Goal: Task Accomplishment & Management: Use online tool/utility

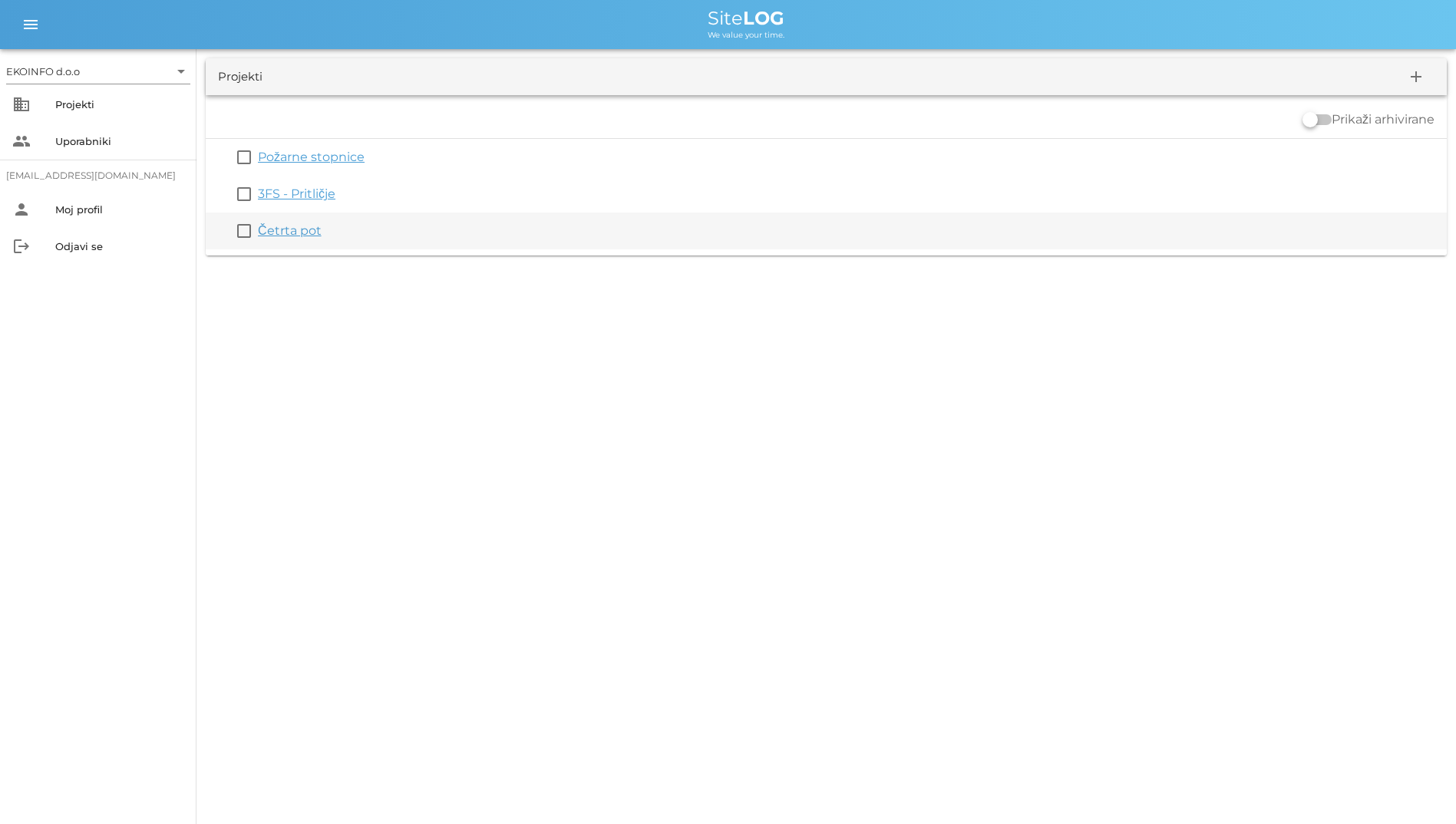
click at [287, 235] on link "Četrta pot" at bounding box center [290, 230] width 63 height 14
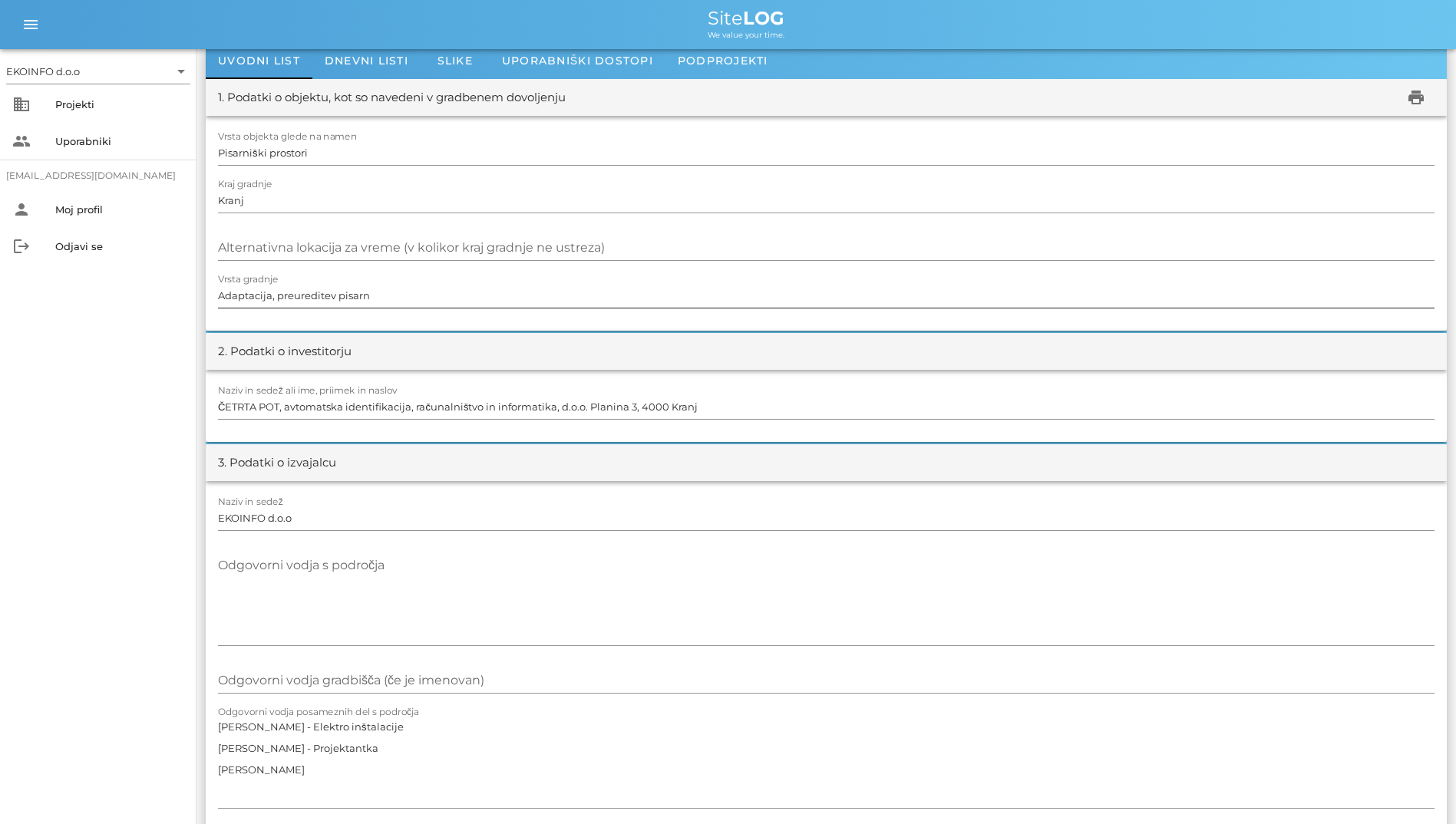
scroll to position [153, 0]
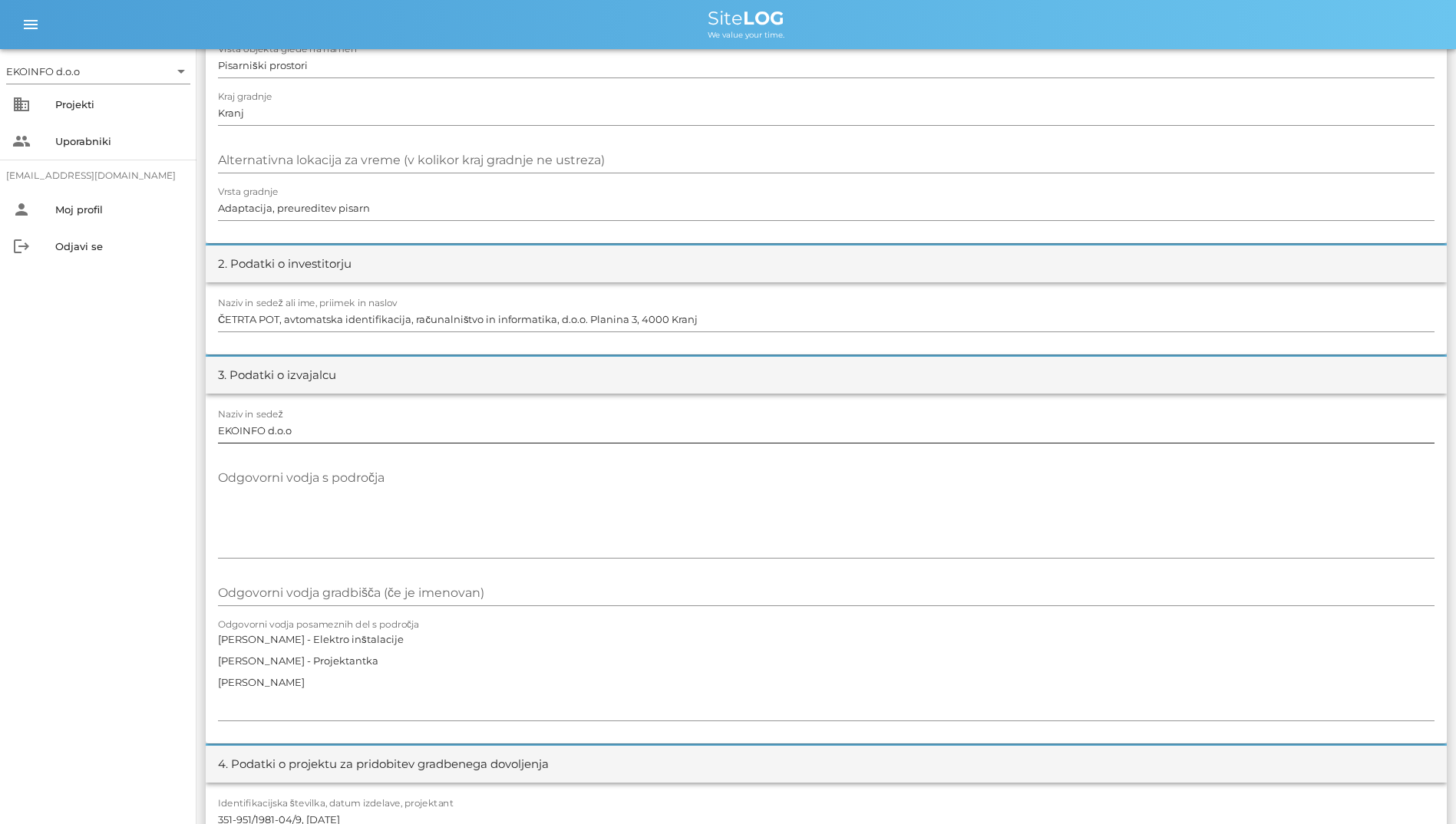
click at [358, 422] on input "EKOINFO d.o.o" at bounding box center [825, 431] width 1216 height 25
click at [333, 482] on textarea "Odgovorni vodja s področja" at bounding box center [825, 511] width 1216 height 92
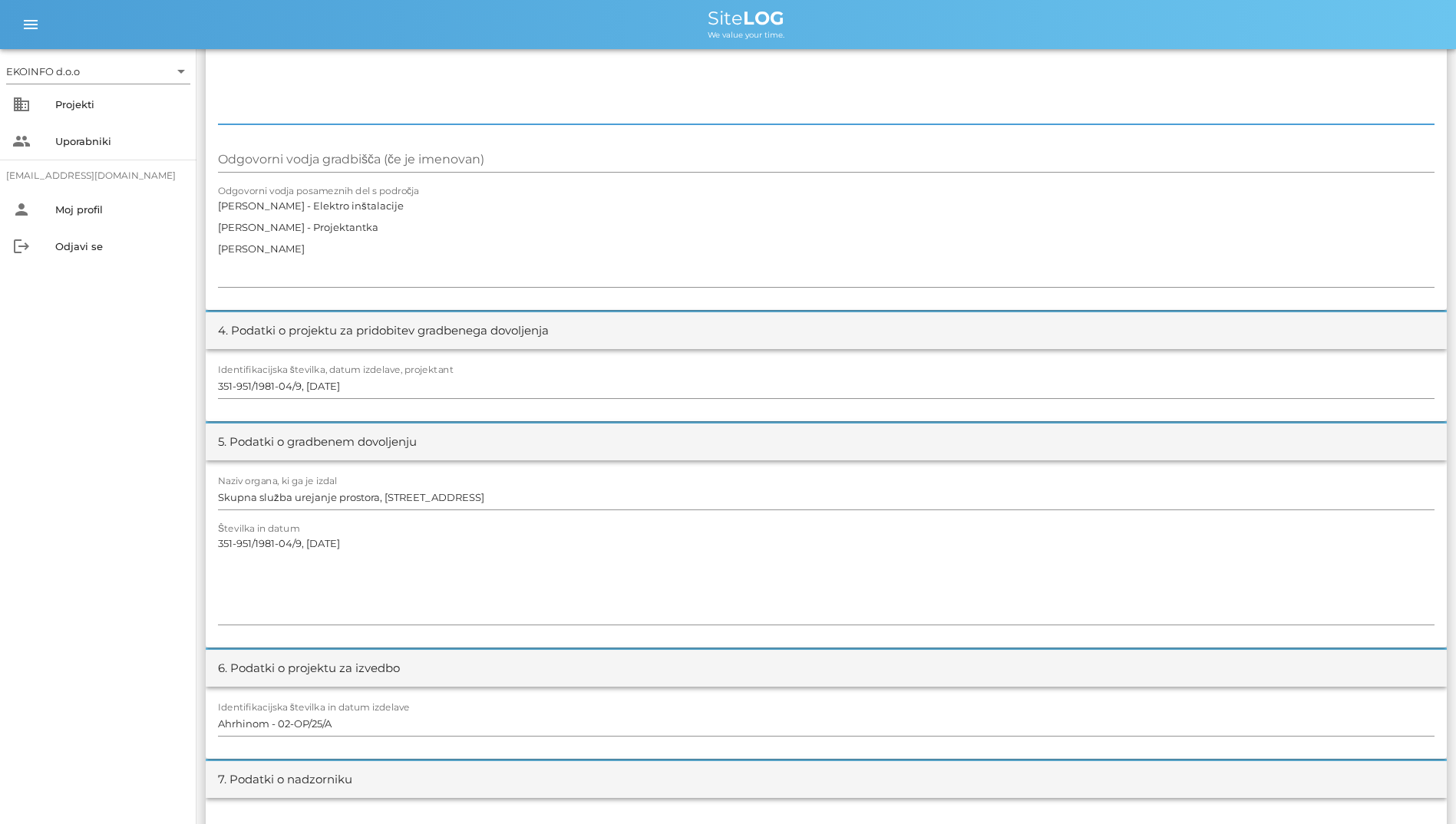
scroll to position [614, 0]
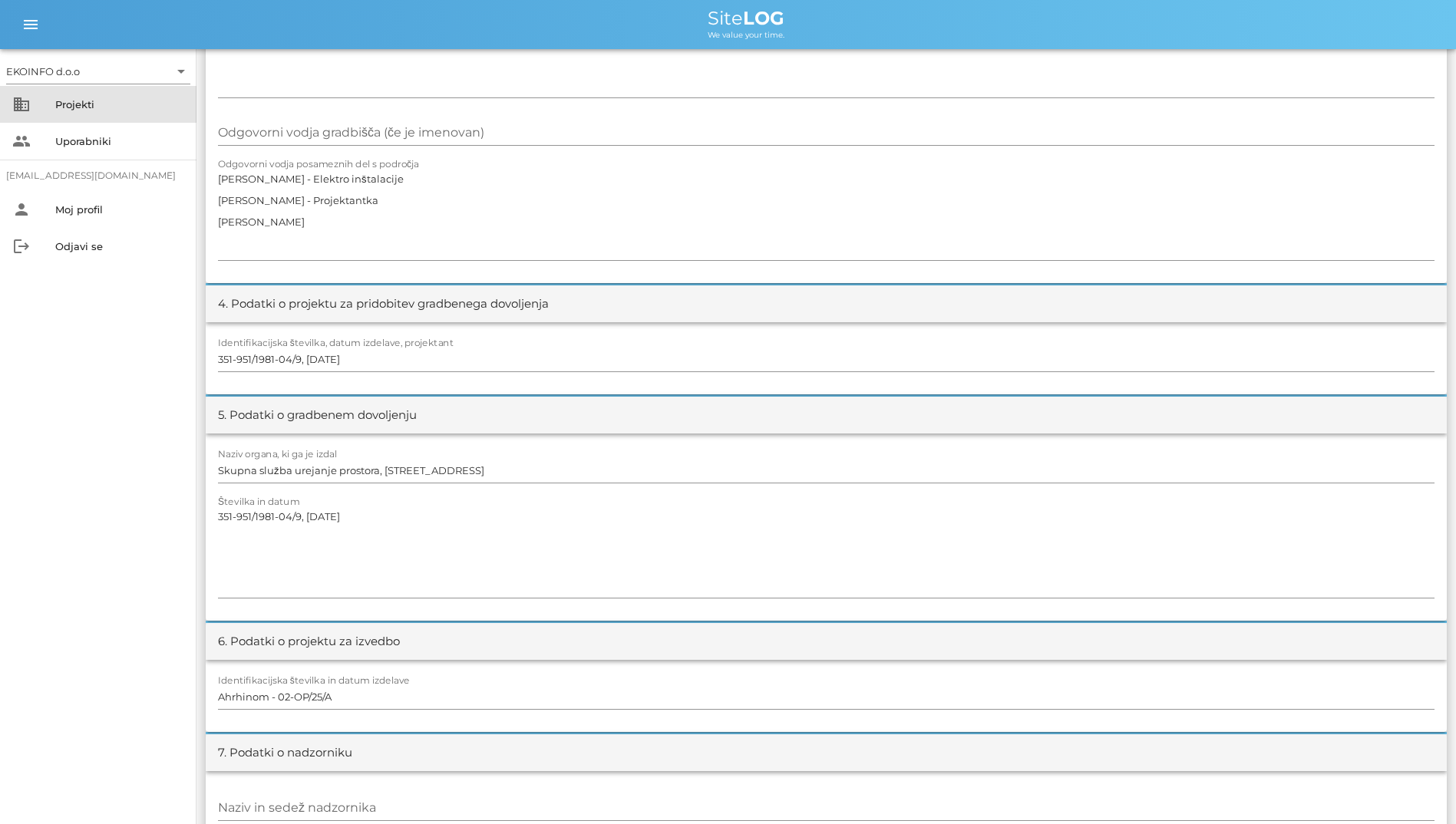
click at [96, 113] on div "Projekti" at bounding box center [120, 105] width 129 height 25
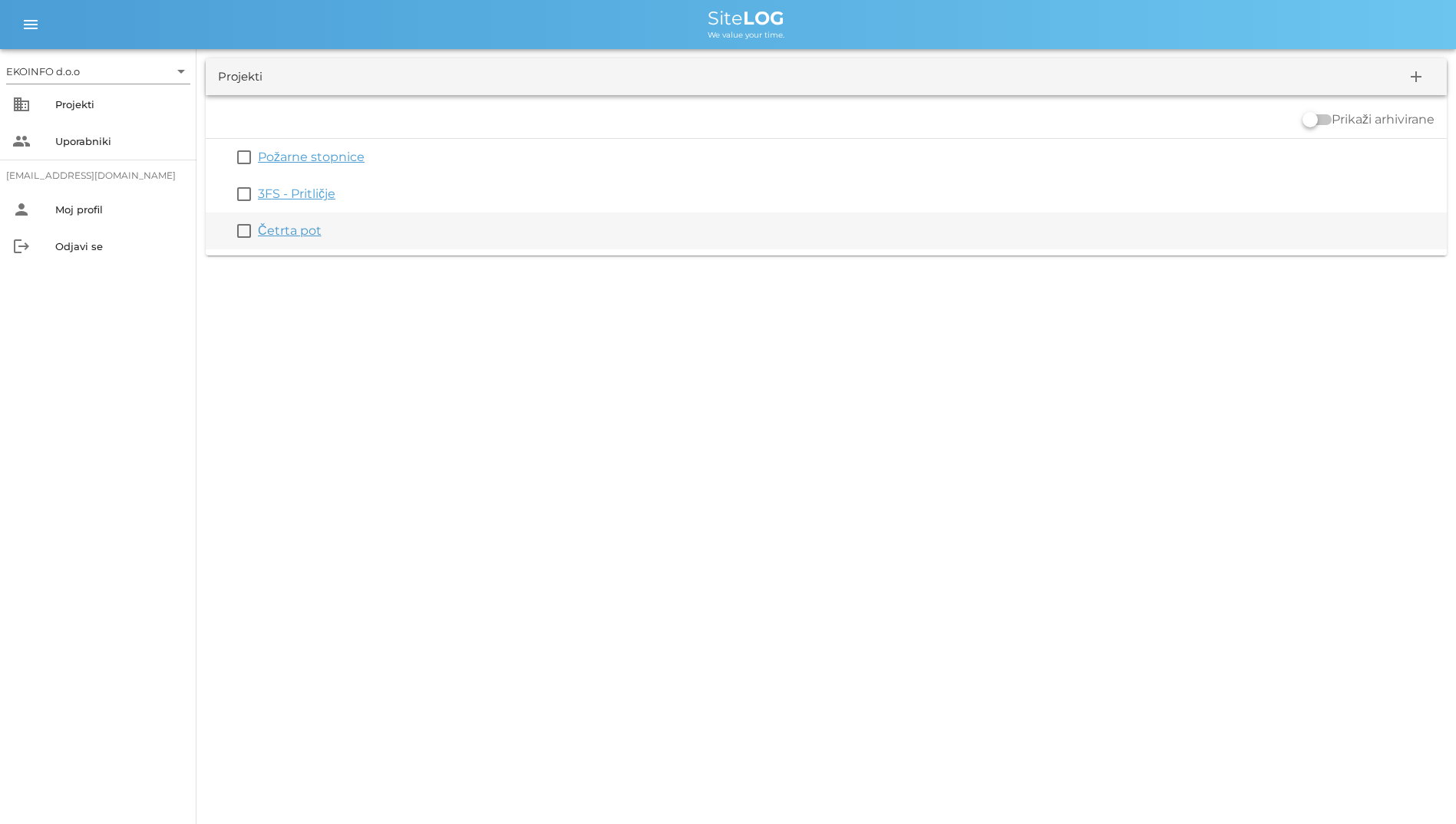
click at [292, 224] on link "Četrta pot" at bounding box center [290, 230] width 63 height 14
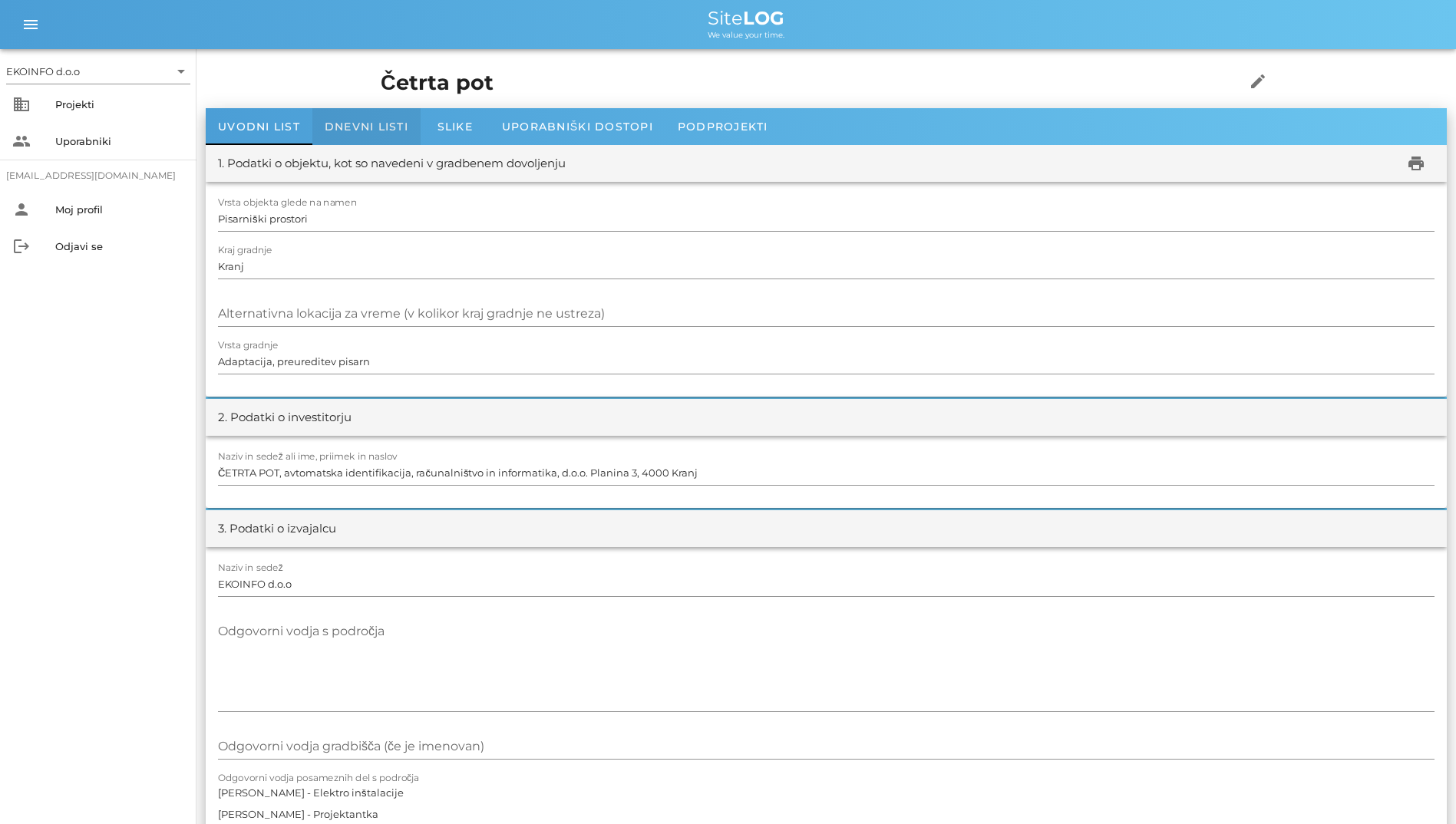
click at [327, 129] on span "Dnevni listi" at bounding box center [366, 127] width 84 height 13
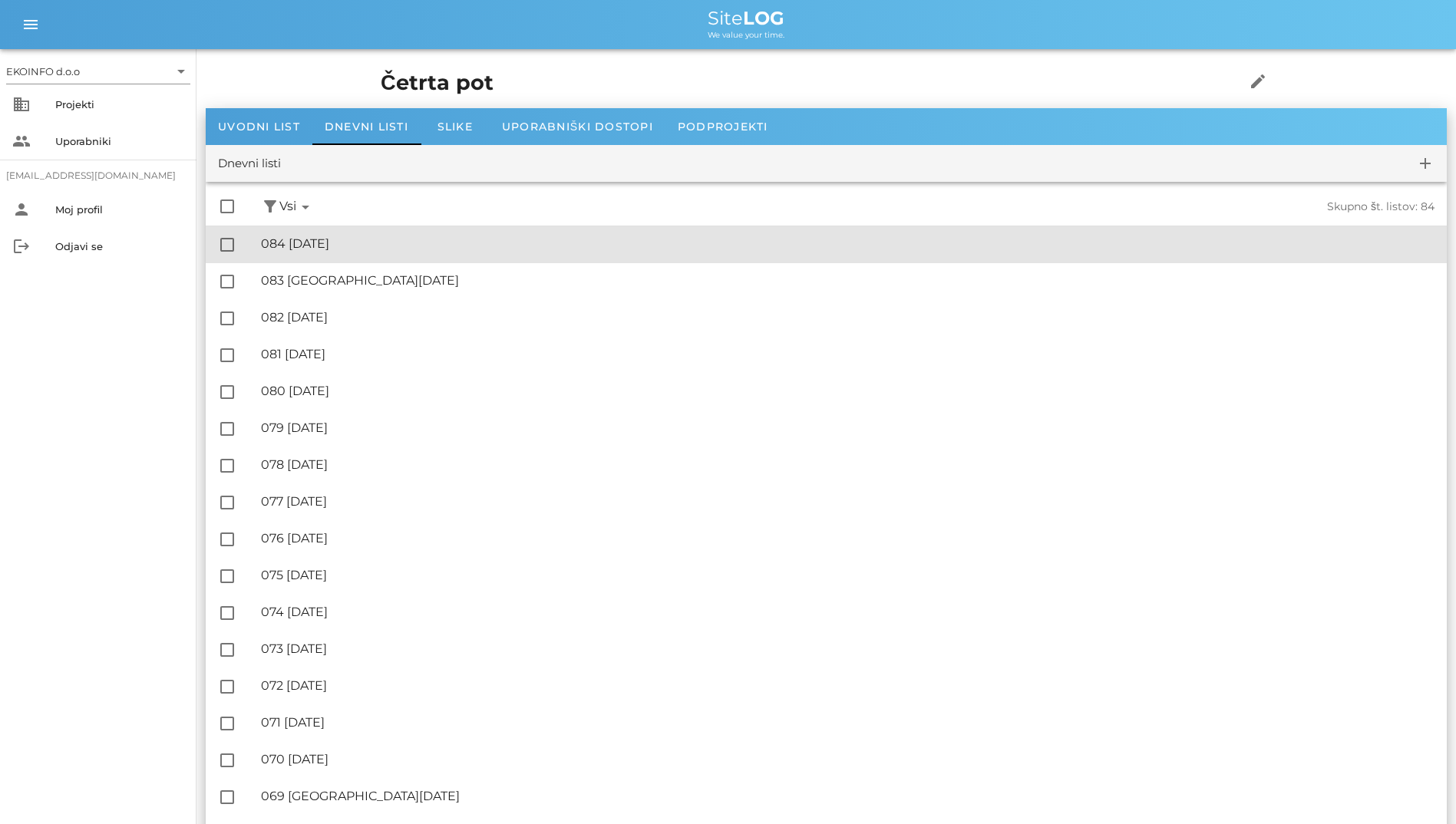
click at [343, 247] on div "🔏 084 [DATE]" at bounding box center [847, 243] width 1173 height 14
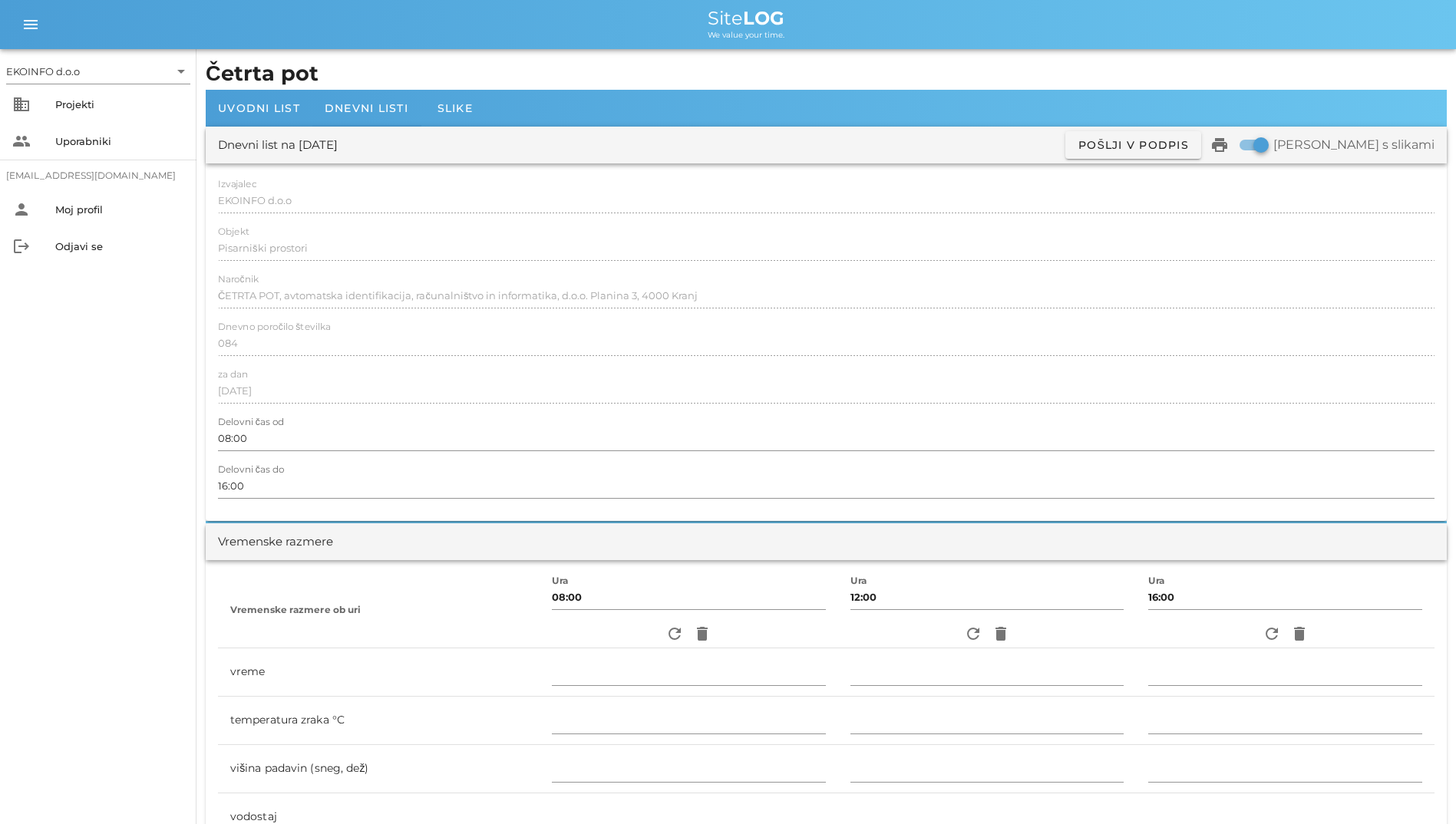
scroll to position [307, 0]
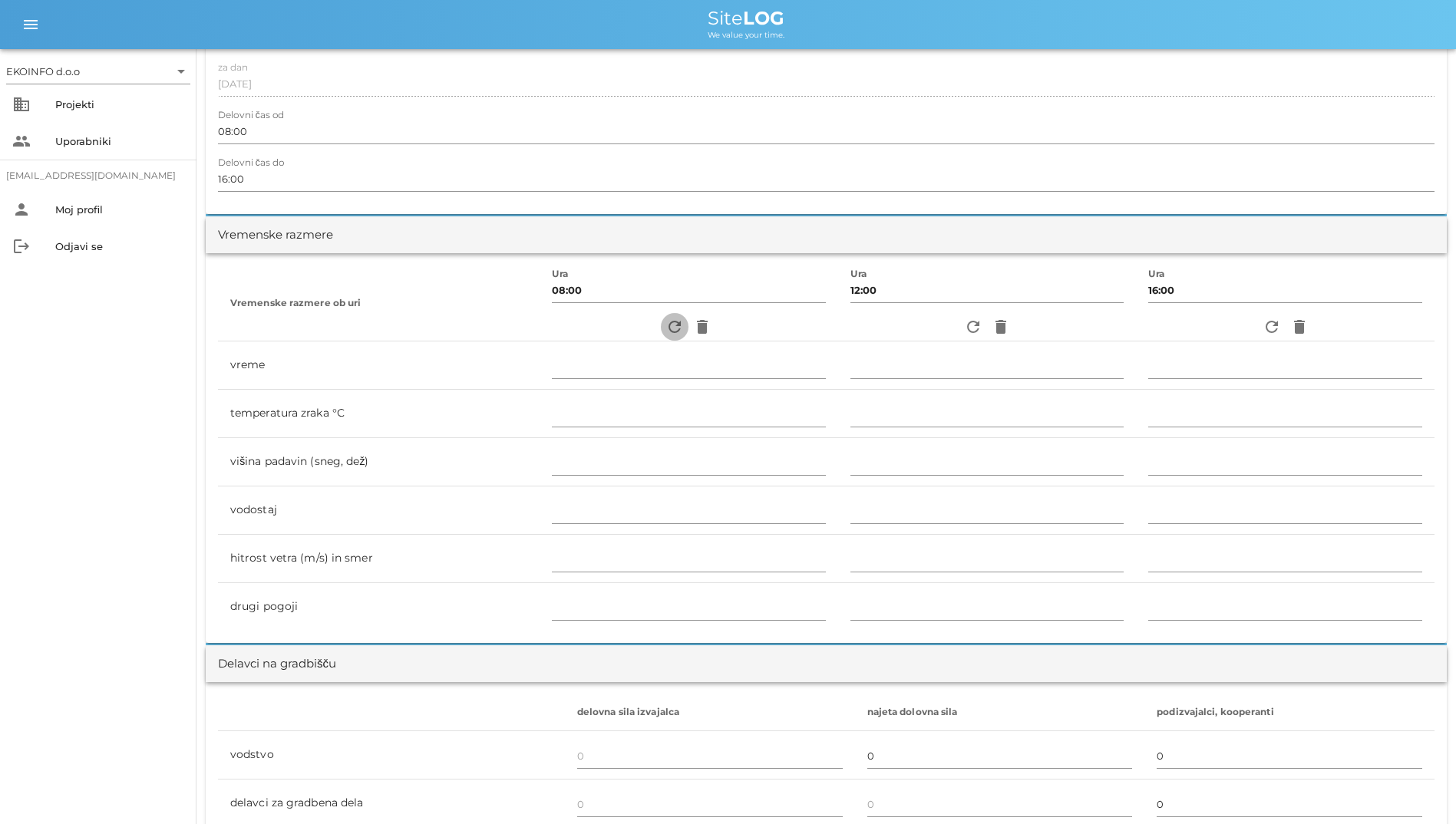
click at [665, 327] on icon "refresh" at bounding box center [674, 326] width 18 height 18
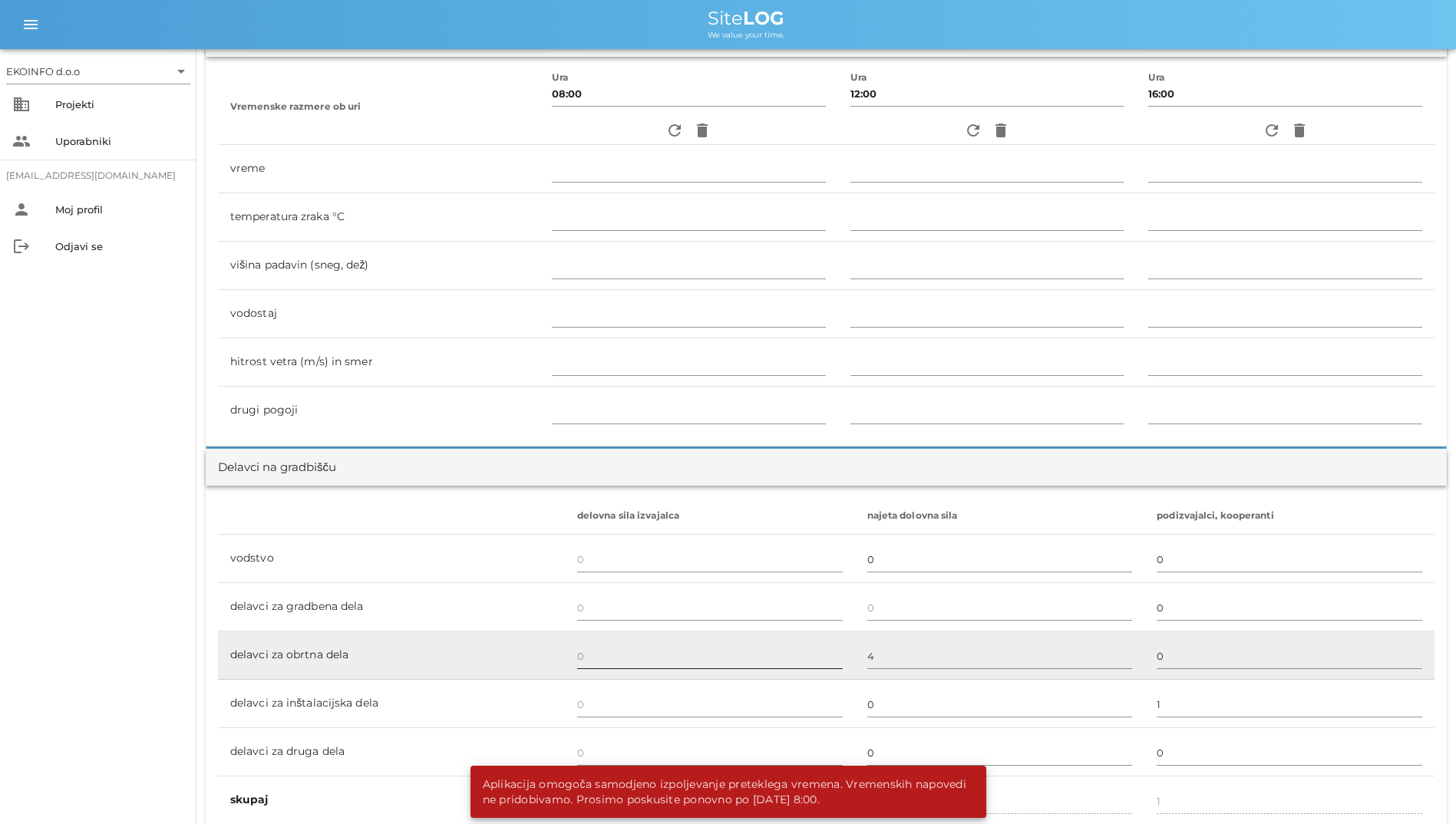
scroll to position [843, 0]
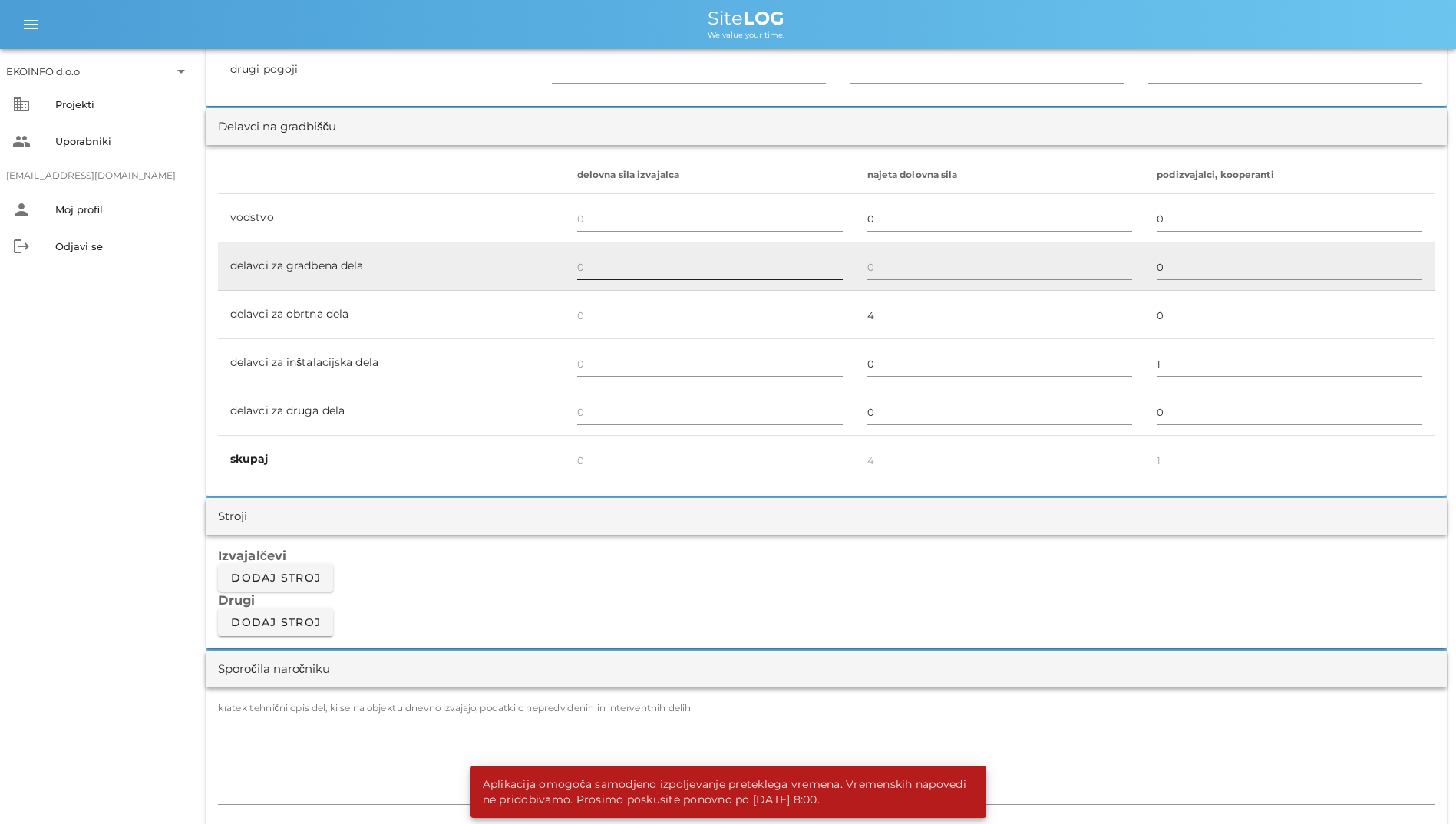
click at [661, 272] on input "text" at bounding box center [709, 267] width 266 height 25
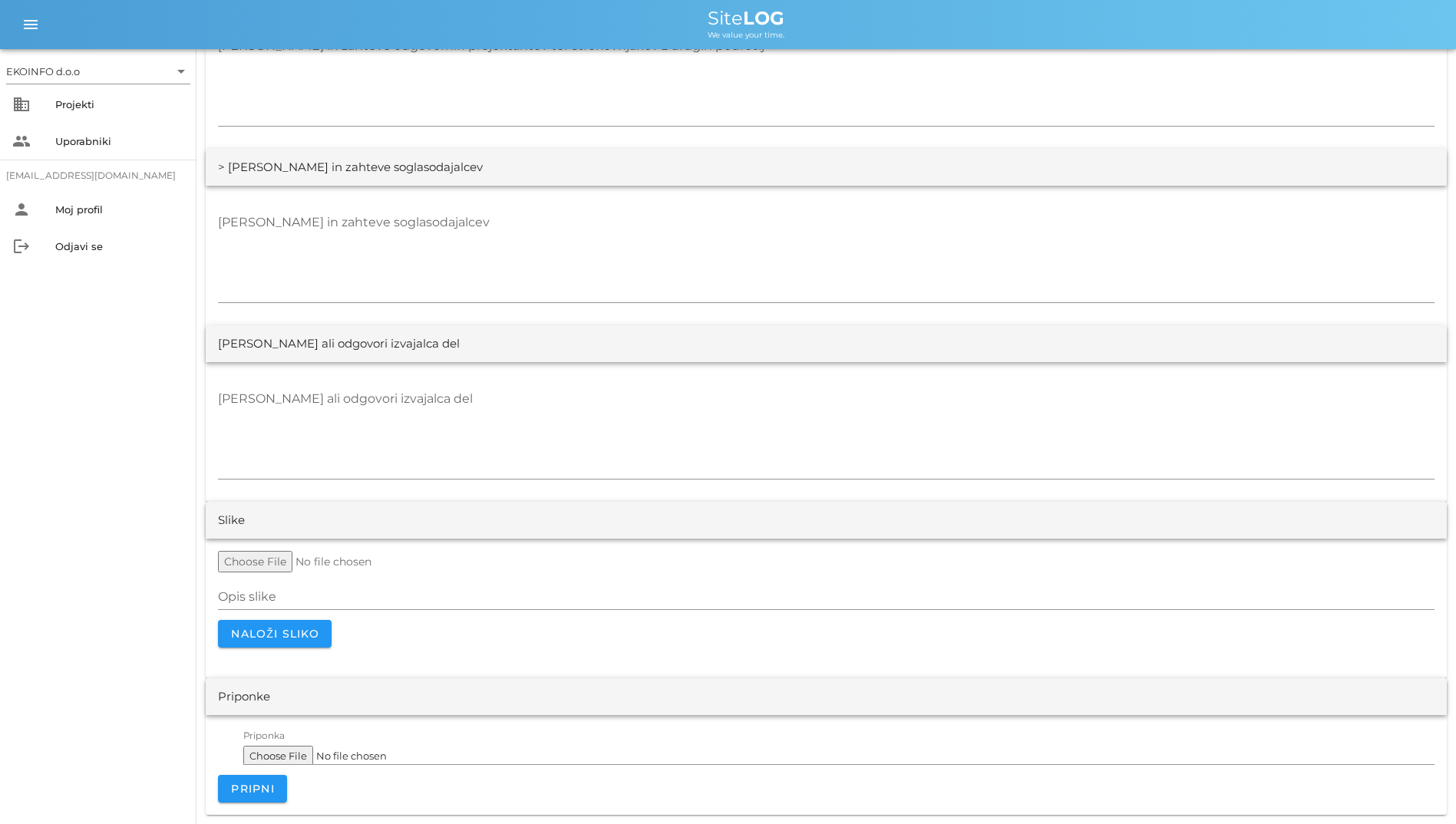
scroll to position [2628, 0]
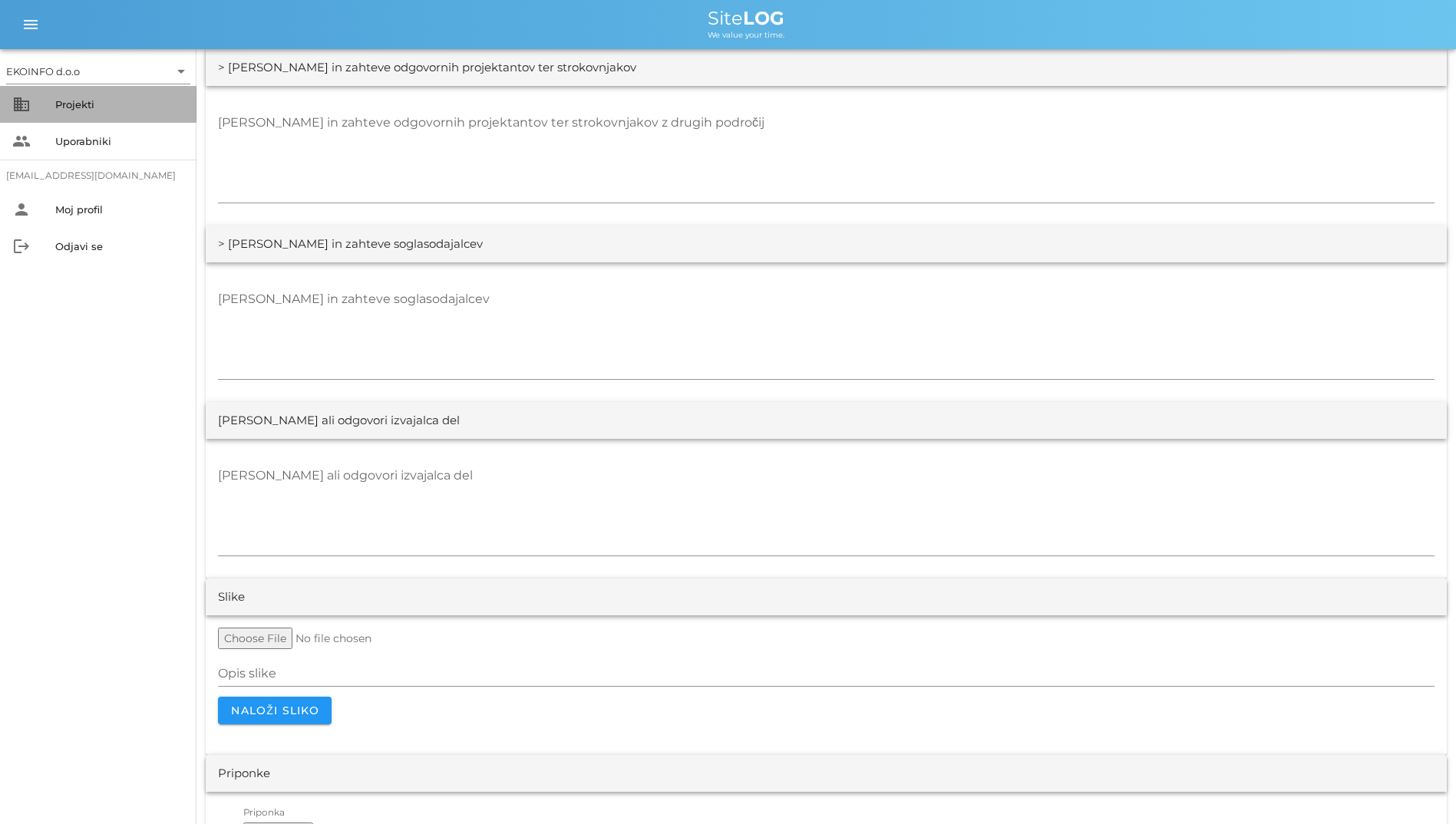
click at [114, 100] on div "Projekti" at bounding box center [120, 104] width 129 height 12
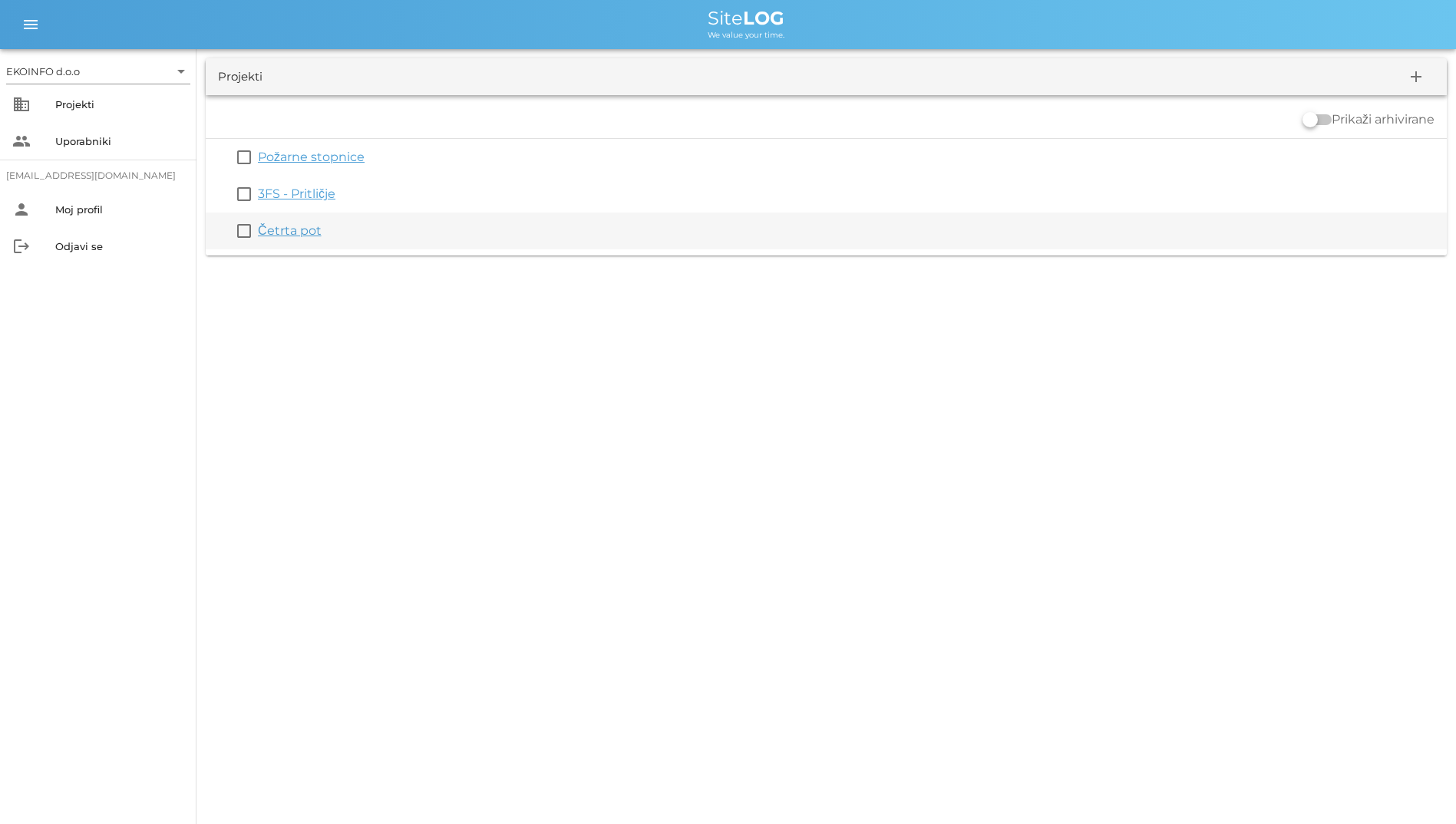
click at [270, 229] on link "Četrta pot" at bounding box center [290, 230] width 63 height 14
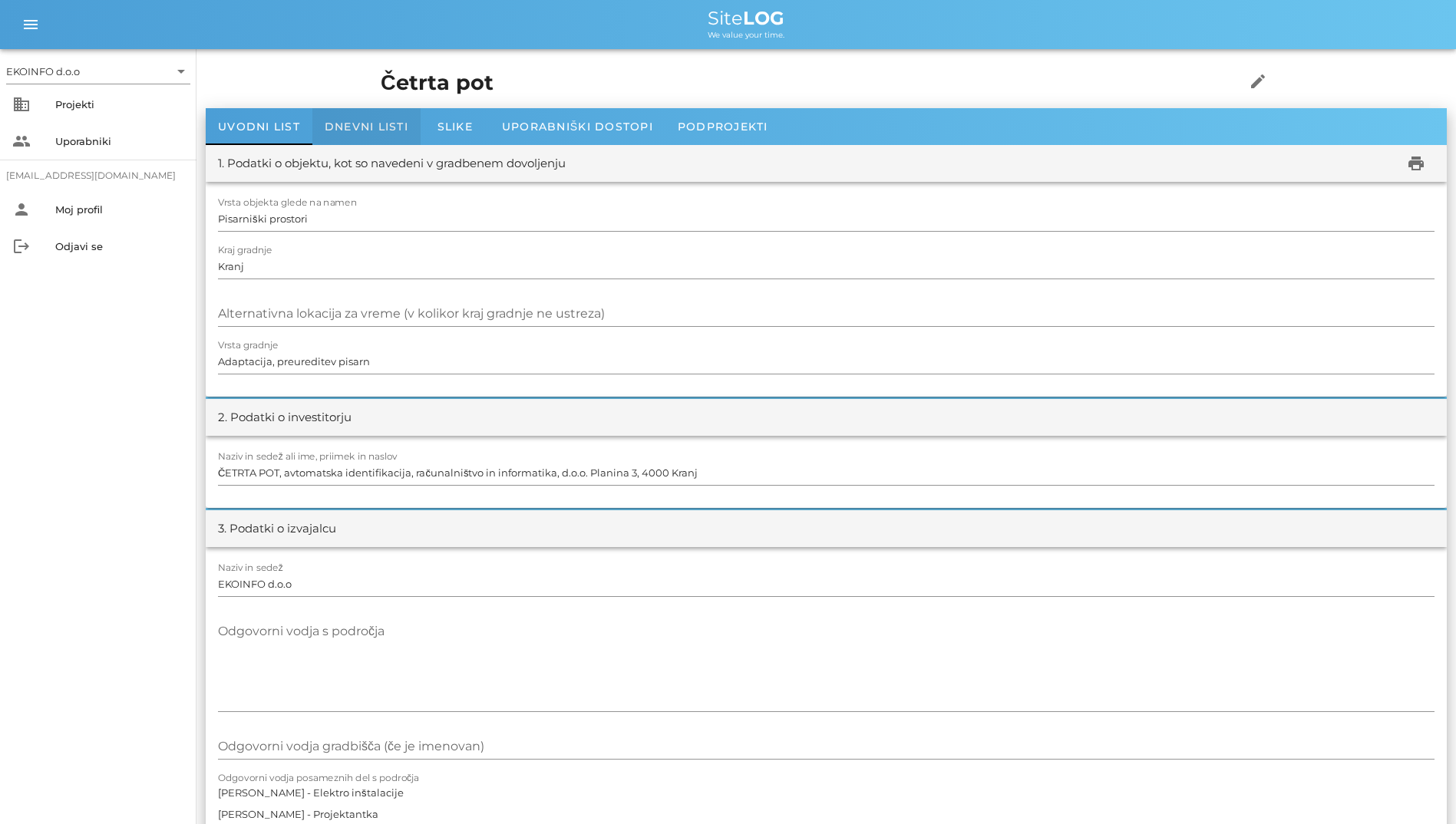
click at [316, 133] on div "Dnevni listi" at bounding box center [366, 127] width 108 height 36
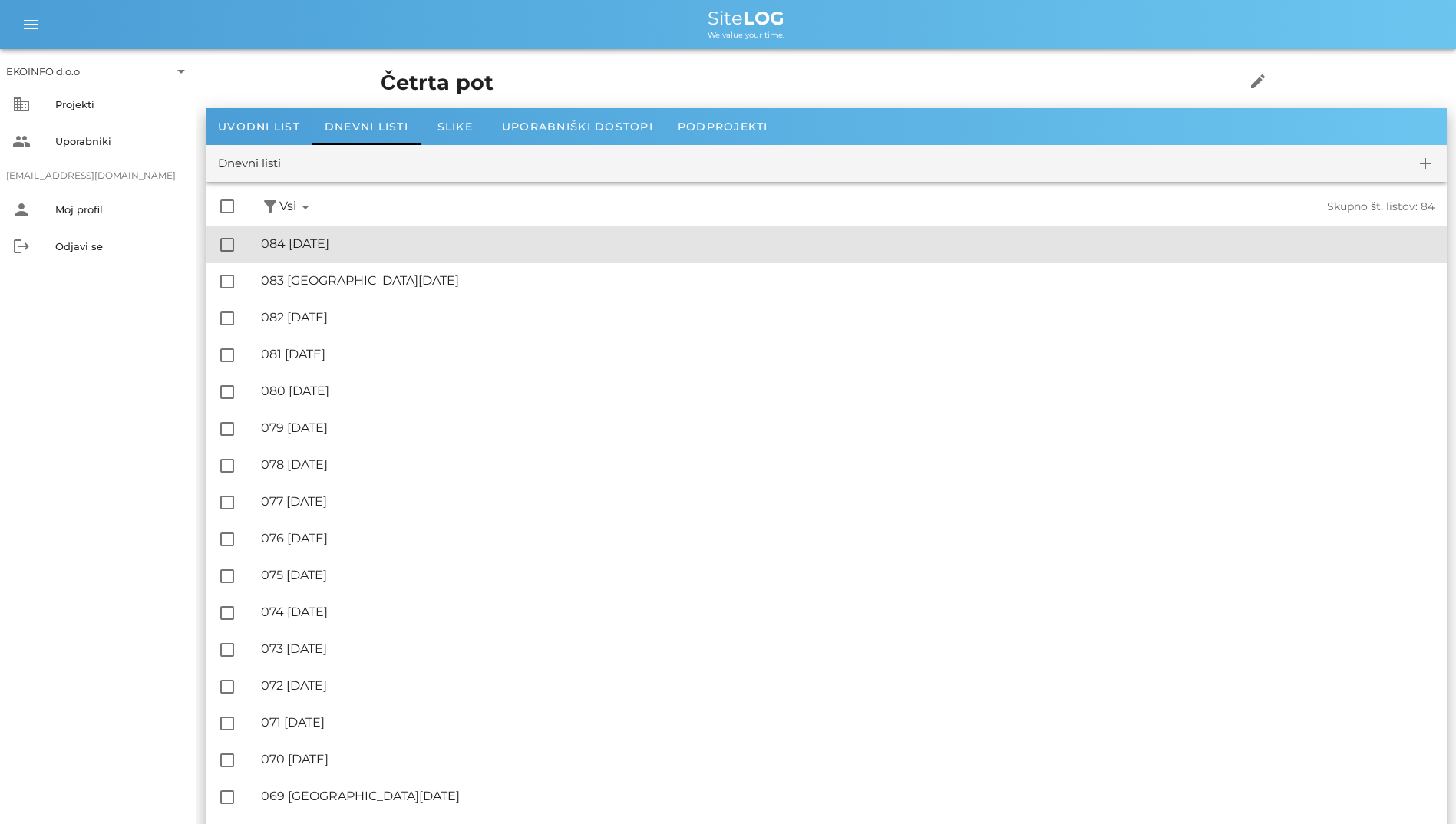
click at [377, 249] on div "🔏 084 [DATE]" at bounding box center [847, 243] width 1173 height 14
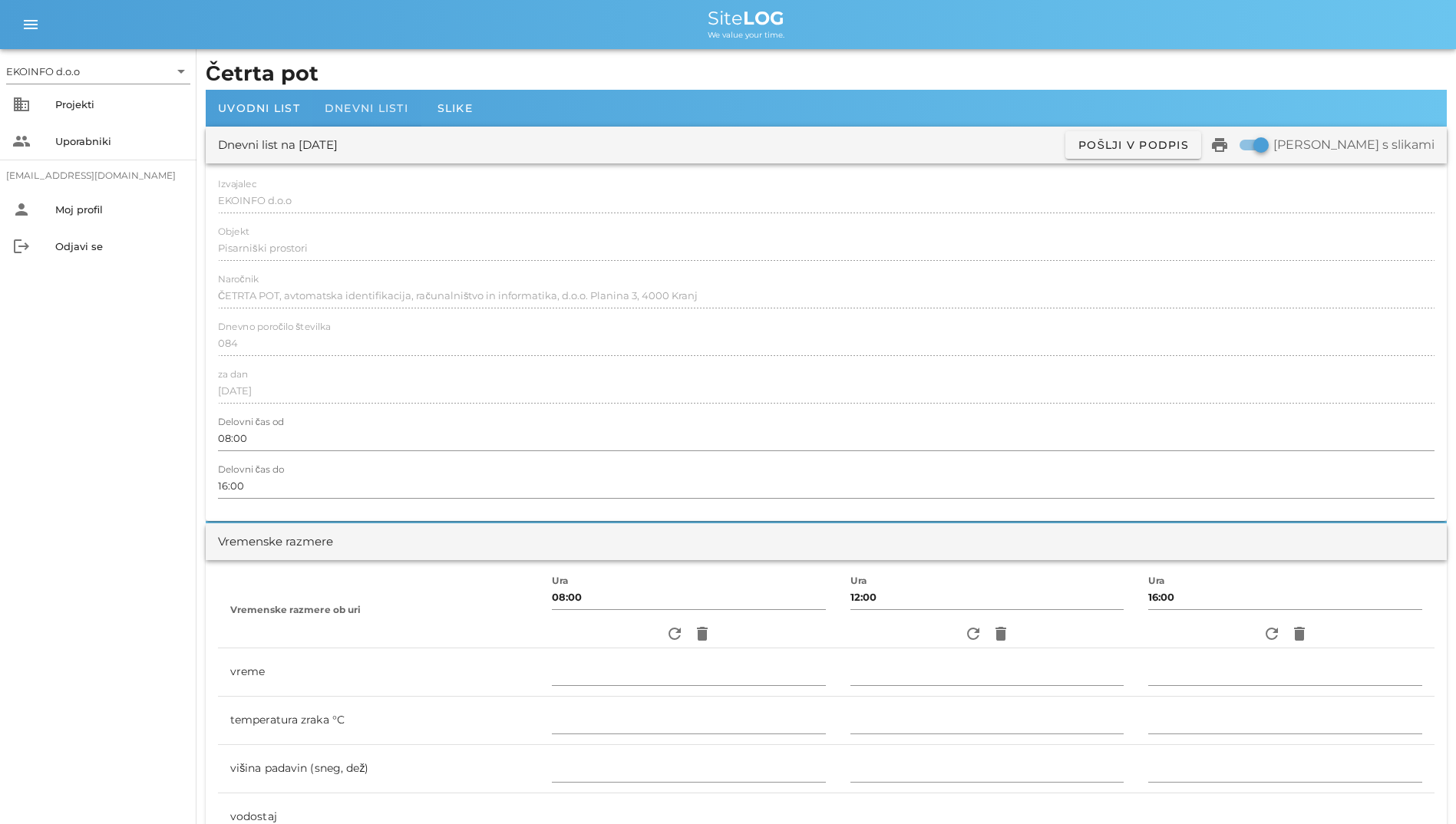
click at [351, 116] on div "Dnevni listi" at bounding box center [366, 108] width 108 height 36
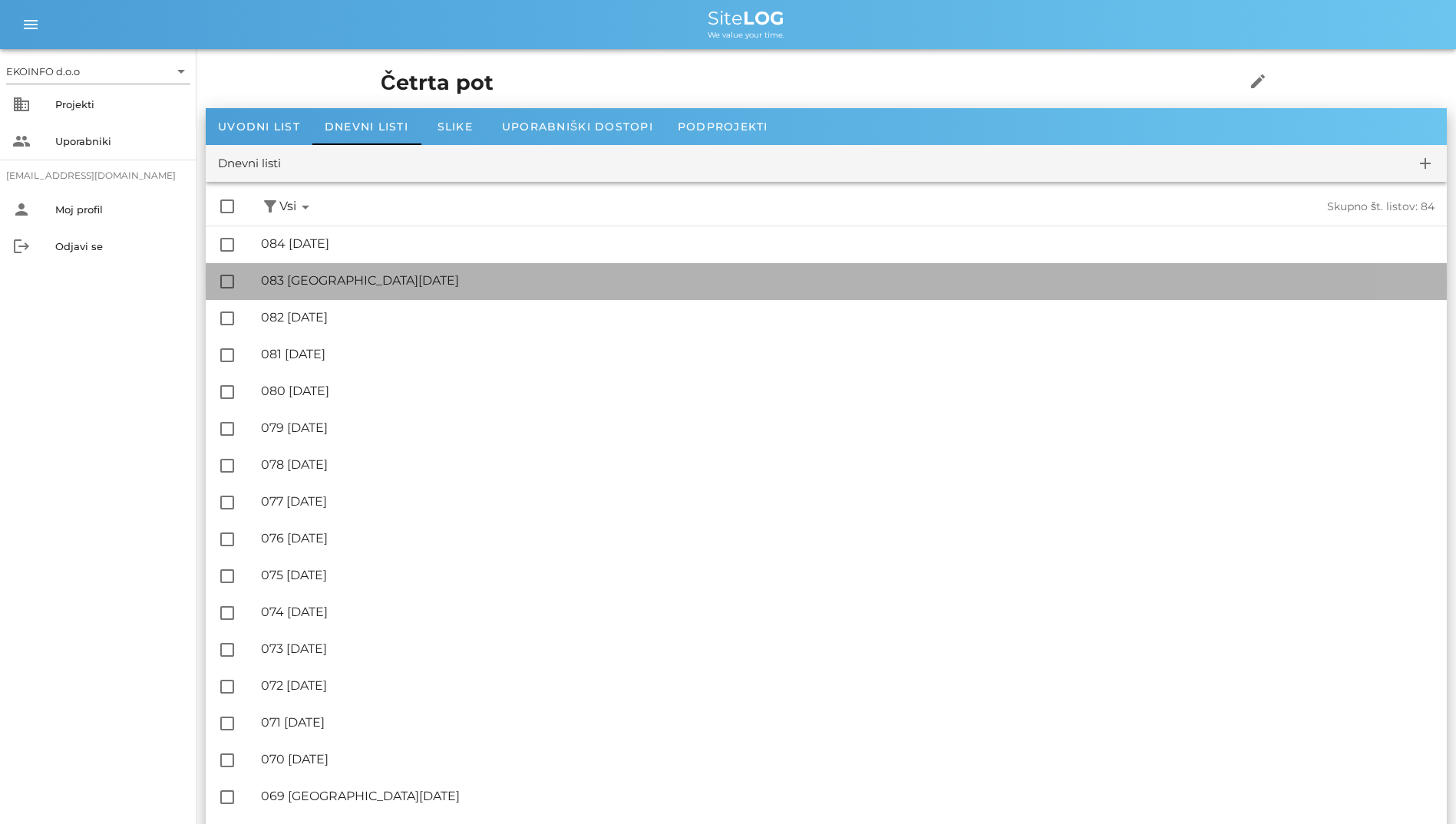
click at [364, 281] on div "🔏 083 [GEOGRAPHIC_DATA][DATE]" at bounding box center [847, 280] width 1173 height 14
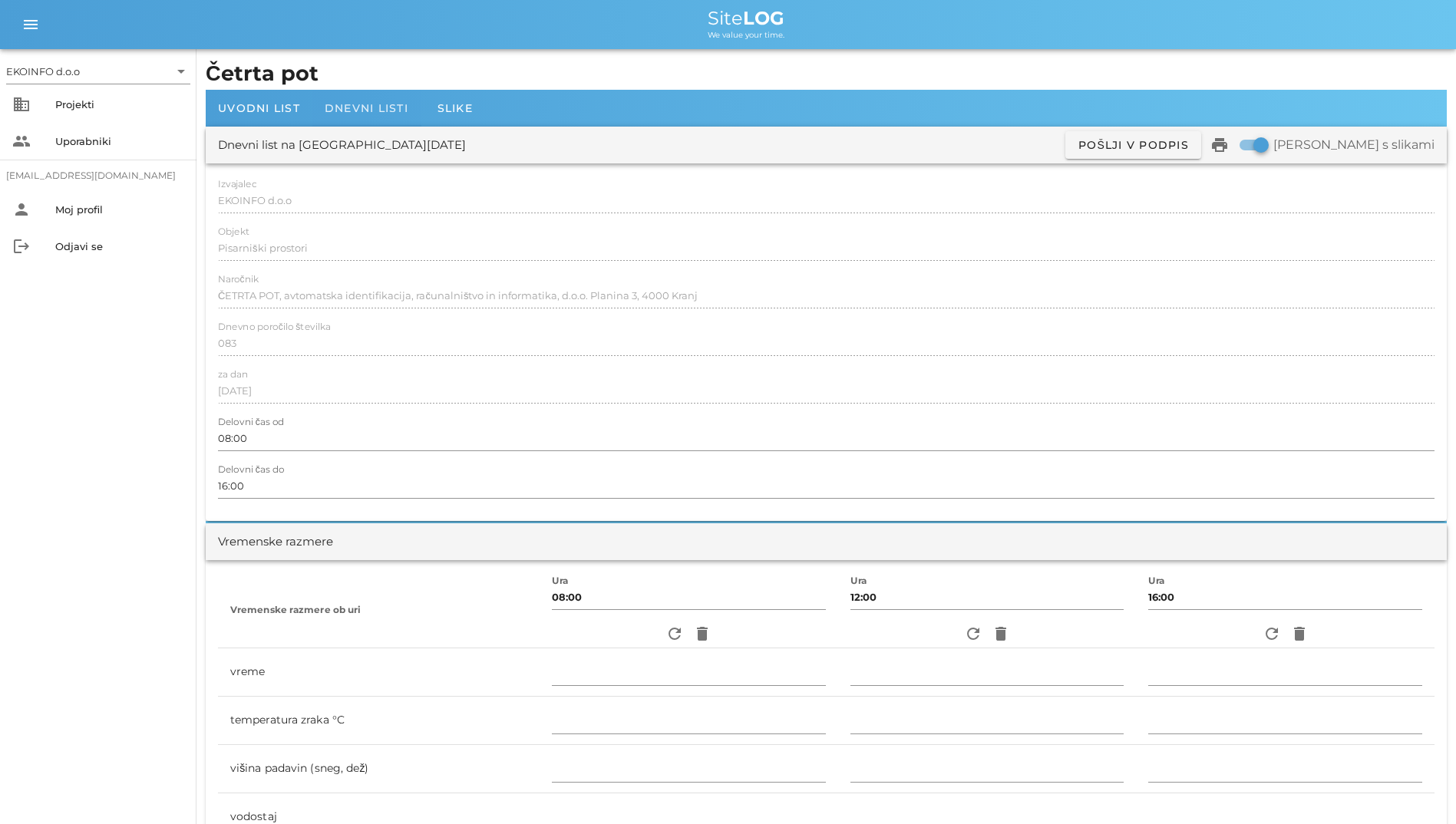
click at [345, 120] on div "Dnevni listi" at bounding box center [366, 108] width 108 height 36
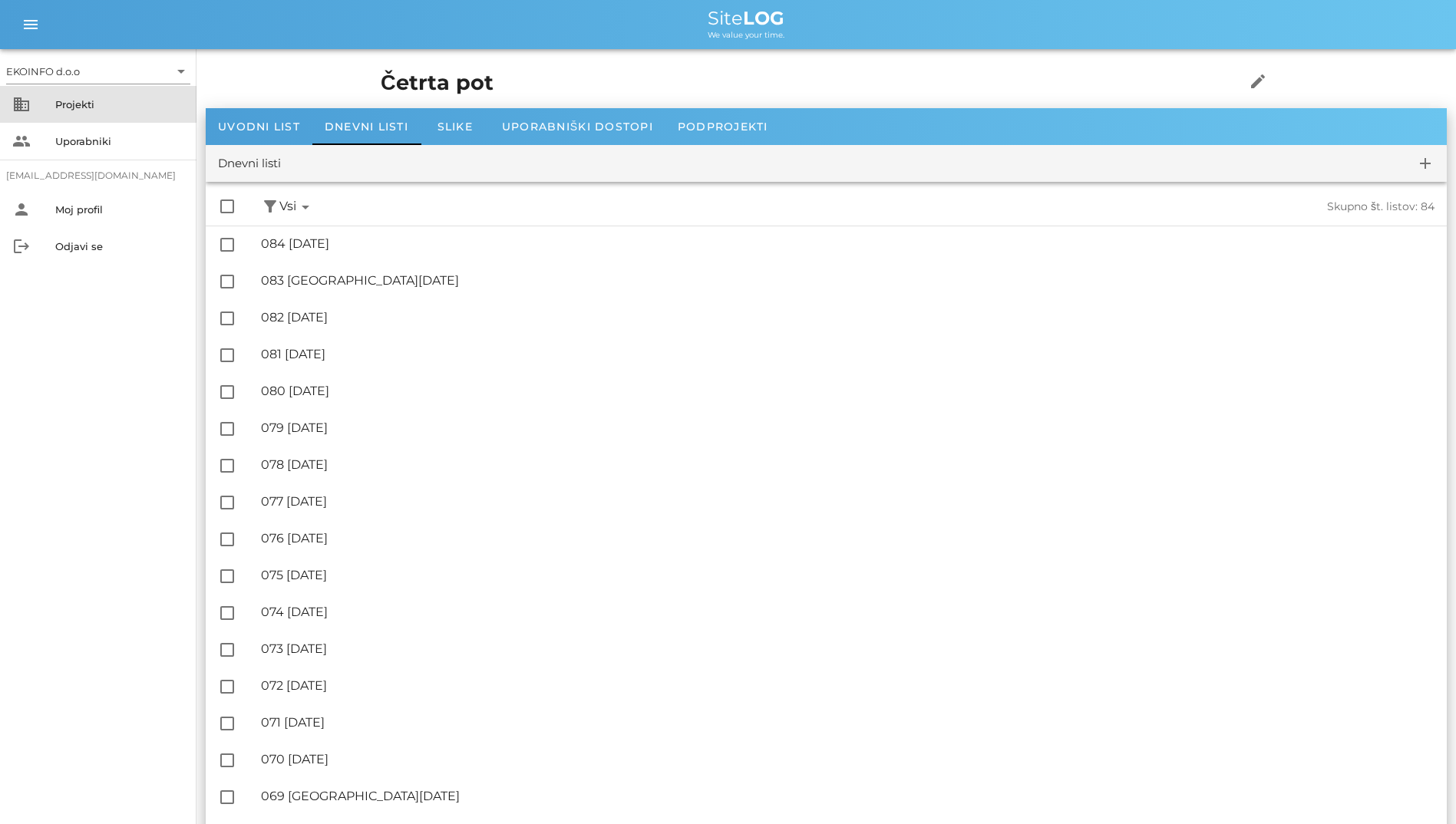
click at [109, 113] on div "Projekti" at bounding box center [120, 105] width 129 height 25
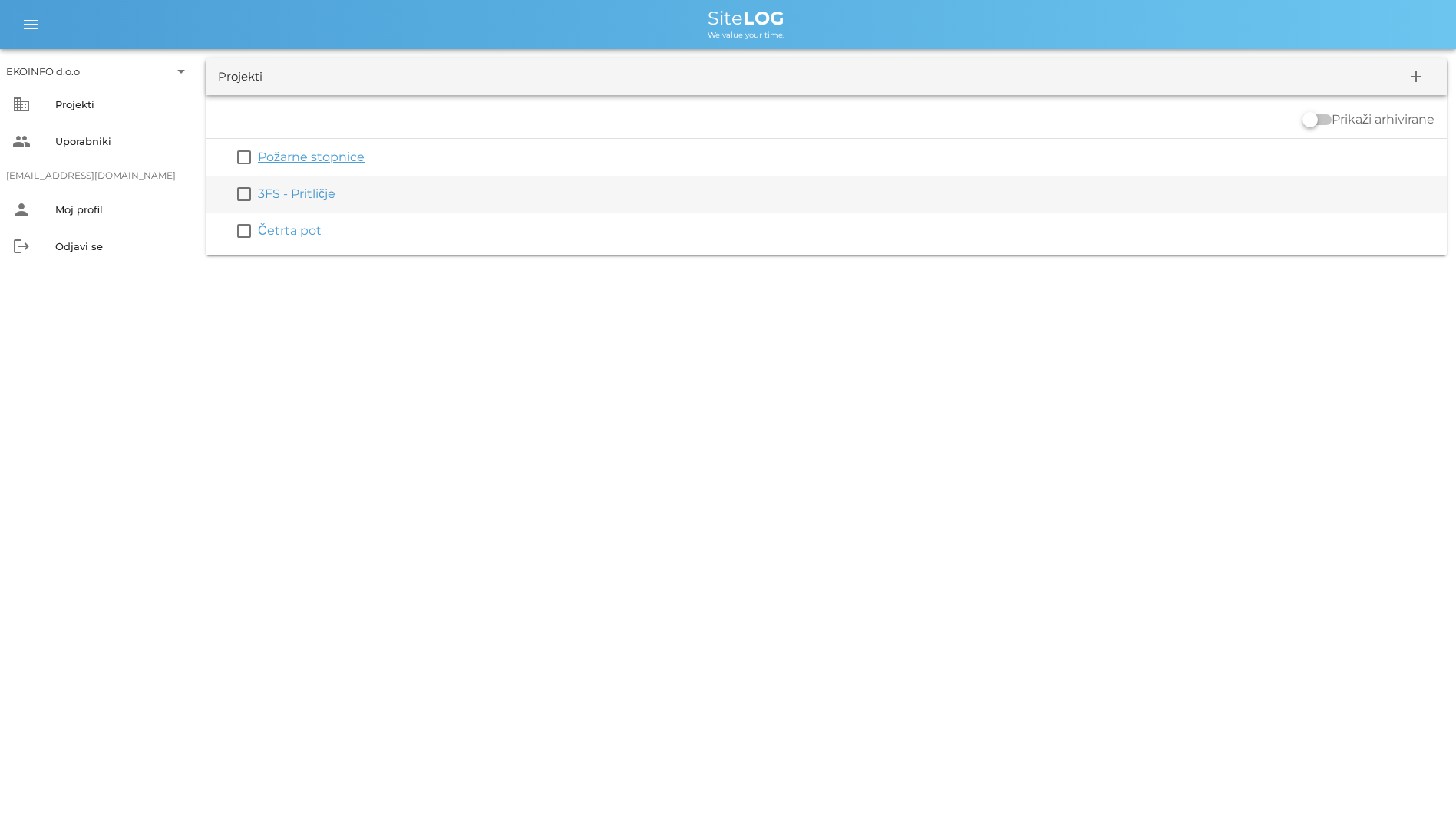
click at [290, 193] on link "3FS - Pritličje" at bounding box center [297, 193] width 78 height 14
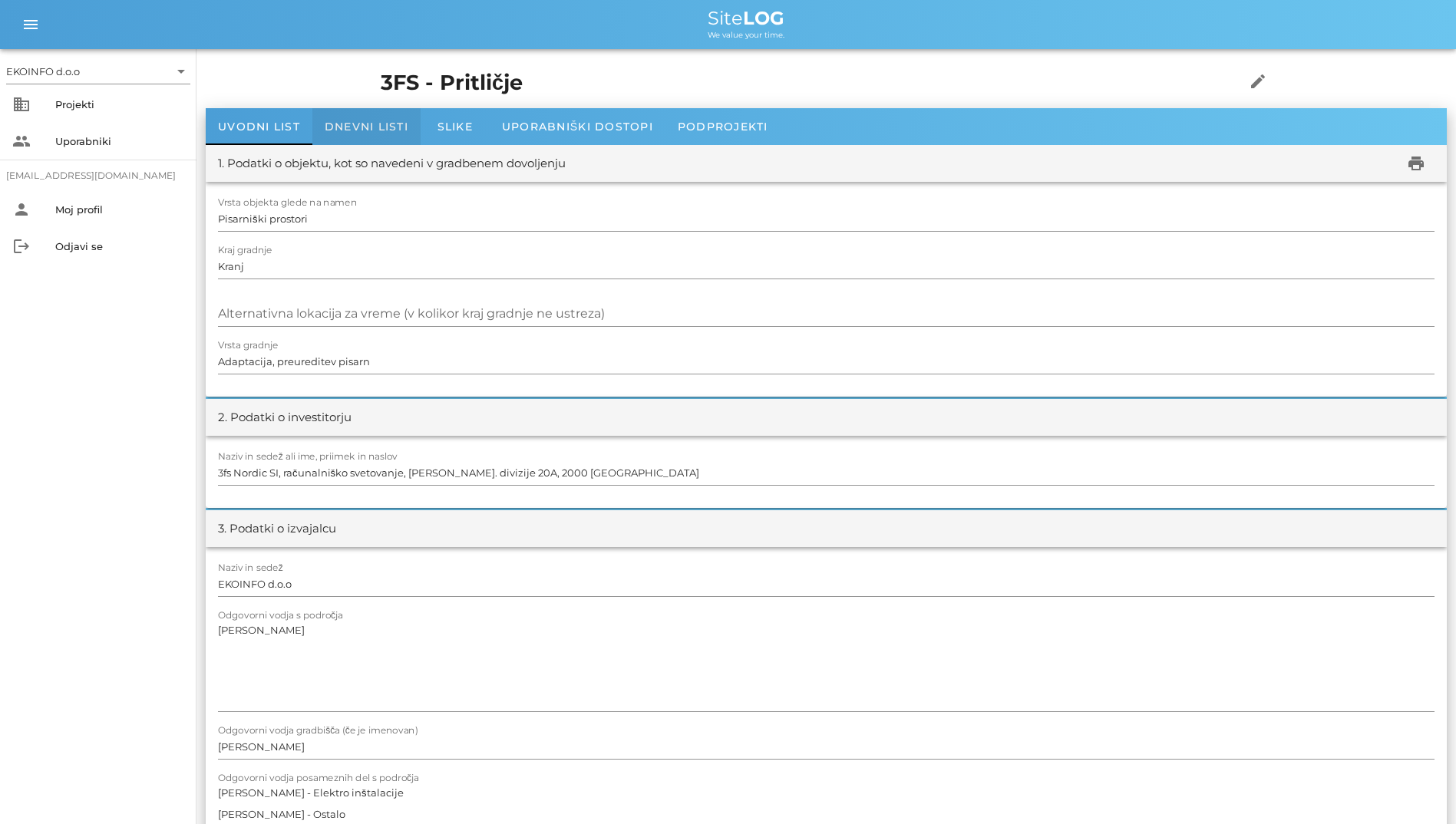
click at [351, 139] on div "Dnevni listi" at bounding box center [366, 127] width 108 height 36
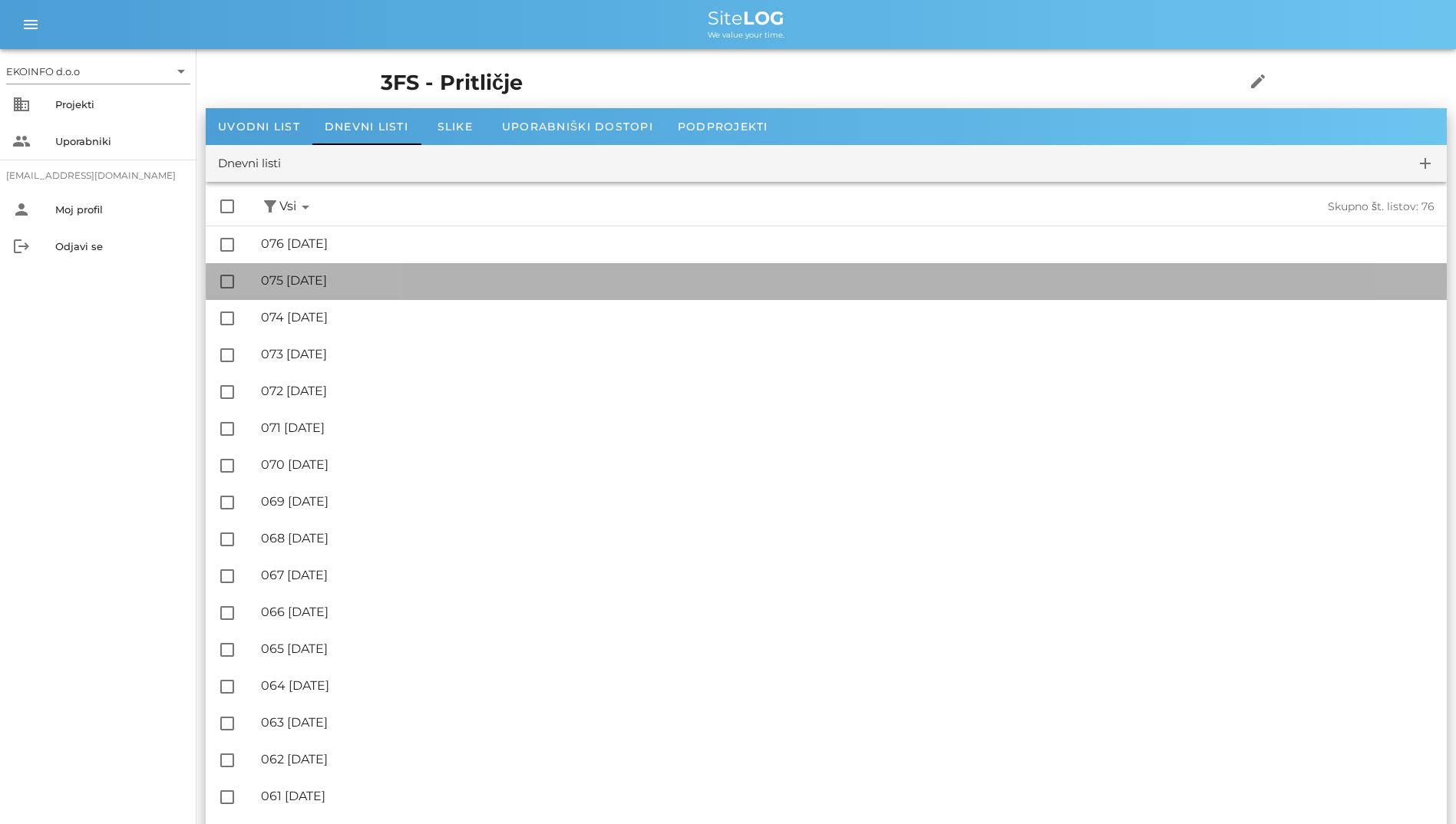
click at [368, 270] on div "🔏 075 [DATE] ✓ Podpisal: Nadzornik ✓ Podpisal: Sestavljalec ✓ Podpisal: Odgovor…" at bounding box center [847, 281] width 1173 height 35
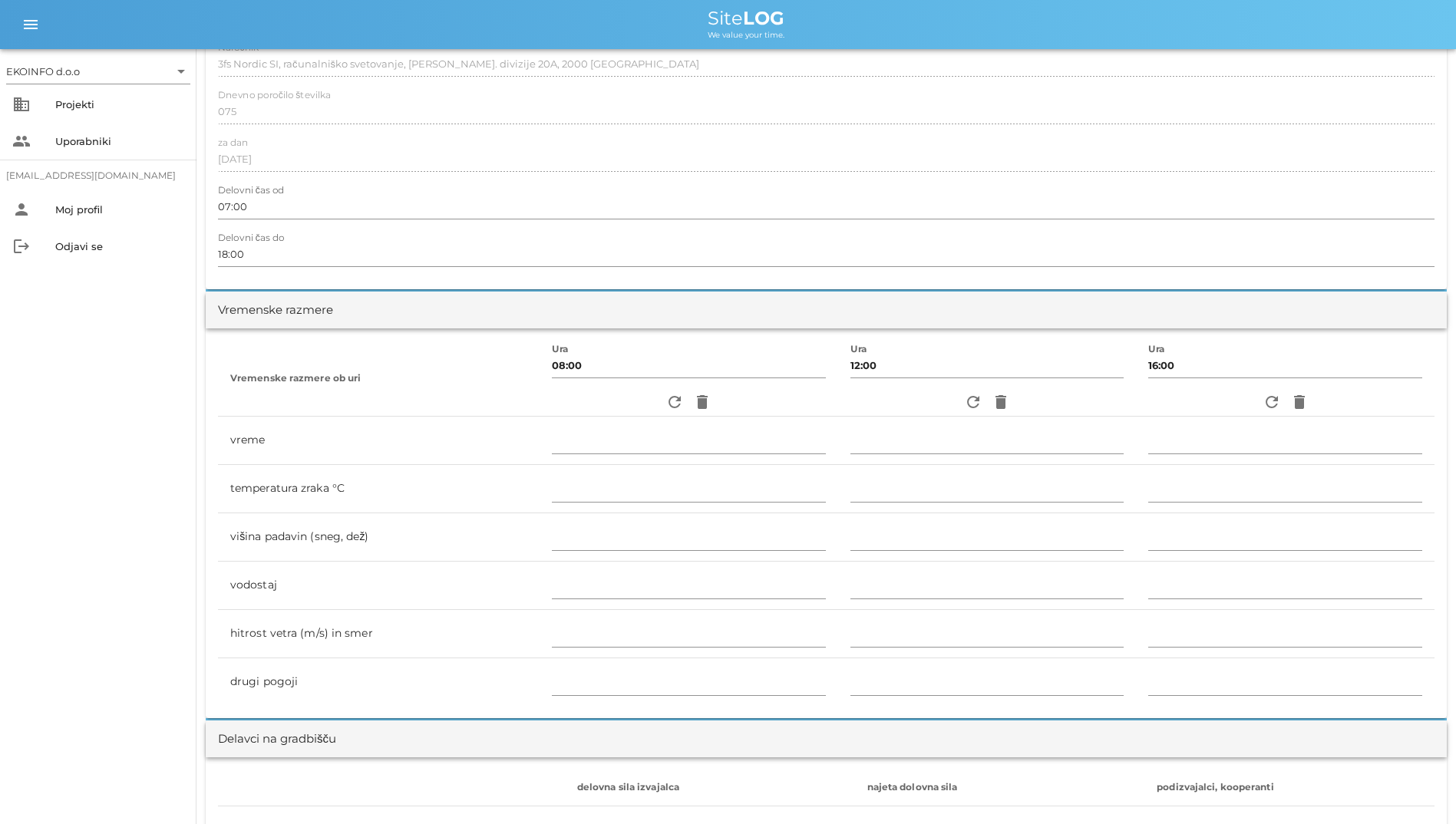
scroll to position [230, 0]
click at [660, 402] on span "refresh" at bounding box center [674, 403] width 28 height 18
type input "delno oblačno"
type input "17"
type input "0"
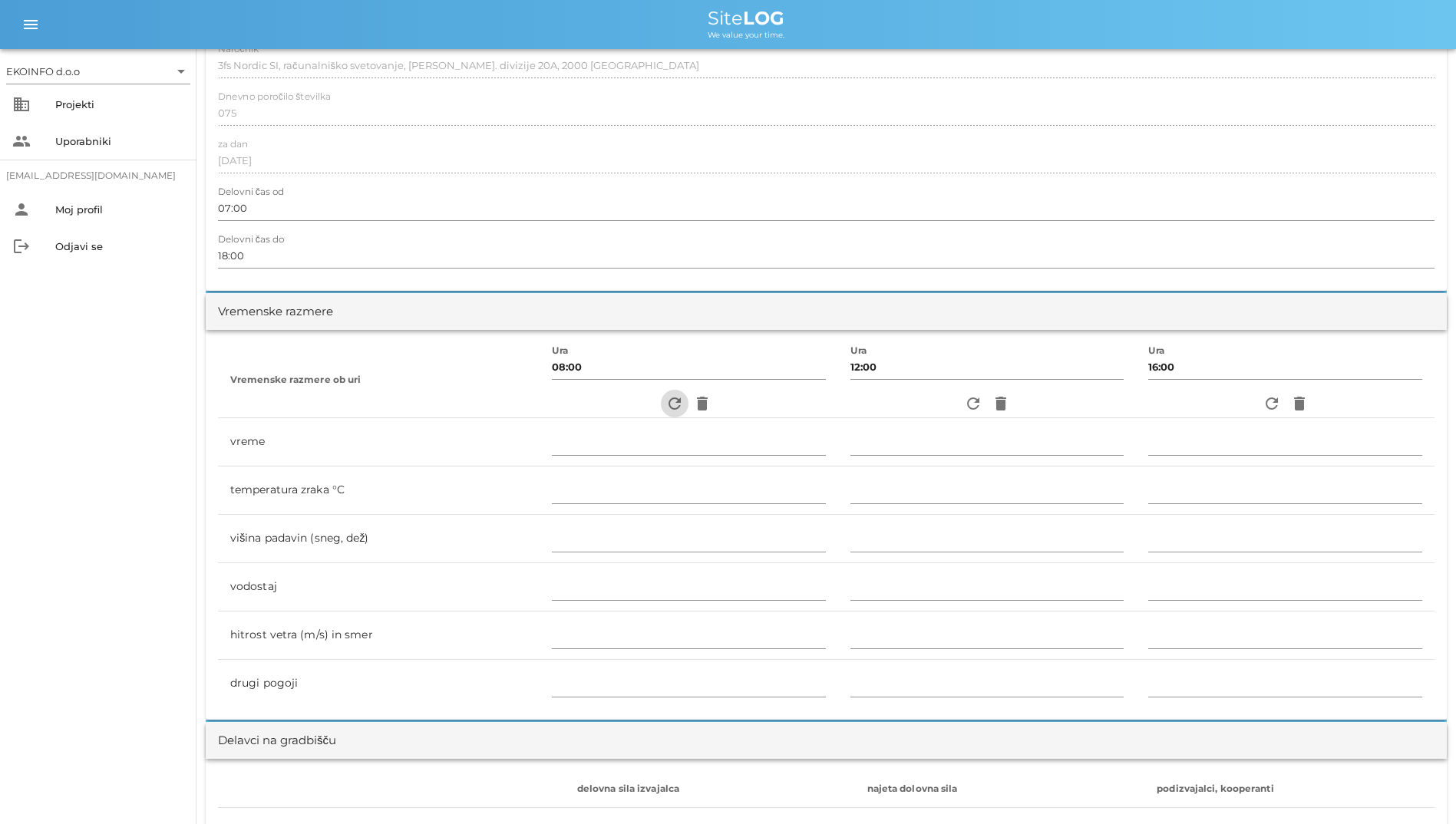
type input "1.11 m/s šibek Z"
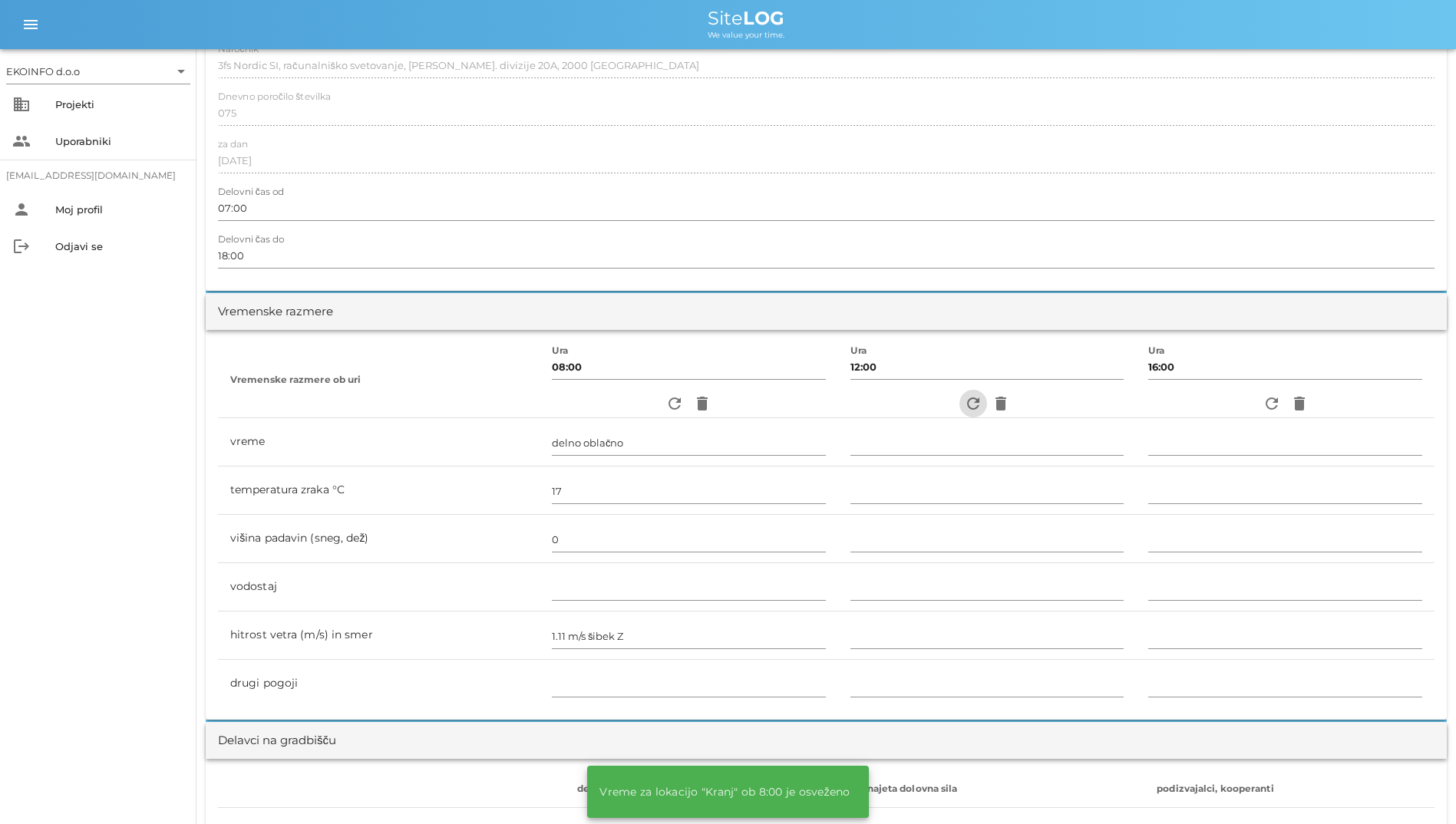
click at [966, 408] on icon "refresh" at bounding box center [972, 403] width 18 height 18
type input "jasno"
type input "22"
type input "0"
type input "2.22 m/s šibek JV"
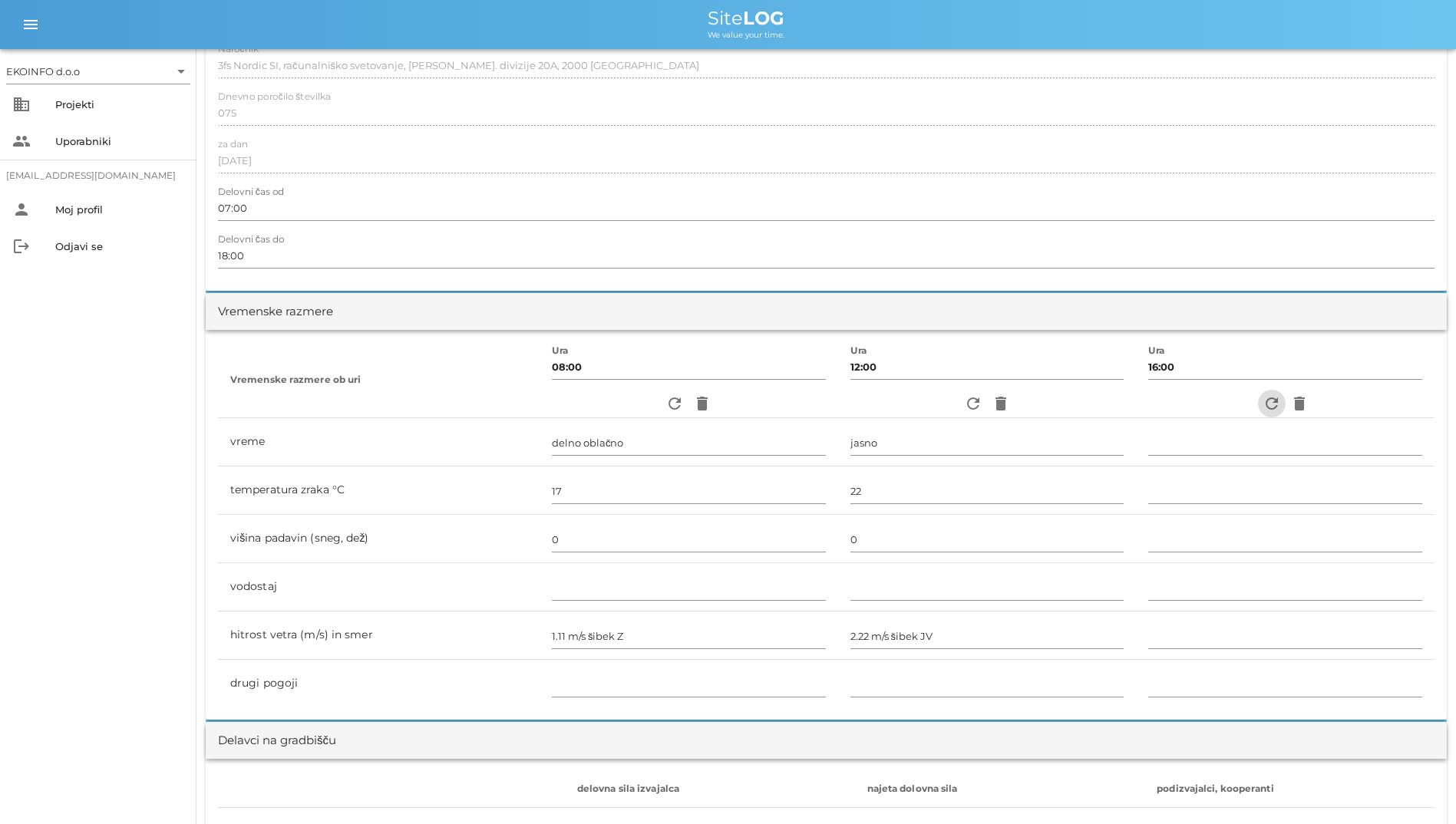
click at [1268, 403] on icon "refresh" at bounding box center [1271, 403] width 18 height 18
type input "jasno"
type input "20"
type input "0"
type input "1.11 m/s šibek JV"
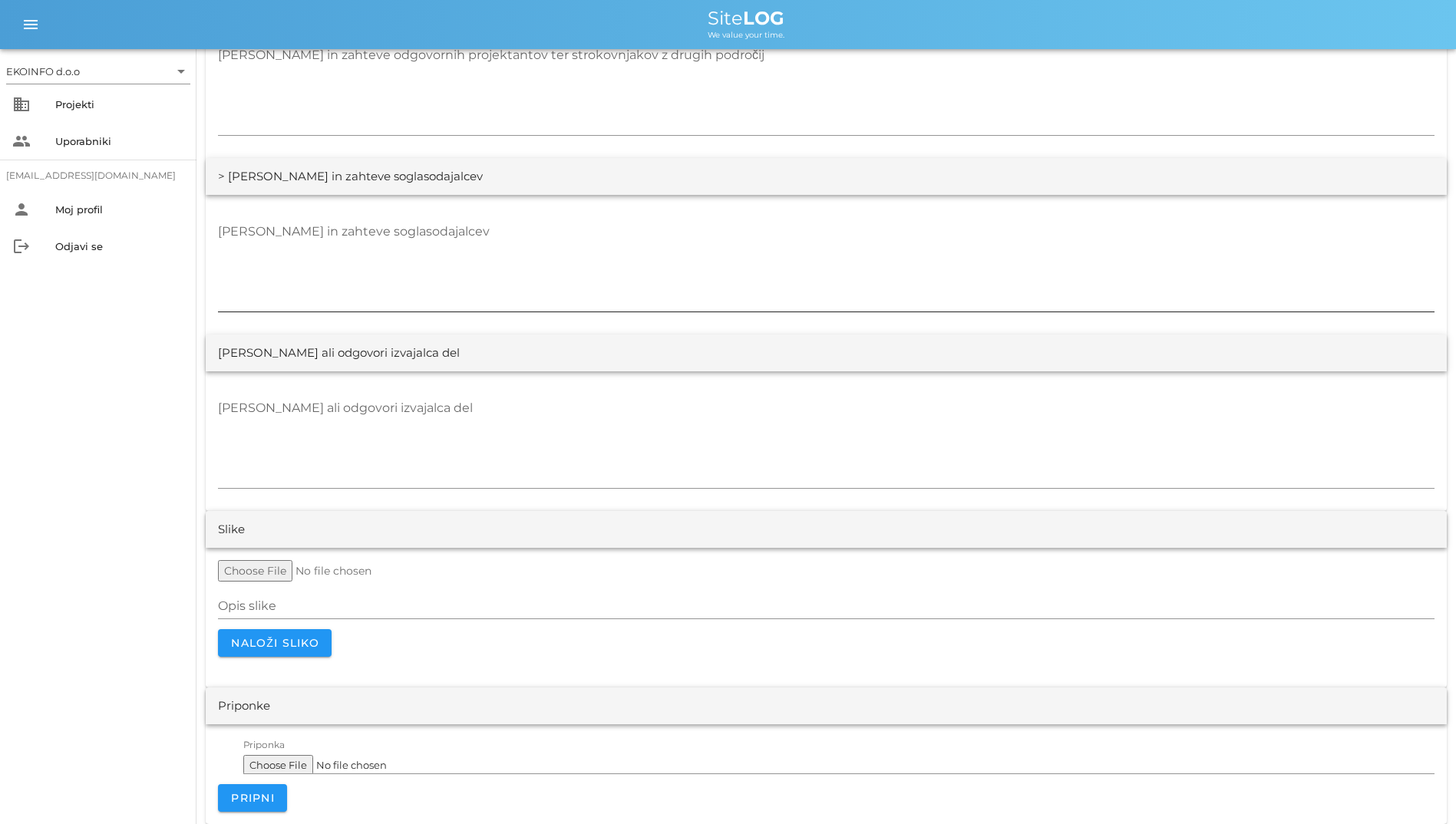
scroll to position [2828, 0]
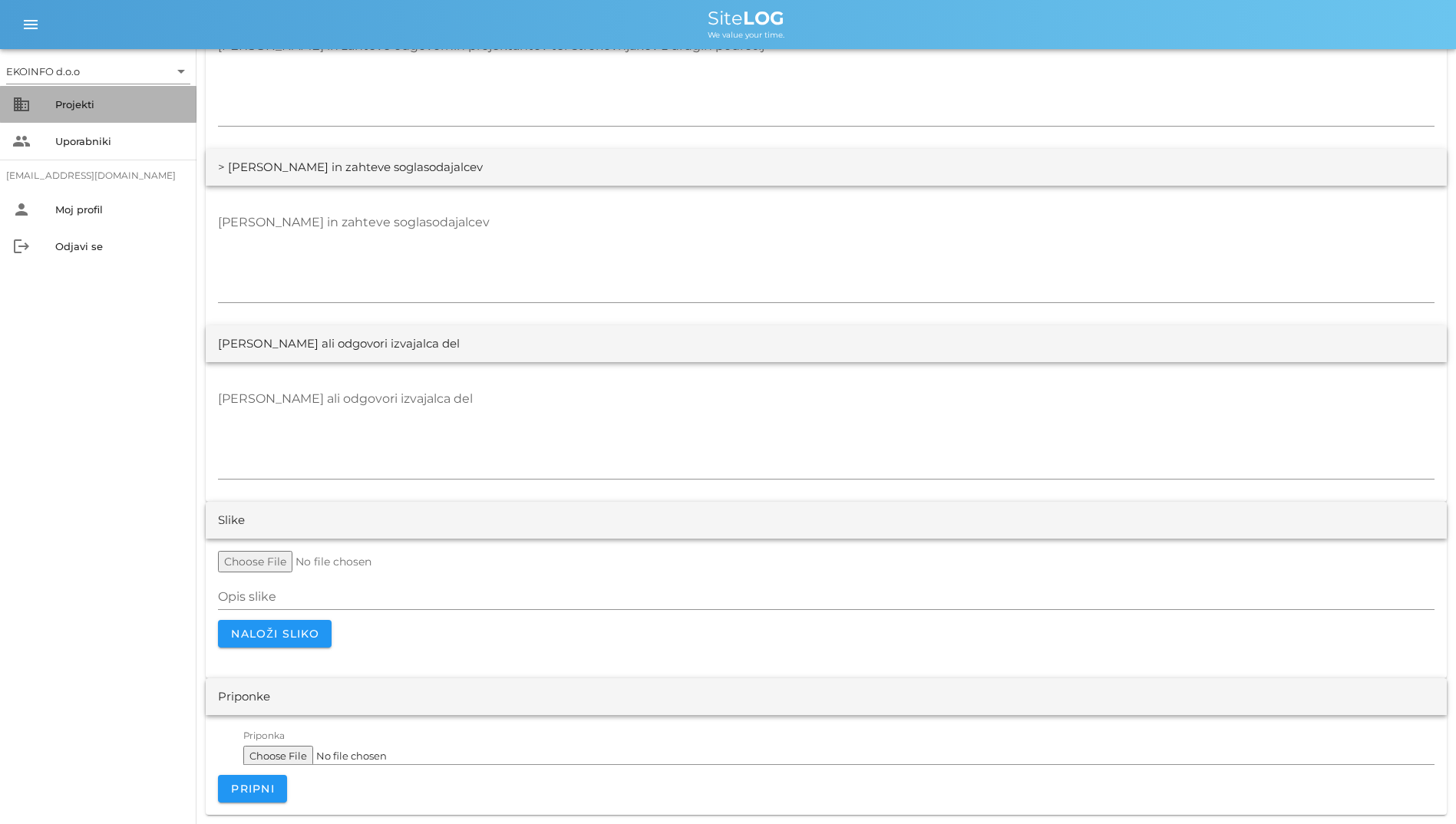
click at [153, 117] on div "business Projekti" at bounding box center [98, 105] width 197 height 36
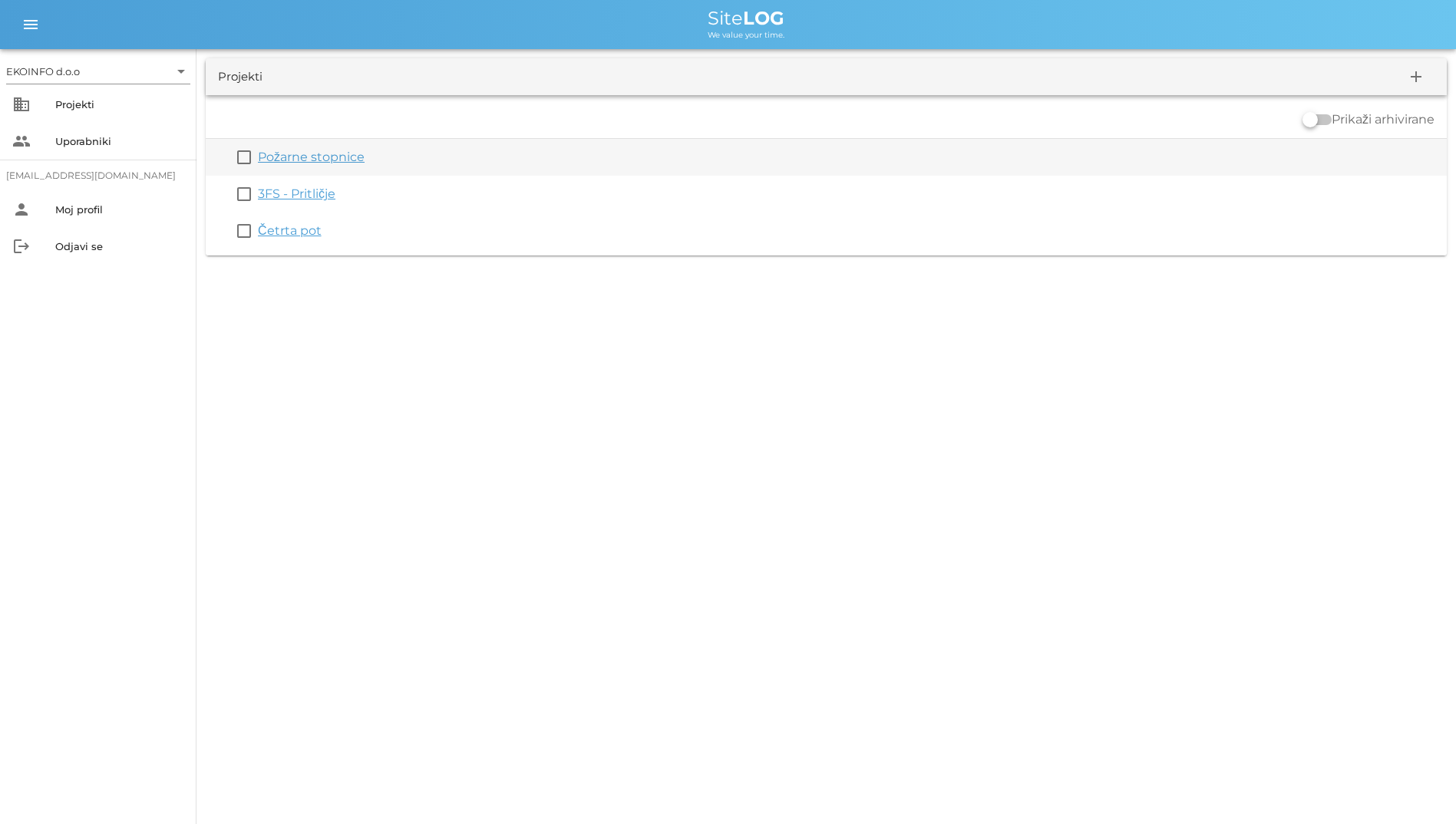
click at [292, 160] on link "Požarne stopnice" at bounding box center [311, 156] width 107 height 14
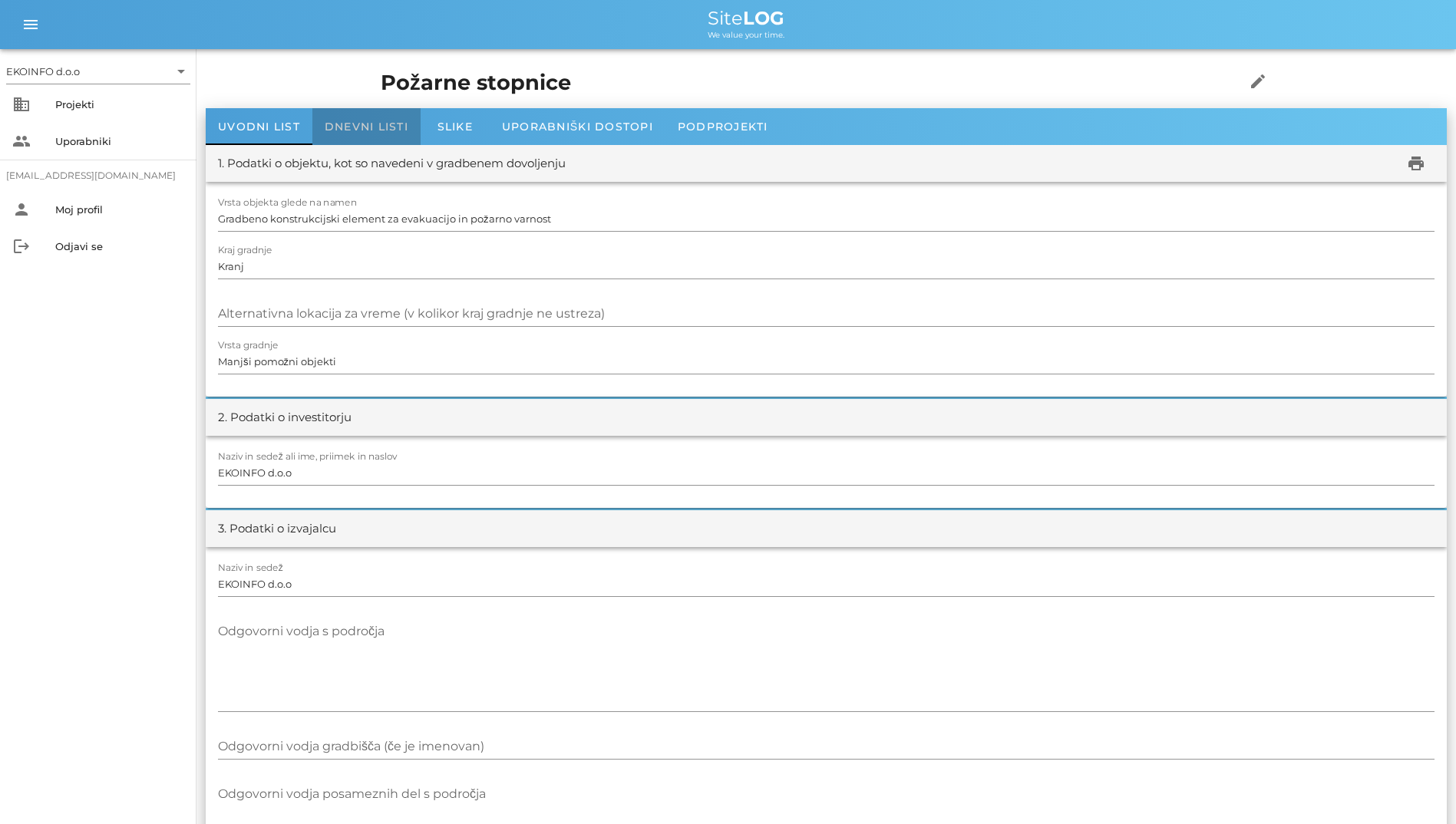
click at [376, 125] on span "Dnevni listi" at bounding box center [366, 127] width 84 height 13
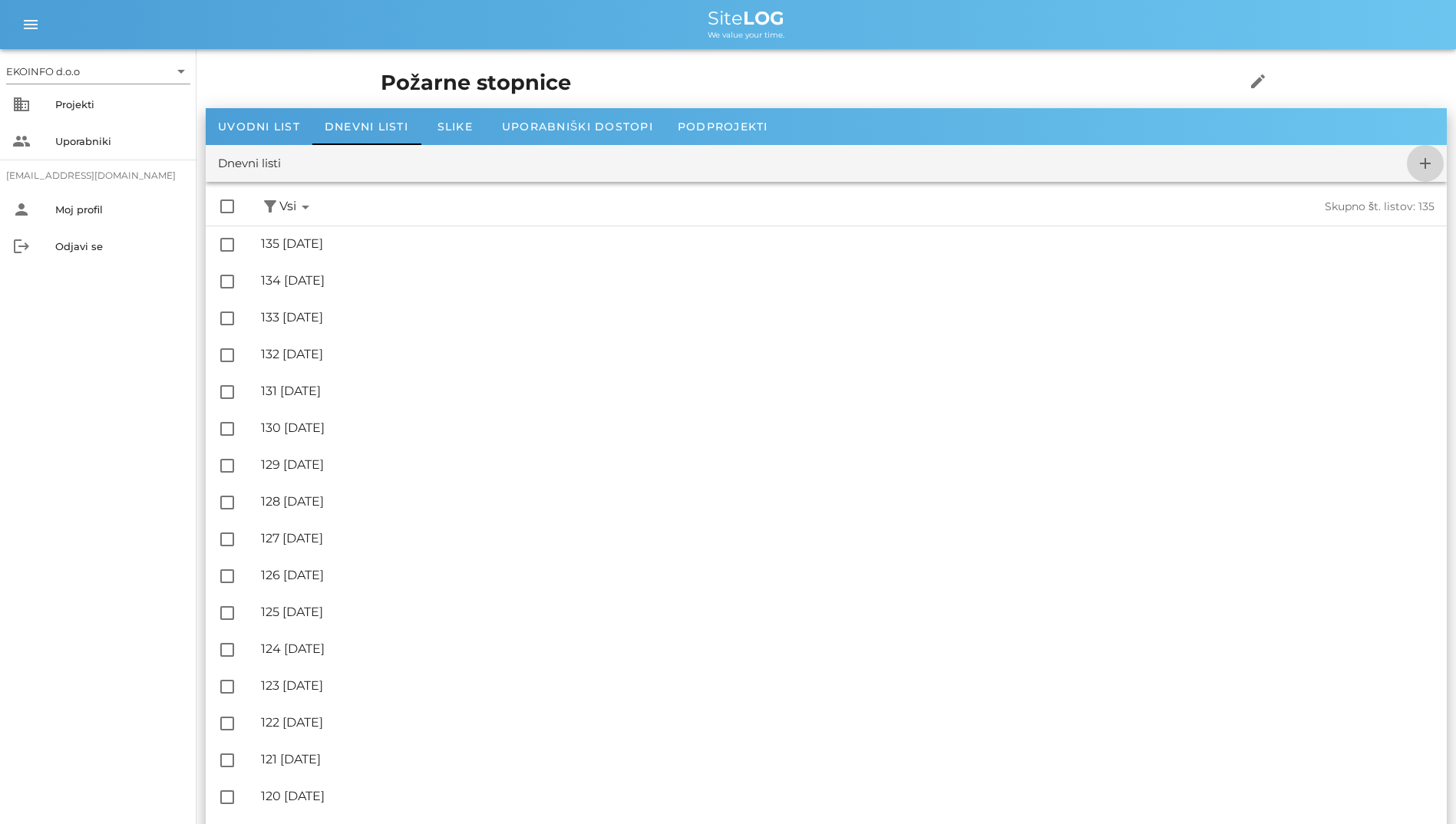
click at [1418, 161] on icon "add" at bounding box center [1424, 163] width 18 height 18
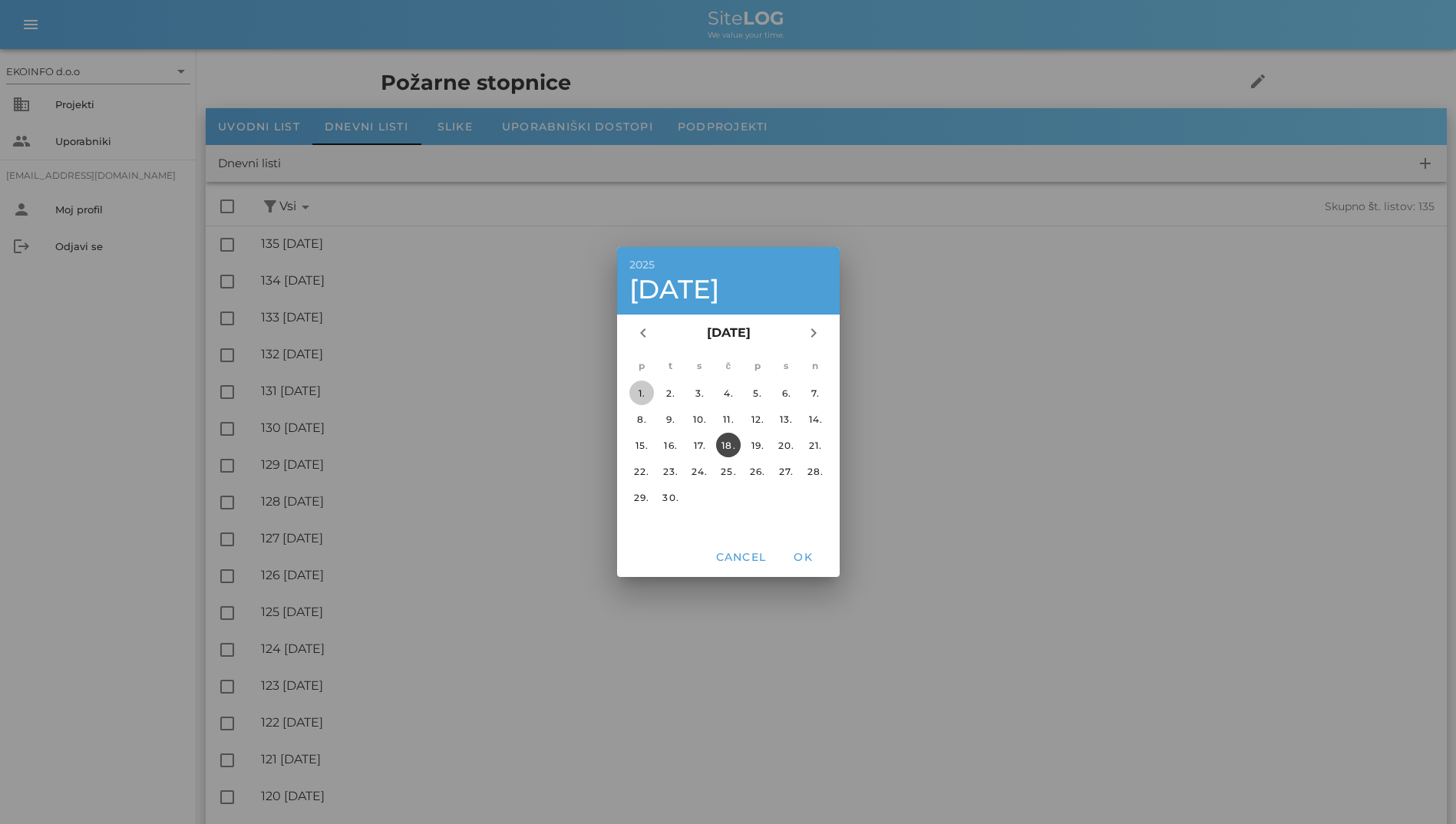
click at [634, 393] on div "1." at bounding box center [641, 393] width 25 height 12
click at [821, 560] on button "OK" at bounding box center [802, 556] width 49 height 28
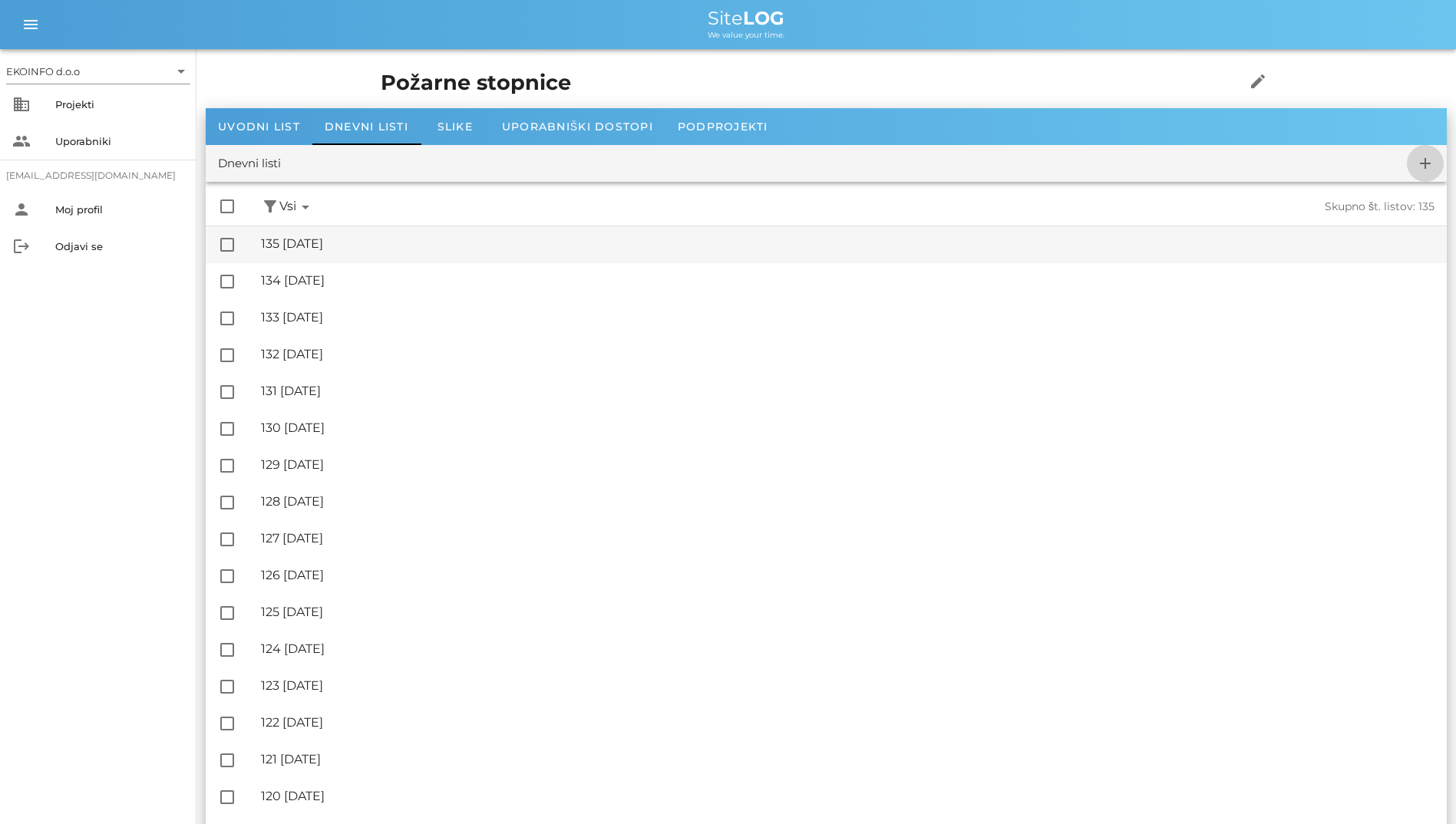
checkbox input "false"
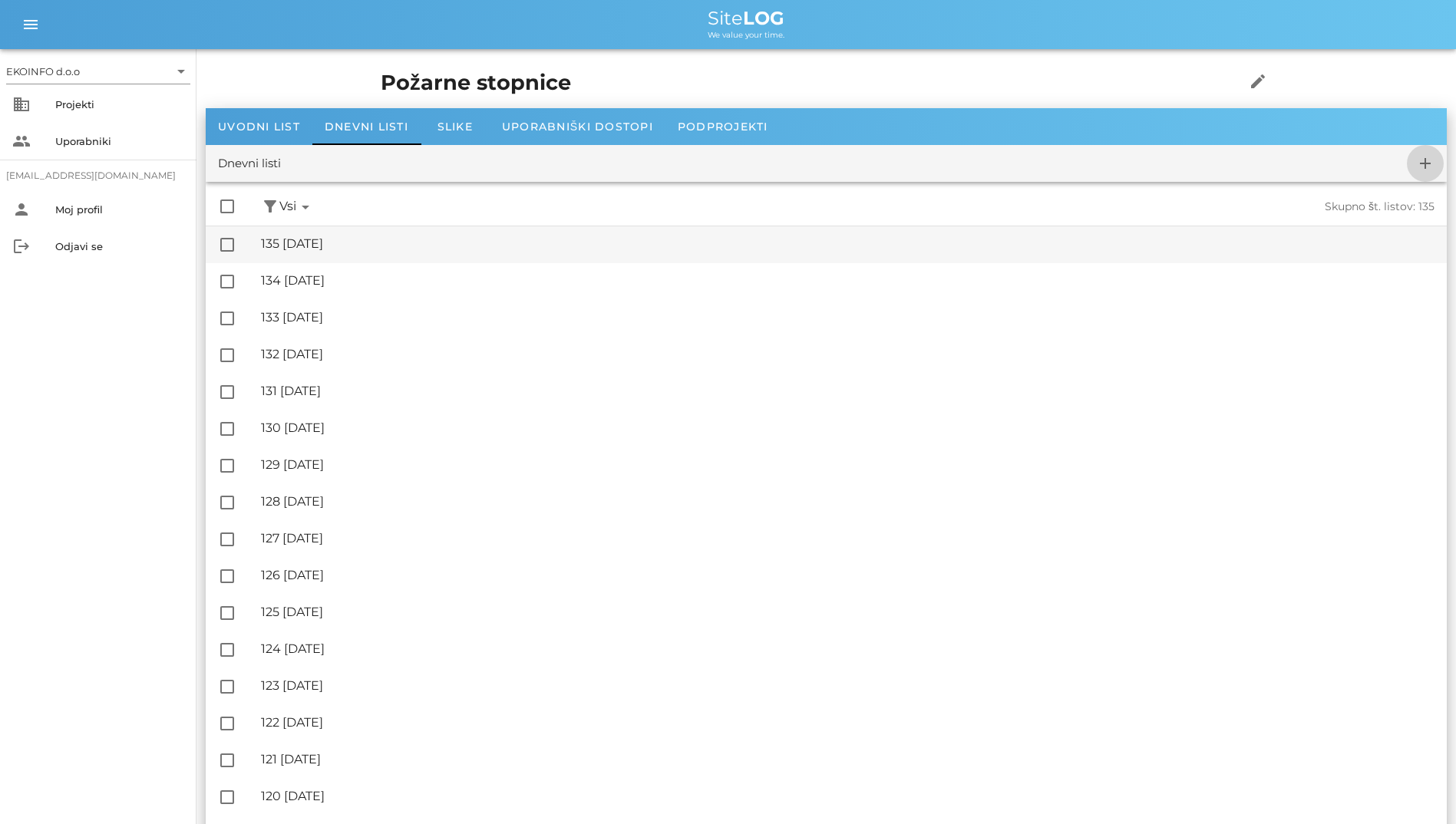
checkbox input "false"
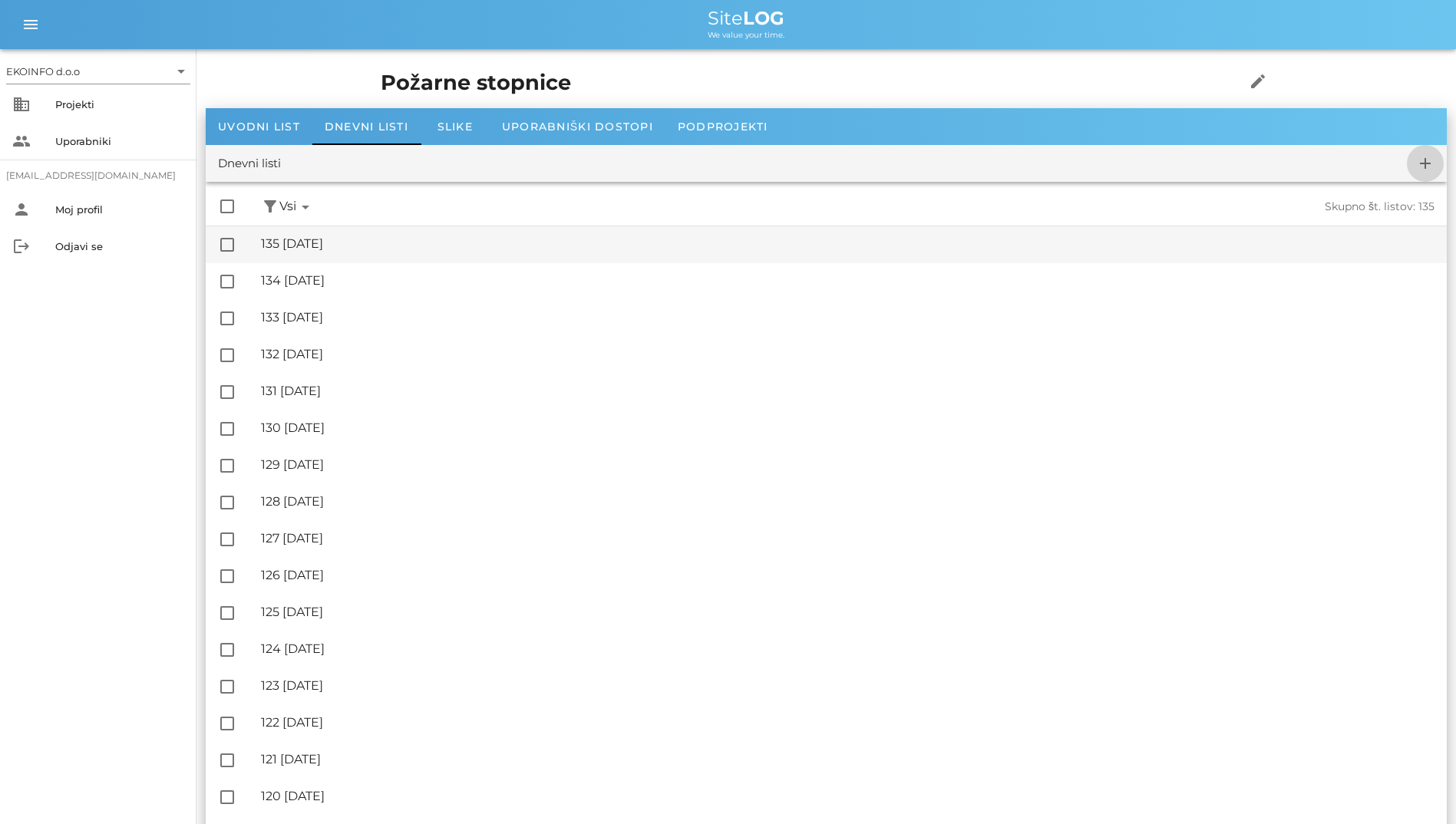
checkbox input "false"
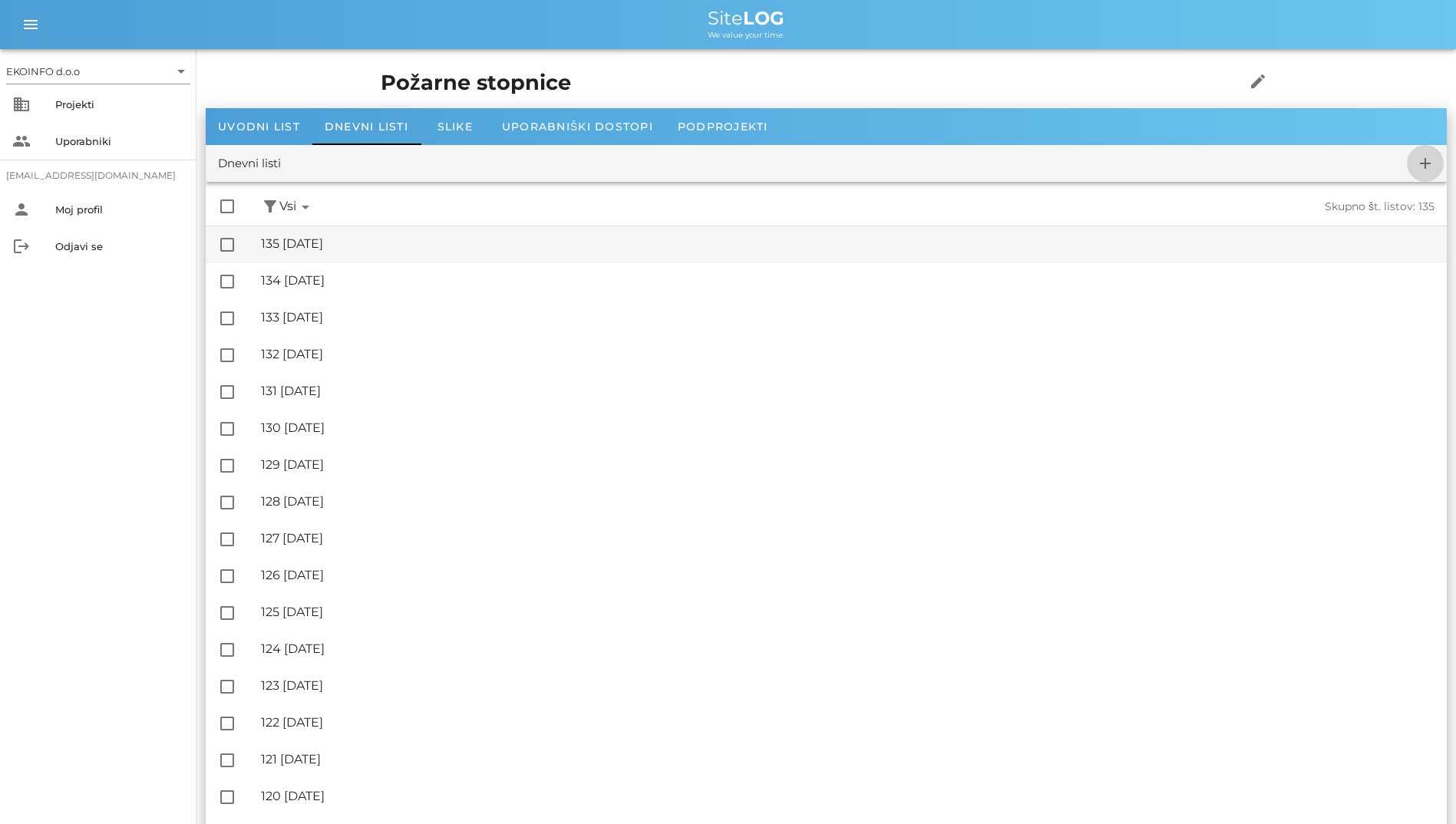
checkbox input "false"
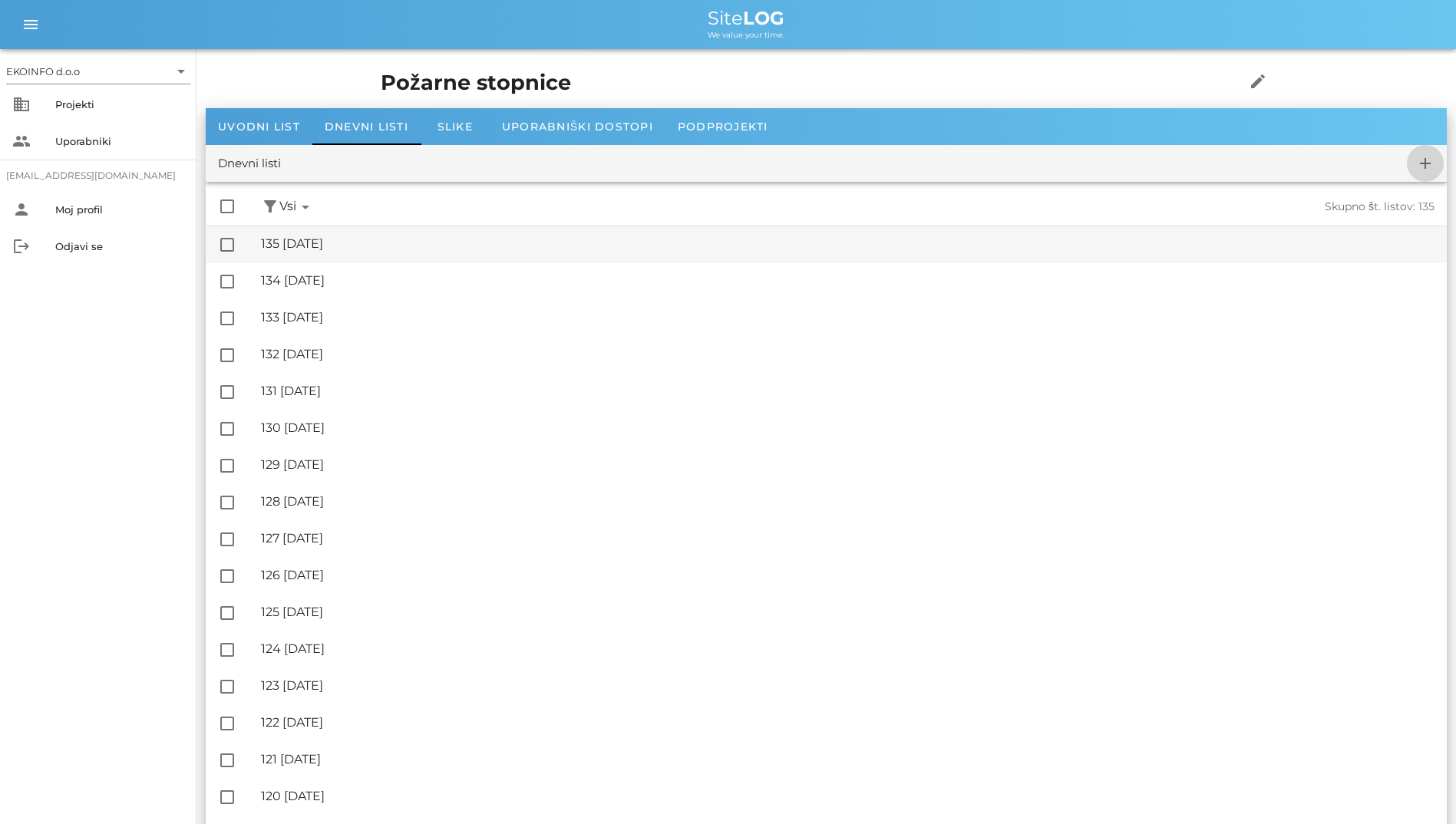
checkbox input "false"
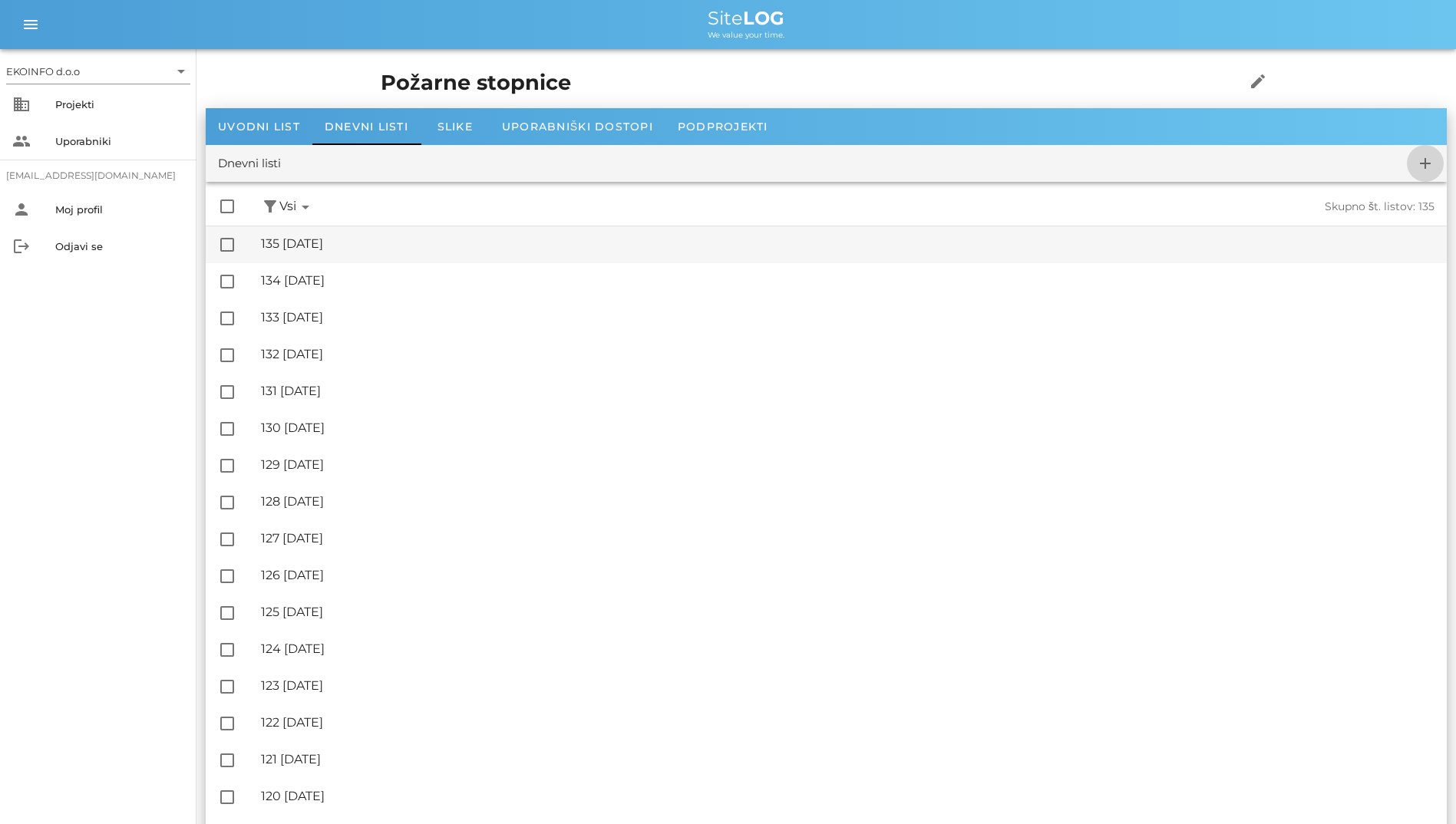
checkbox input "false"
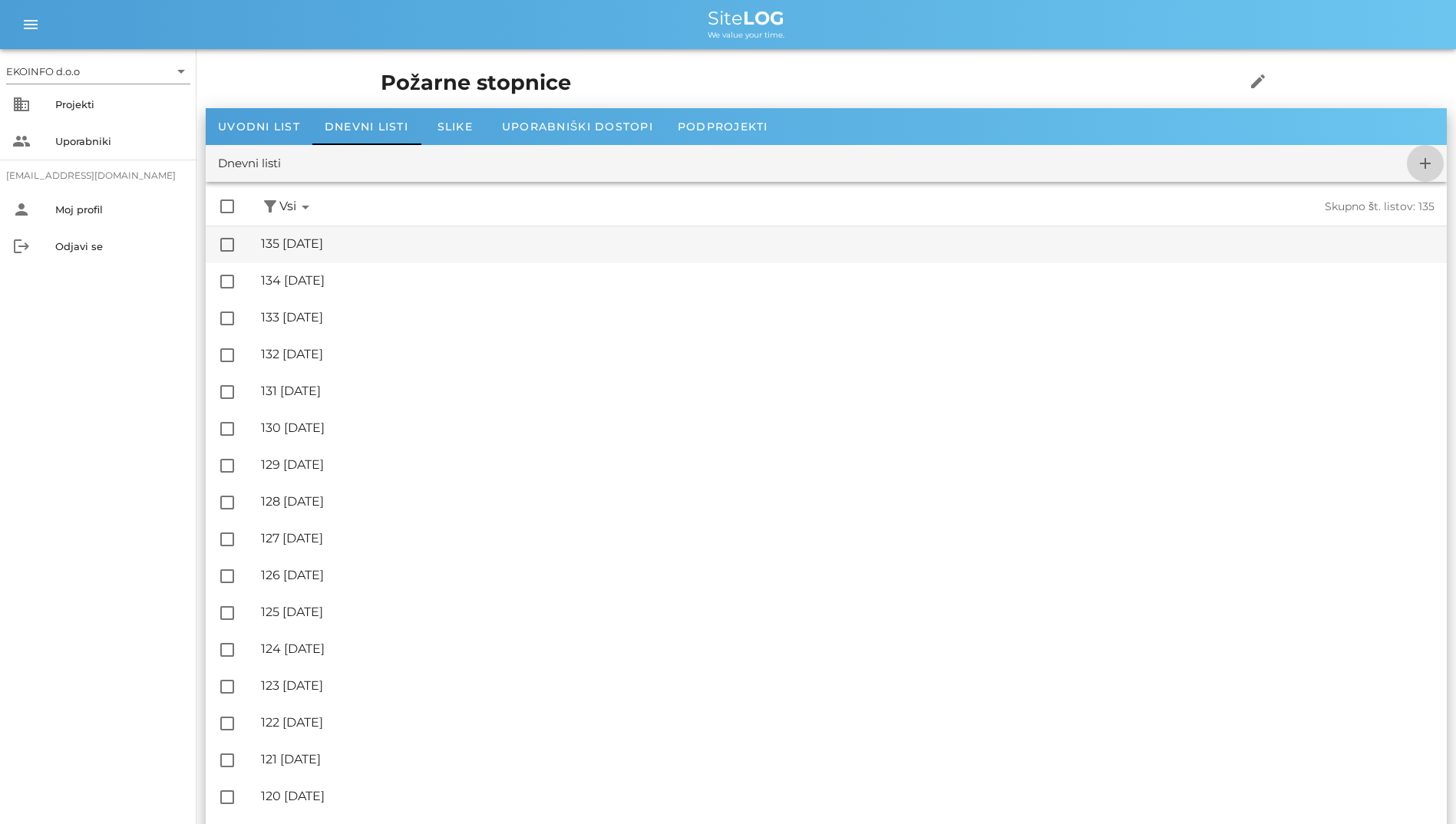
checkbox input "false"
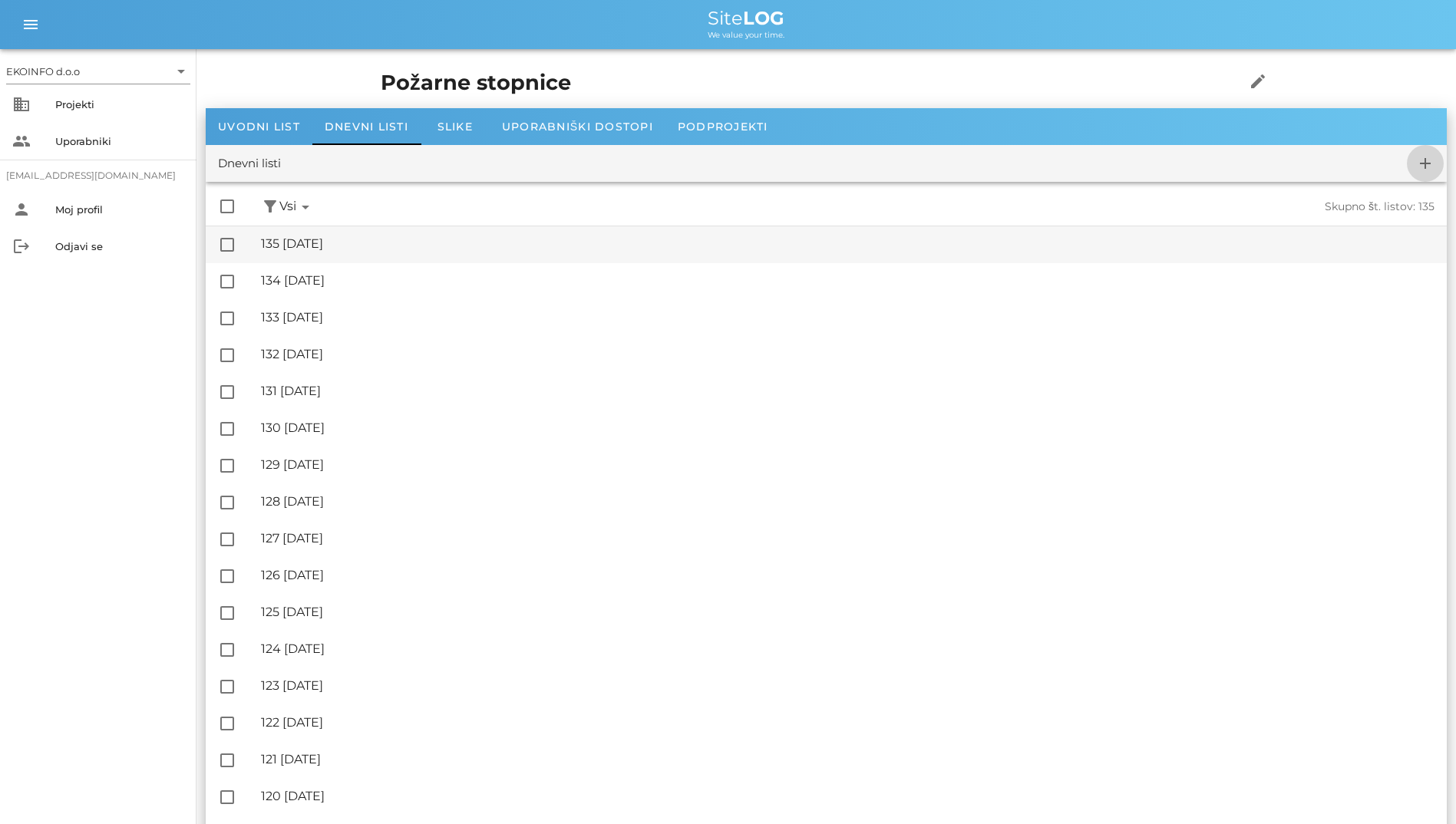
checkbox input "false"
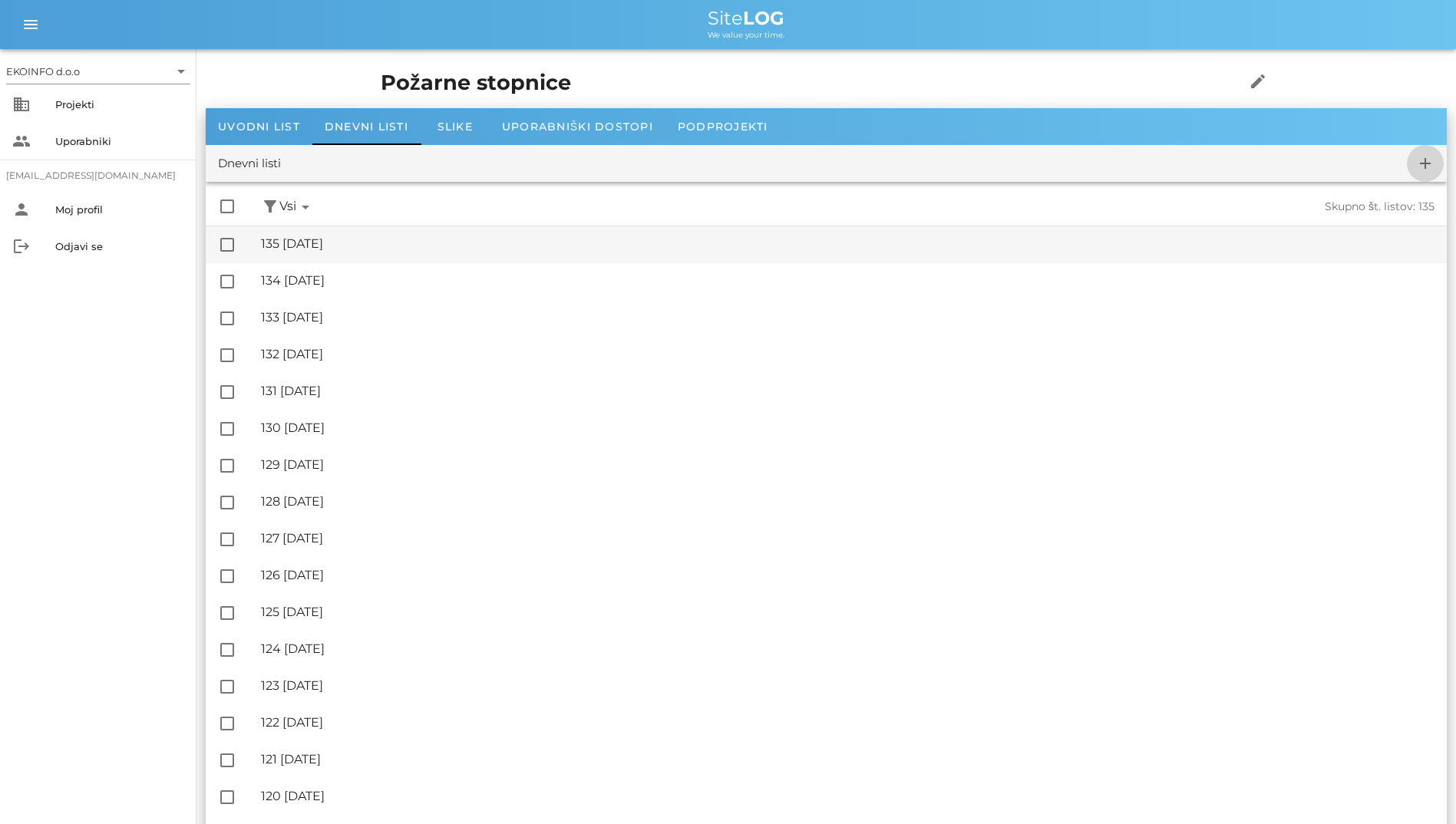
checkbox input "false"
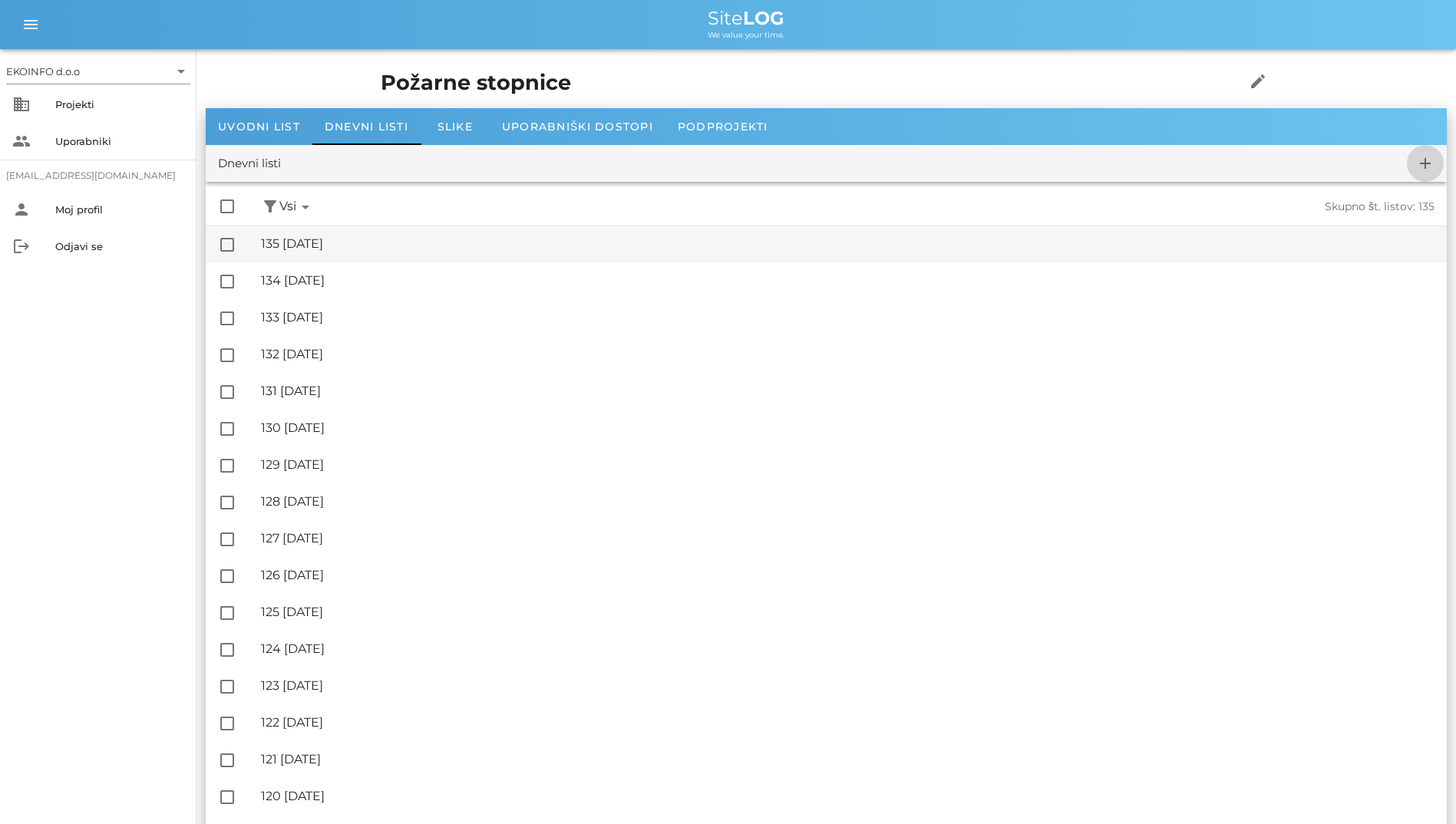
checkbox input "false"
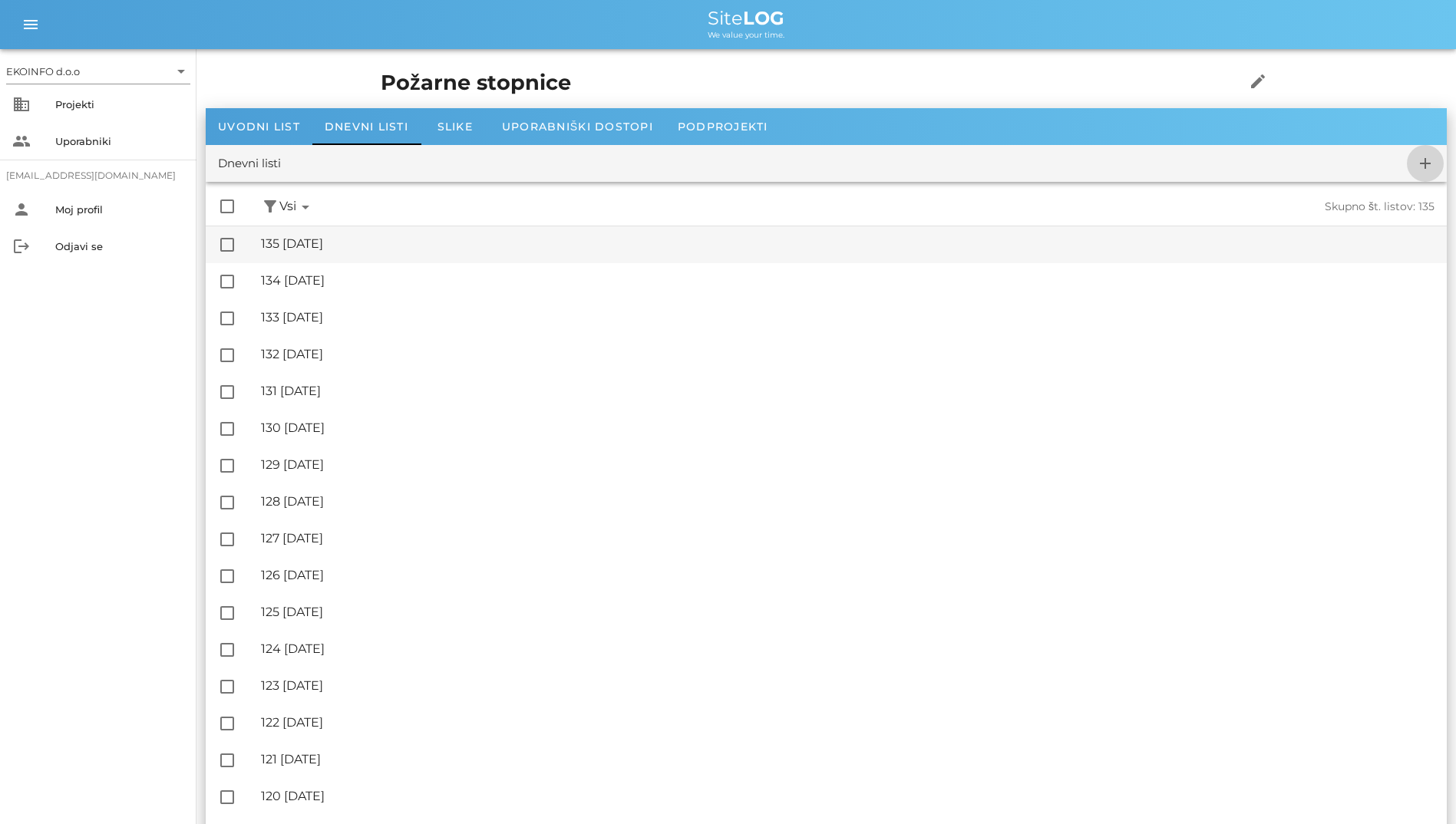
checkbox input "false"
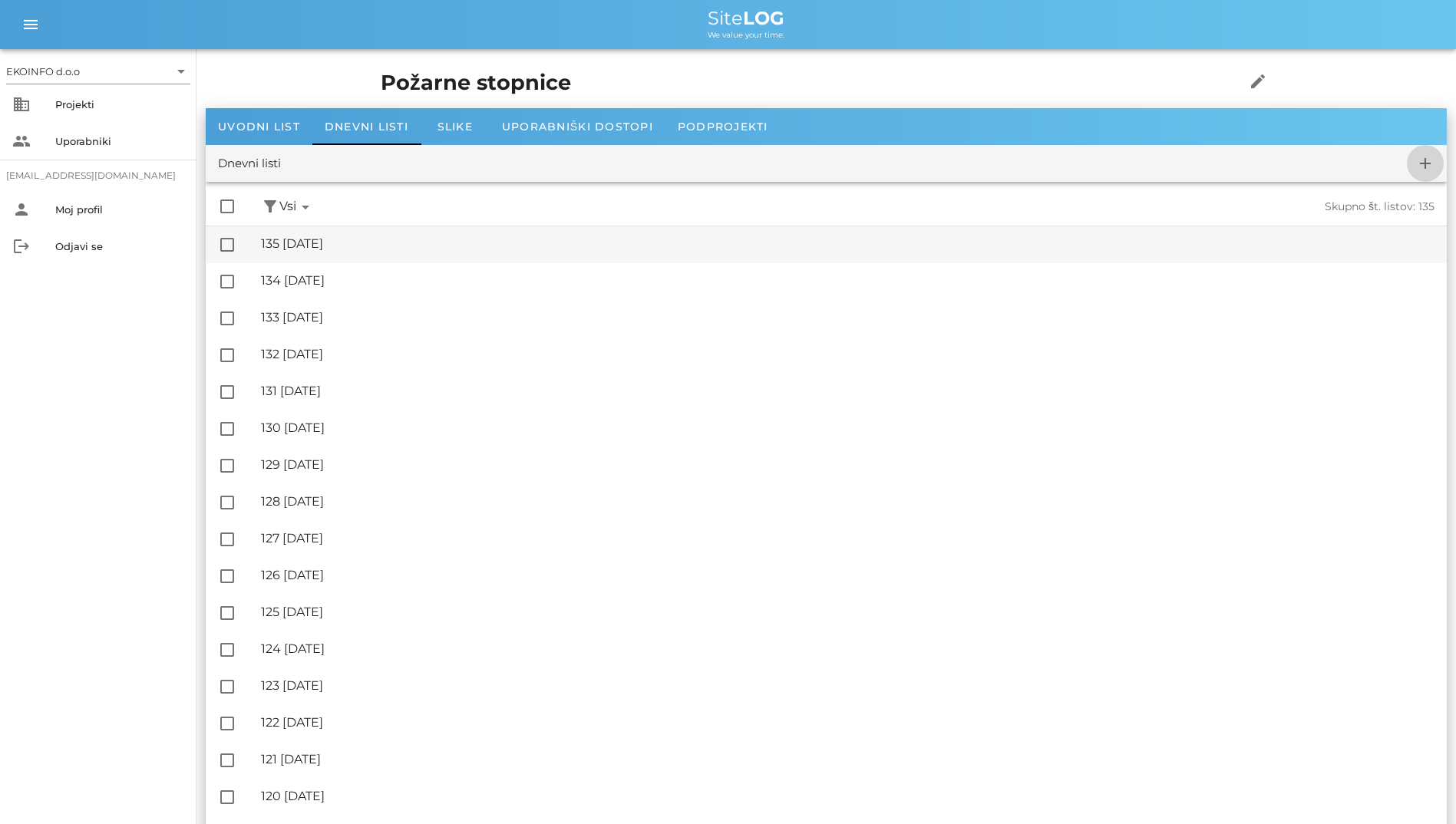
checkbox input "false"
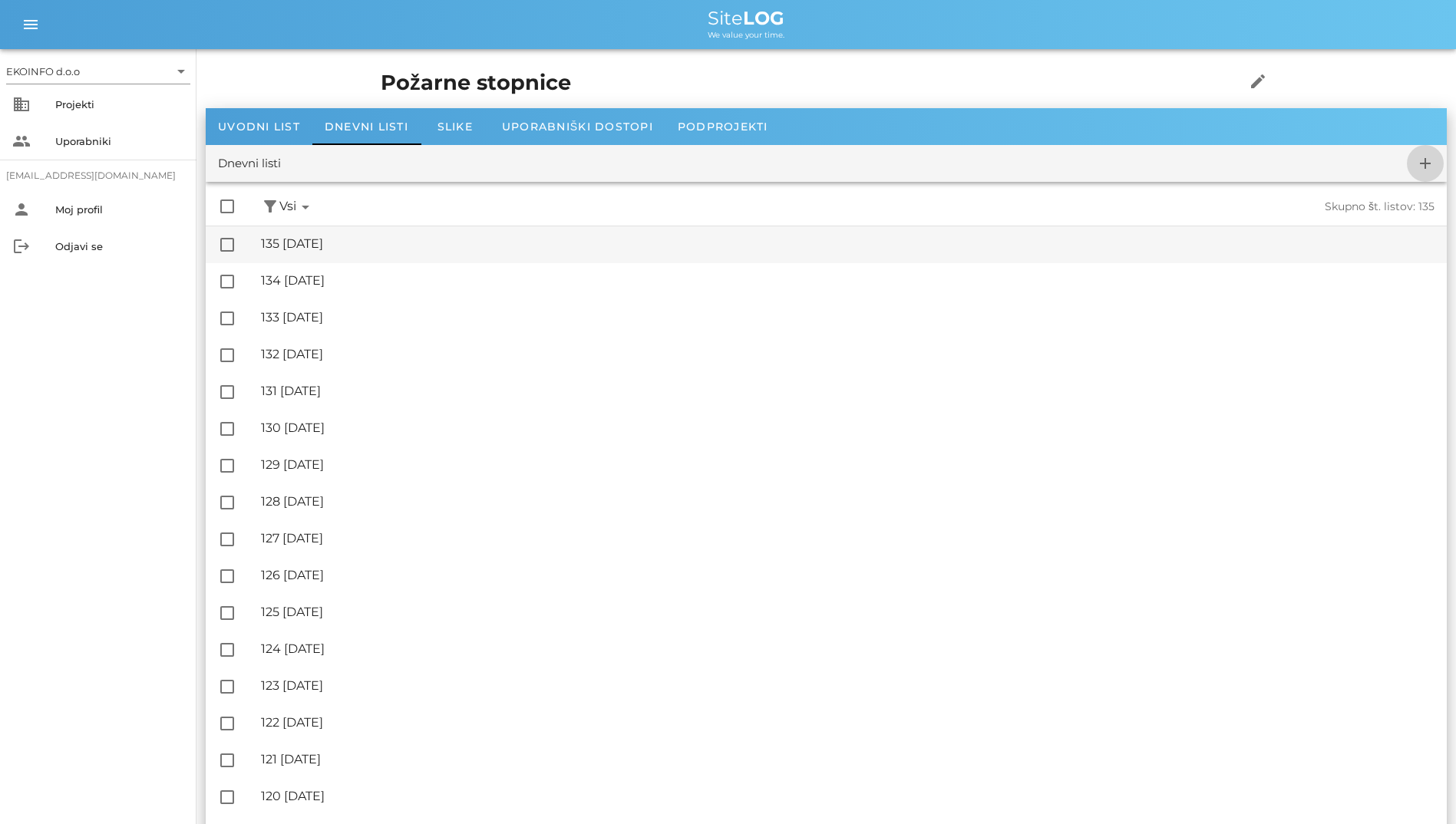
checkbox input "false"
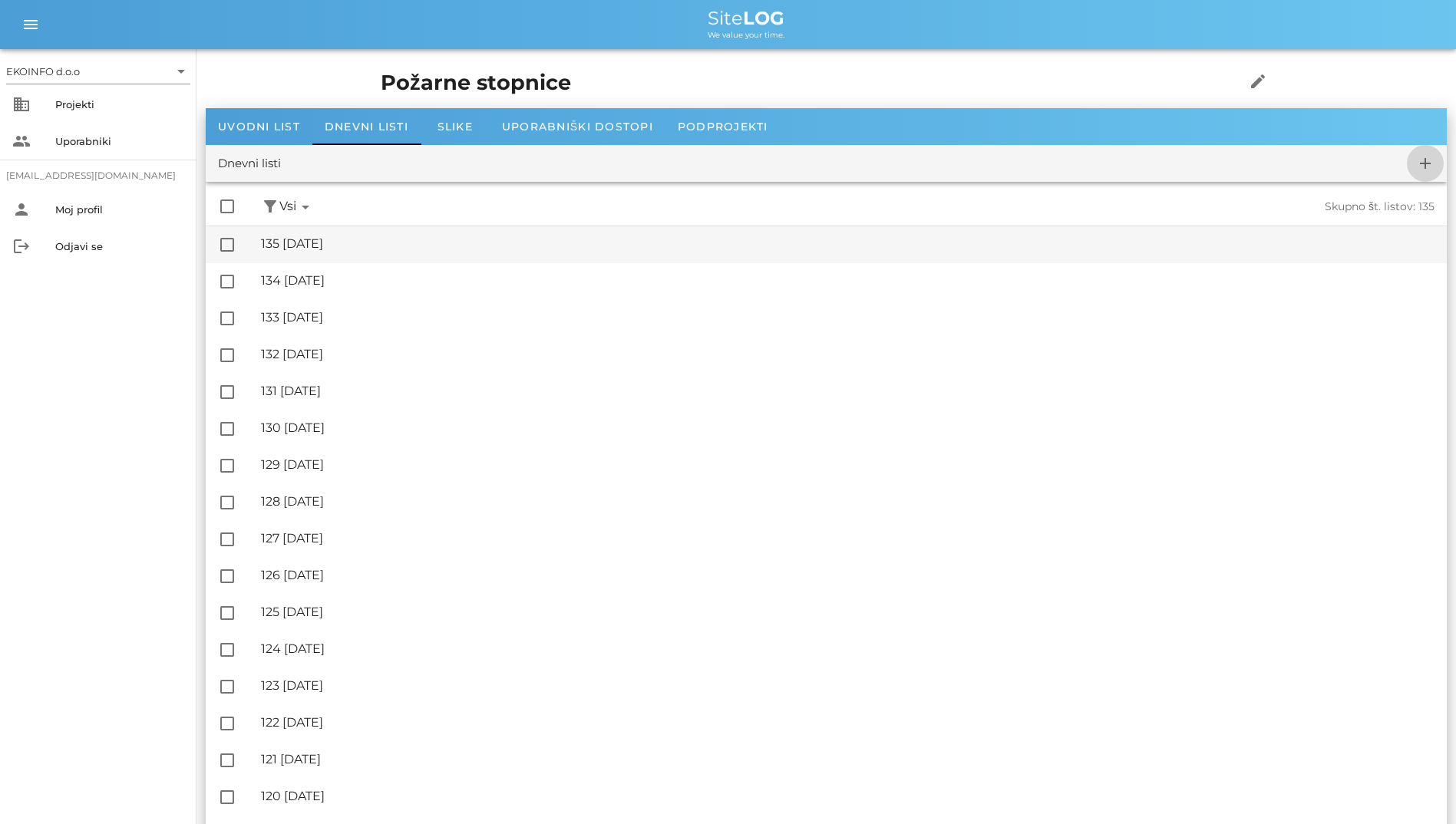
checkbox input "false"
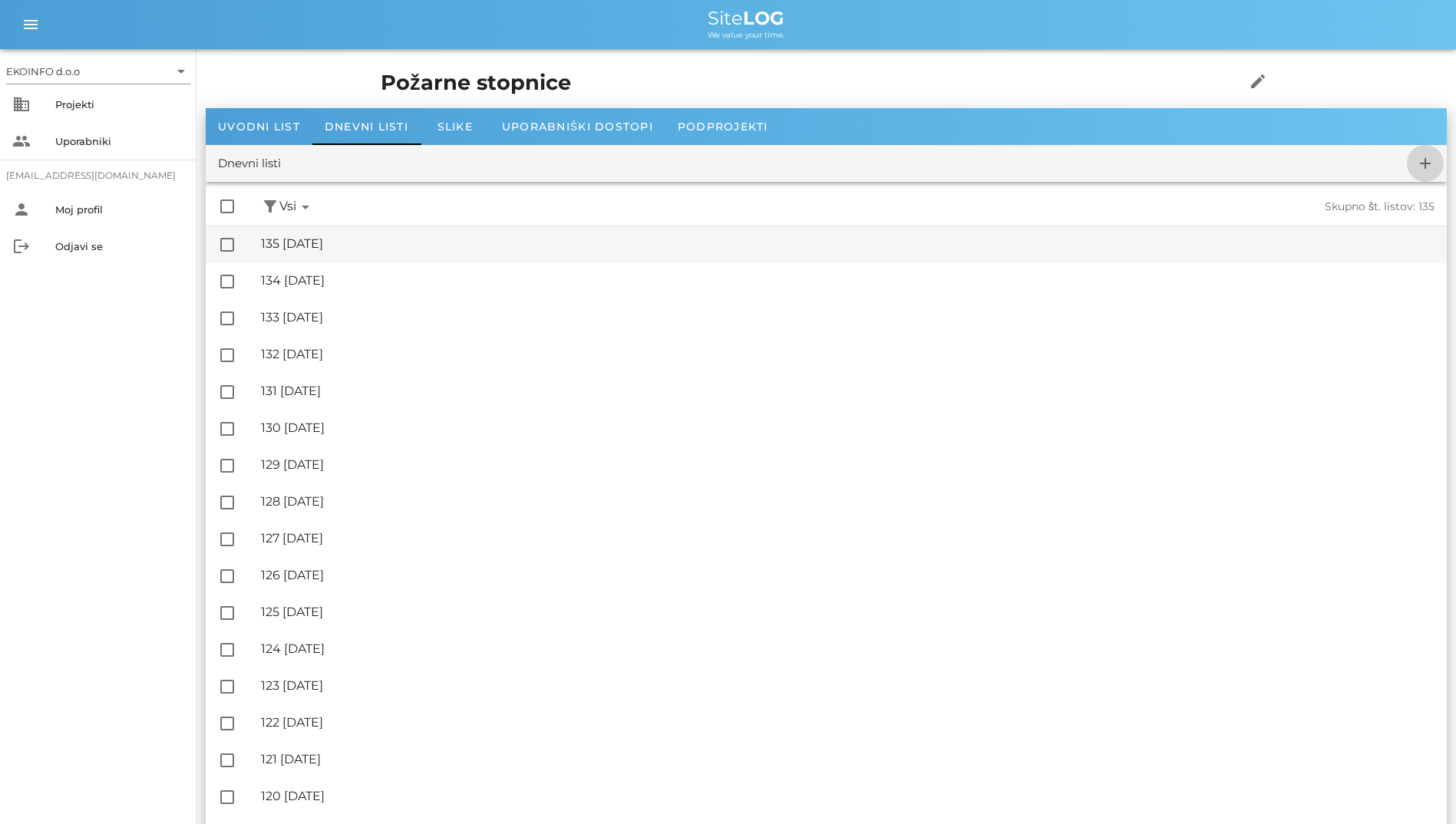
checkbox input "false"
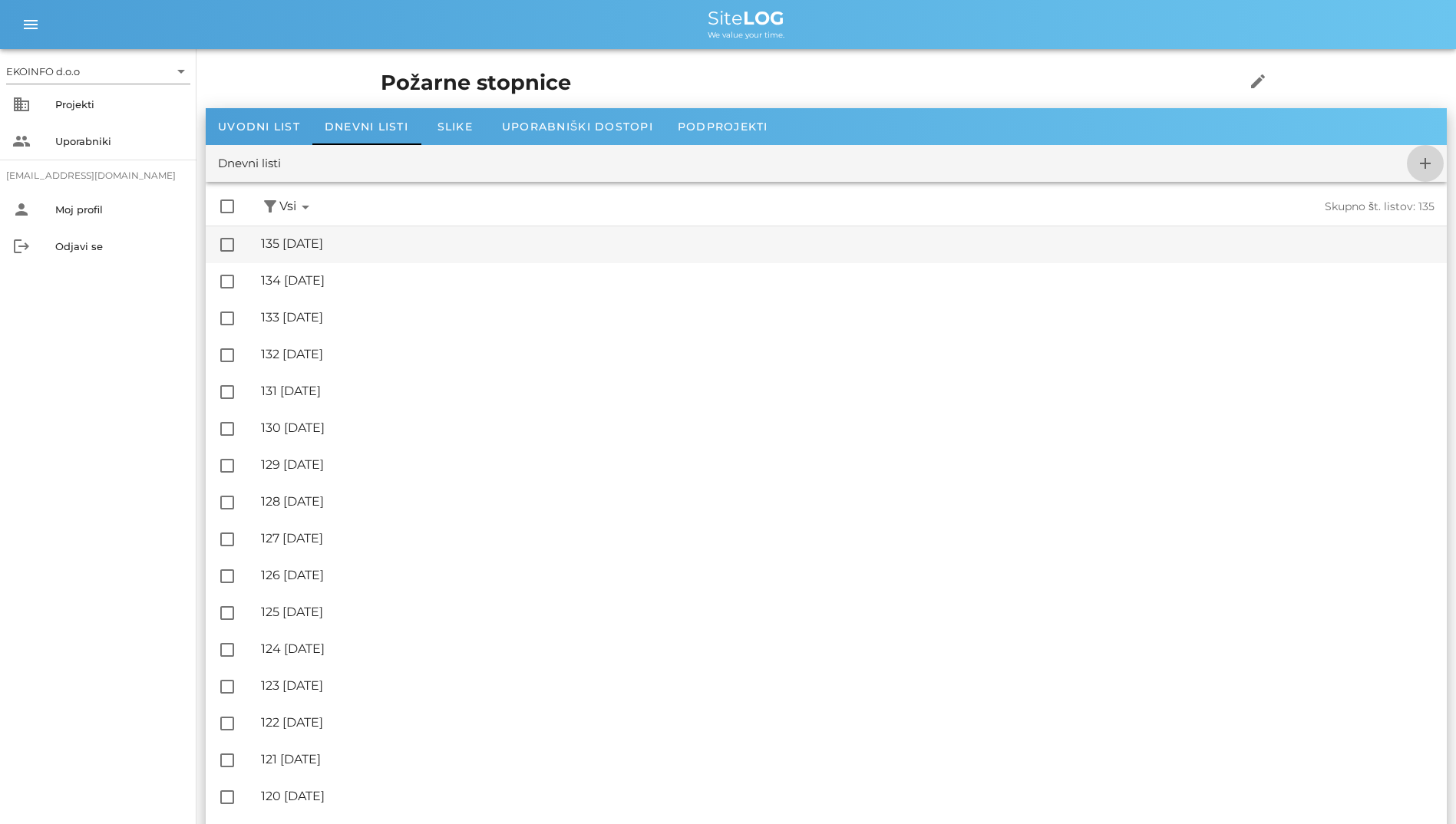
checkbox input "false"
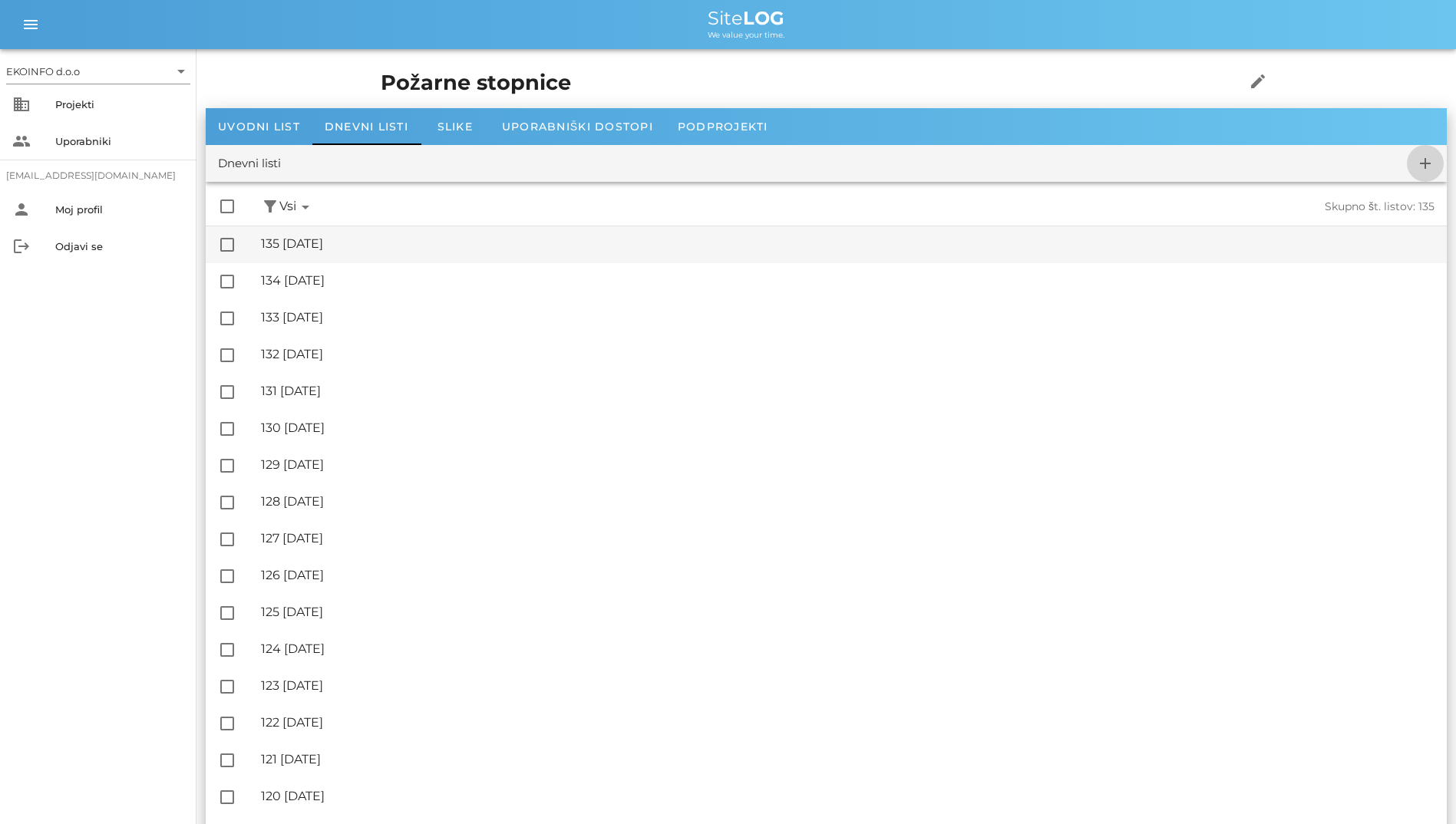
checkbox input "false"
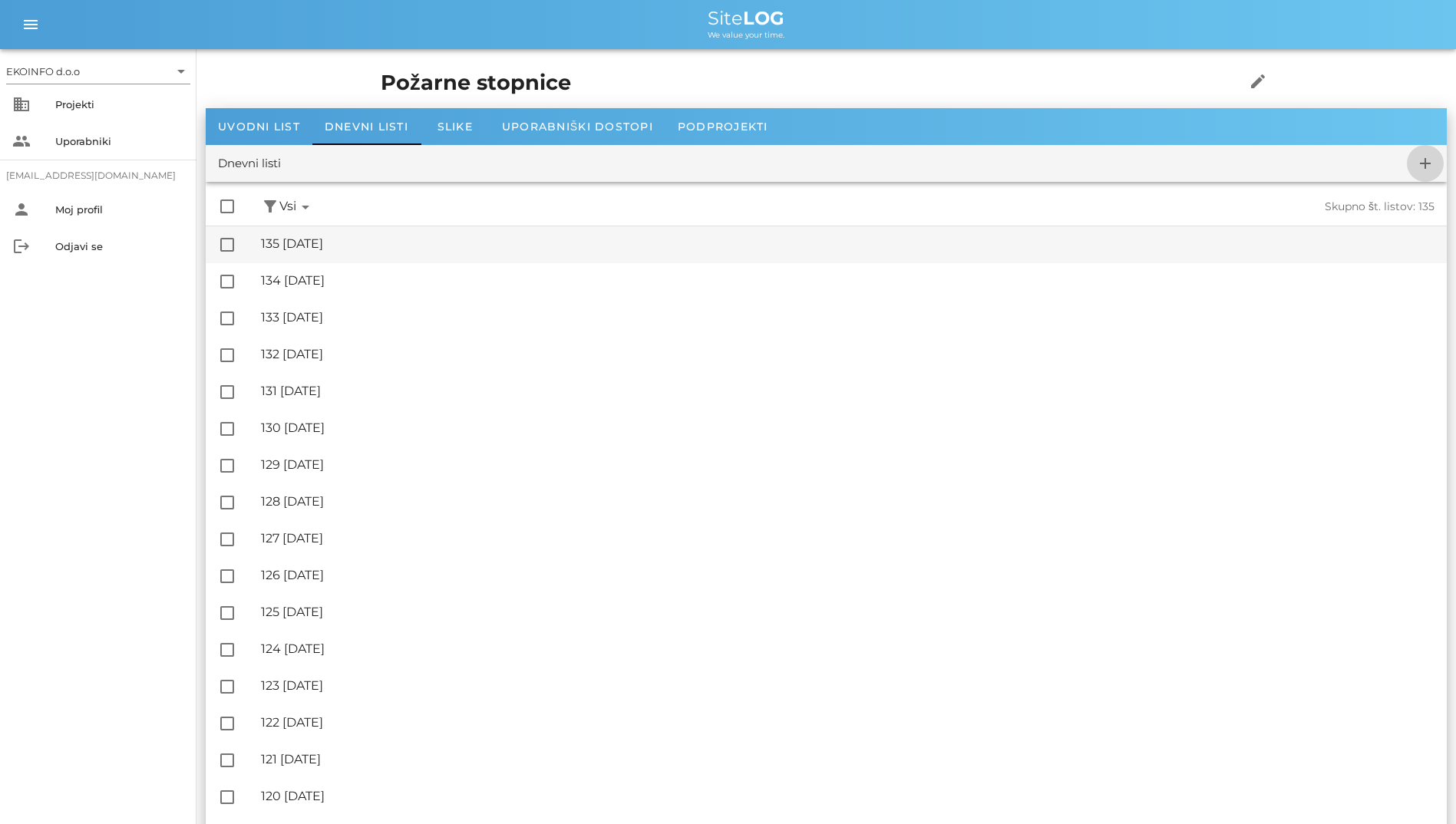
checkbox input "false"
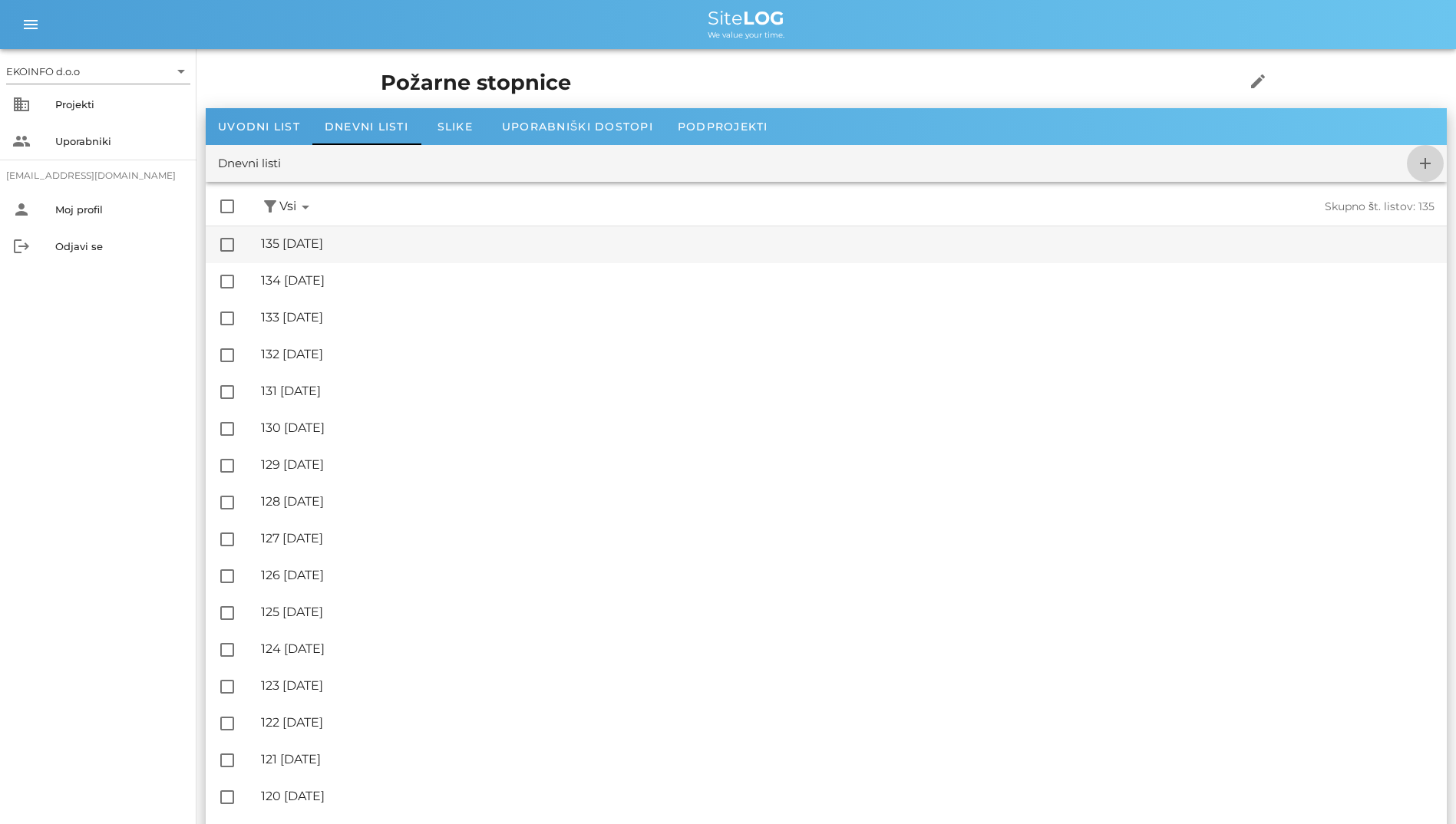
checkbox input "false"
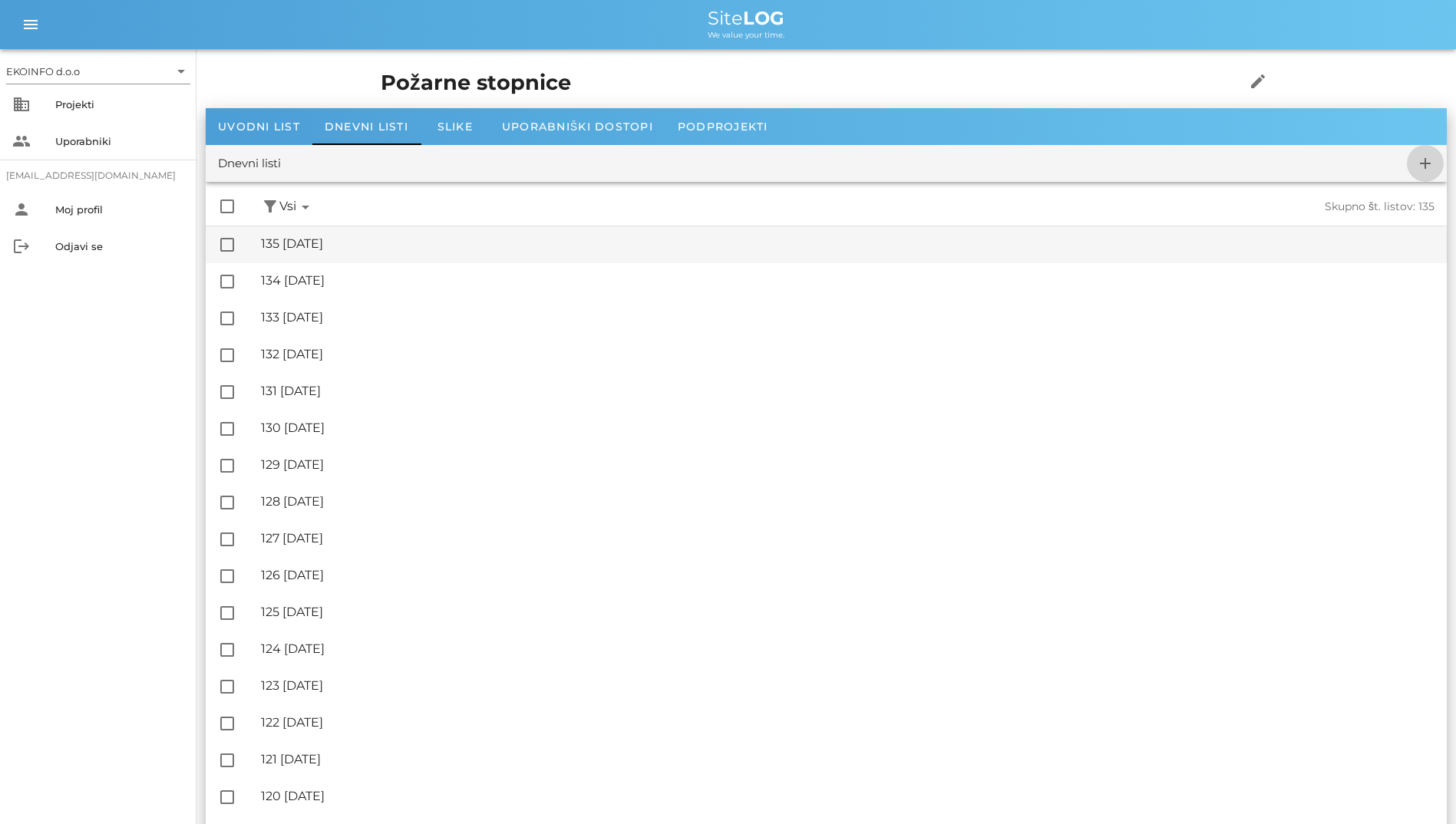
checkbox input "false"
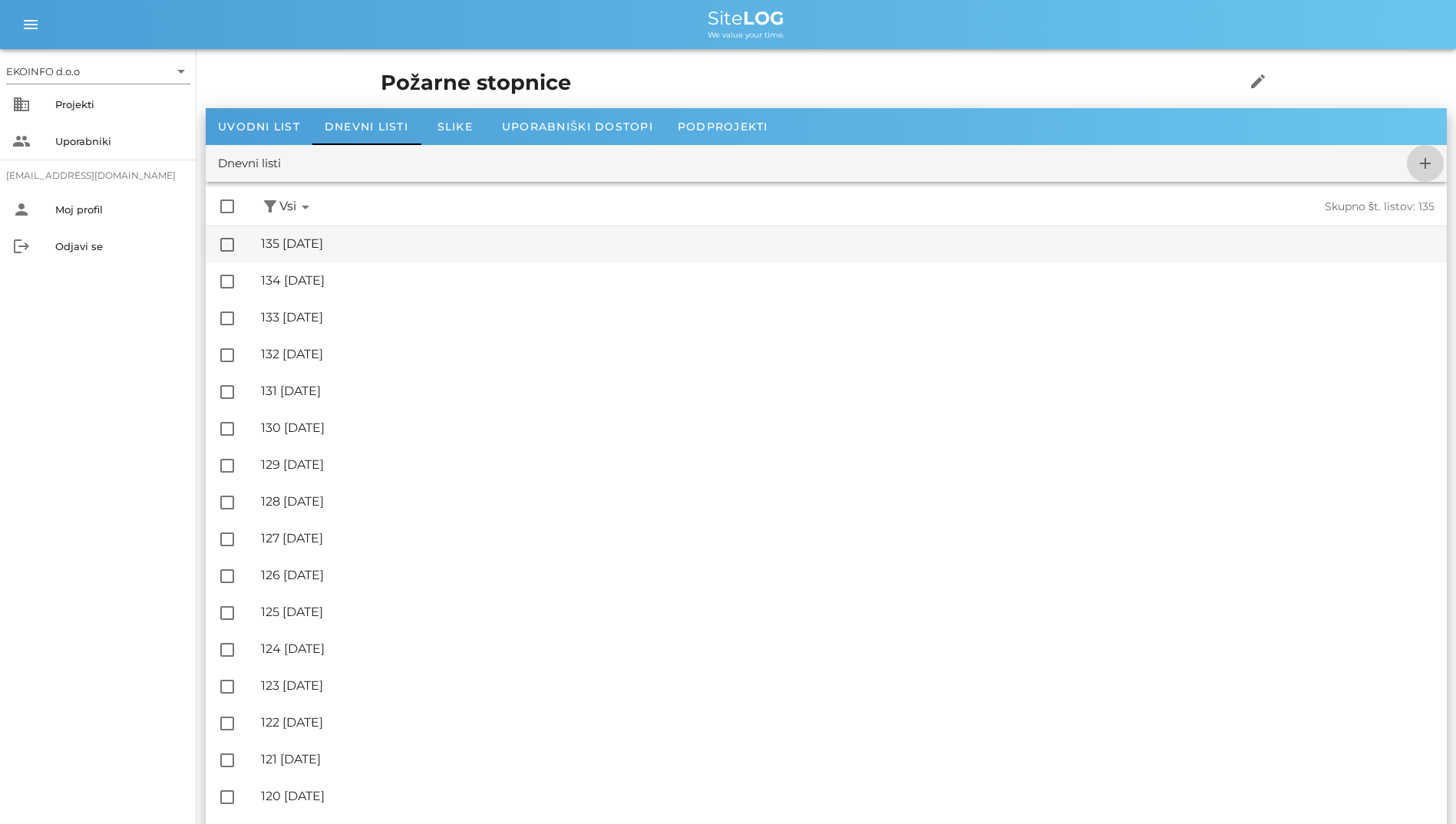
checkbox input "false"
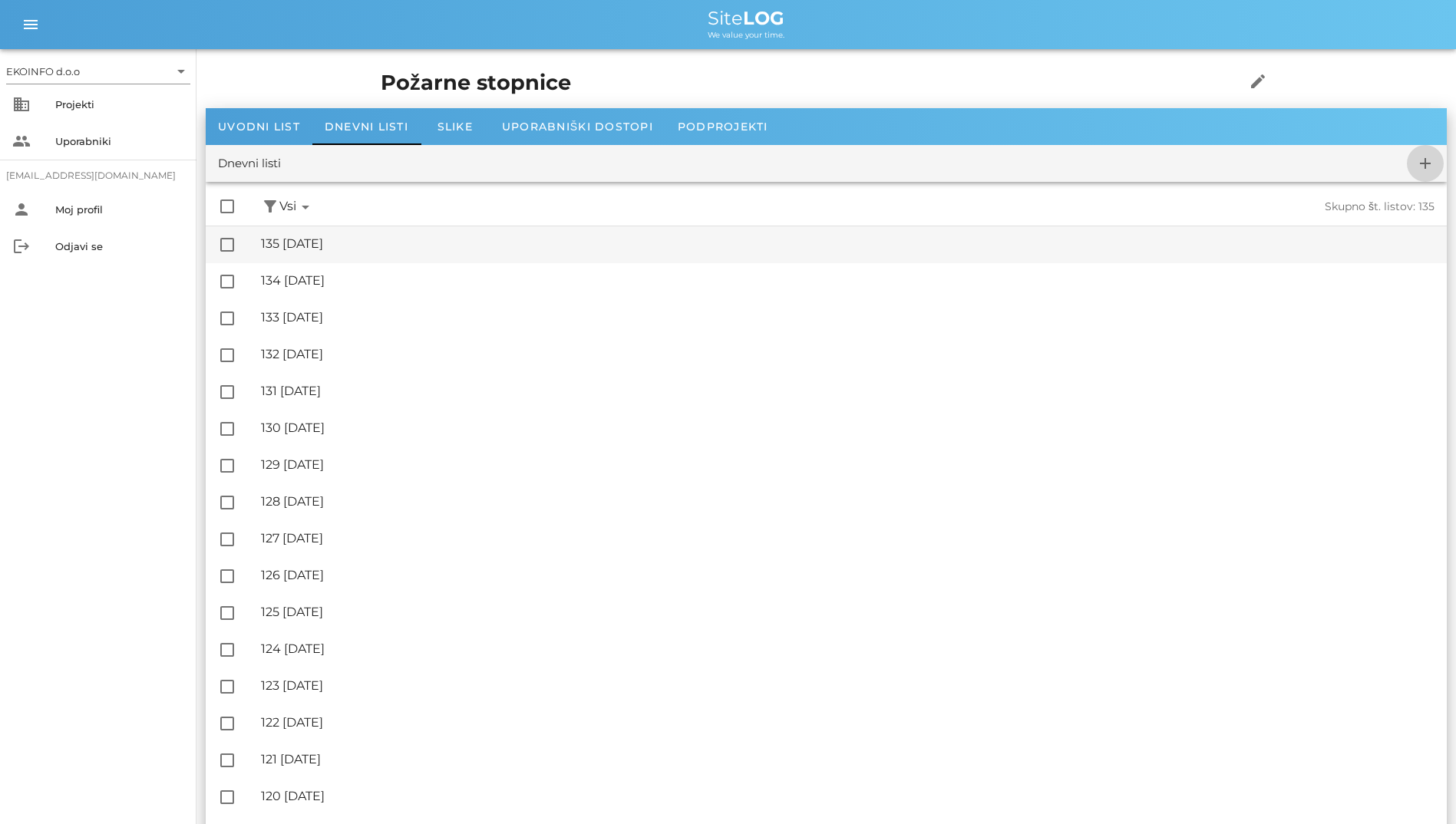
checkbox input "false"
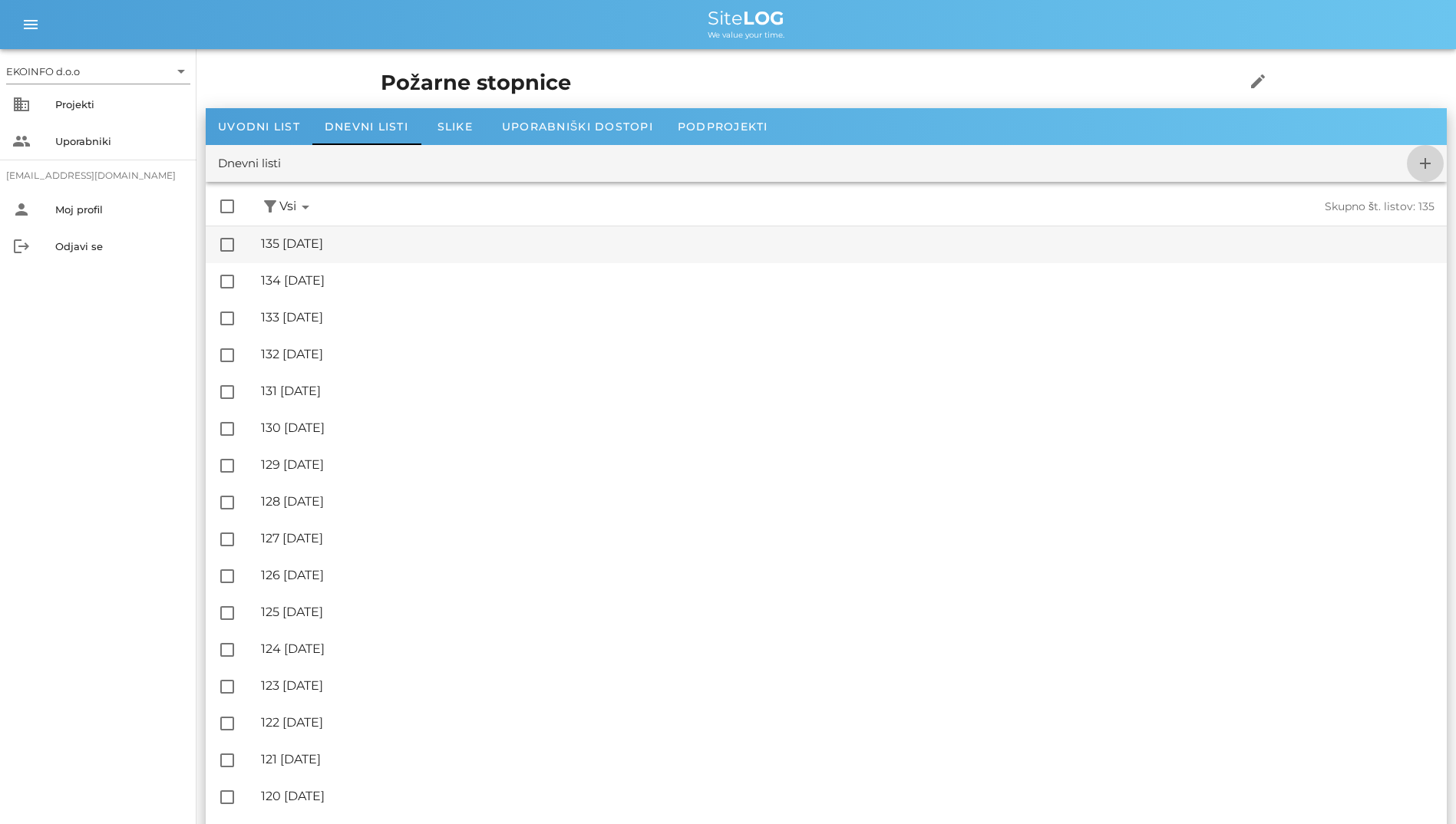
checkbox input "false"
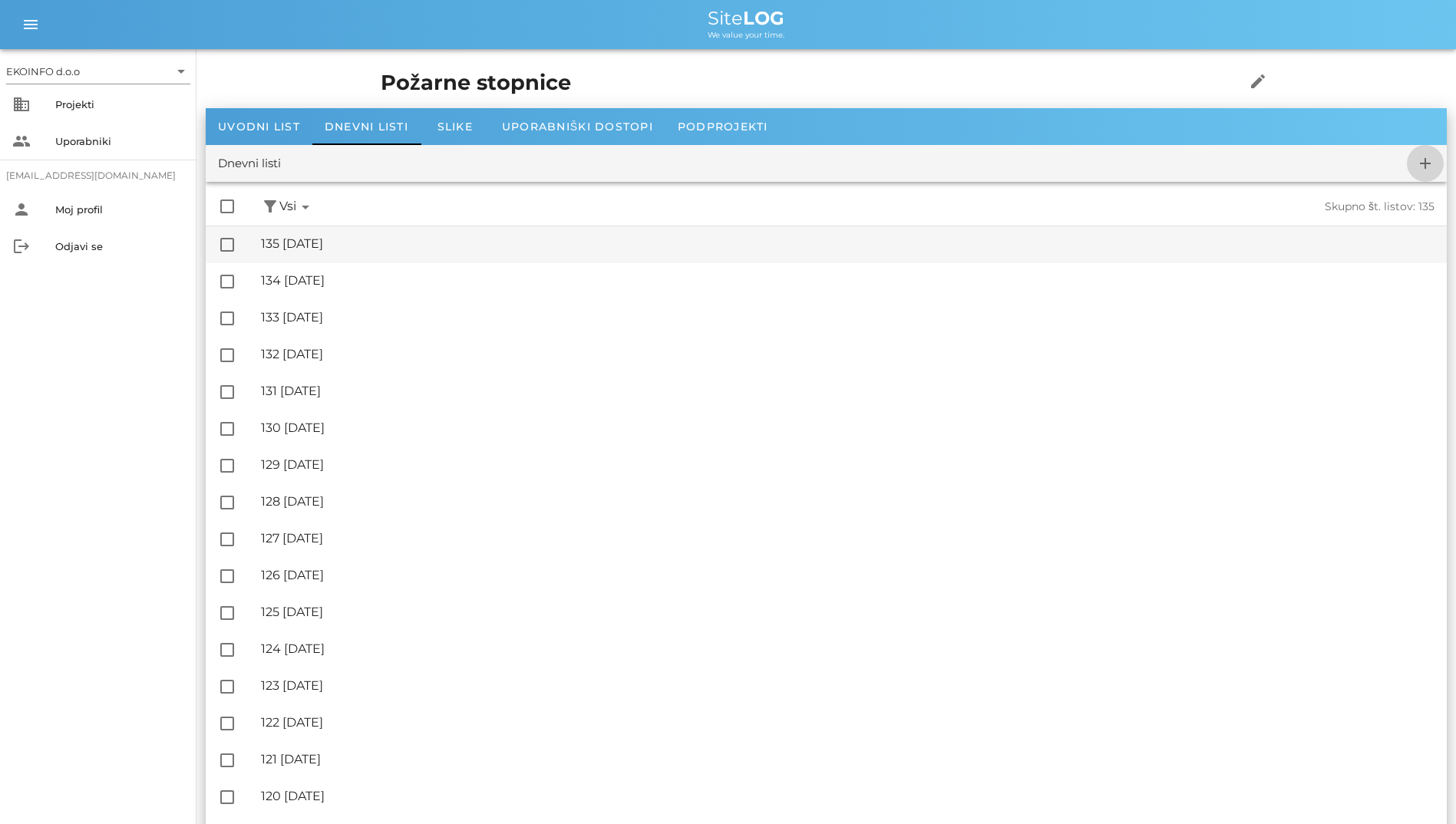
checkbox input "false"
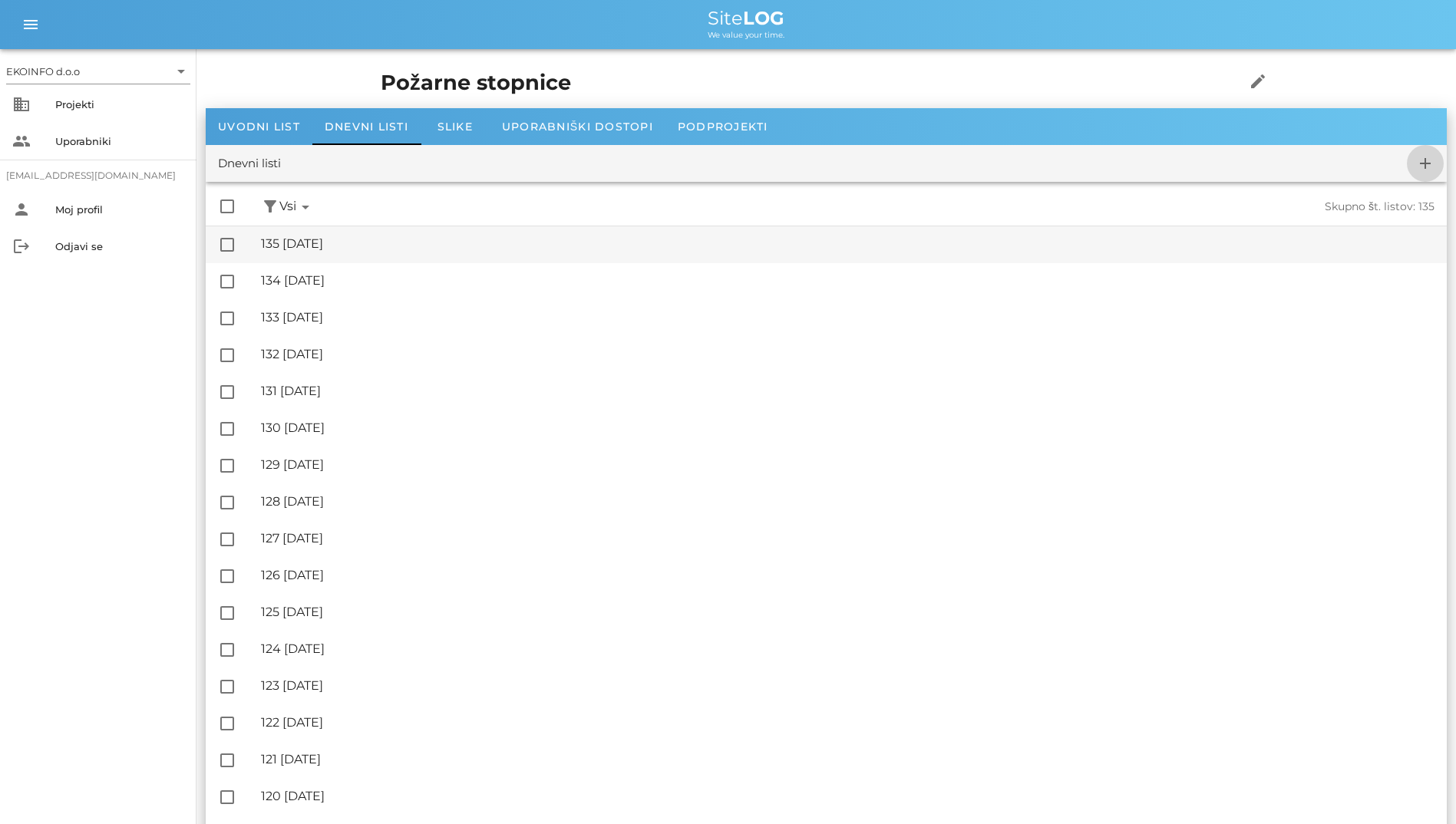
checkbox input "false"
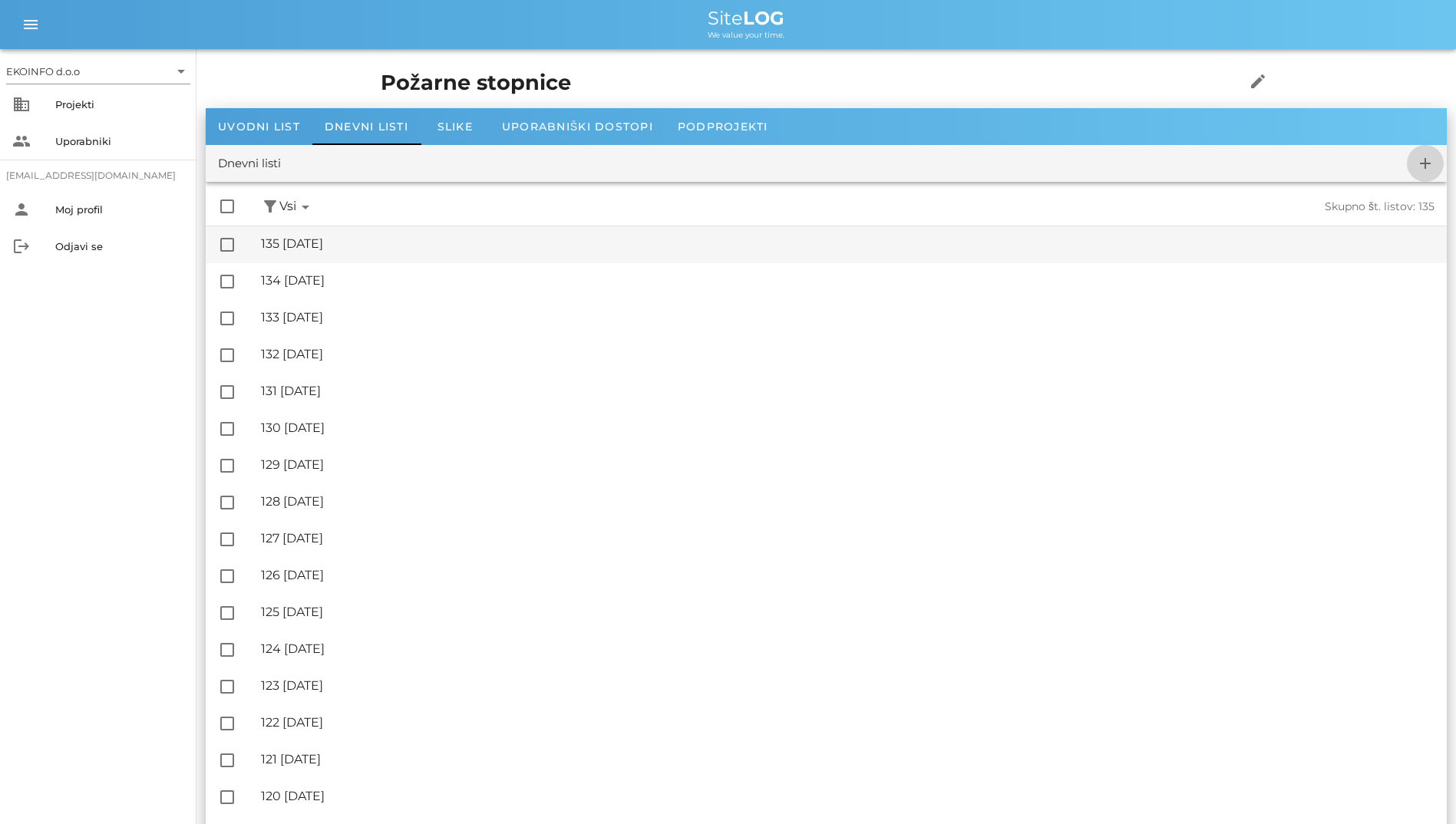
checkbox input "false"
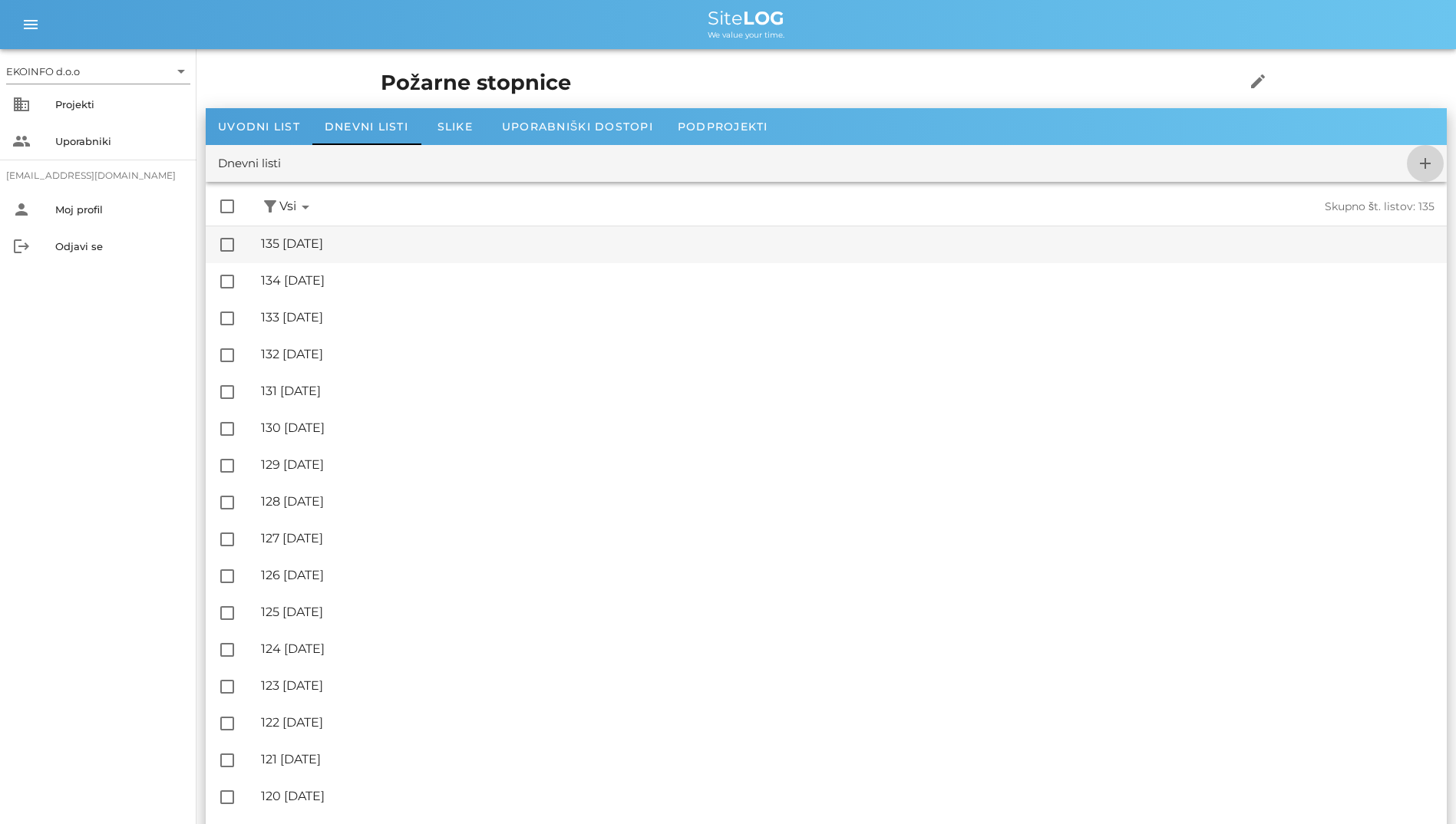
checkbox input "false"
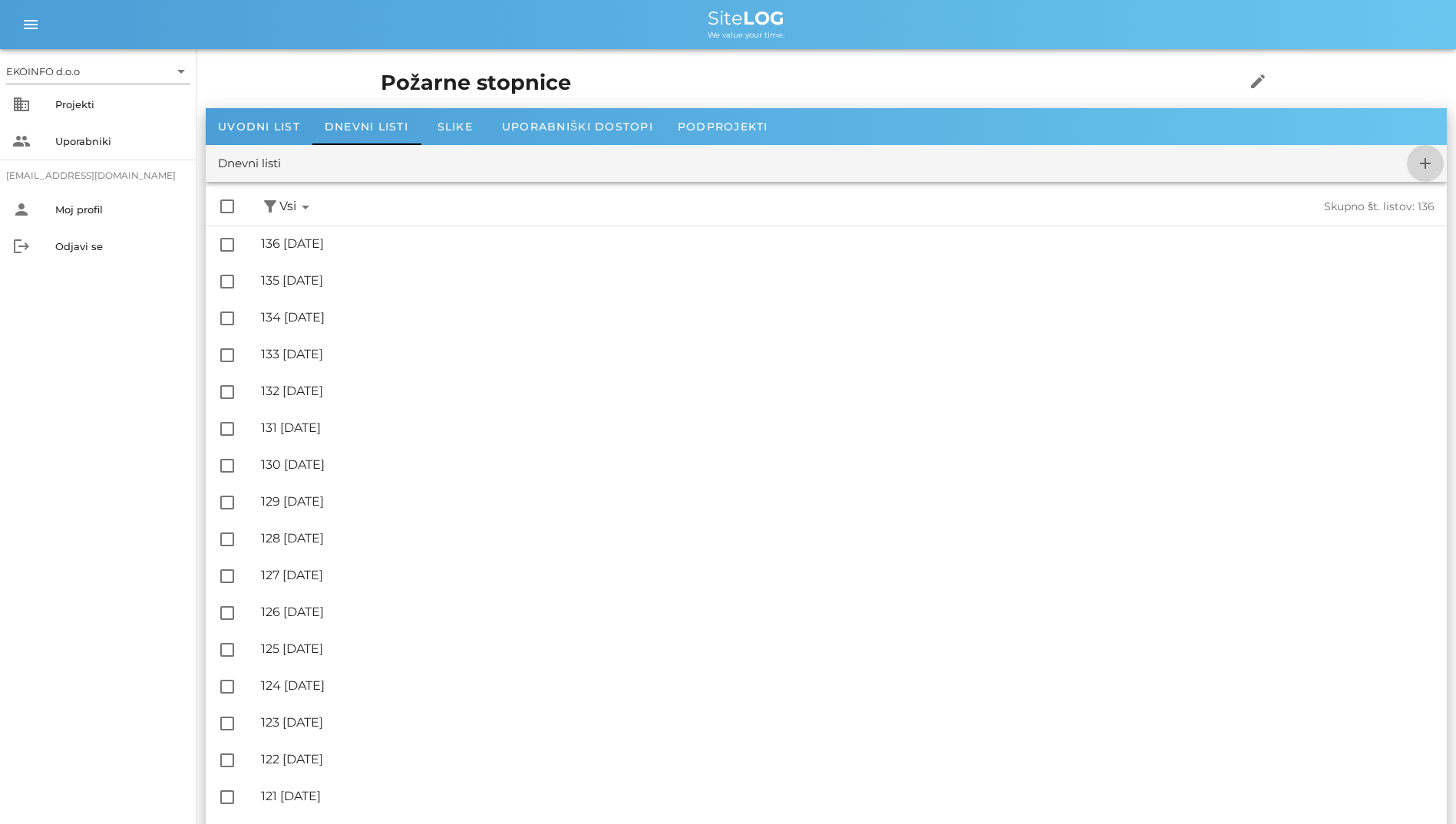
click at [1431, 154] on icon "add" at bounding box center [1424, 163] width 18 height 18
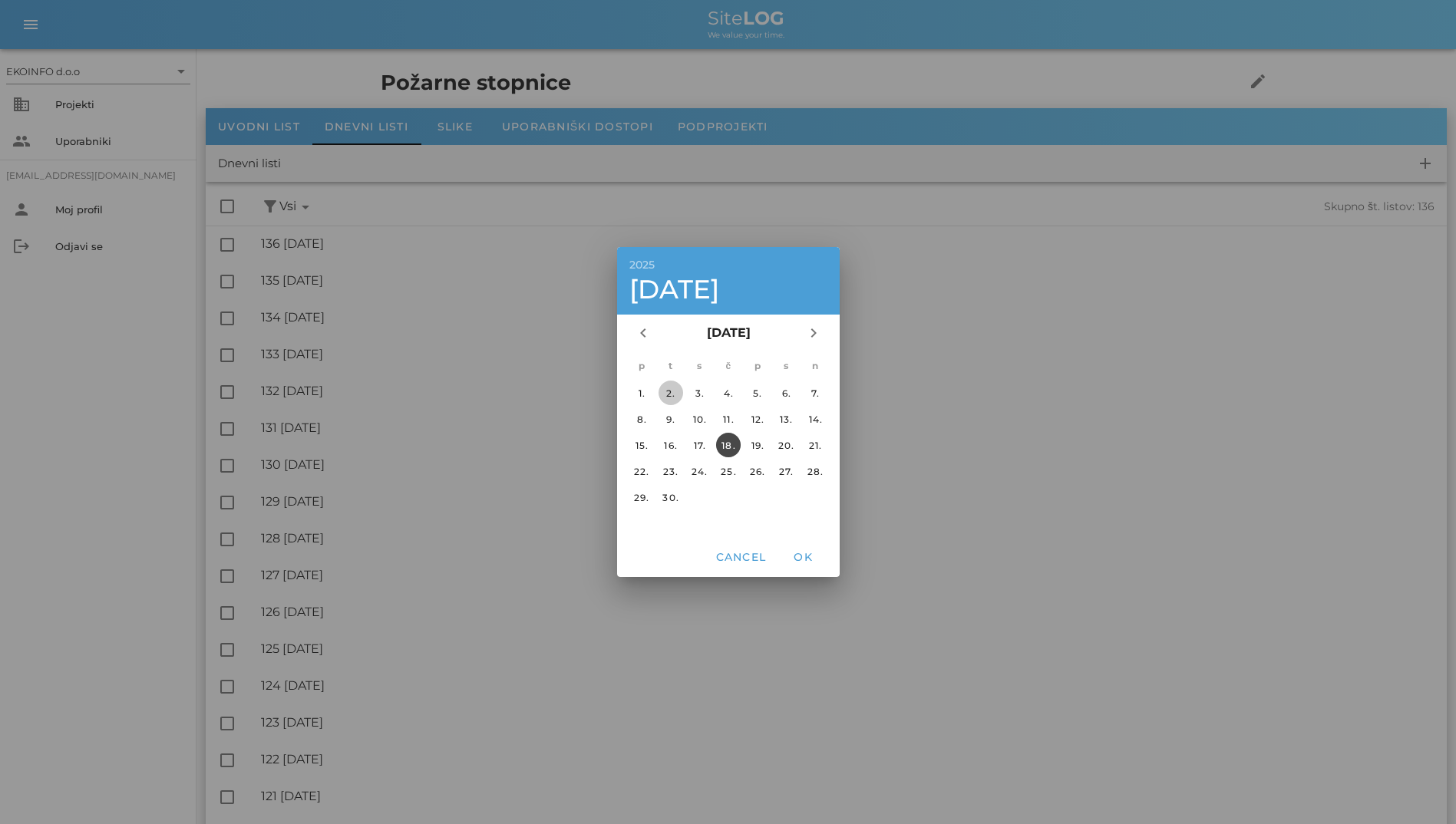
click at [671, 391] on div "2." at bounding box center [670, 393] width 25 height 12
click at [801, 554] on span "OK" at bounding box center [802, 556] width 36 height 13
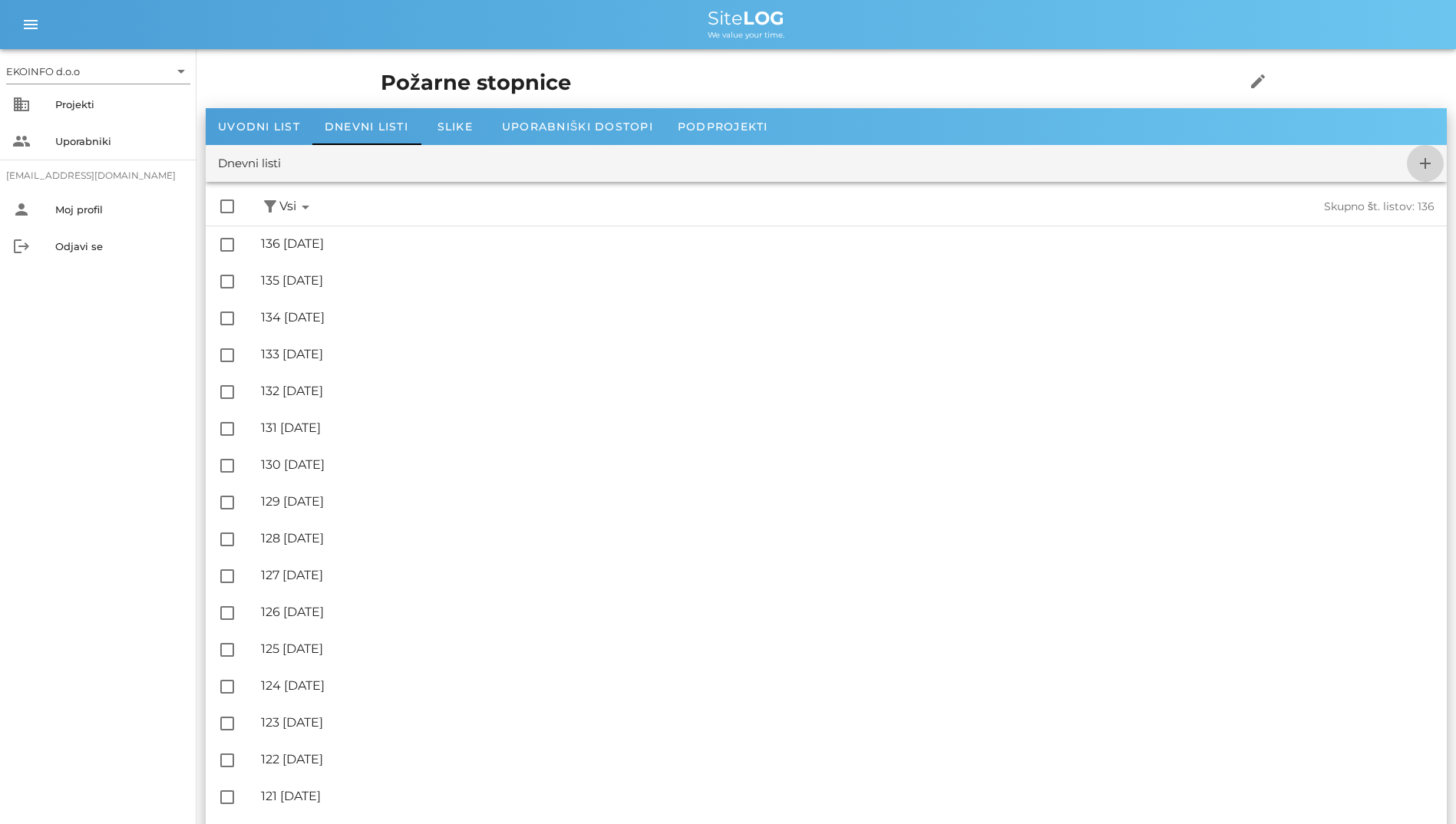
checkbox input "false"
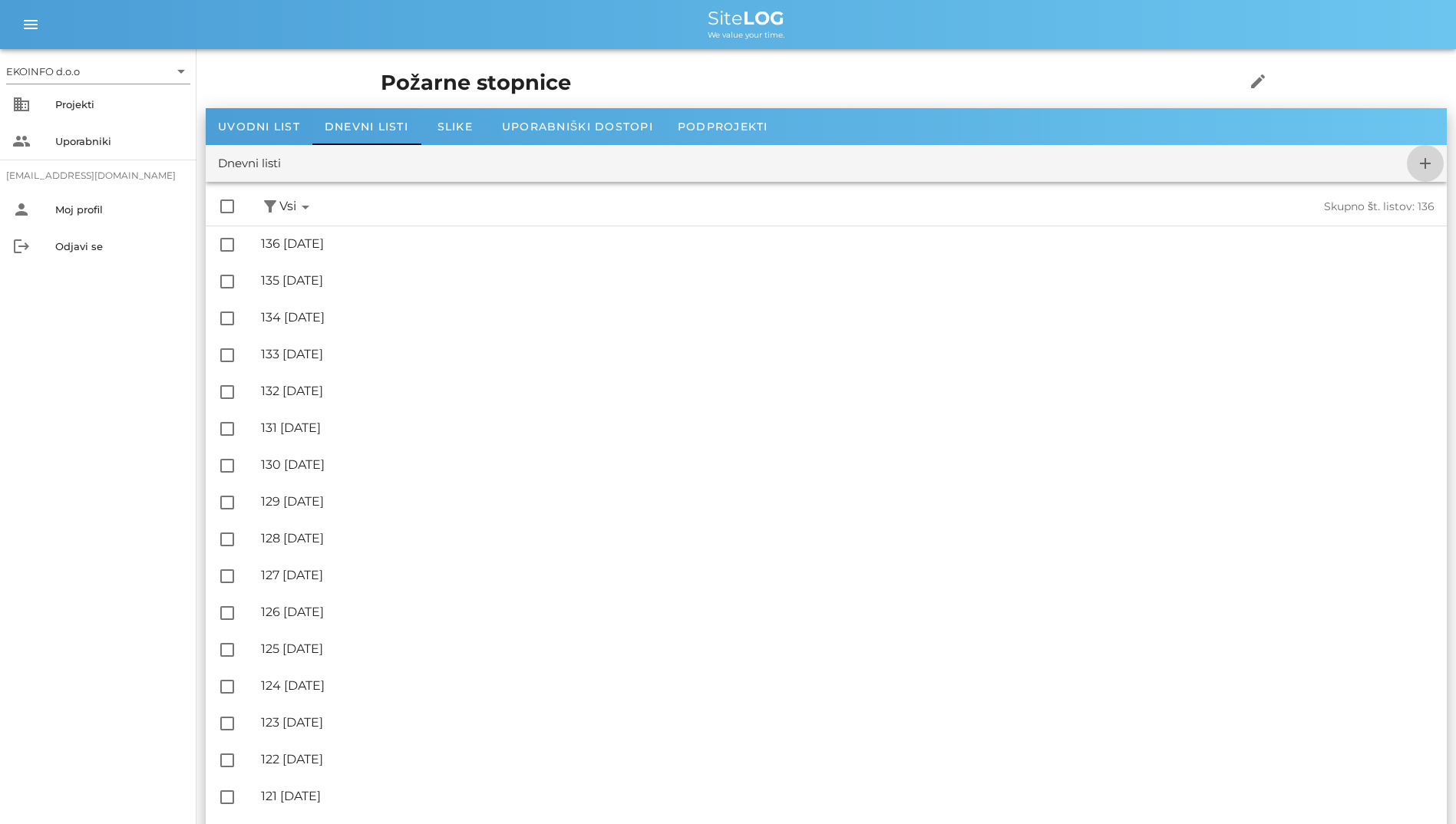
checkbox input "false"
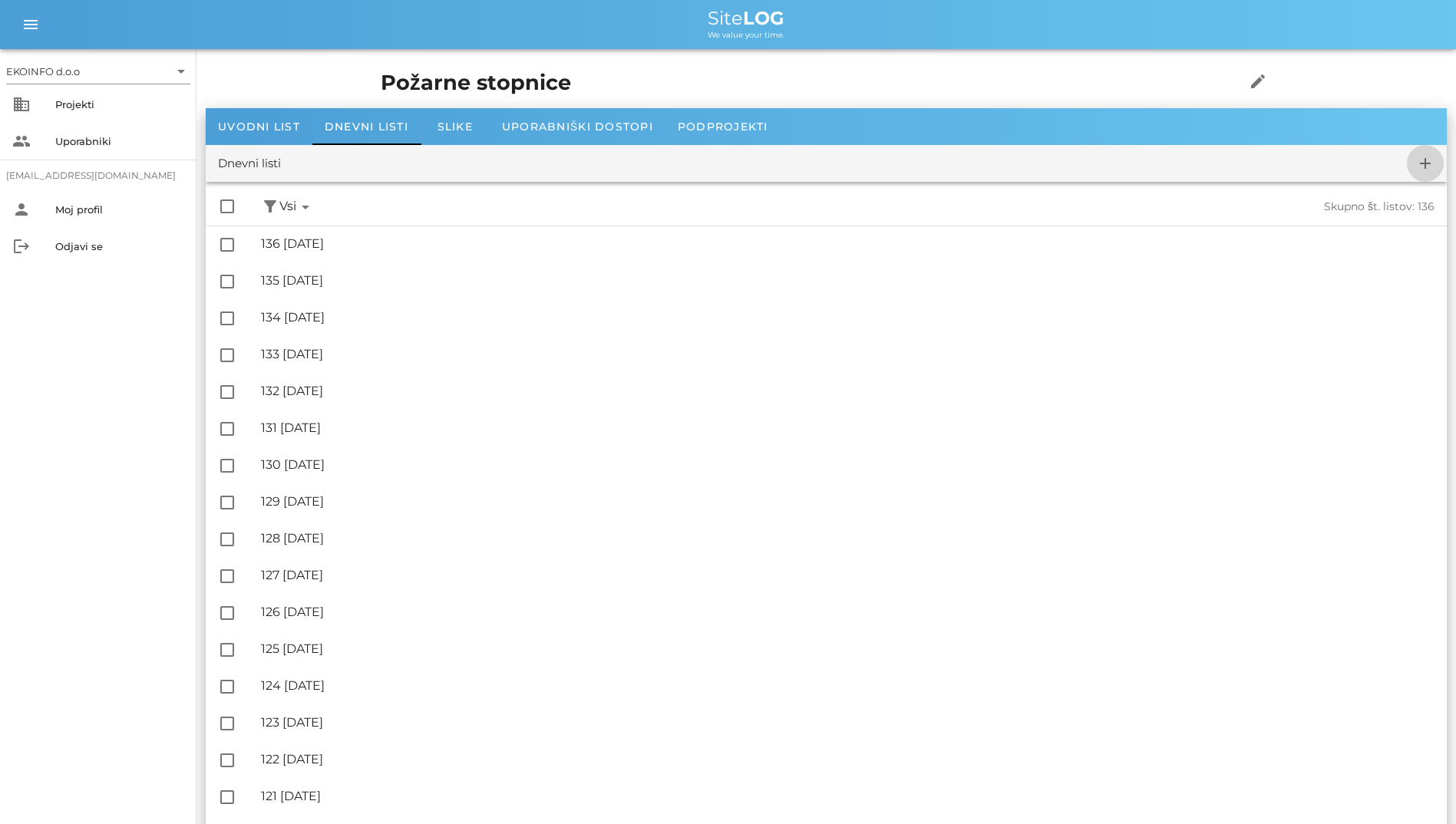
checkbox input "false"
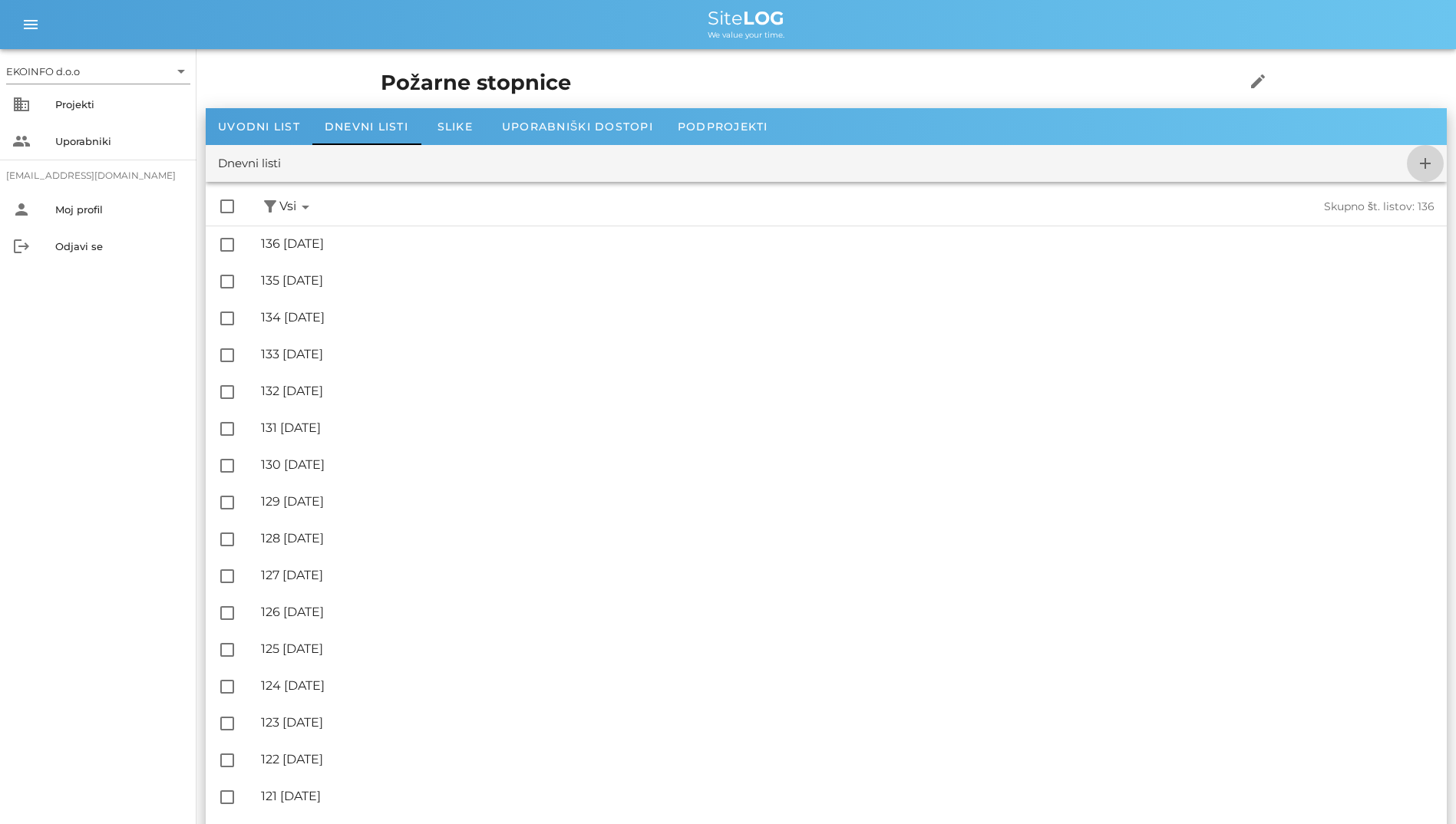
checkbox input "false"
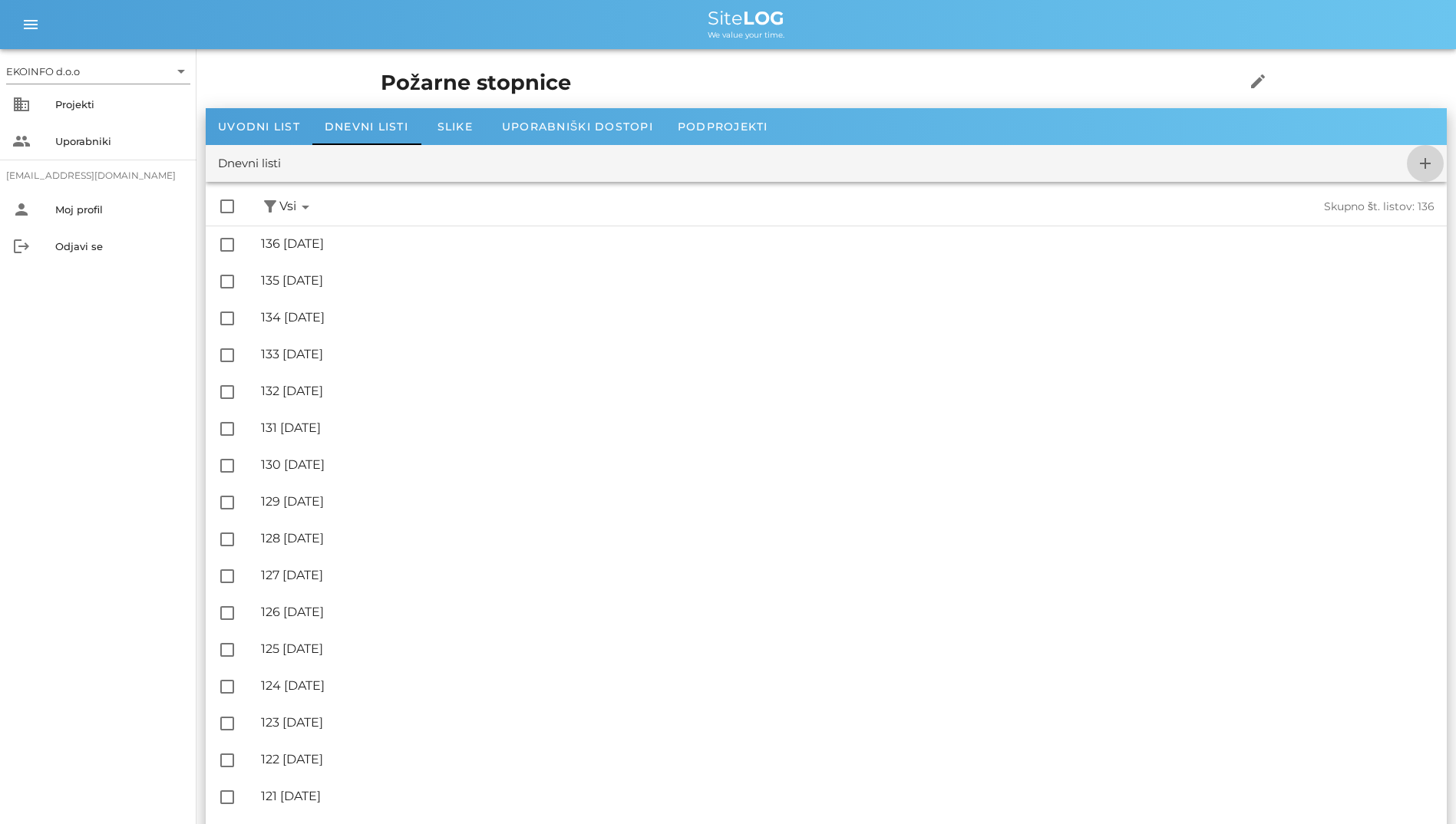
checkbox input "false"
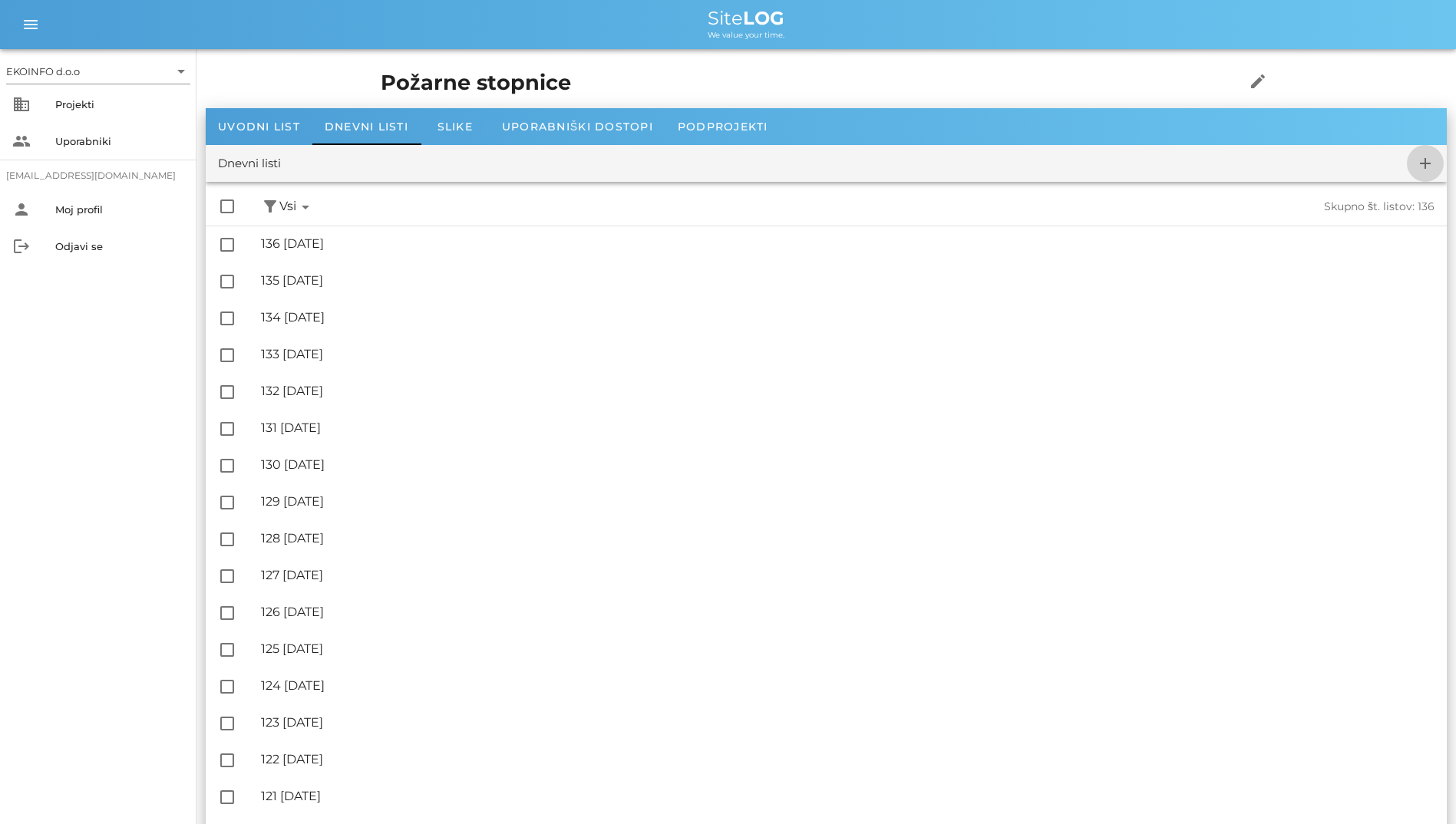
checkbox input "false"
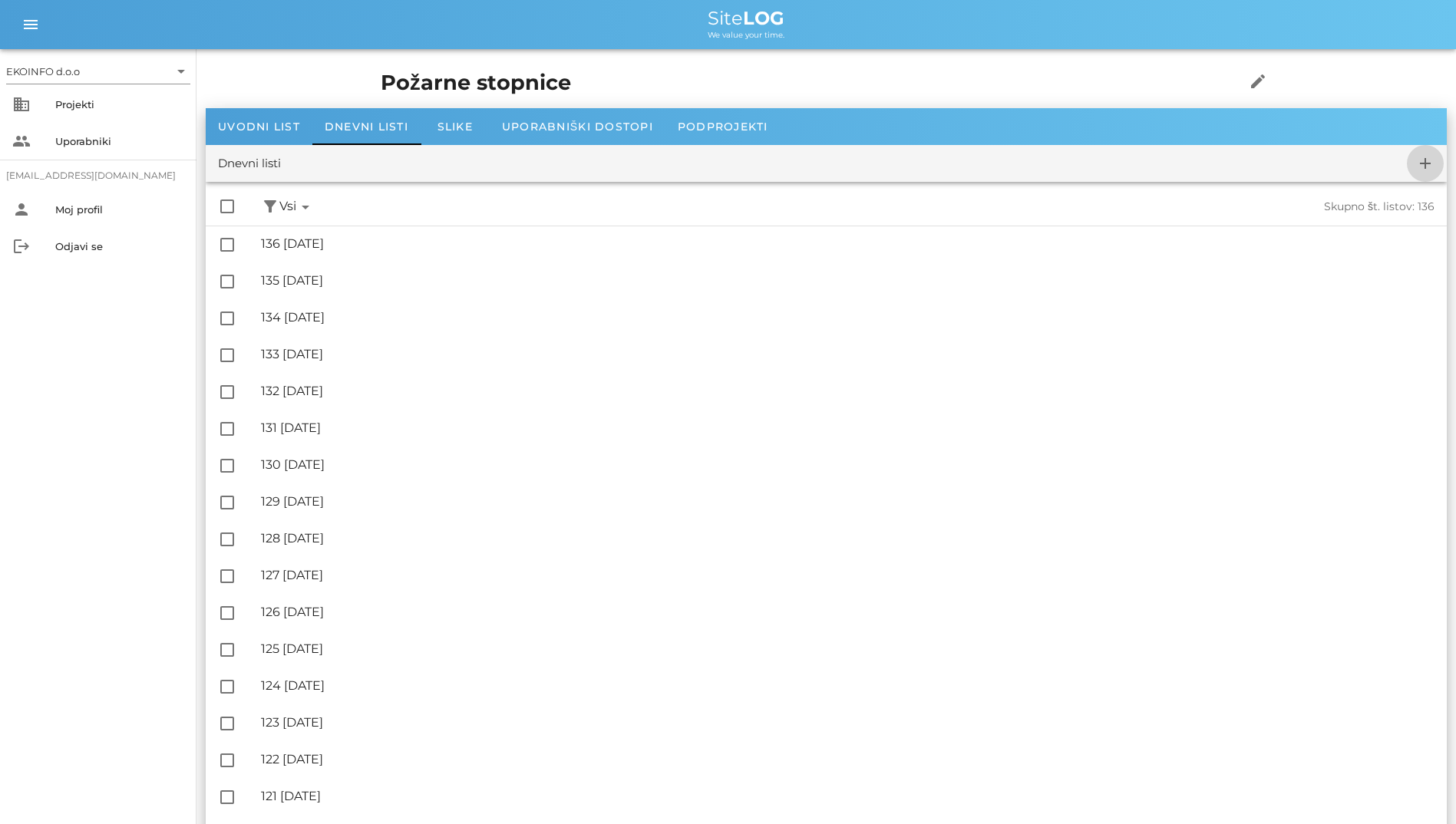
checkbox input "false"
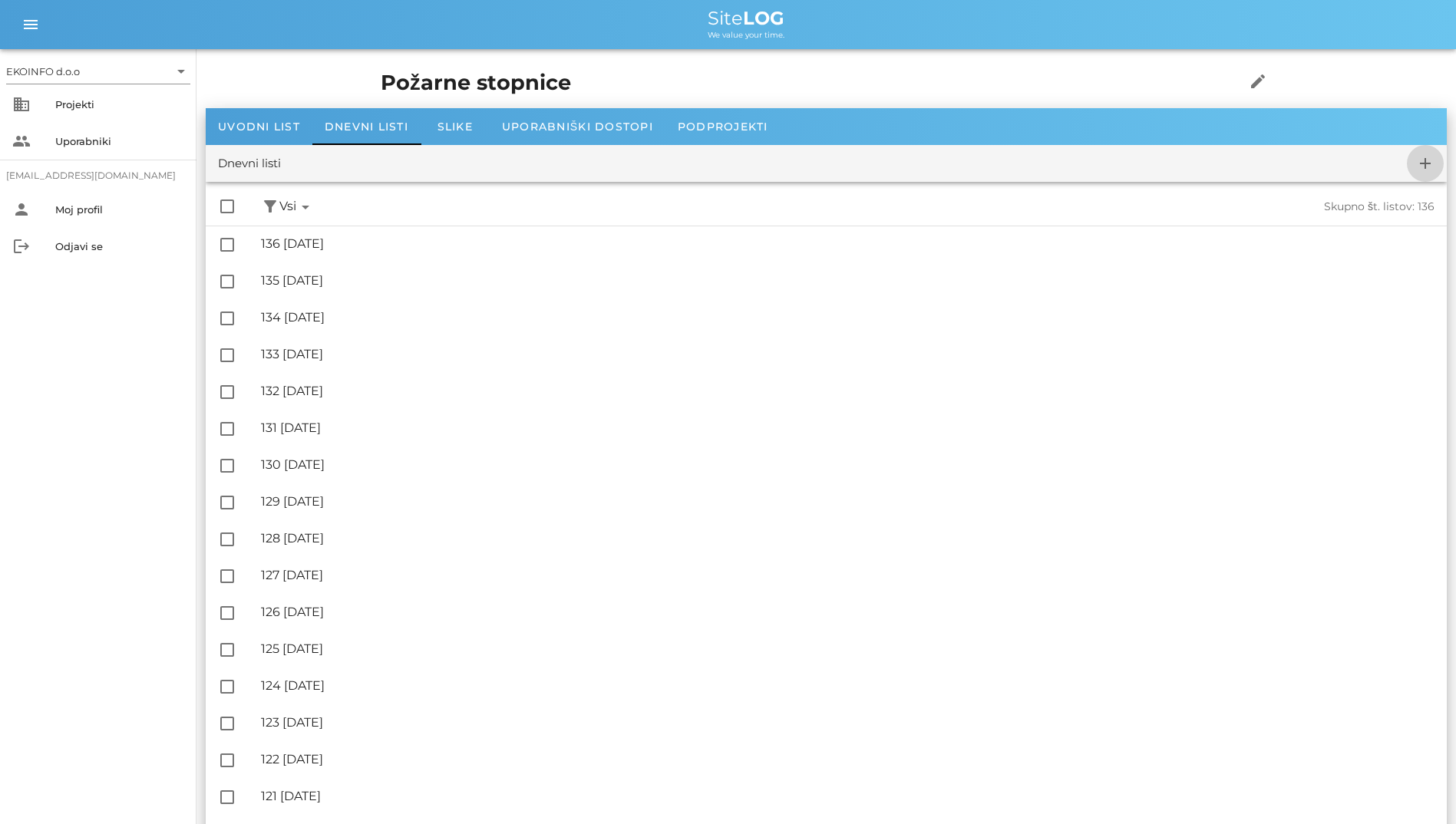
checkbox input "false"
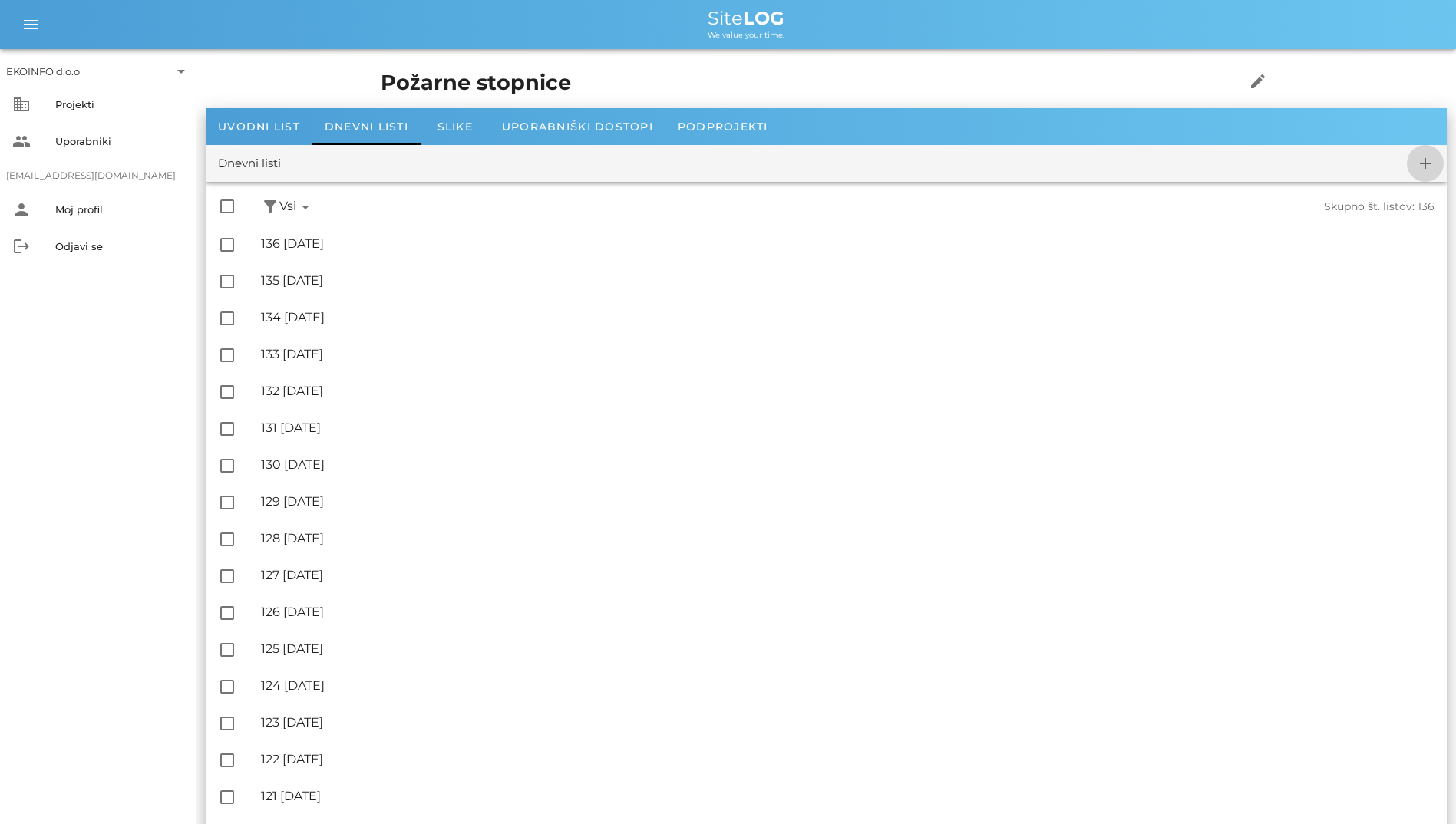
checkbox input "false"
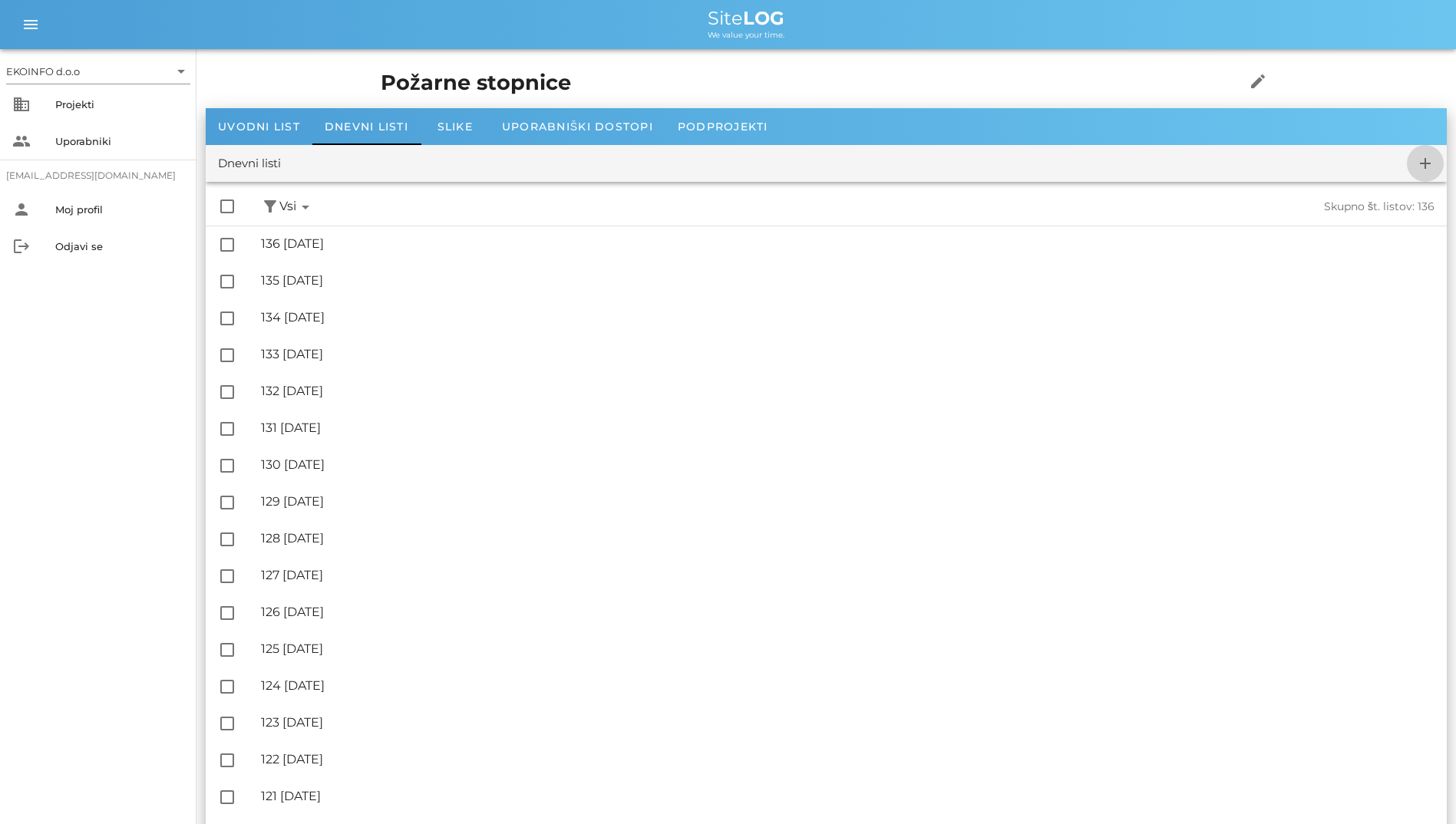
checkbox input "false"
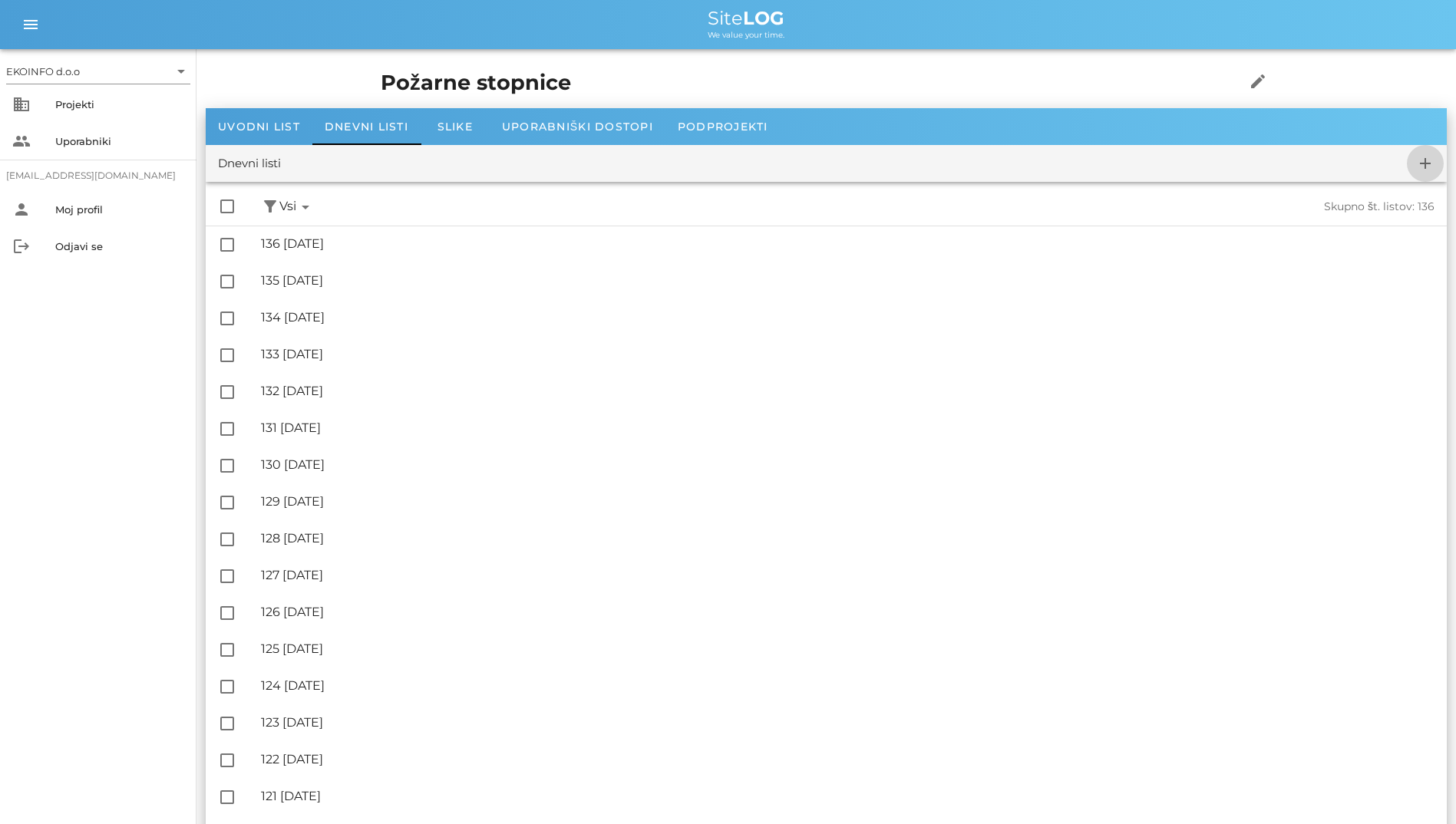
checkbox input "false"
click at [1409, 161] on span "add" at bounding box center [1424, 163] width 36 height 18
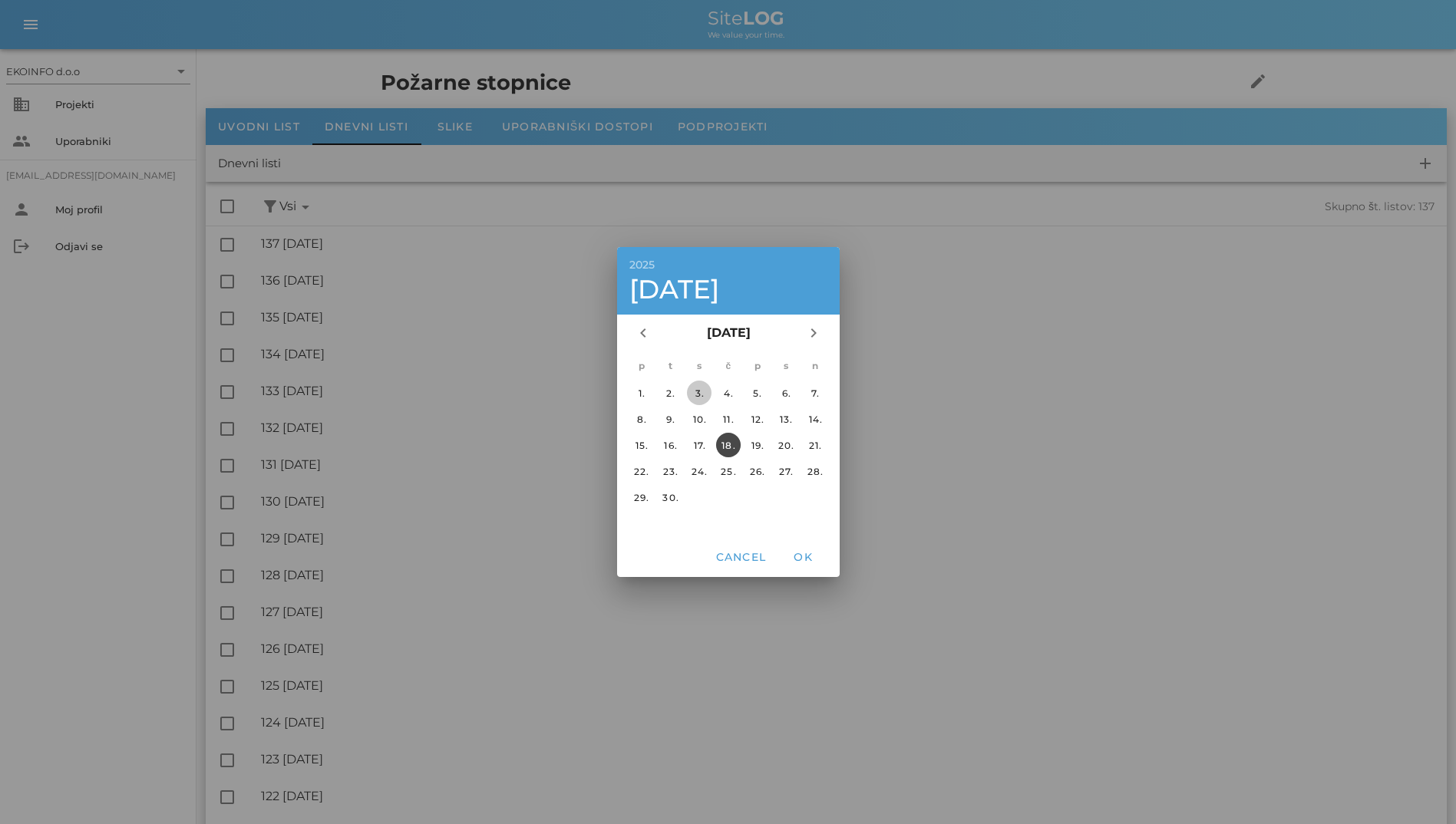
click at [704, 401] on button "3." at bounding box center [699, 393] width 25 height 25
click at [793, 551] on span "OK" at bounding box center [802, 556] width 36 height 13
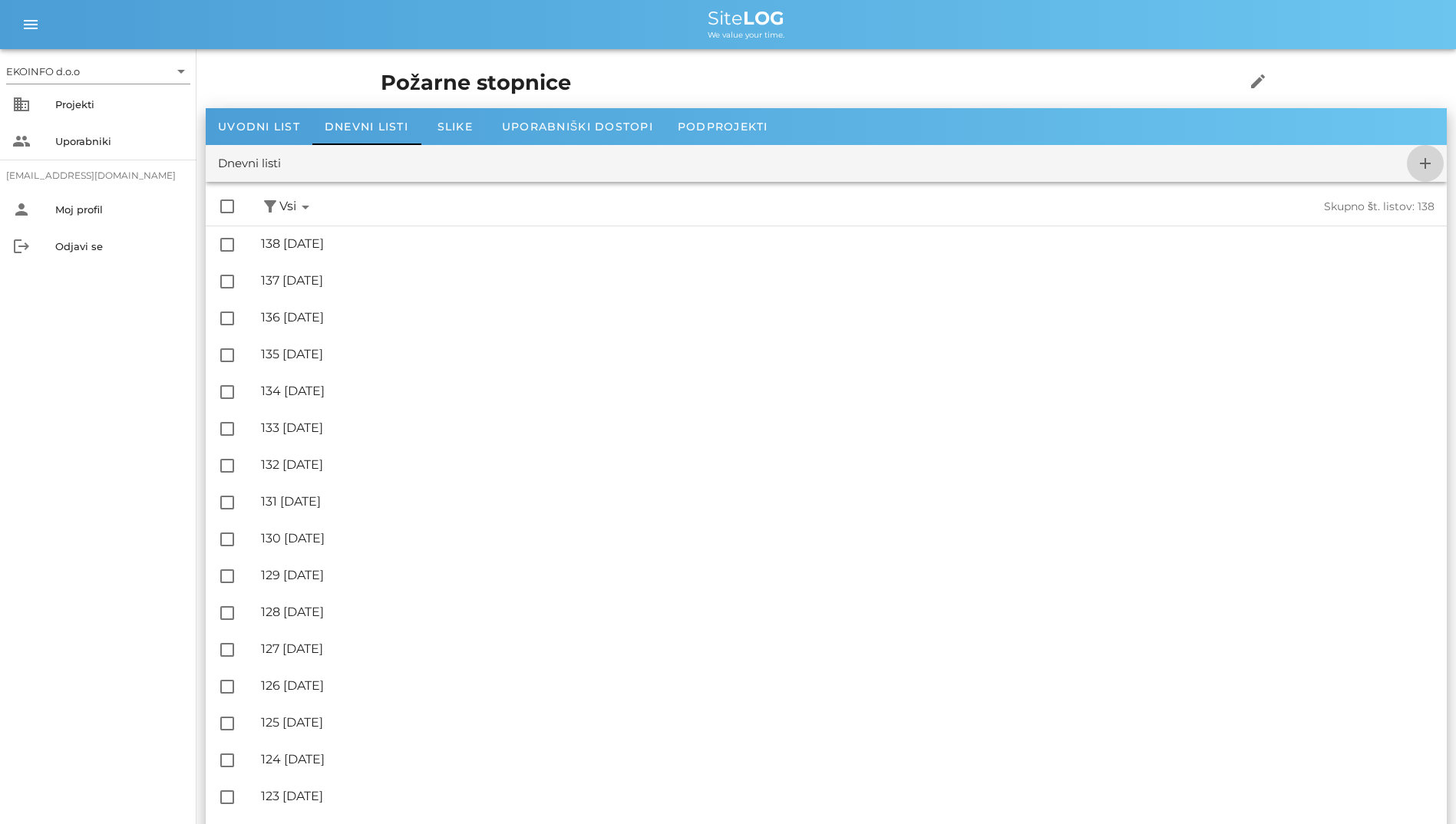
click at [1429, 163] on icon "add" at bounding box center [1424, 163] width 18 height 18
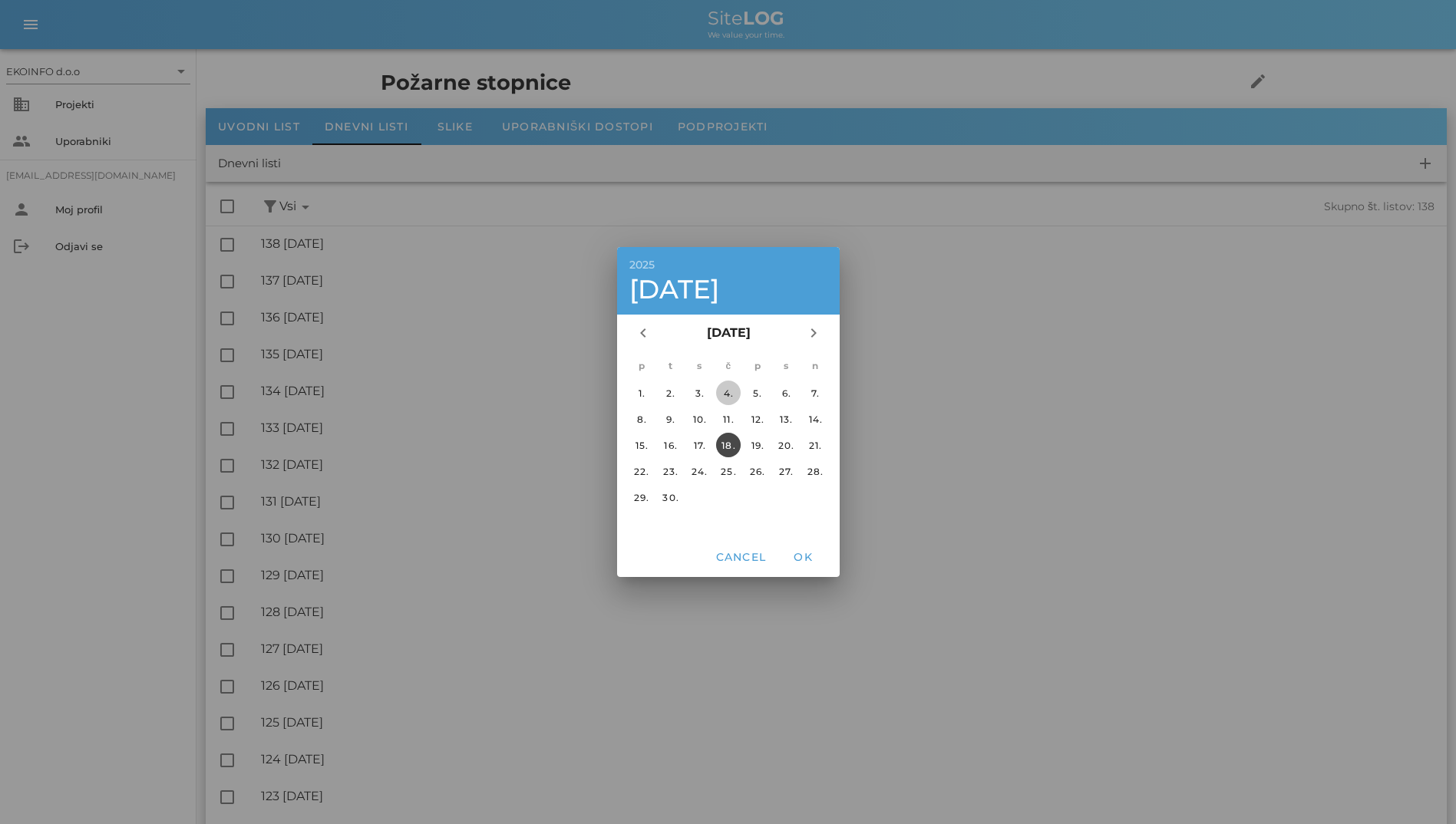
click at [725, 388] on div "4." at bounding box center [728, 393] width 25 height 12
click at [798, 559] on span "OK" at bounding box center [802, 556] width 36 height 13
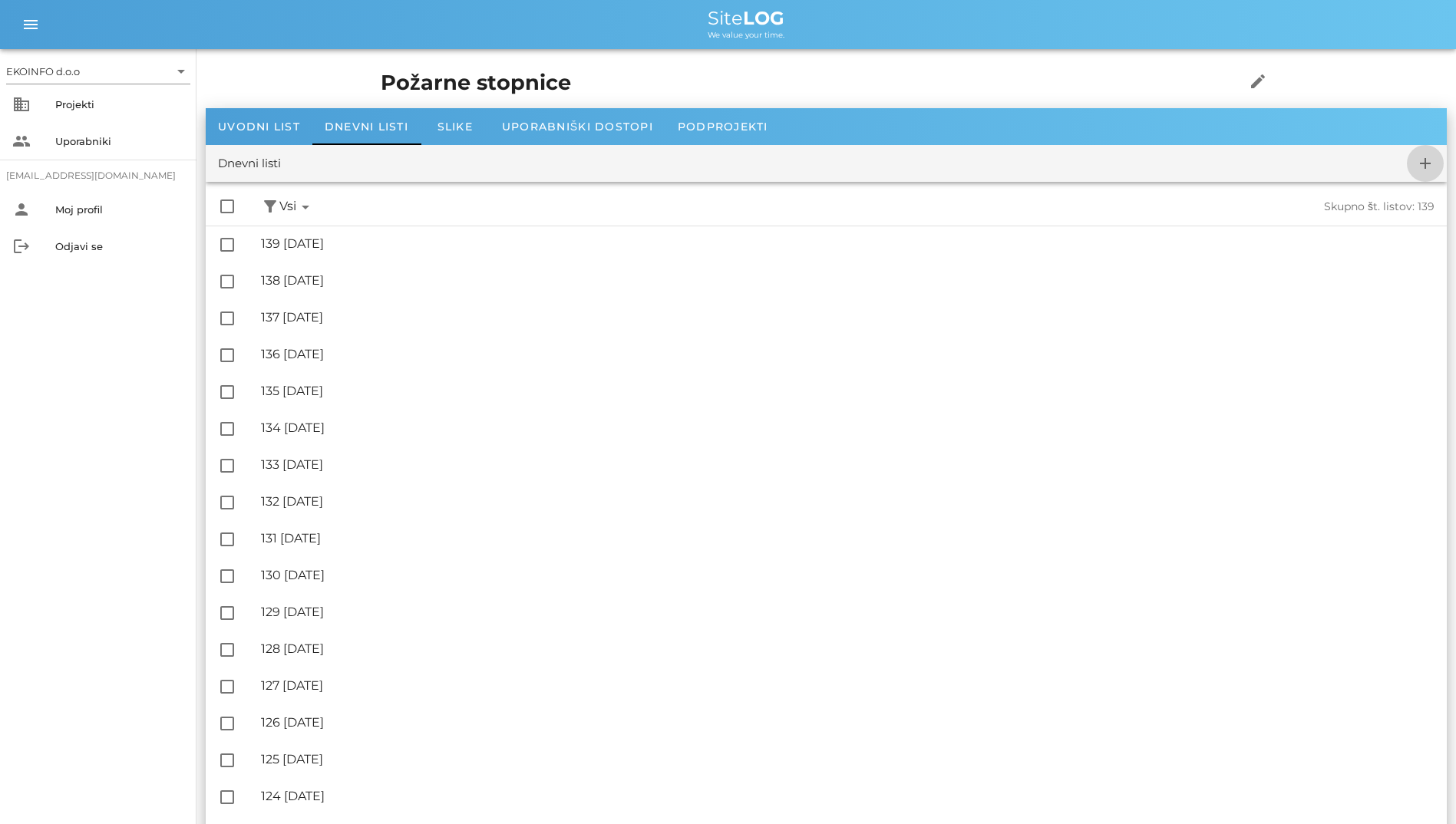
click at [1416, 162] on icon "add" at bounding box center [1424, 163] width 18 height 18
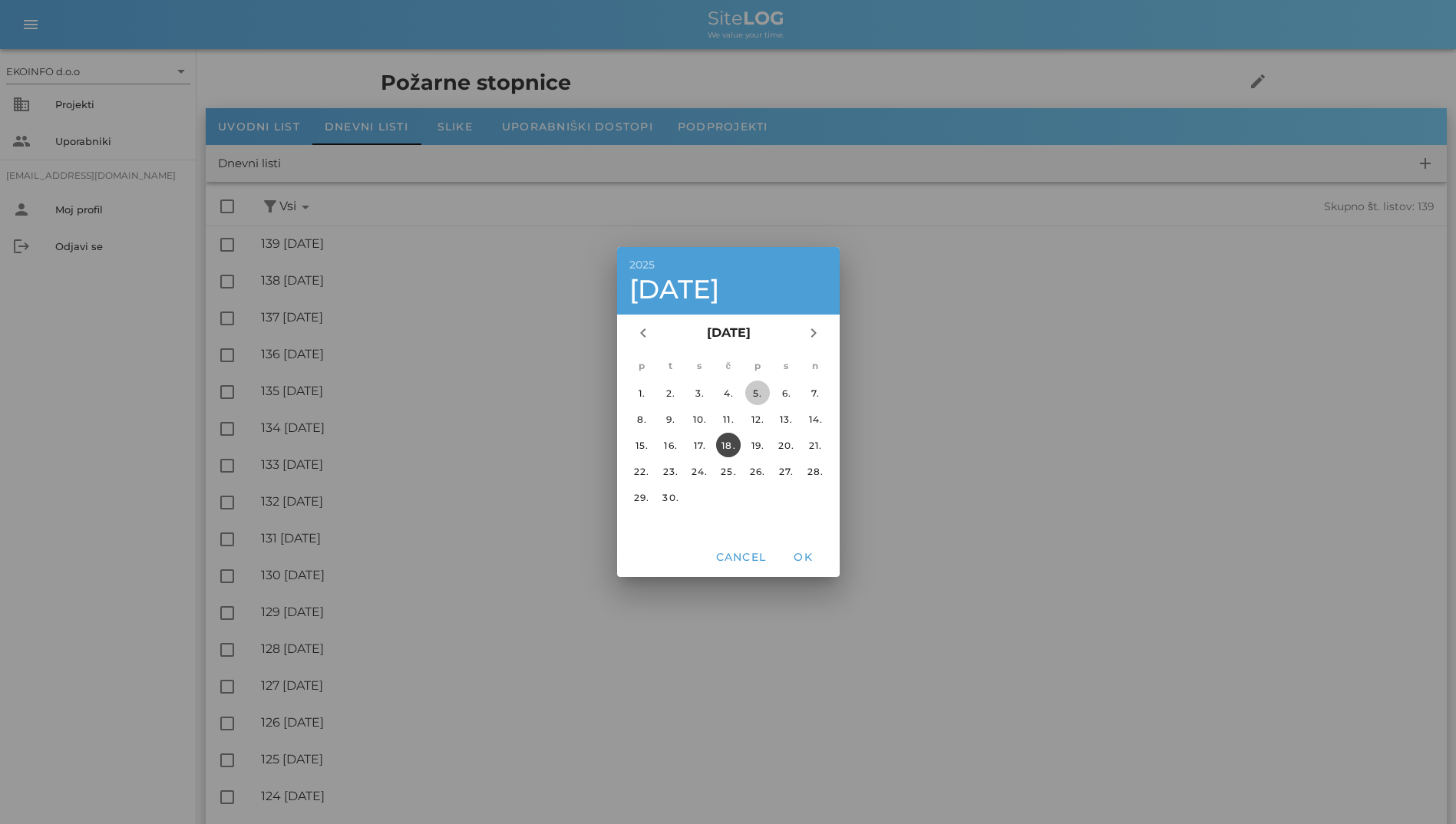
click at [755, 403] on button "5." at bounding box center [756, 393] width 25 height 25
click at [795, 547] on button "OK" at bounding box center [802, 556] width 49 height 28
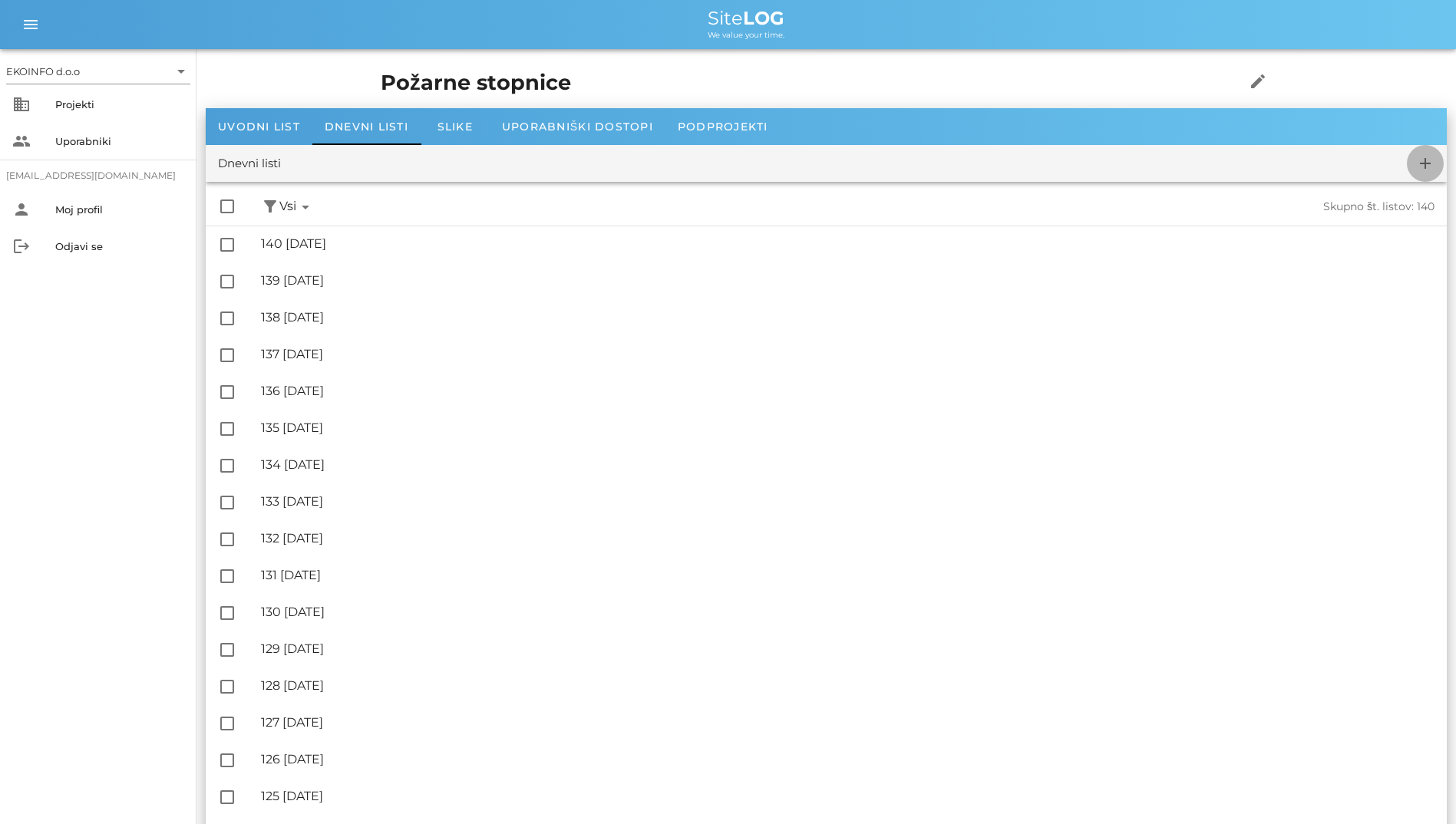
click at [1426, 172] on icon "add" at bounding box center [1424, 163] width 18 height 18
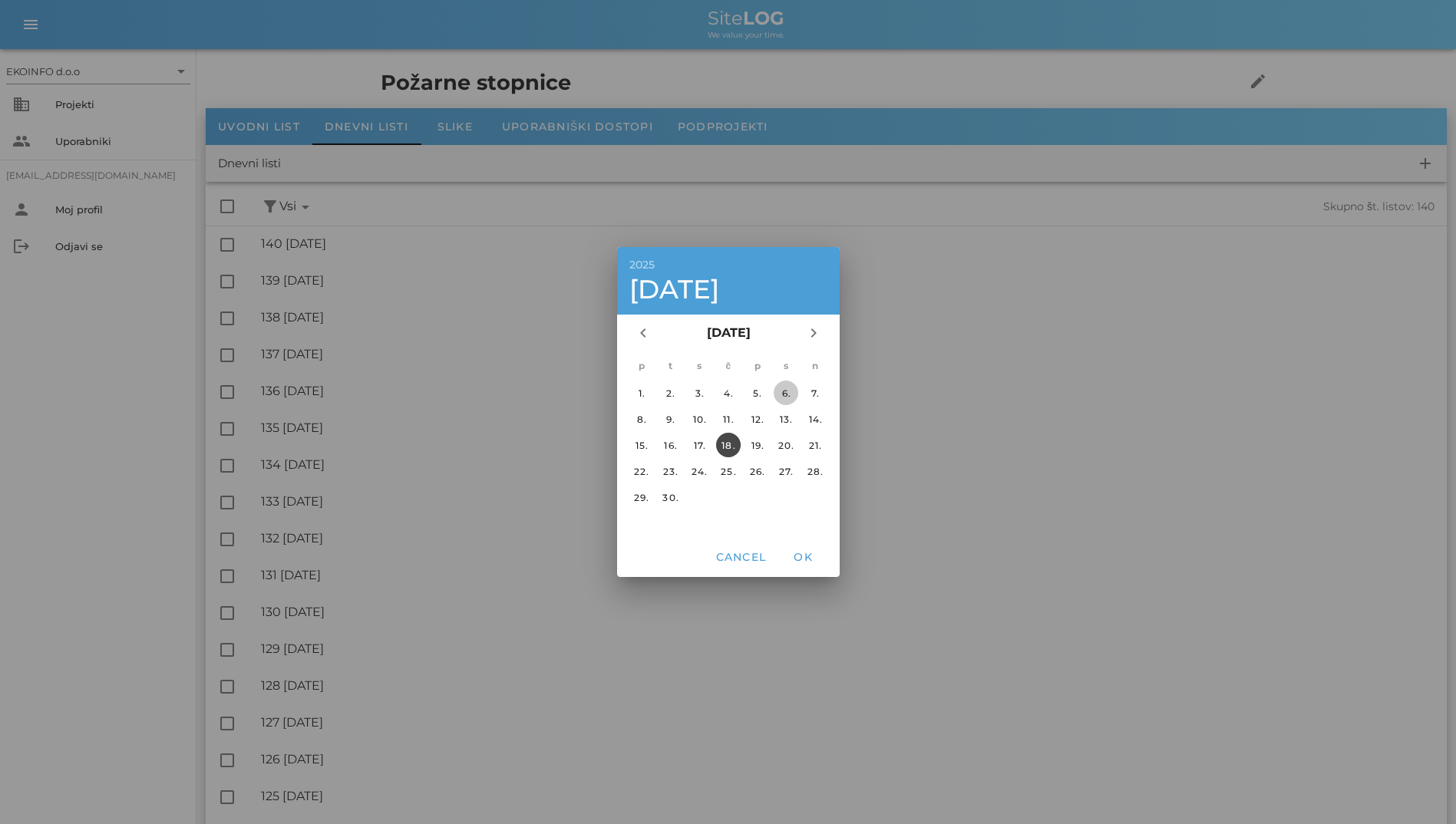
click at [787, 393] on div "6." at bounding box center [786, 393] width 25 height 12
click at [809, 565] on button "OK" at bounding box center [802, 556] width 49 height 28
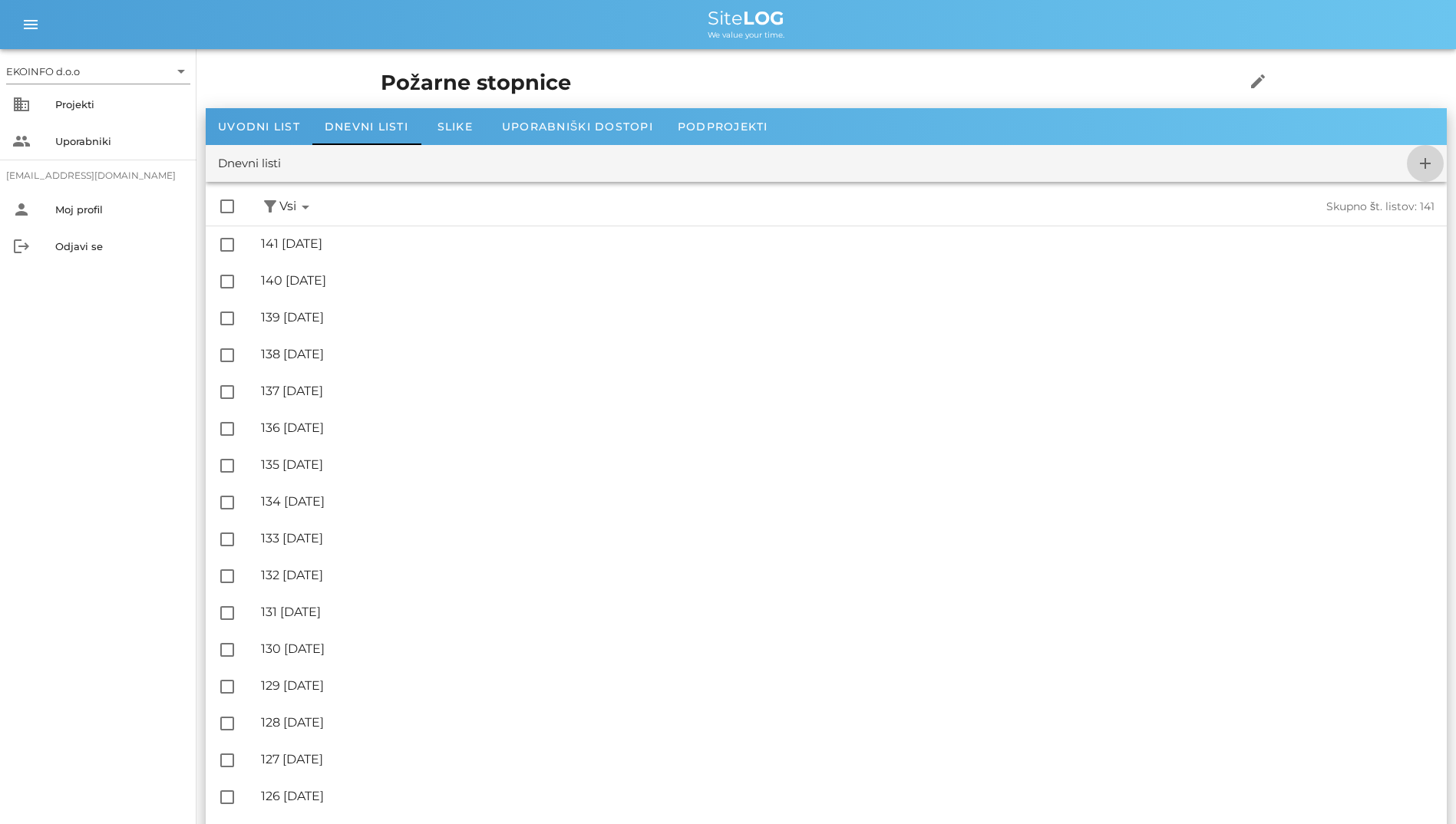
click at [1420, 165] on icon "add" at bounding box center [1424, 163] width 18 height 18
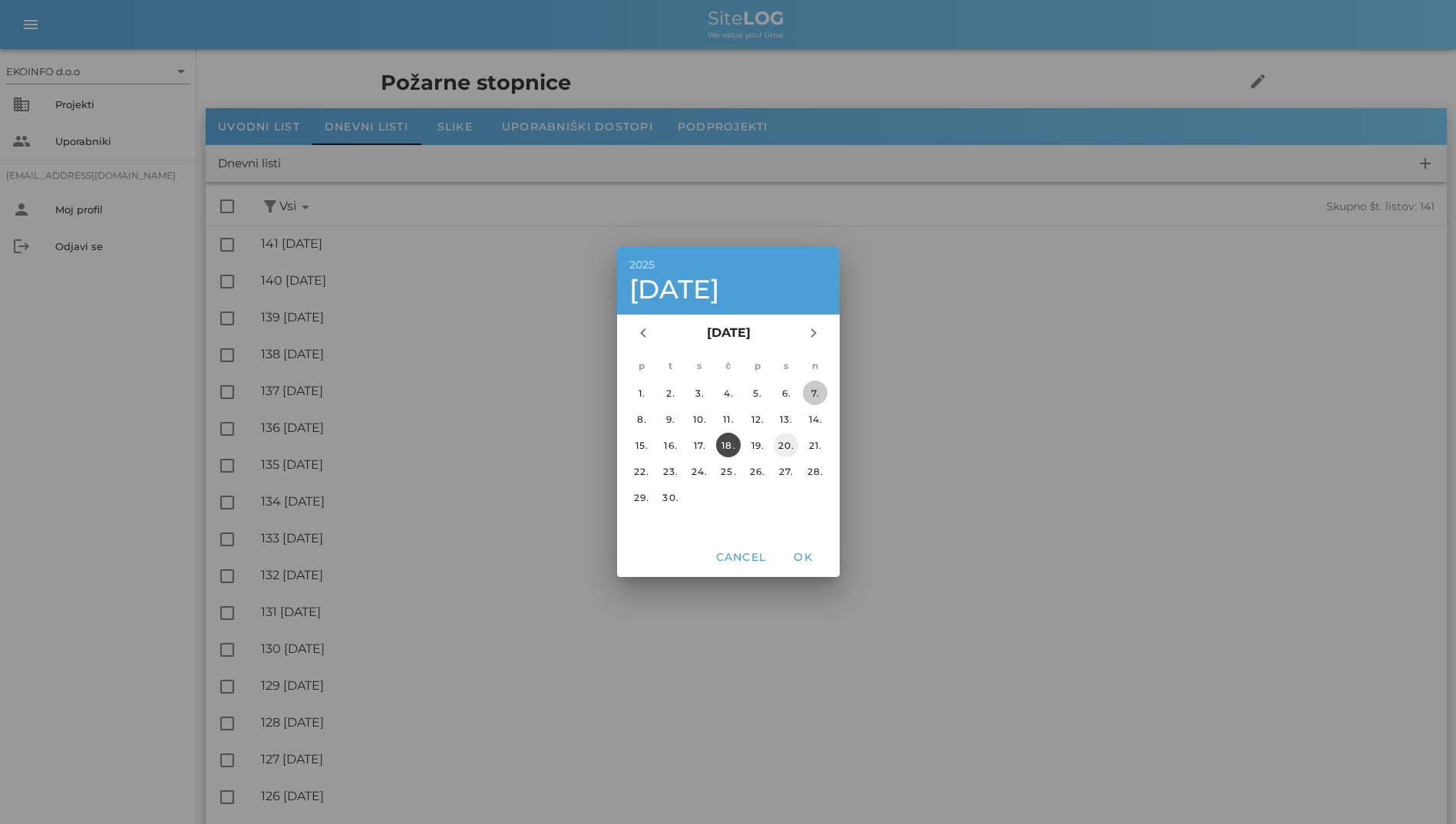
drag, startPoint x: 814, startPoint y: 388, endPoint x: 797, endPoint y: 447, distance: 61.4
click at [813, 388] on div "7." at bounding box center [815, 393] width 25 height 12
click at [805, 550] on span "OK" at bounding box center [802, 556] width 36 height 13
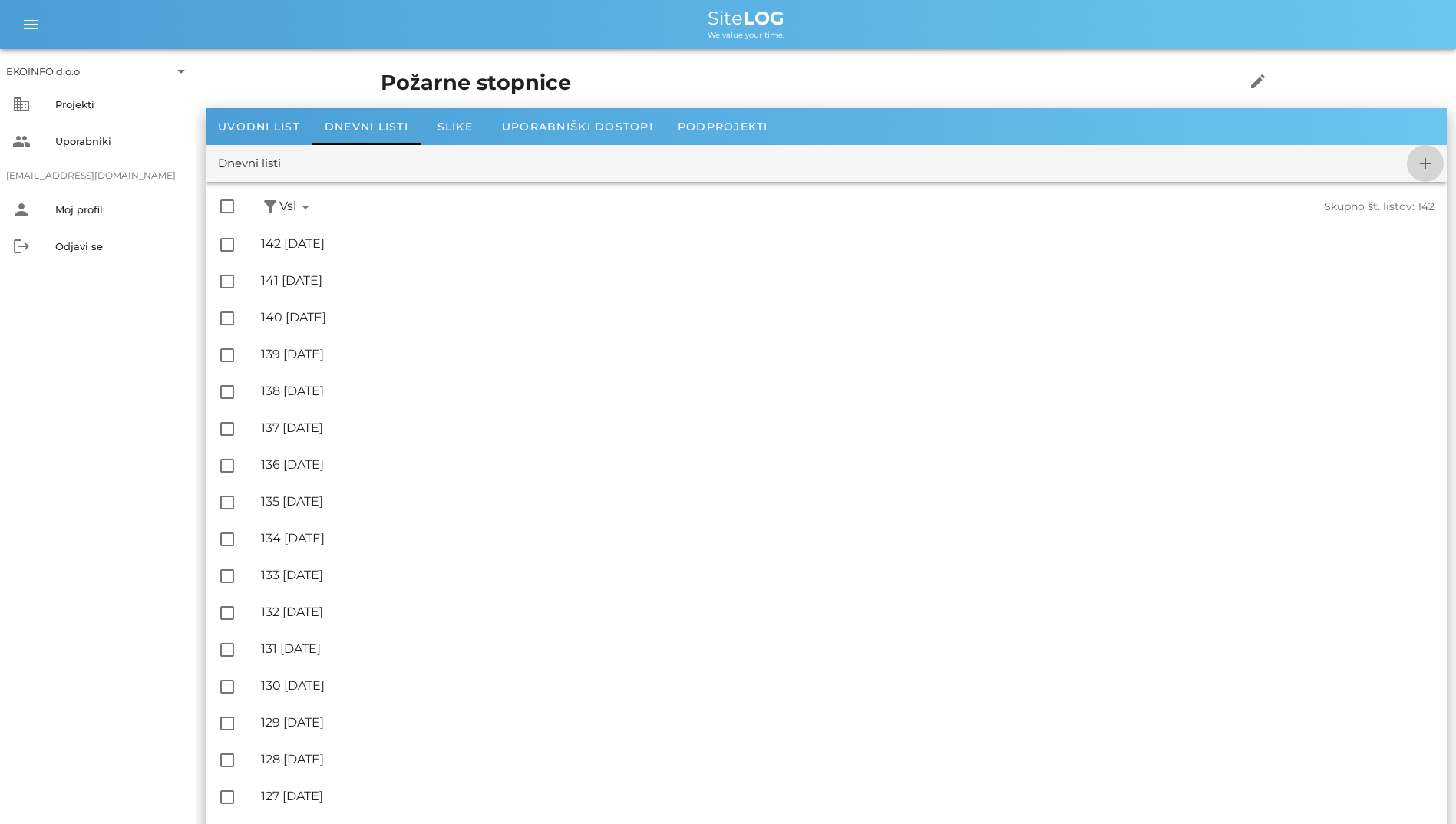
click at [1413, 160] on span "add" at bounding box center [1424, 163] width 36 height 18
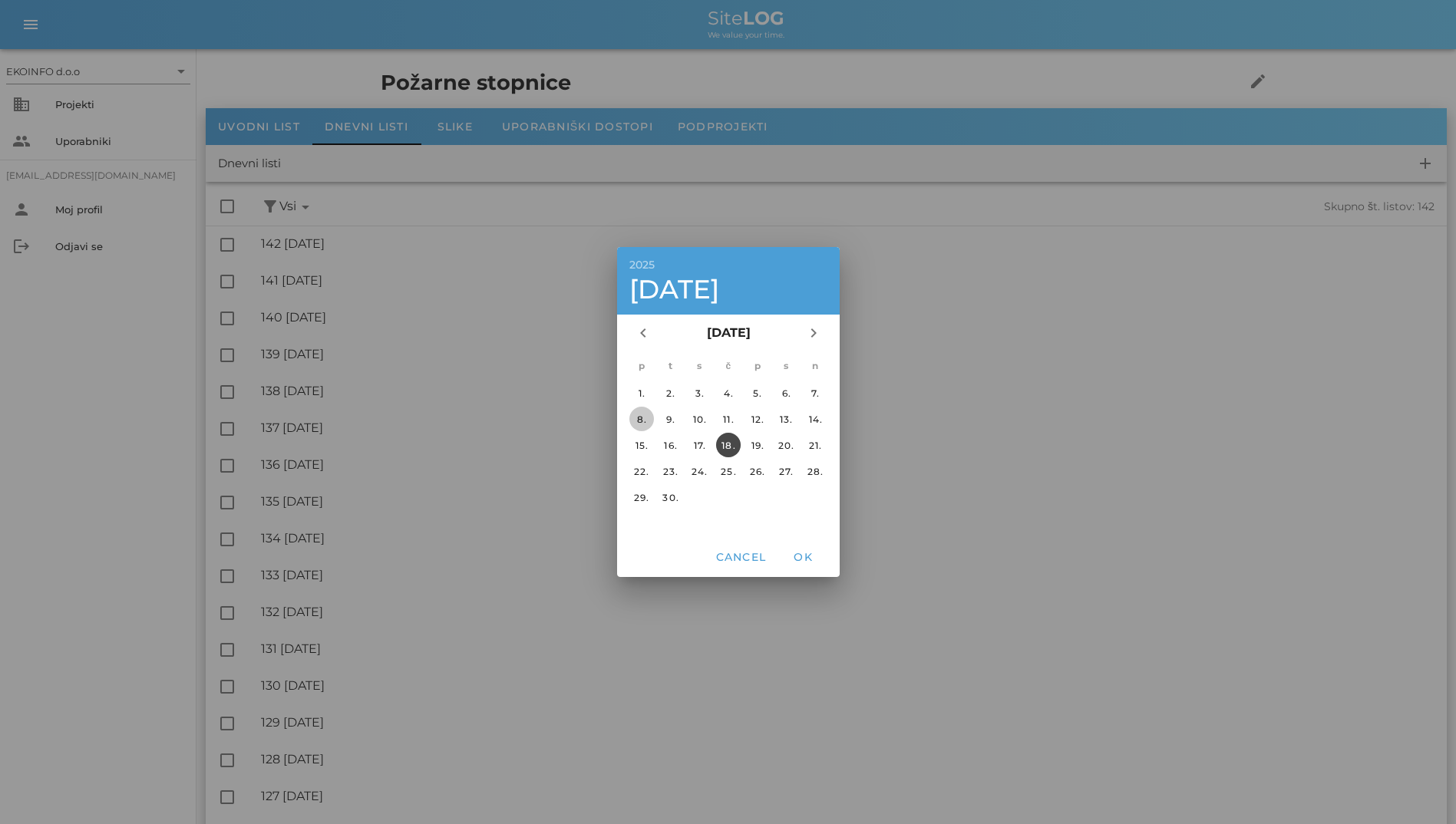
click at [632, 425] on button "8." at bounding box center [641, 419] width 25 height 25
click at [823, 558] on button "OK" at bounding box center [802, 556] width 49 height 28
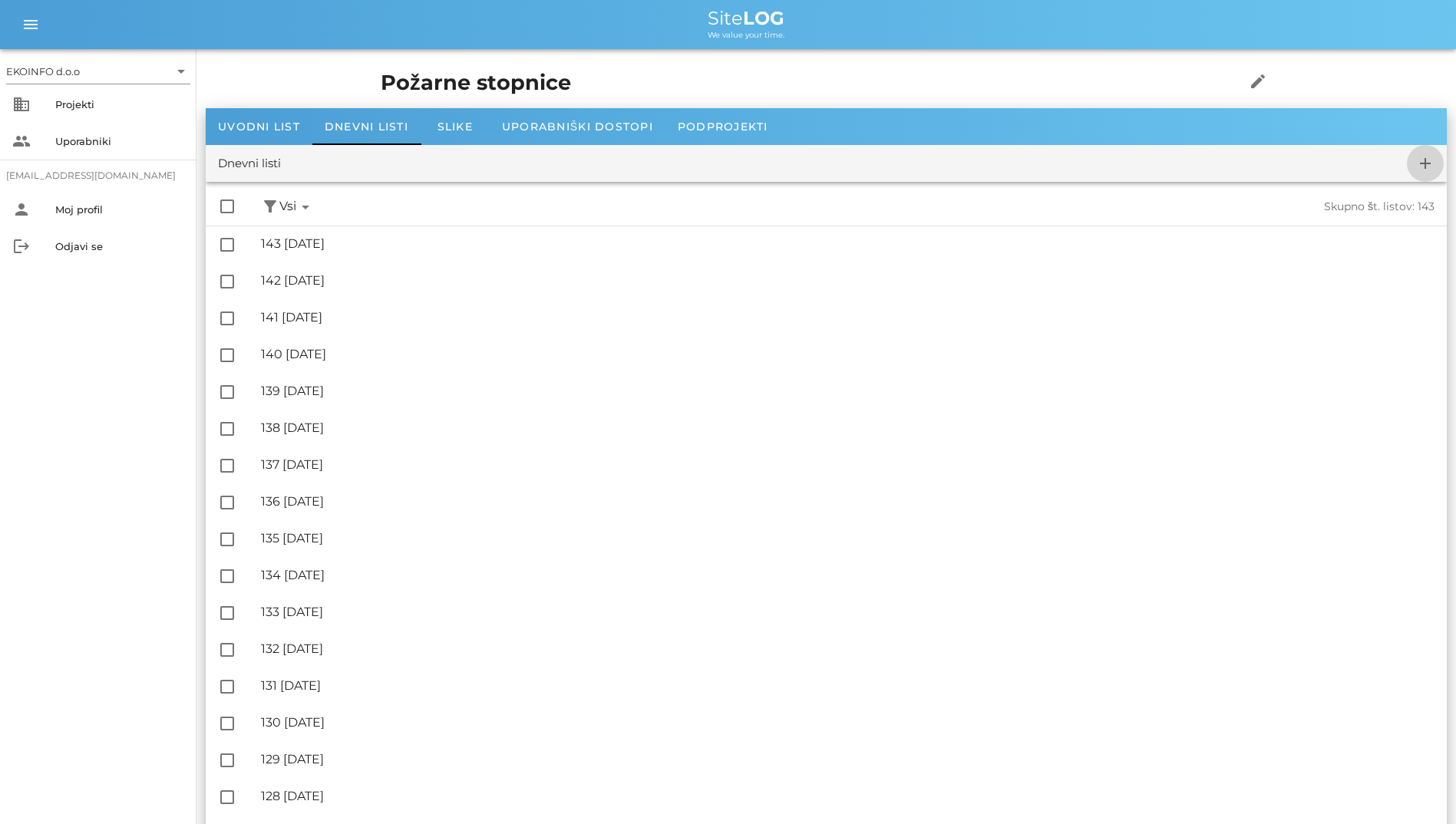
click at [1422, 157] on icon "add" at bounding box center [1424, 163] width 18 height 18
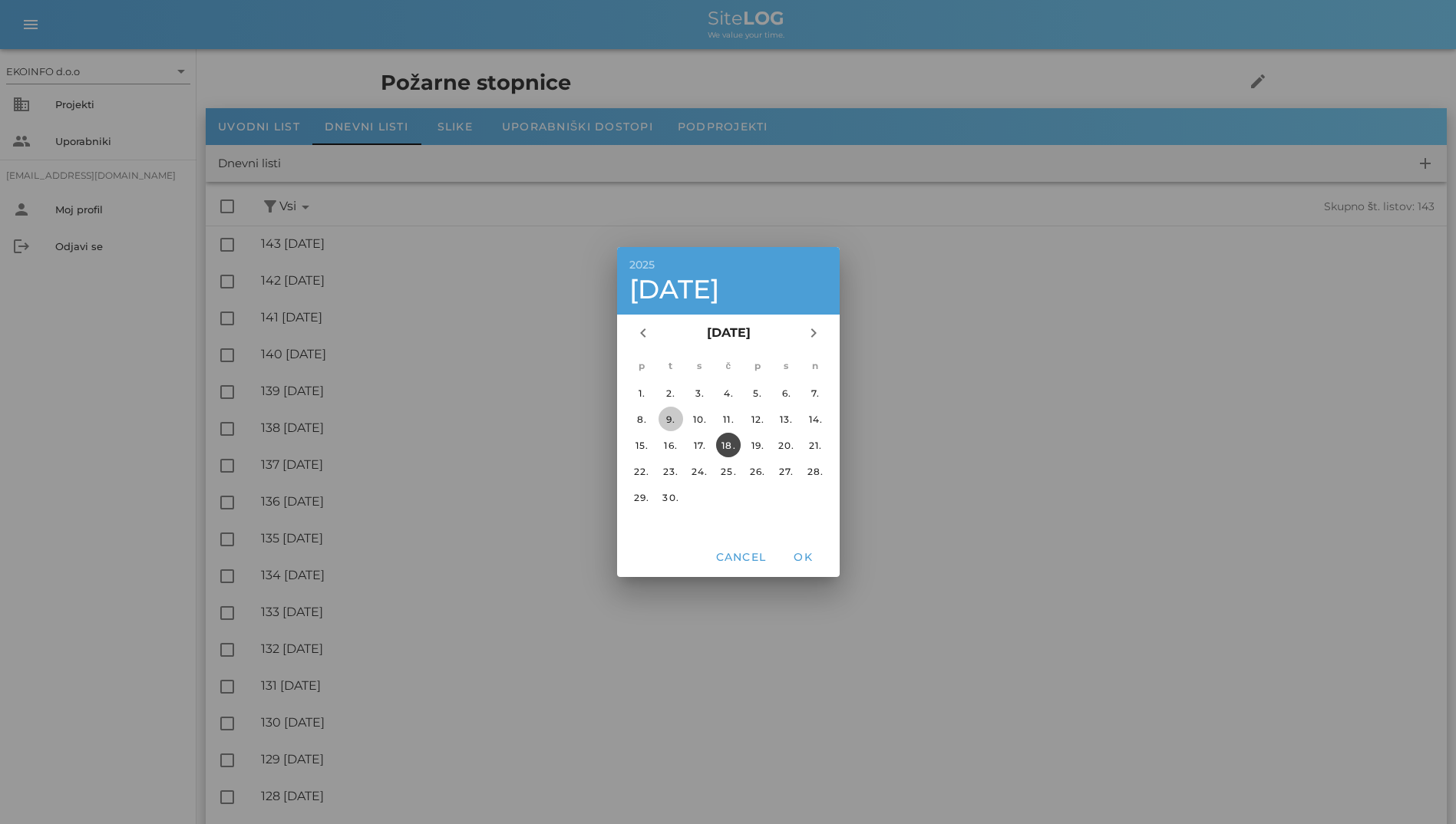
click at [660, 423] on div "9." at bounding box center [670, 419] width 25 height 12
click at [809, 556] on span "OK" at bounding box center [802, 556] width 36 height 13
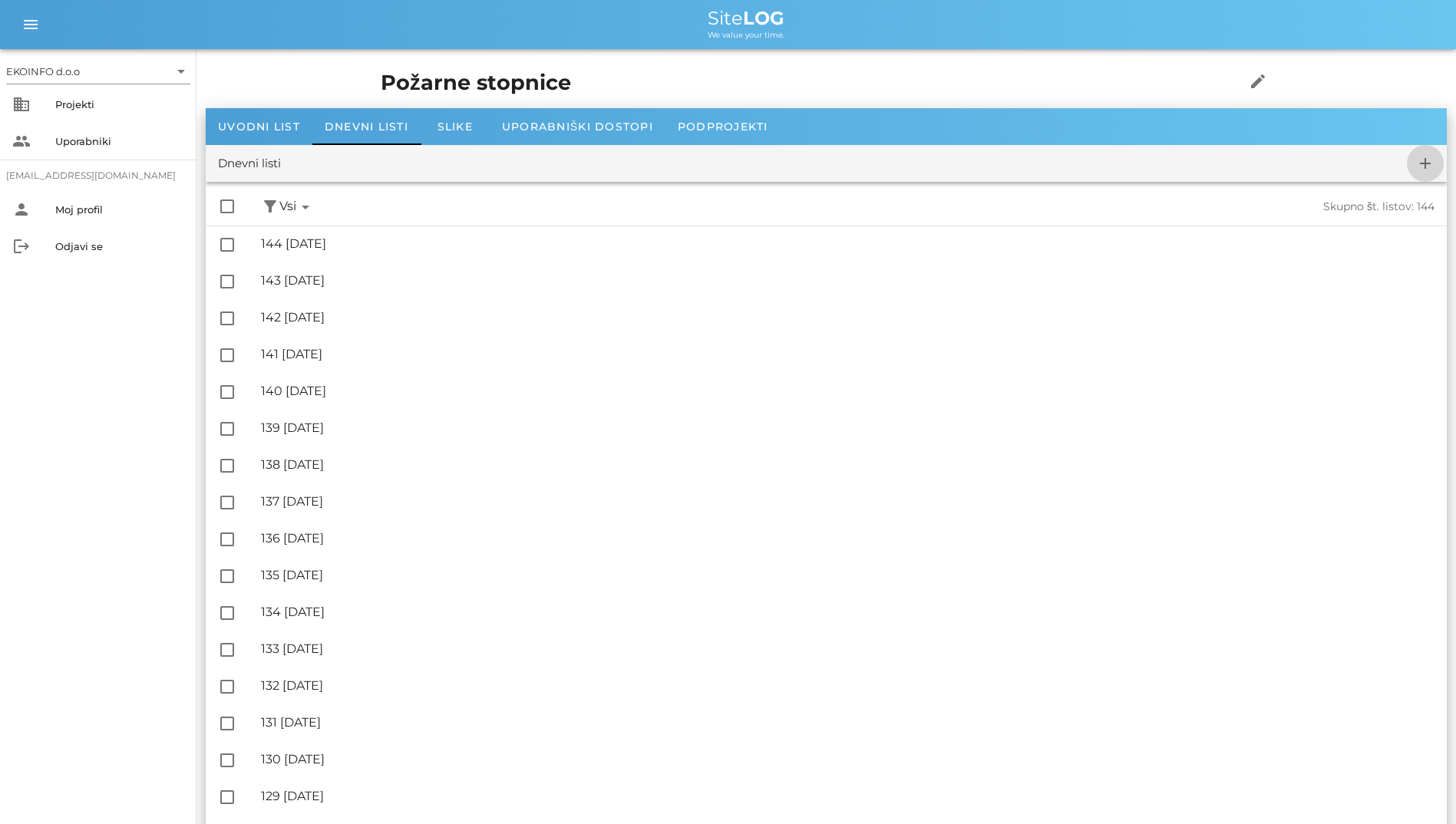
click at [1420, 149] on button "add" at bounding box center [1424, 163] width 36 height 36
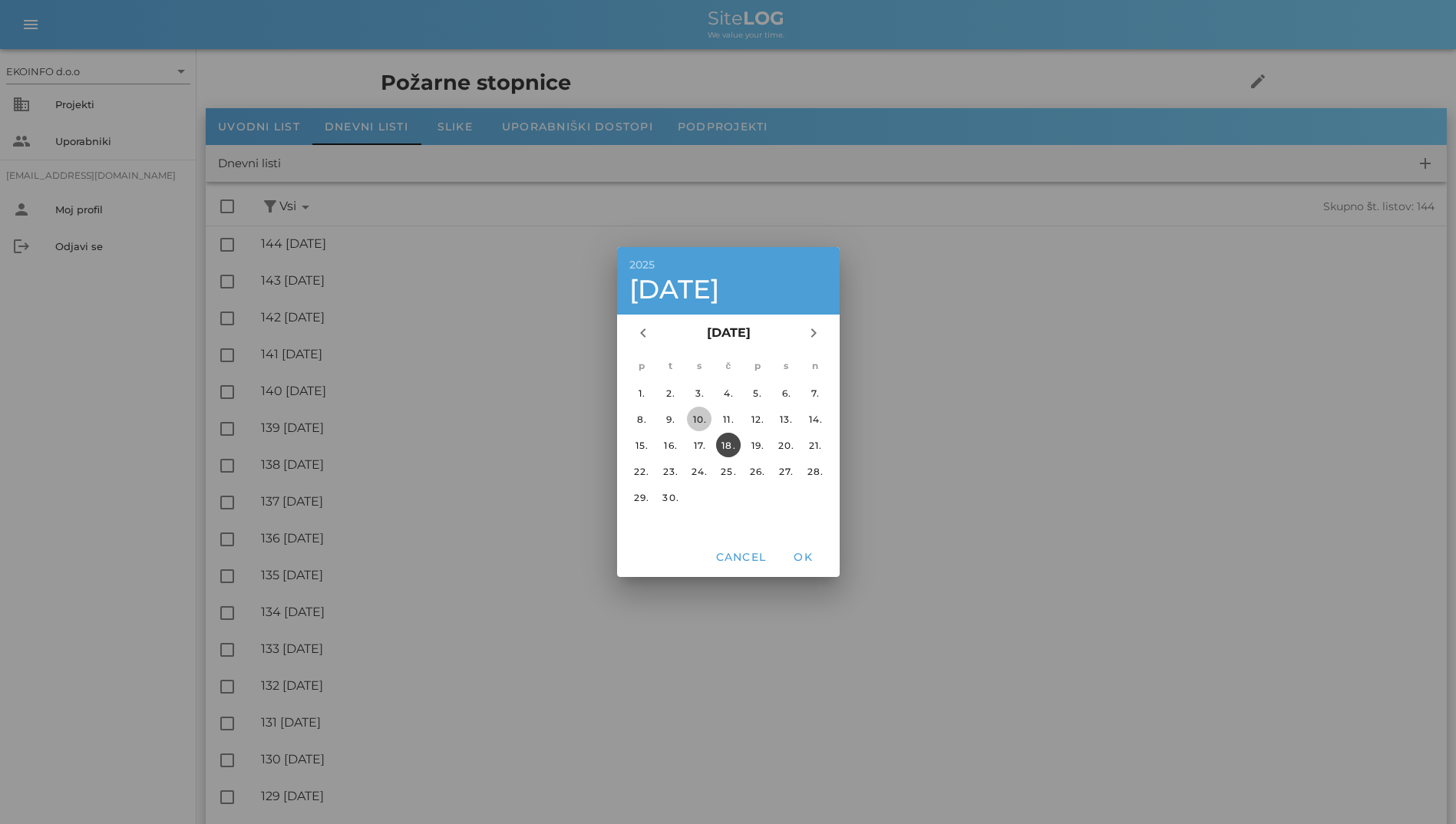
click at [698, 421] on div "10." at bounding box center [699, 419] width 25 height 12
click at [798, 547] on button "OK" at bounding box center [802, 556] width 49 height 28
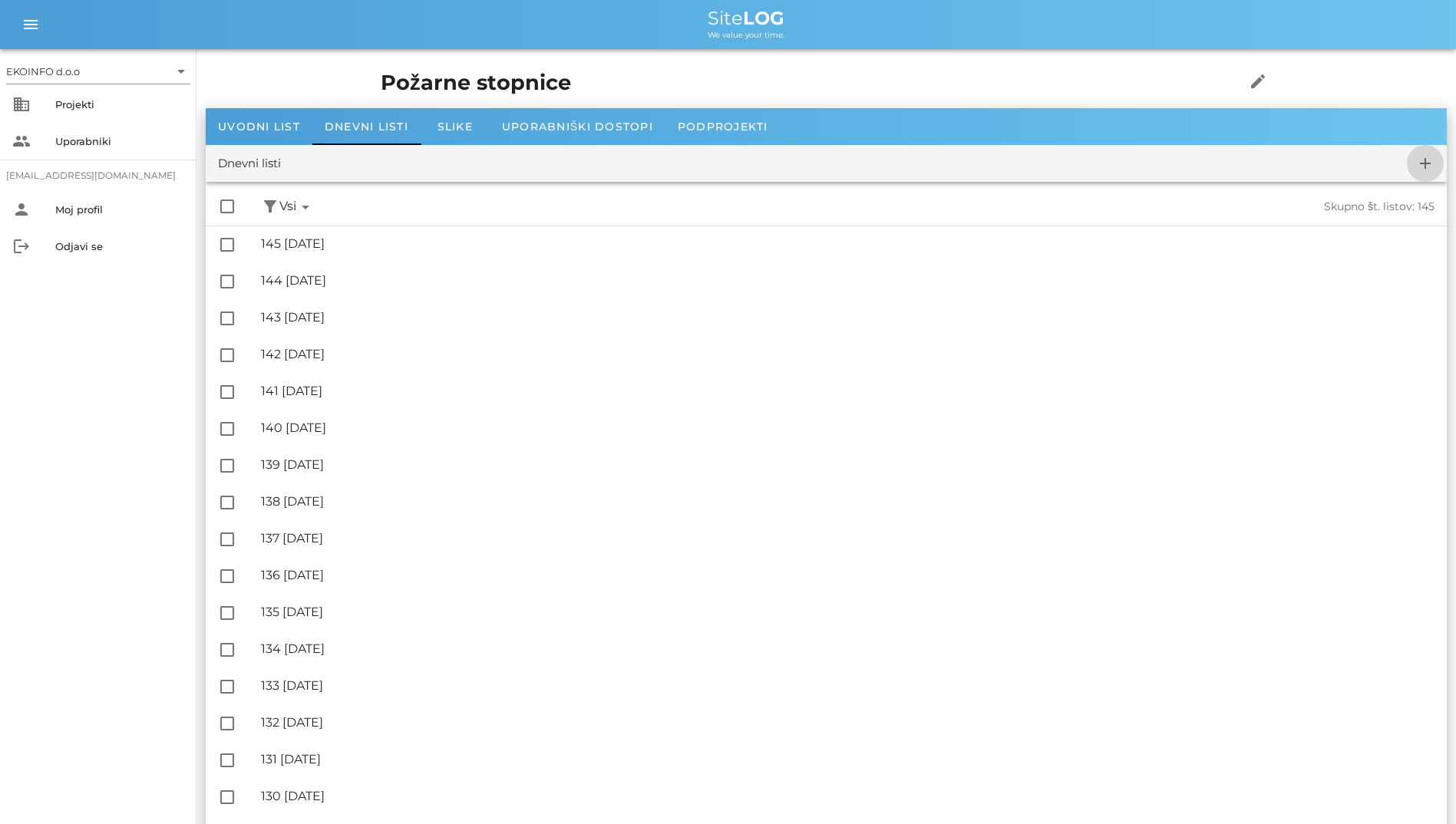
click at [1423, 158] on icon "add" at bounding box center [1424, 163] width 18 height 18
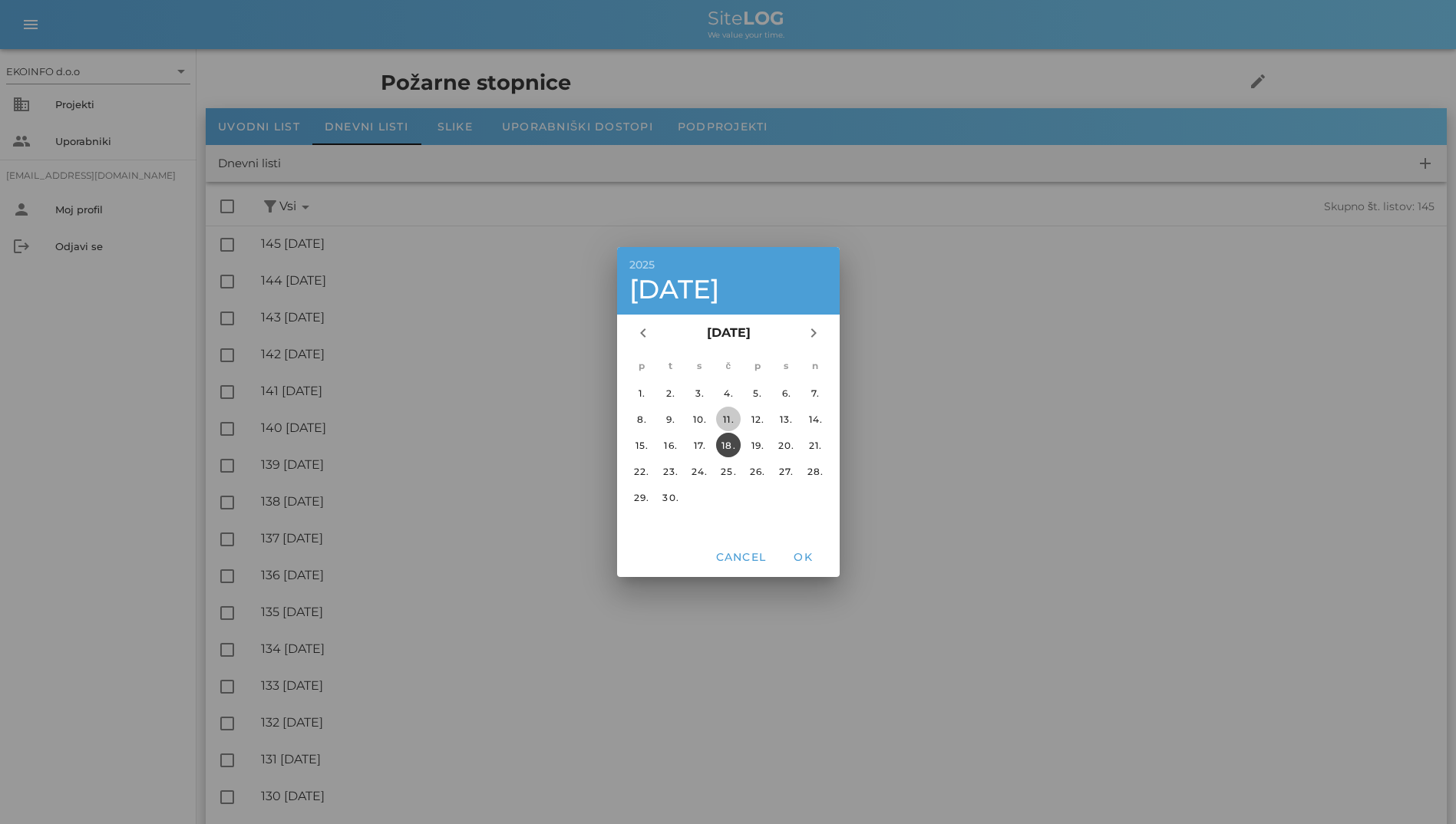
click at [724, 424] on div "11." at bounding box center [728, 419] width 25 height 12
click at [798, 556] on span "OK" at bounding box center [802, 556] width 36 height 13
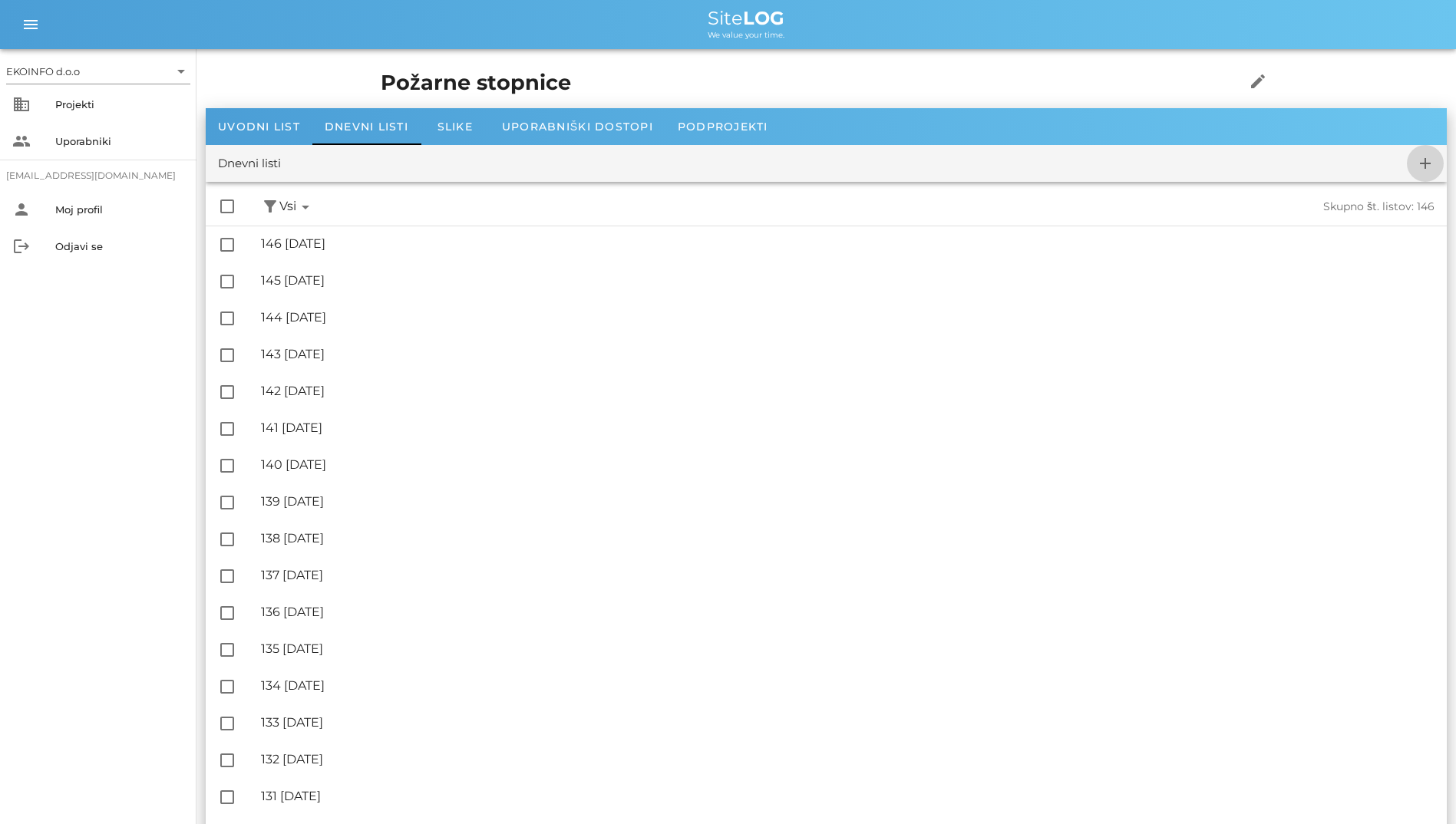
click at [1418, 155] on icon "add" at bounding box center [1424, 163] width 18 height 18
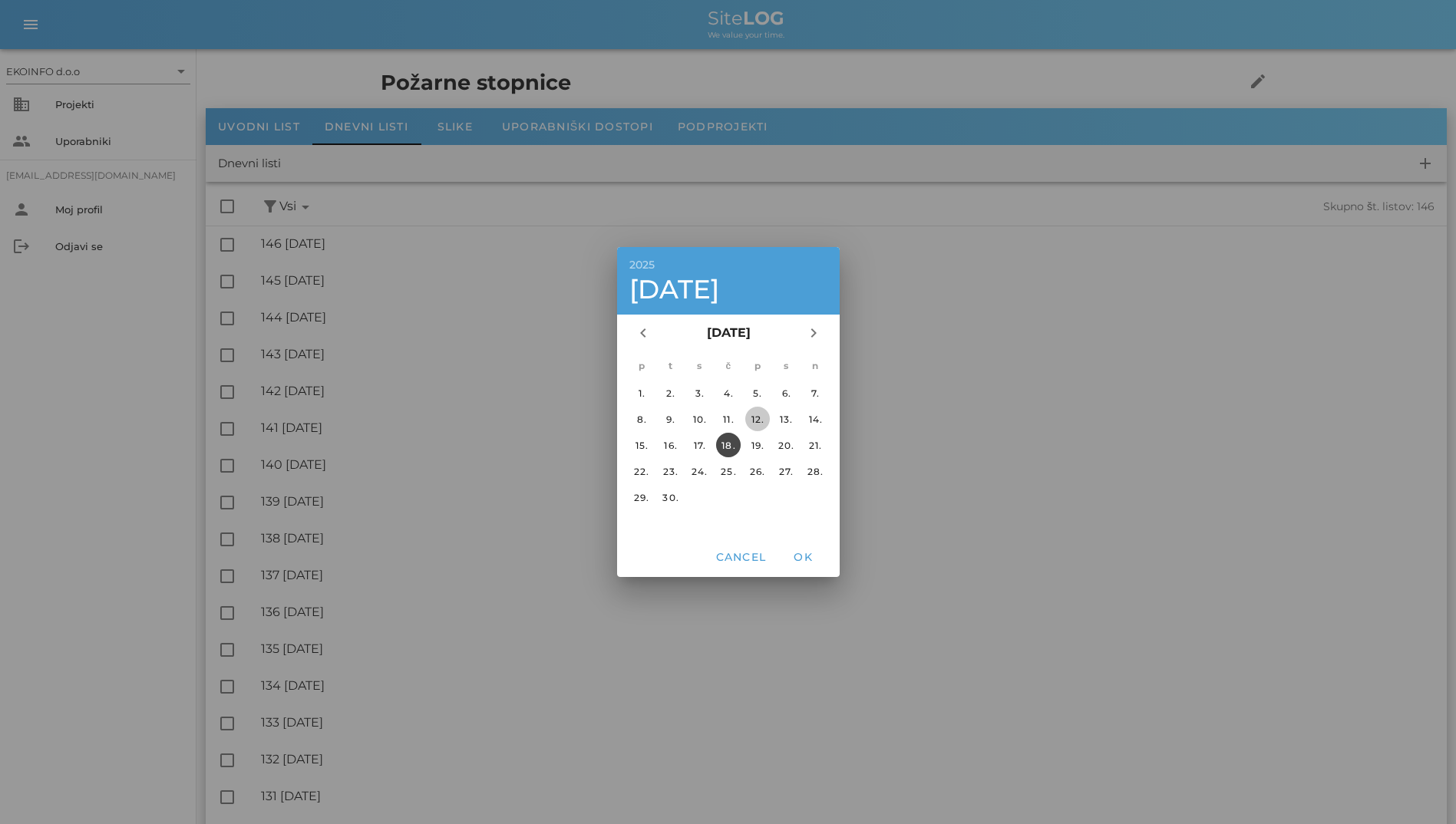
click at [756, 422] on div "12." at bounding box center [756, 419] width 25 height 12
click at [800, 560] on span "OK" at bounding box center [802, 556] width 36 height 13
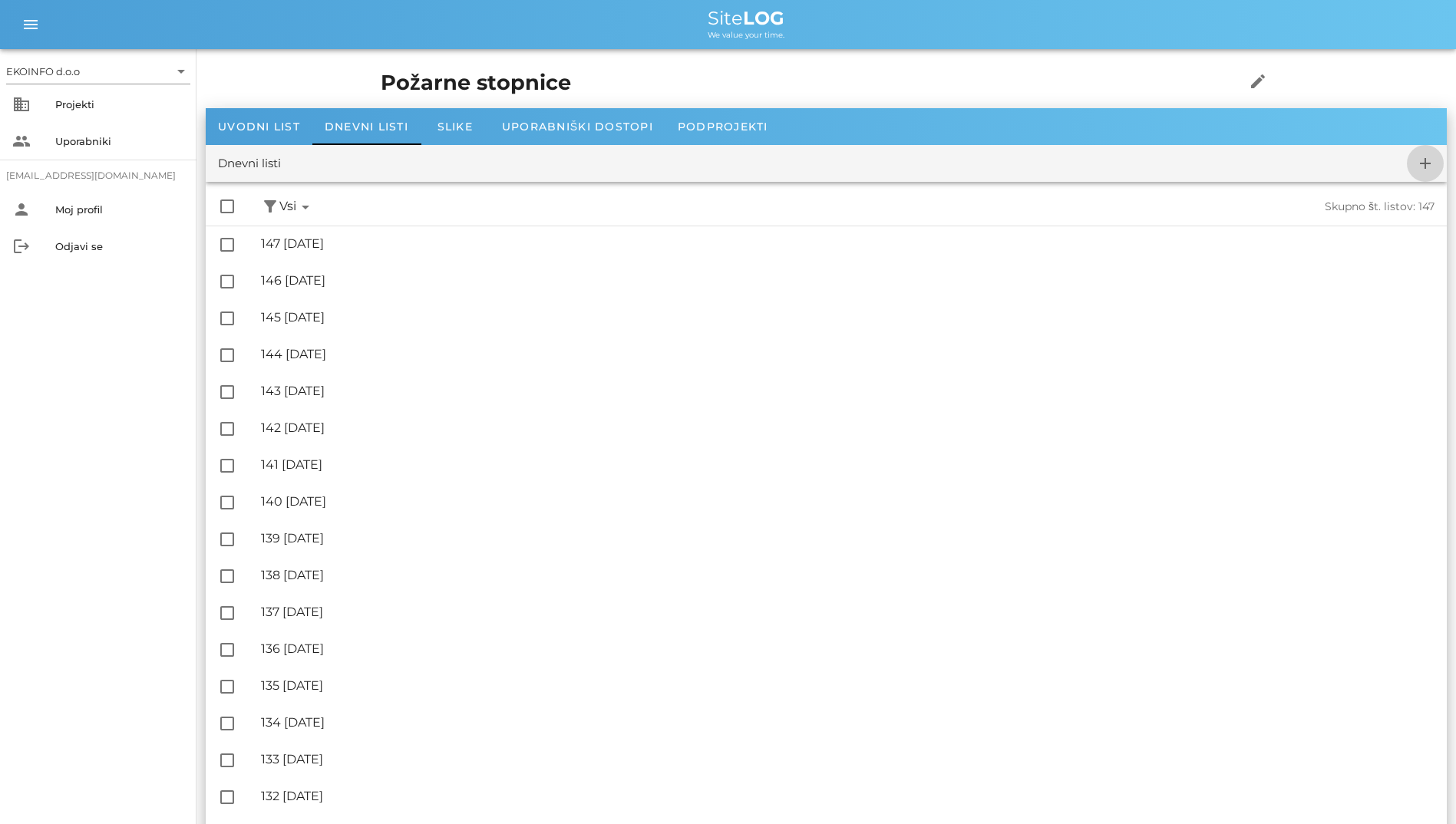
click at [1408, 166] on span "add" at bounding box center [1424, 163] width 36 height 18
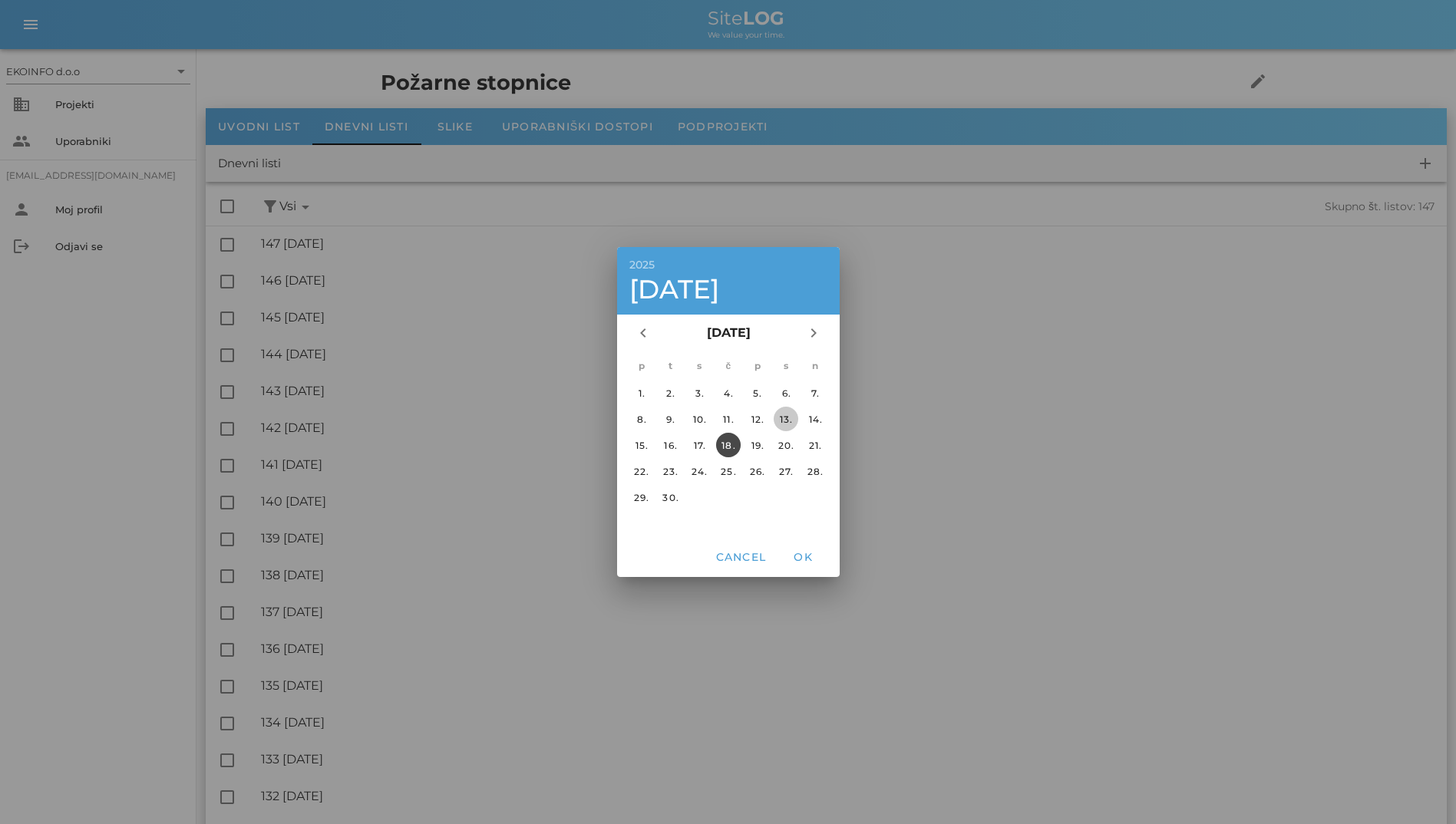
click at [784, 417] on div "13." at bounding box center [786, 419] width 25 height 12
click at [805, 551] on span "OK" at bounding box center [802, 556] width 36 height 13
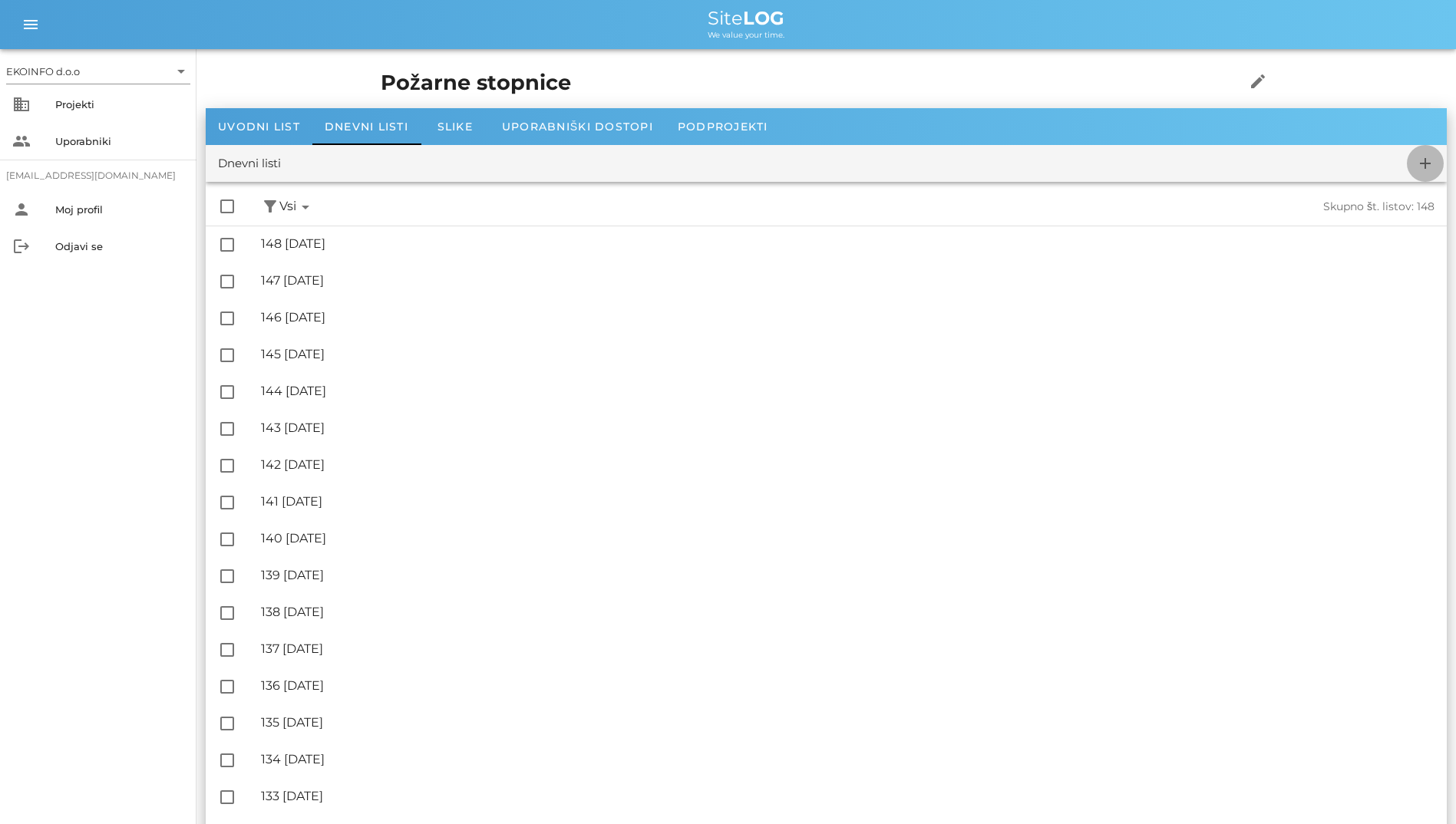
click at [1410, 160] on span "add" at bounding box center [1424, 163] width 36 height 18
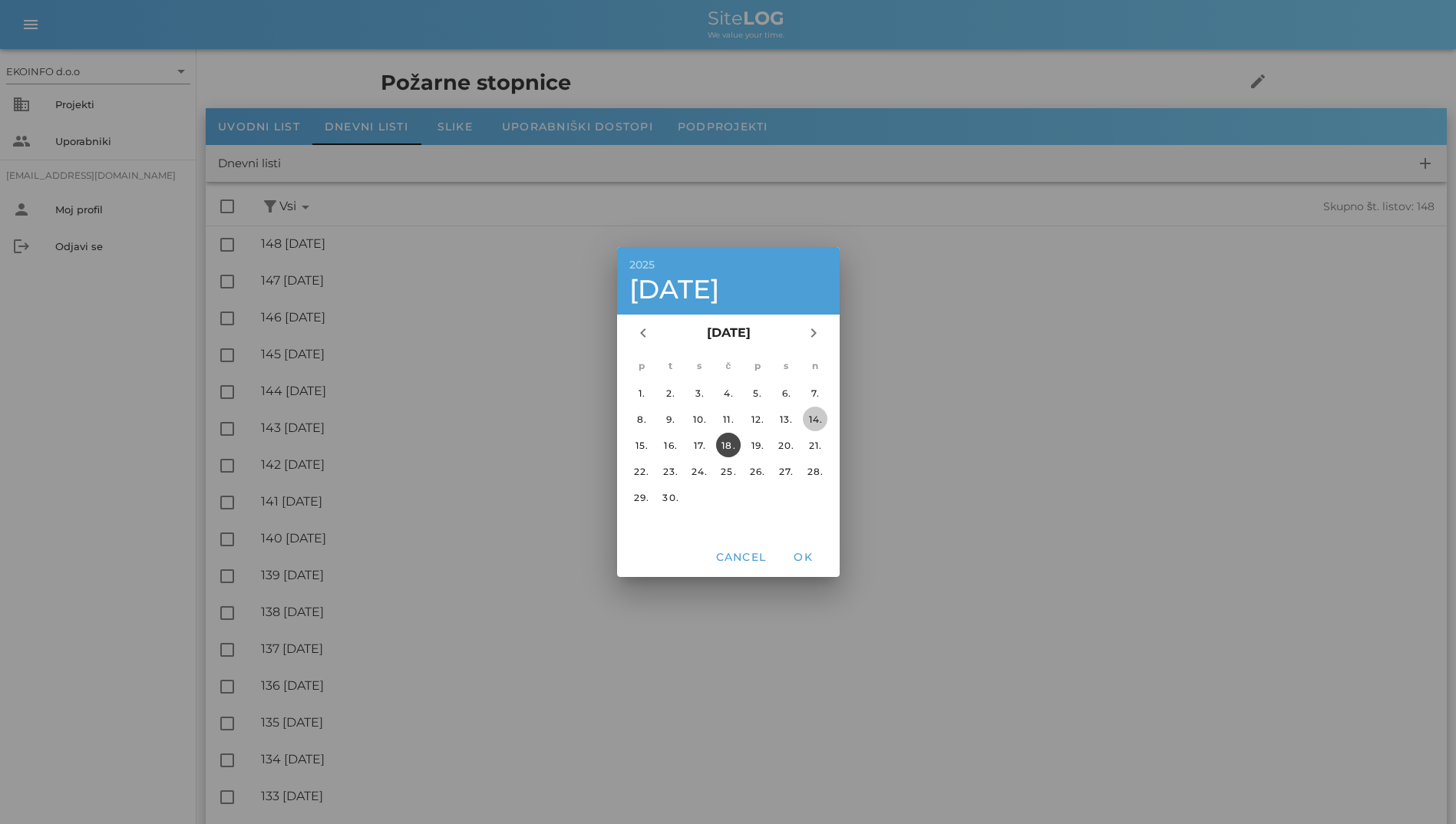
click at [818, 420] on div "14." at bounding box center [815, 419] width 25 height 12
click at [809, 553] on span "OK" at bounding box center [802, 556] width 36 height 13
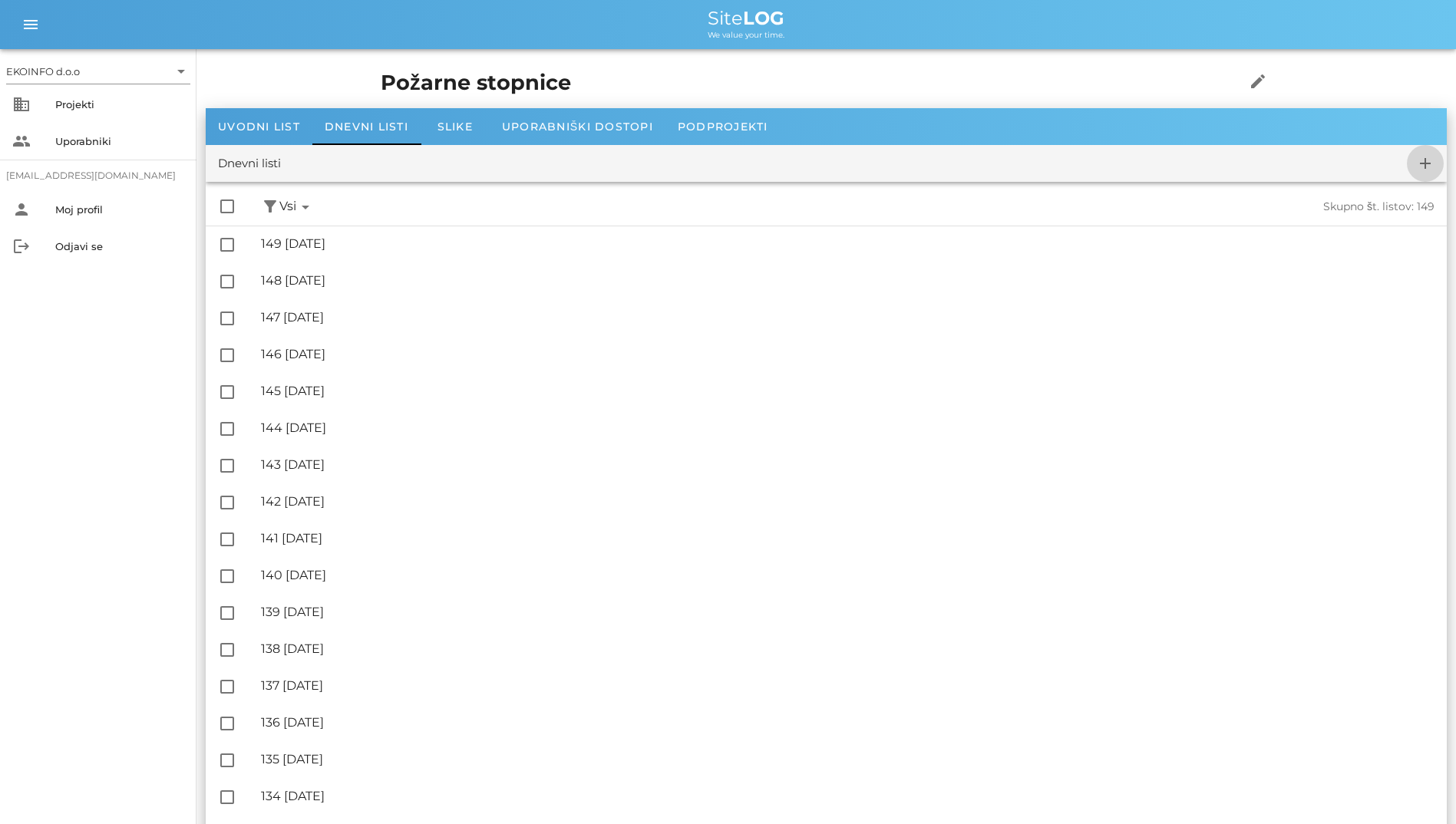
click at [1420, 154] on icon "add" at bounding box center [1424, 163] width 18 height 18
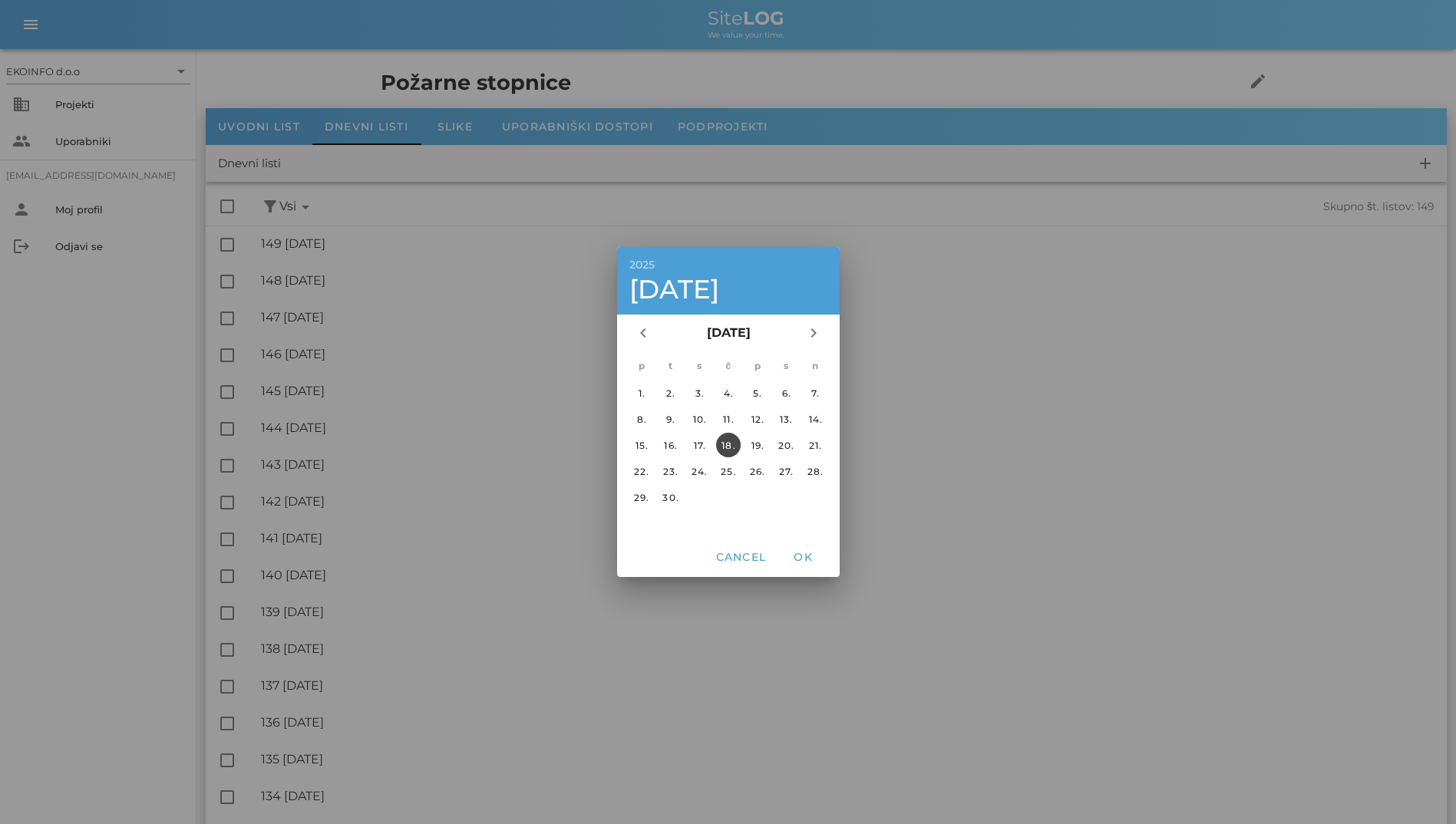
click at [656, 437] on table "p t s č p s n 1. 2. 3. 4. 5. 6. 7. [DATE]. [DATE]. 14. 15. 16. 17. 18. 19. 20. …" at bounding box center [728, 431] width 204 height 159
click at [651, 456] on td "15." at bounding box center [641, 445] width 28 height 25
click at [642, 453] on button "15." at bounding box center [641, 445] width 25 height 25
click at [799, 553] on span "OK" at bounding box center [802, 556] width 36 height 13
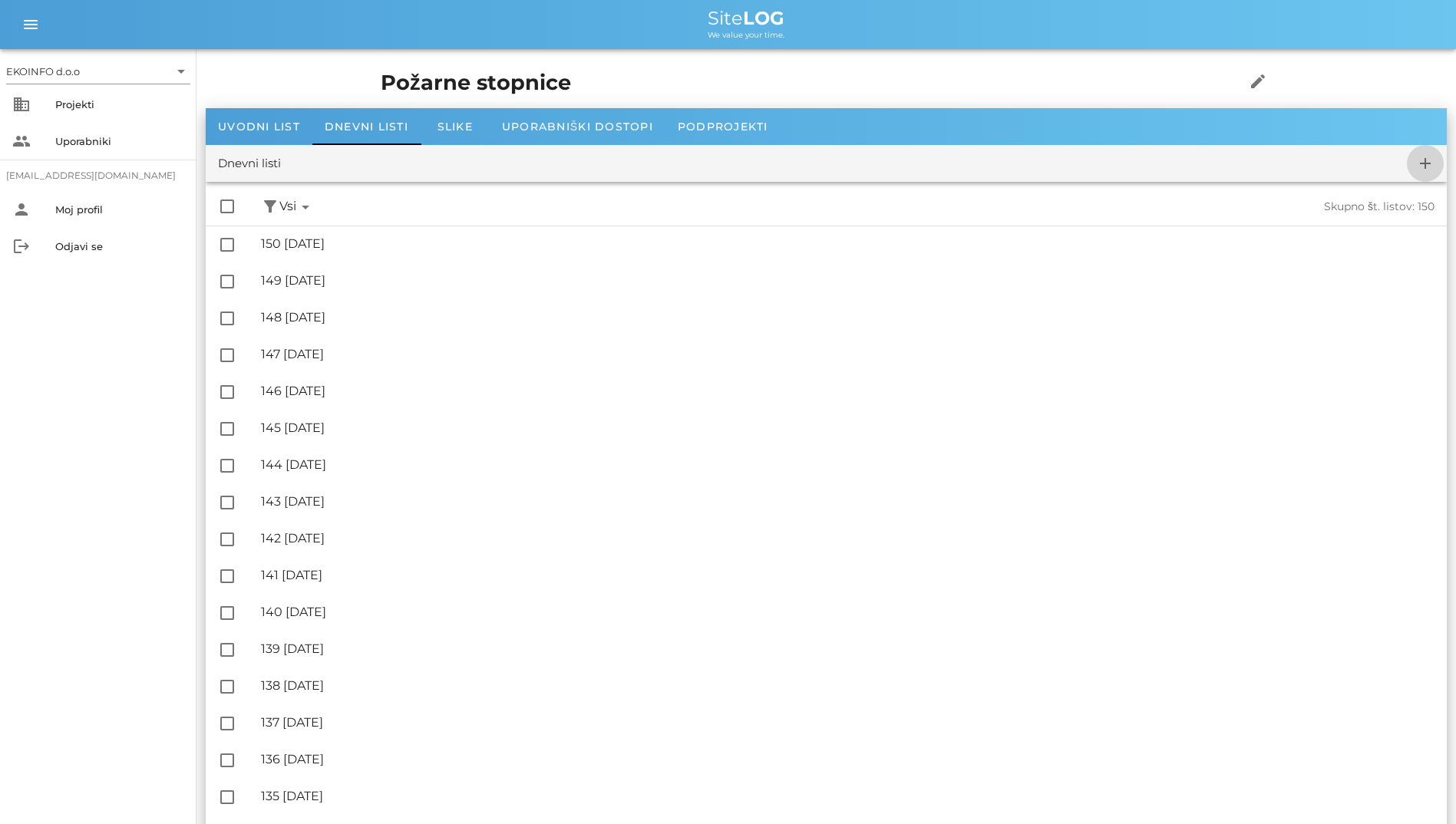
click at [1422, 160] on icon "add" at bounding box center [1424, 163] width 18 height 18
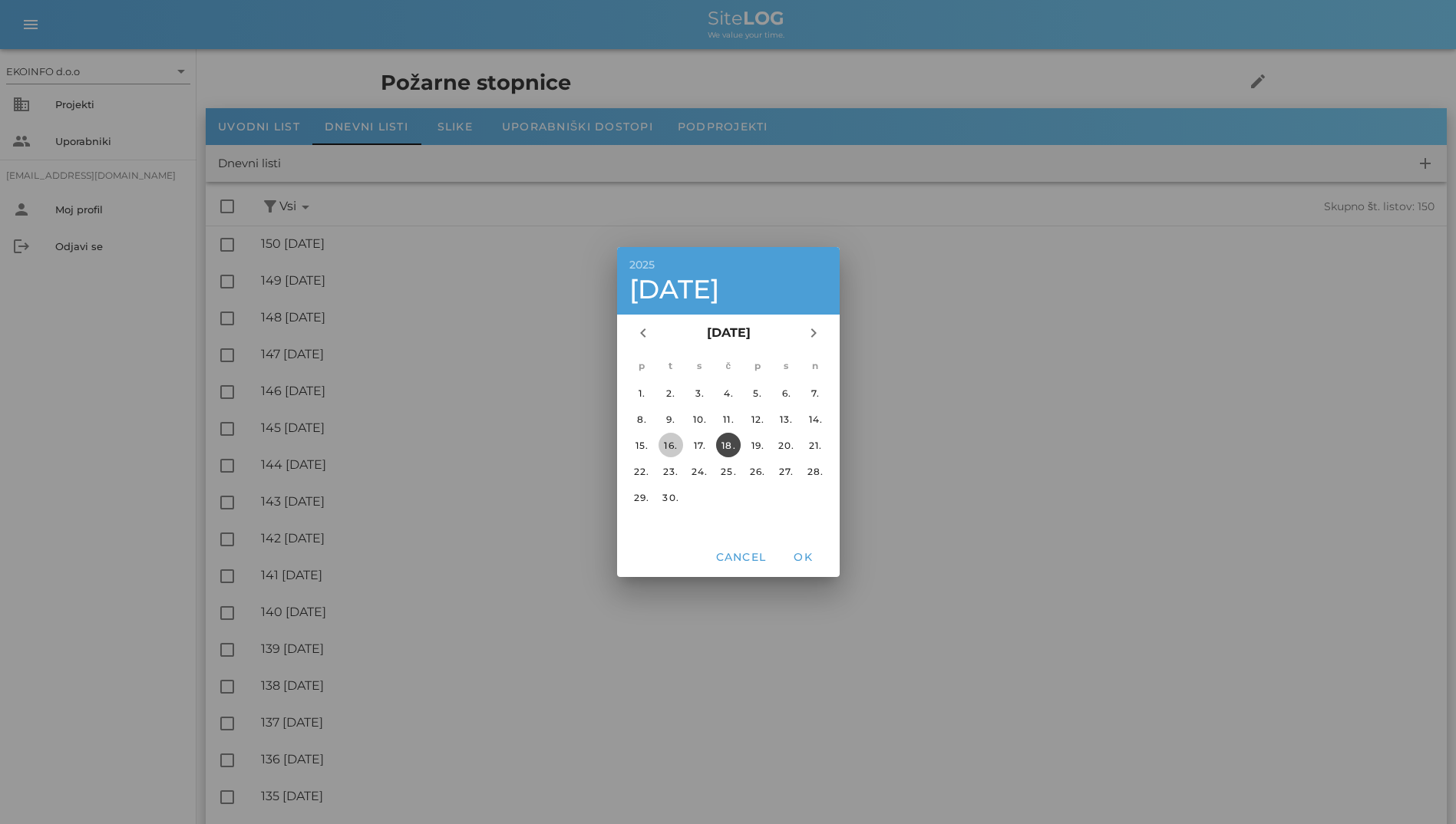
click at [678, 445] on div "16." at bounding box center [670, 445] width 25 height 12
click at [803, 544] on button "OK" at bounding box center [802, 556] width 49 height 28
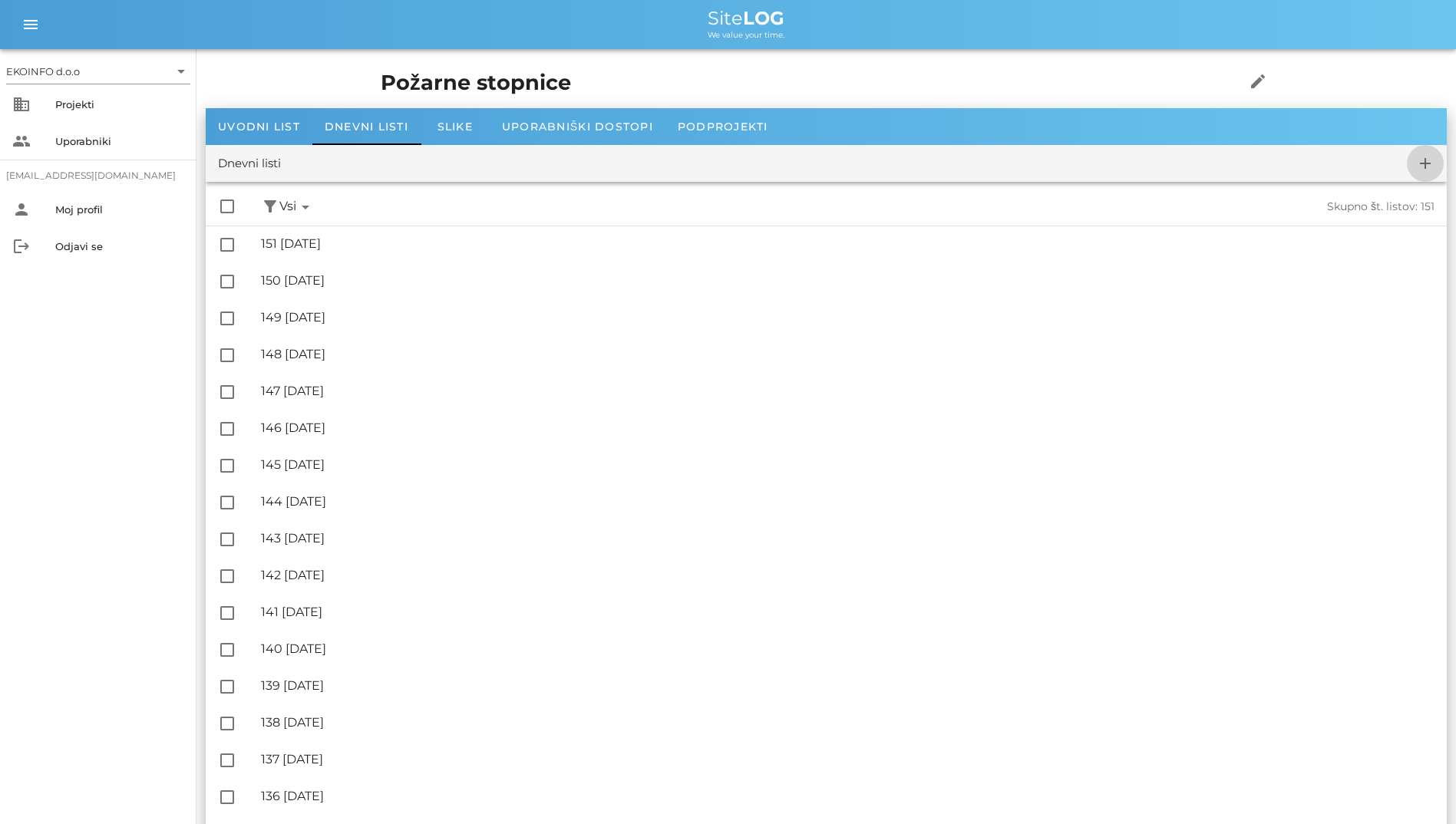
click at [1424, 162] on icon "add" at bounding box center [1424, 163] width 18 height 18
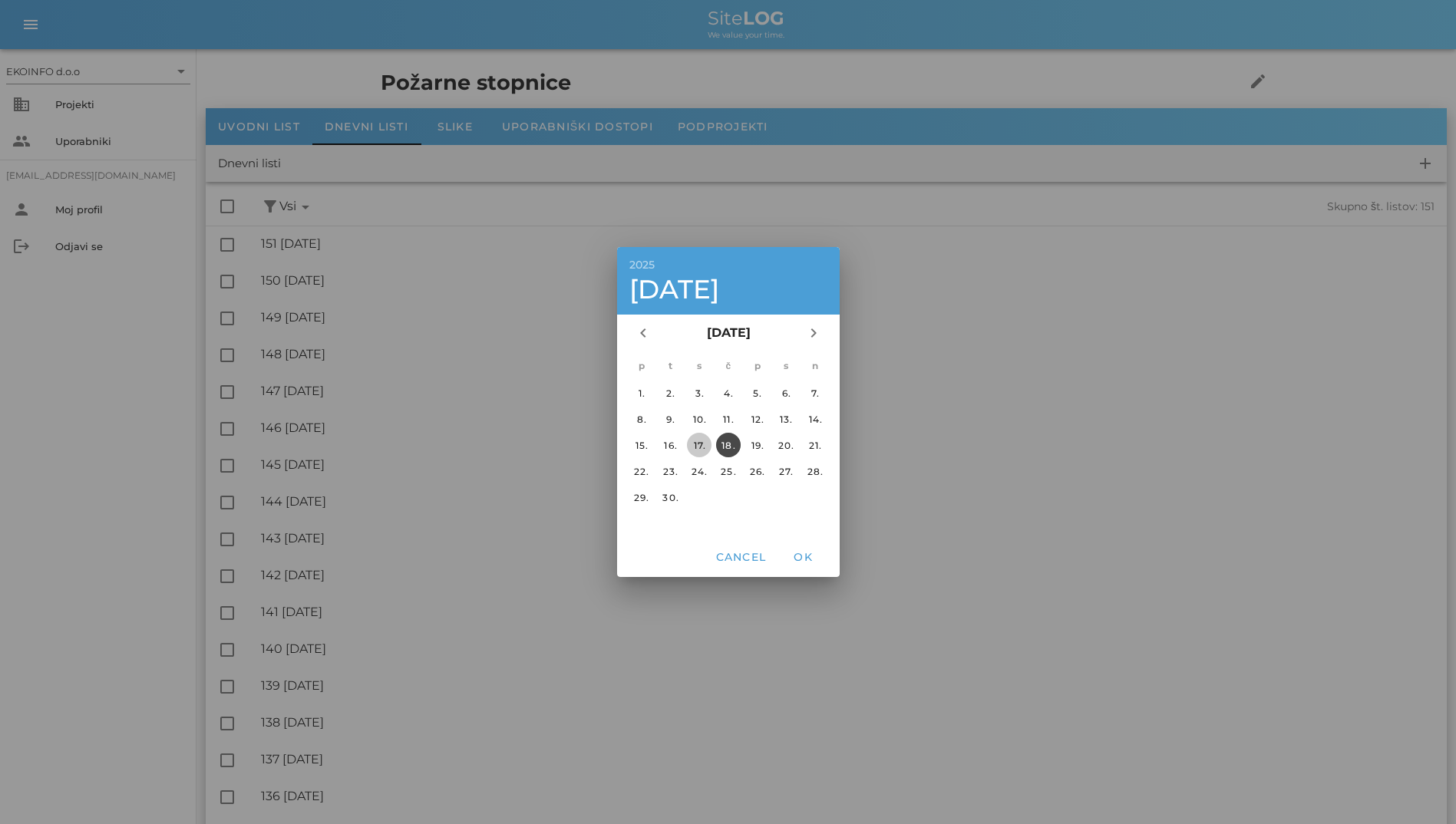
click at [686, 441] on div "17." at bounding box center [699, 445] width 25 height 12
click at [805, 552] on span "OK" at bounding box center [802, 556] width 36 height 13
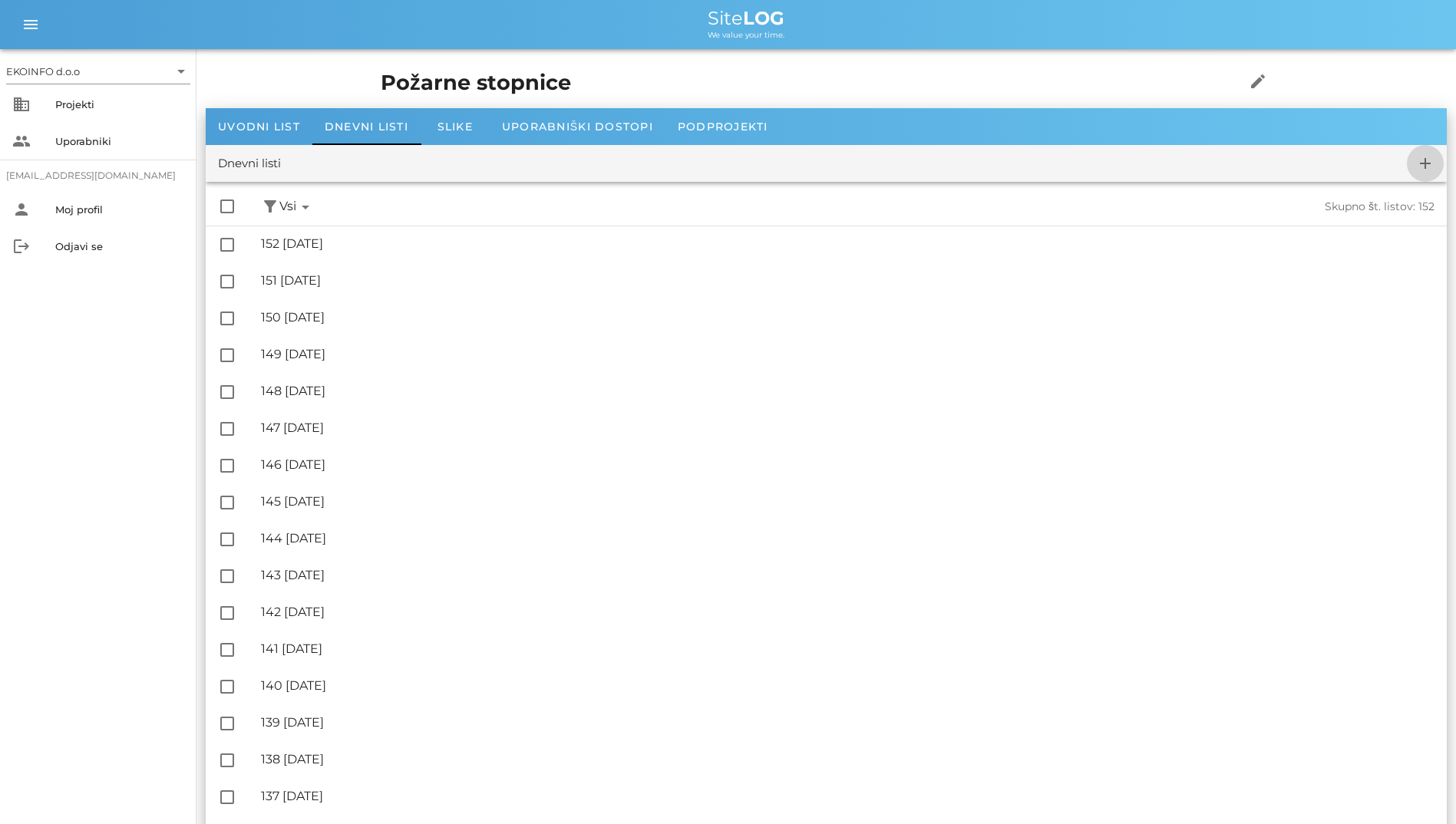
click at [1413, 160] on span "add" at bounding box center [1424, 163] width 36 height 18
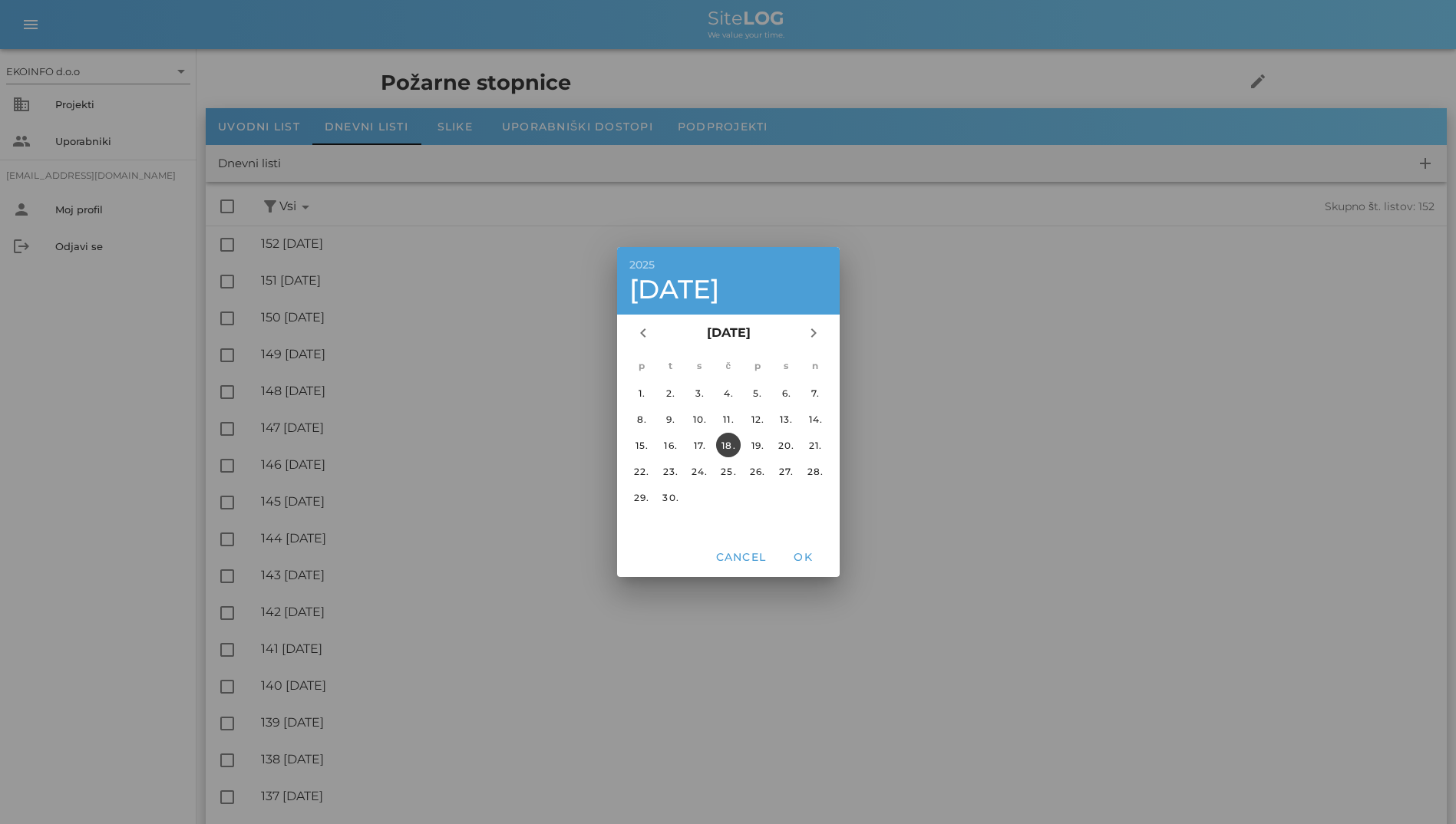
click at [735, 435] on button "18." at bounding box center [728, 445] width 25 height 25
click at [804, 552] on span "OK" at bounding box center [802, 556] width 36 height 13
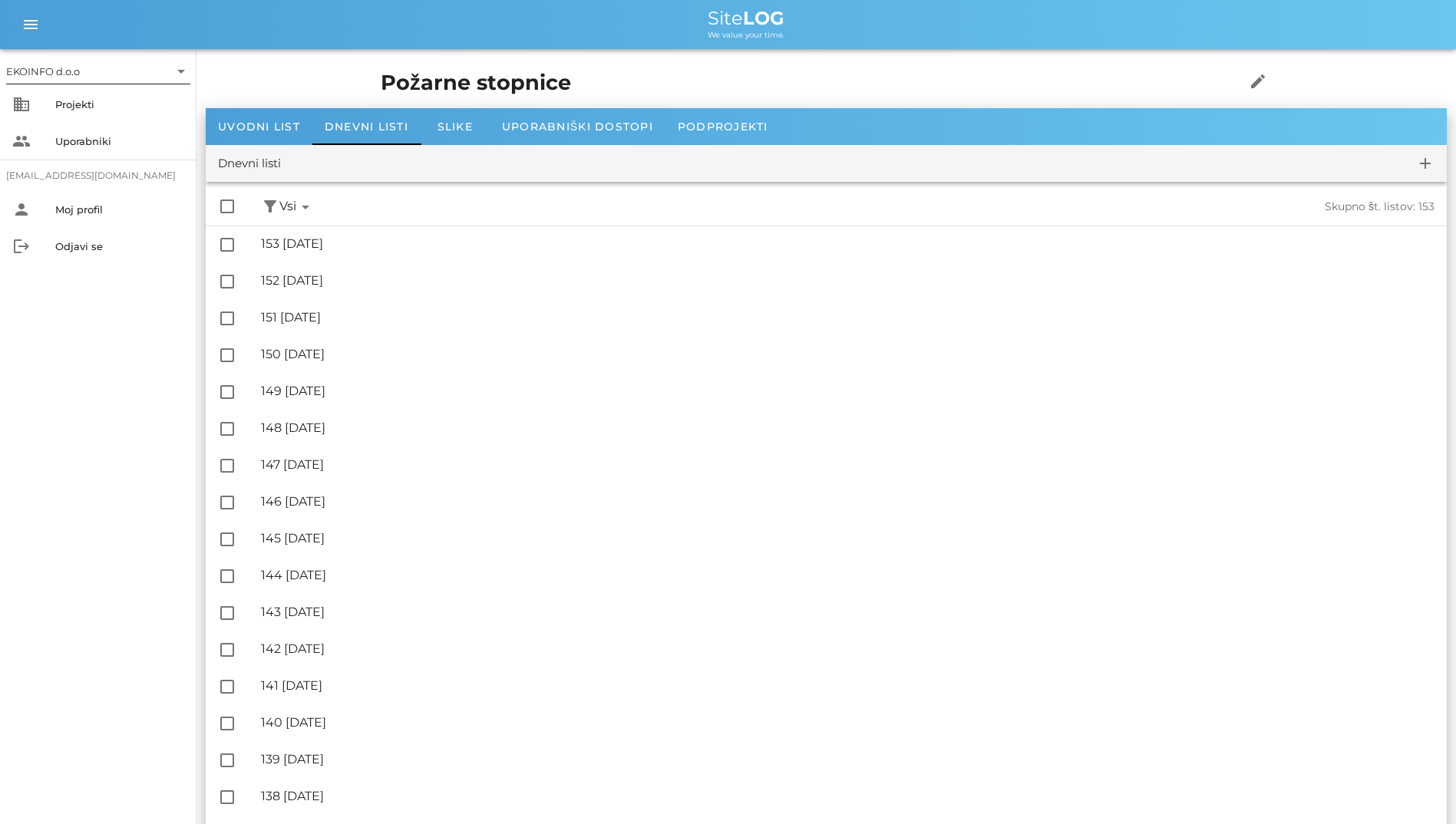
click at [116, 79] on input "text" at bounding box center [126, 72] width 86 height 25
click at [110, 85] on div "EKOINFO d.o.o" at bounding box center [101, 82] width 159 height 14
click at [98, 109] on div "Projekti" at bounding box center [120, 104] width 129 height 12
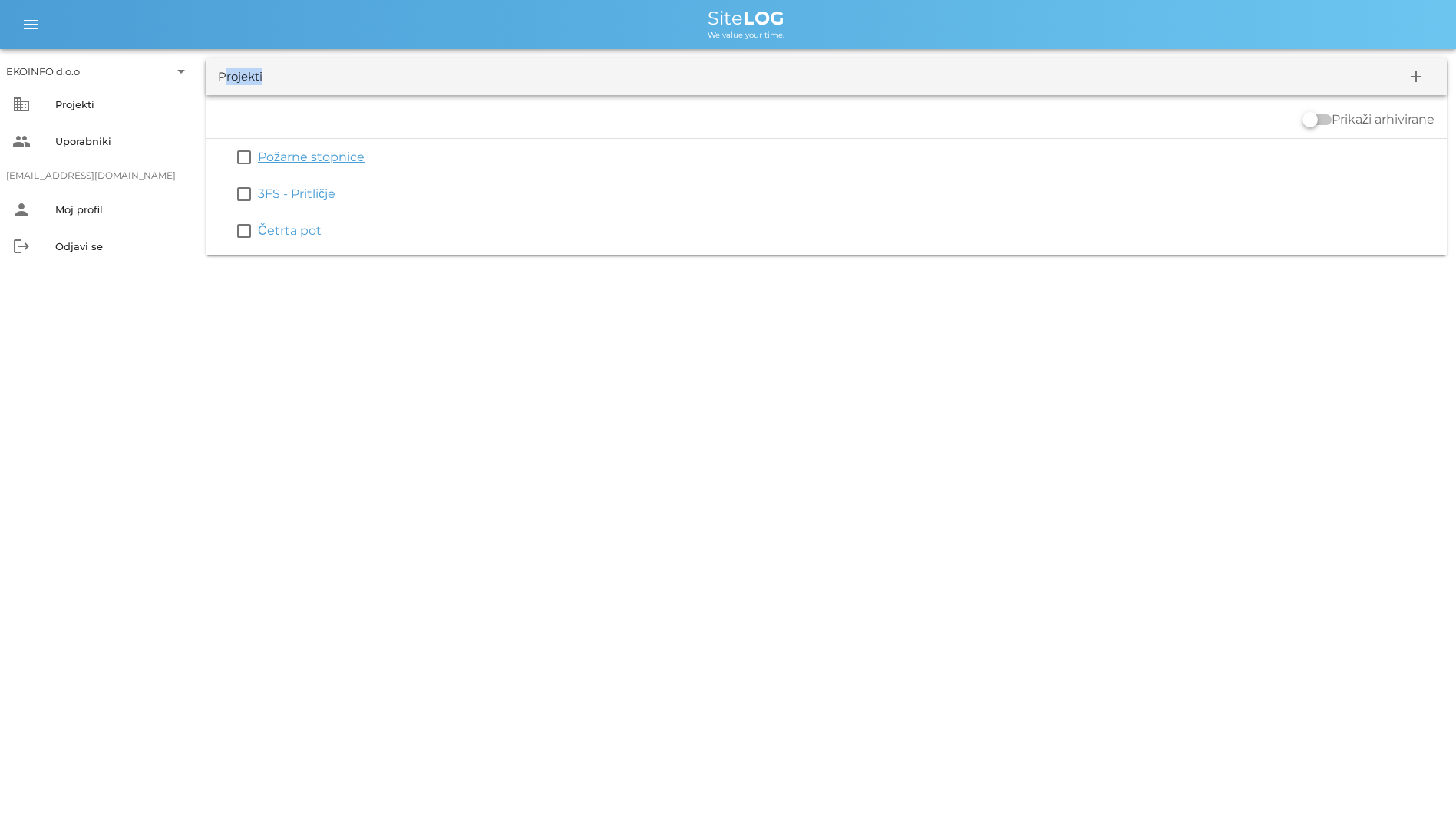
drag, startPoint x: 225, startPoint y: 81, endPoint x: 274, endPoint y: 81, distance: 49.0
click at [274, 81] on div "Projekti add" at bounding box center [825, 77] width 1241 height 36
drag, startPoint x: 274, startPoint y: 81, endPoint x: 541, endPoint y: 358, distance: 384.7
click at [541, 358] on div "EKOINFO d.o.o arrow_drop_down business Projekti people Uporabniki [EMAIL_ADDRES…" at bounding box center [728, 412] width 1456 height 824
drag, startPoint x: 682, startPoint y: 17, endPoint x: 836, endPoint y: 83, distance: 167.5
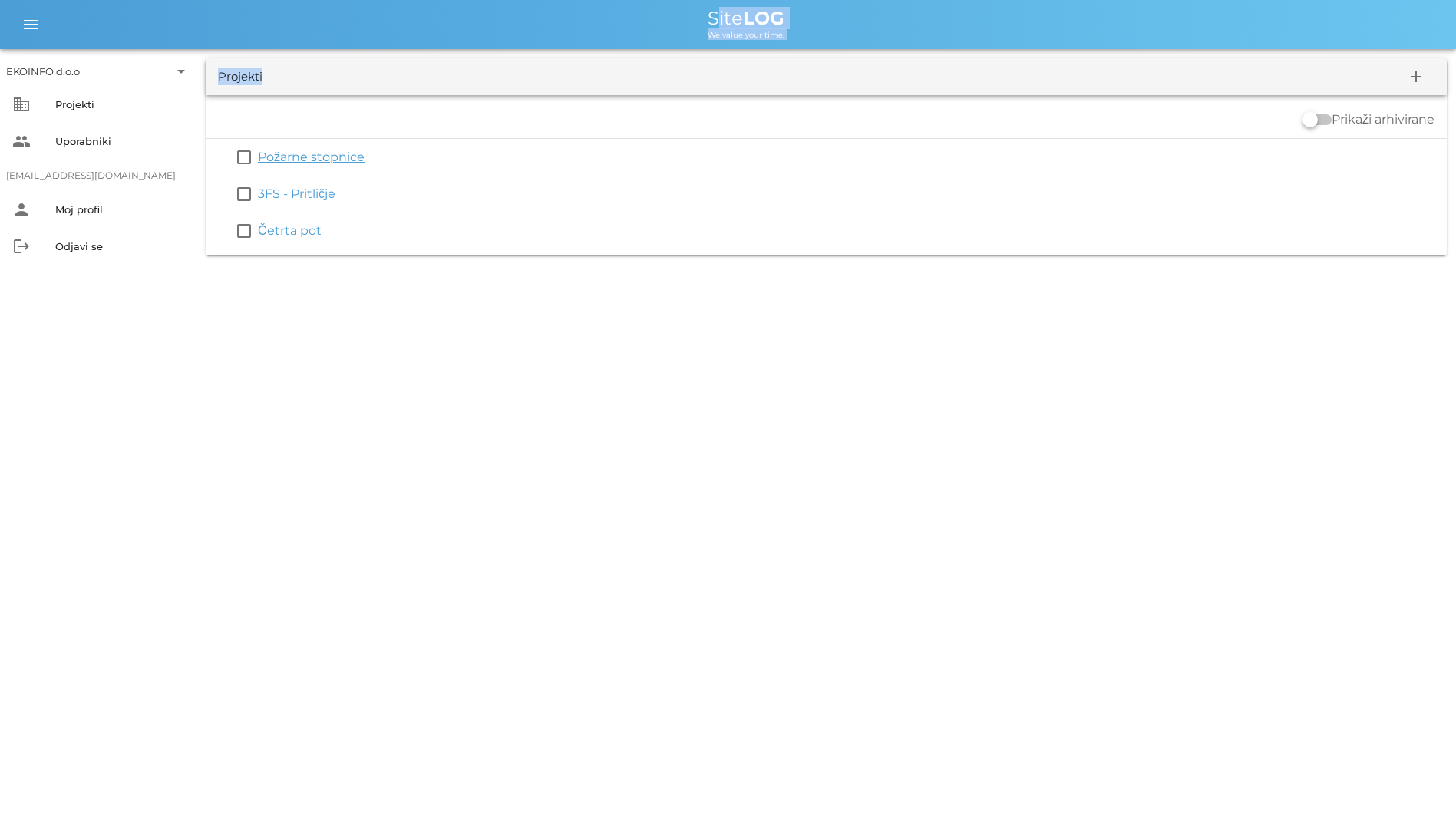
click at [836, 83] on div "EKOINFO d.o.o arrow_drop_down business Projekti people Uporabniki [EMAIL_ADDRES…" at bounding box center [728, 132] width 1456 height 265
click at [500, 117] on div "Prikaži arhivirane" at bounding box center [825, 120] width 1241 height 36
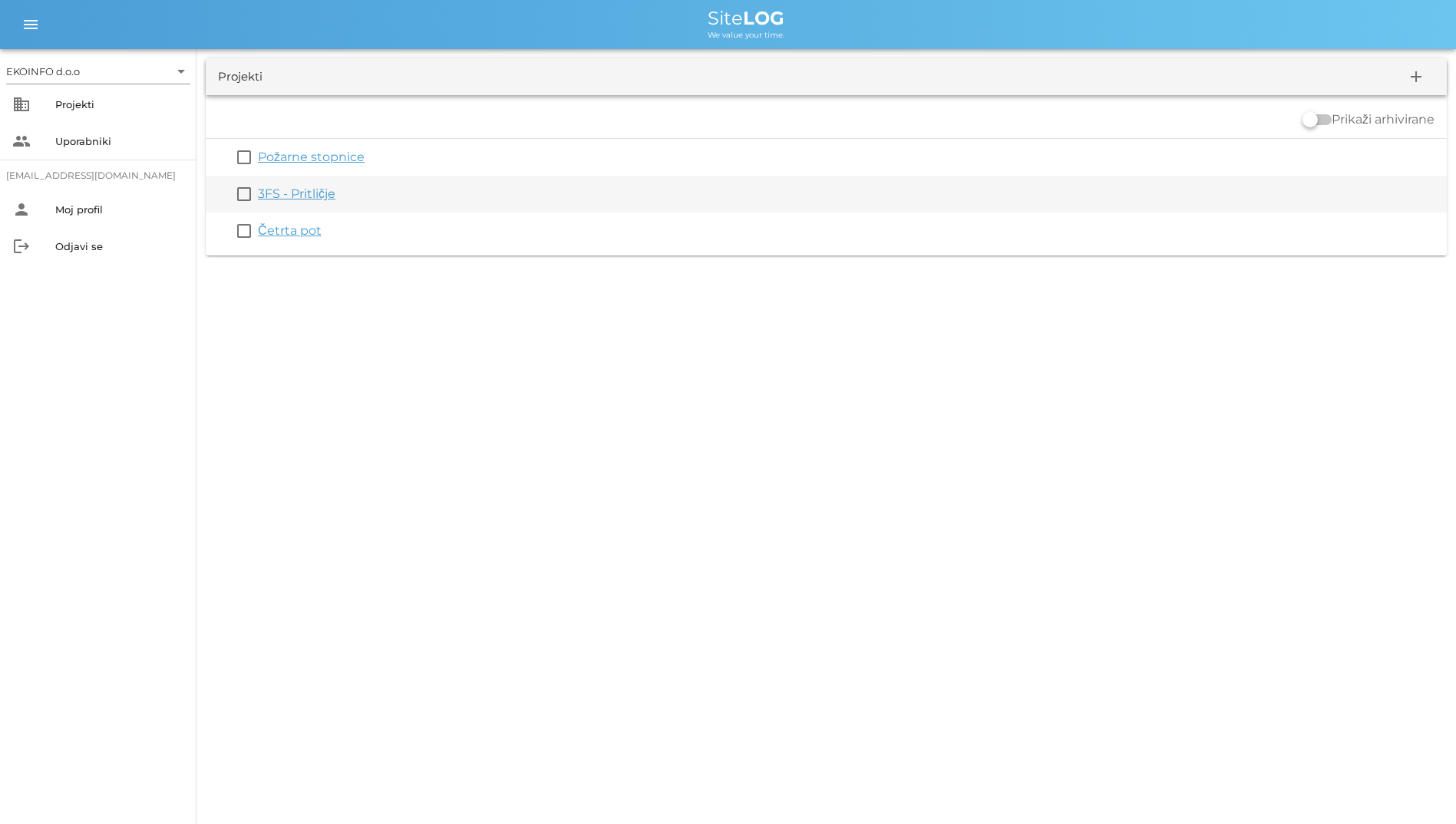
click at [271, 185] on div "3FS - Pritličje" at bounding box center [849, 194] width 1182 height 18
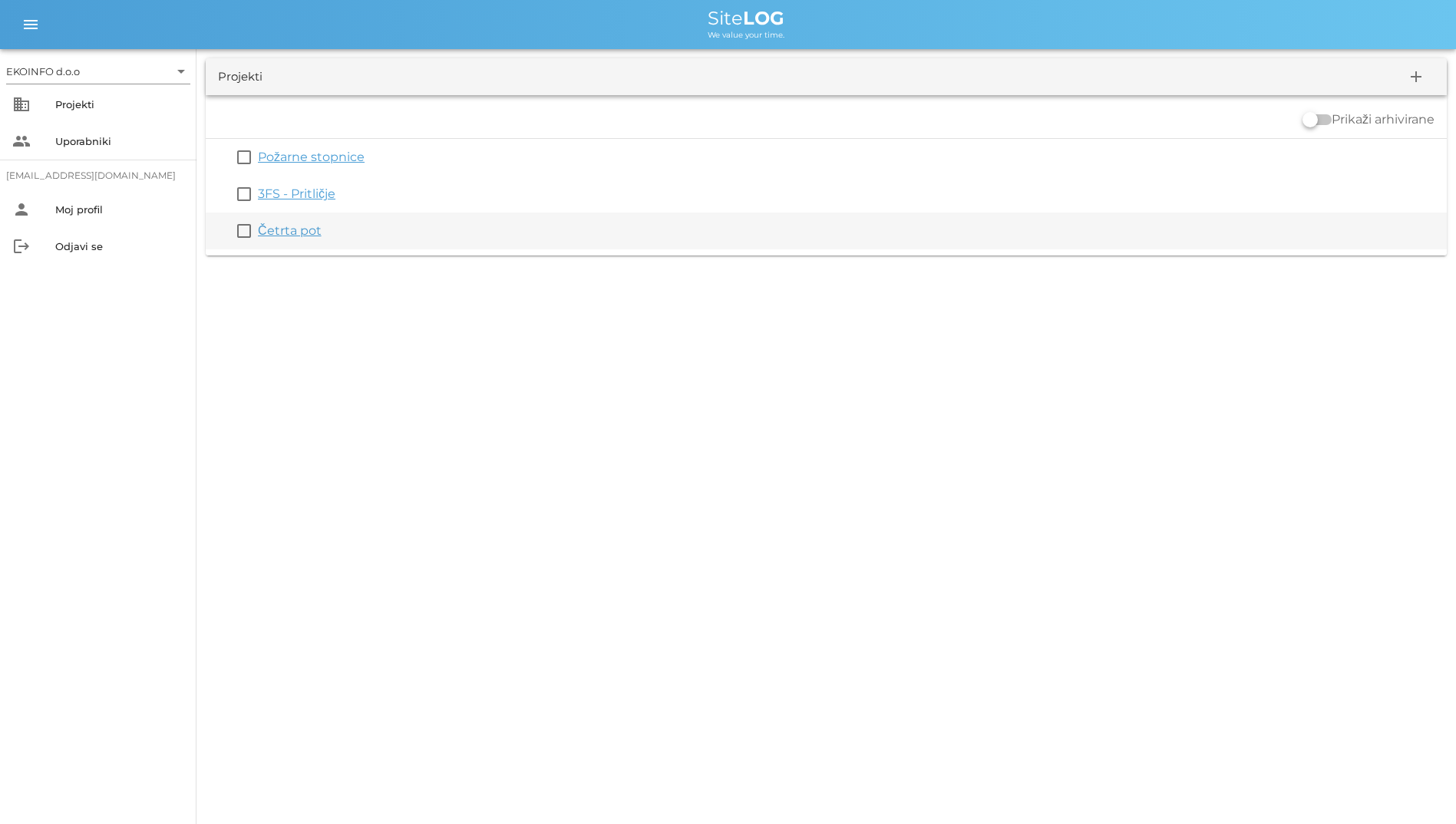
click at [298, 227] on link "Četrta pot" at bounding box center [290, 230] width 63 height 14
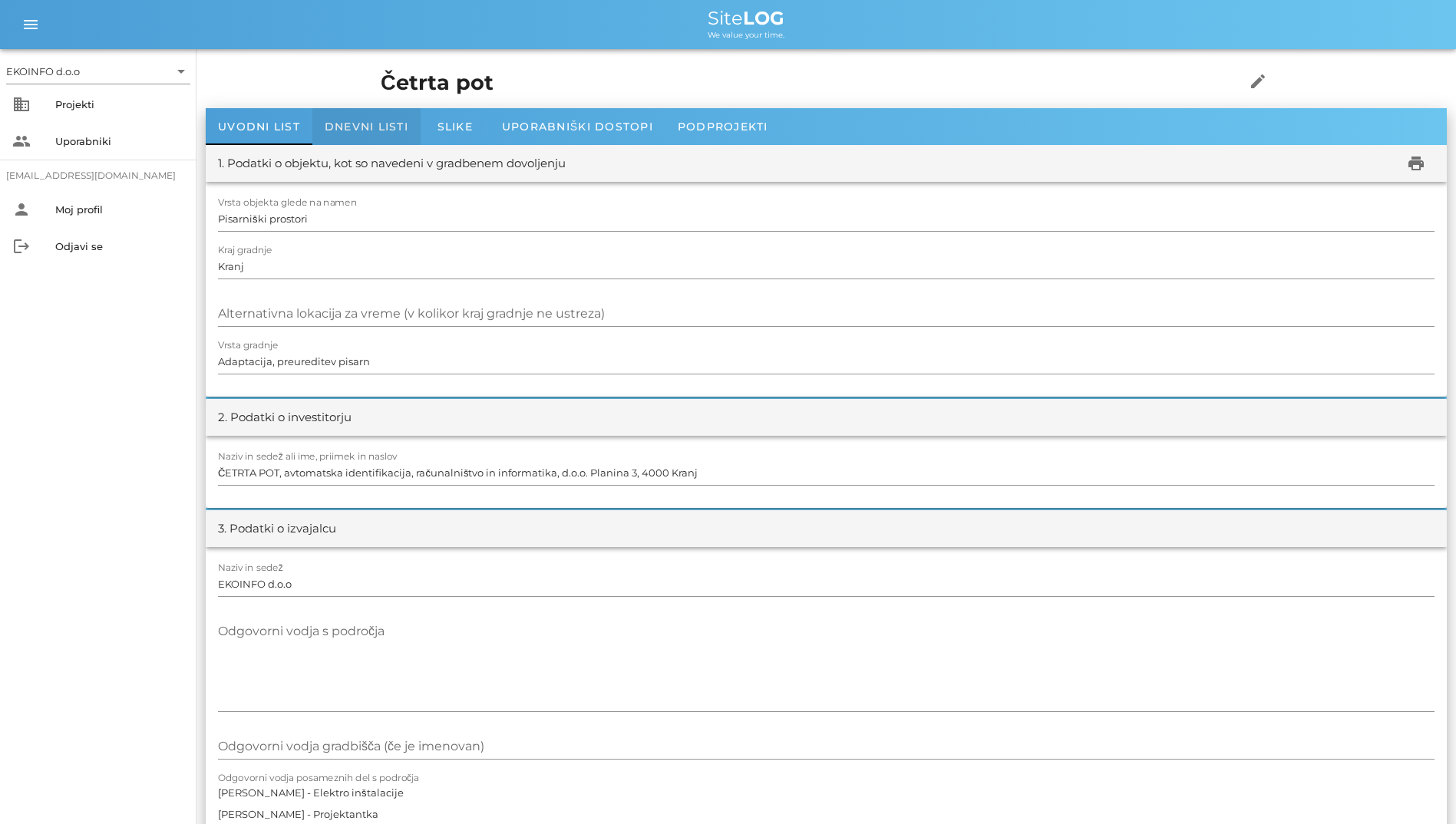
click at [332, 123] on span "Dnevni listi" at bounding box center [366, 127] width 84 height 13
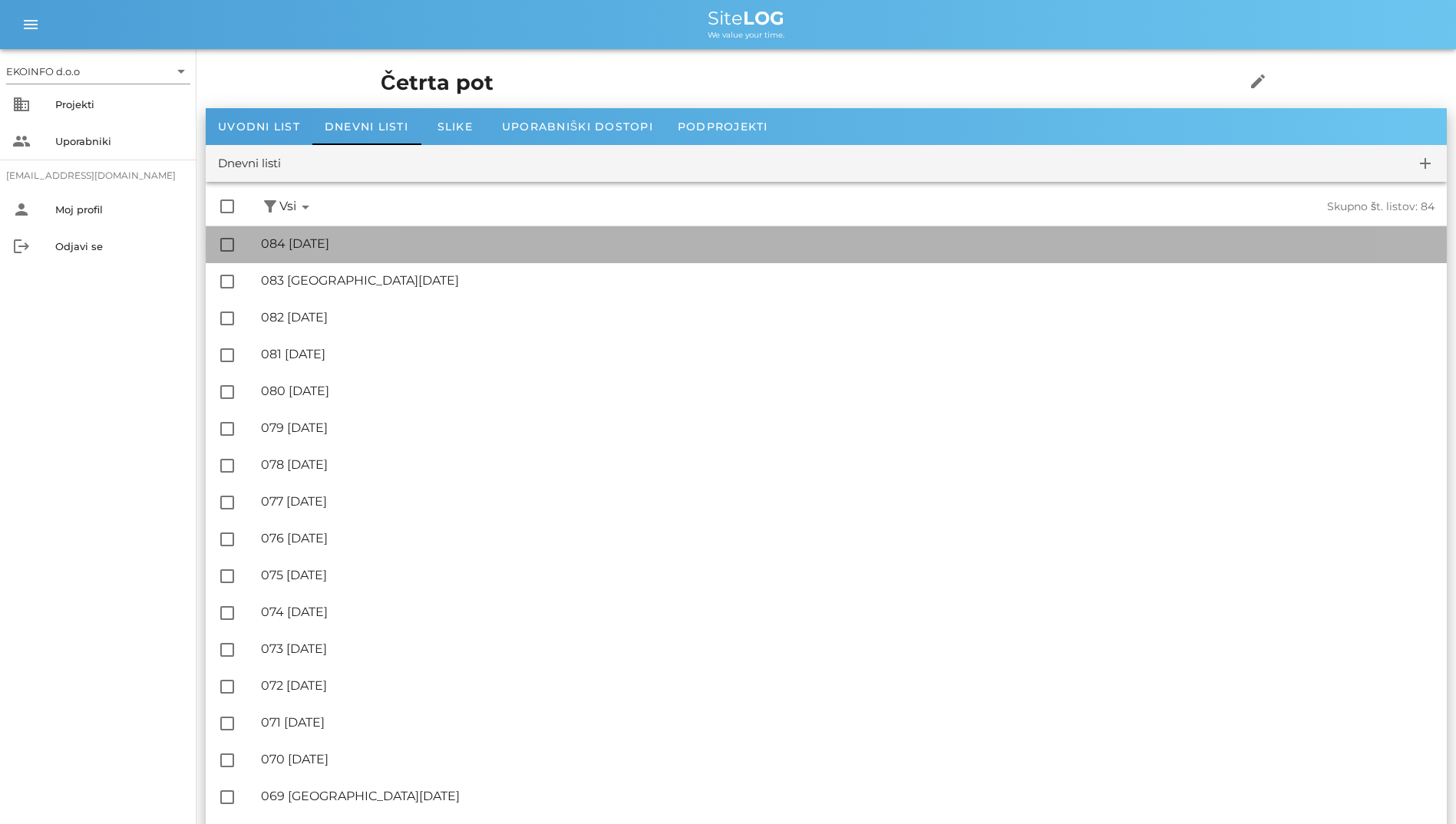
click at [341, 246] on div "🔏 084 [DATE]" at bounding box center [847, 243] width 1173 height 14
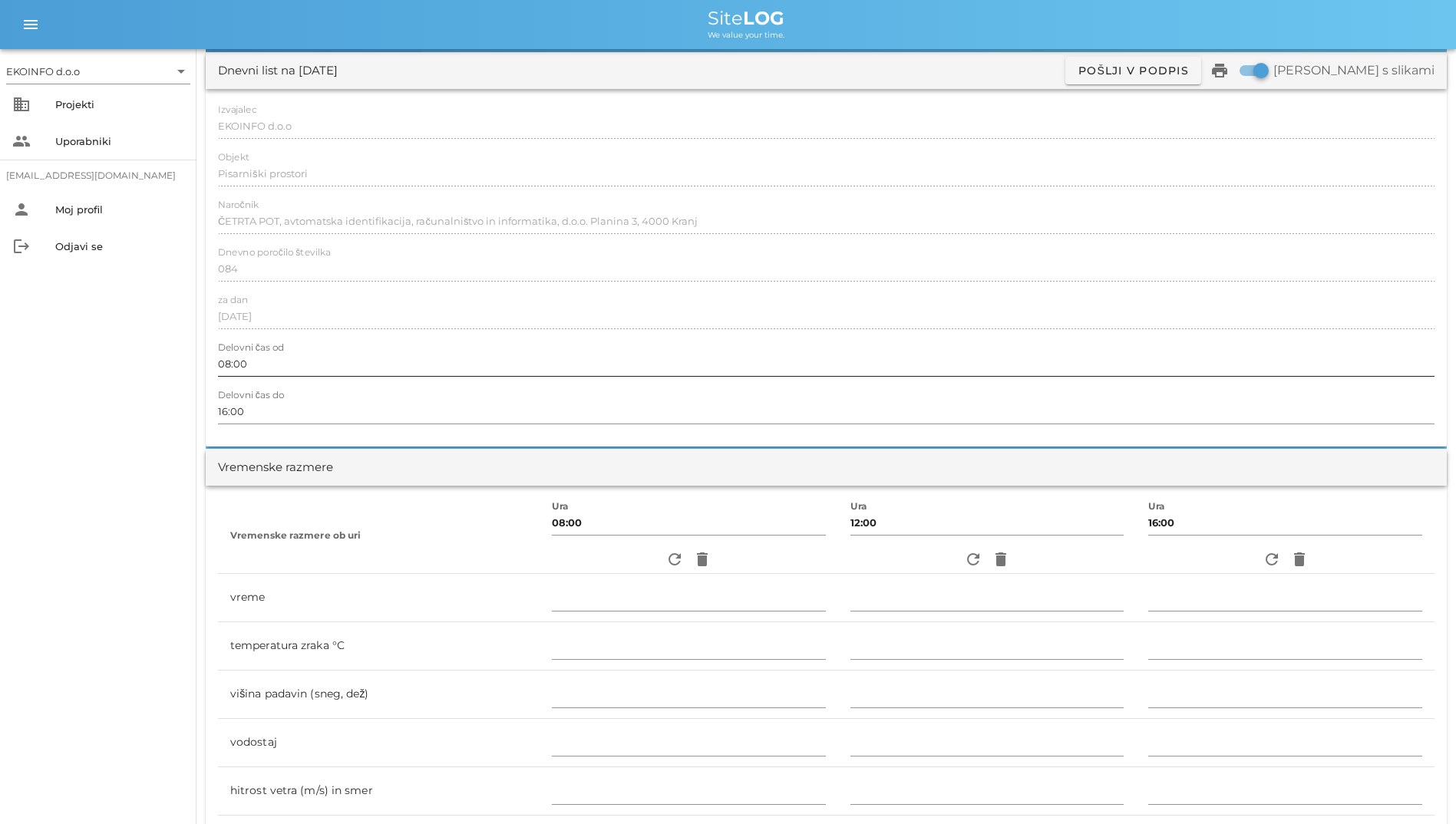
scroll to position [230, 0]
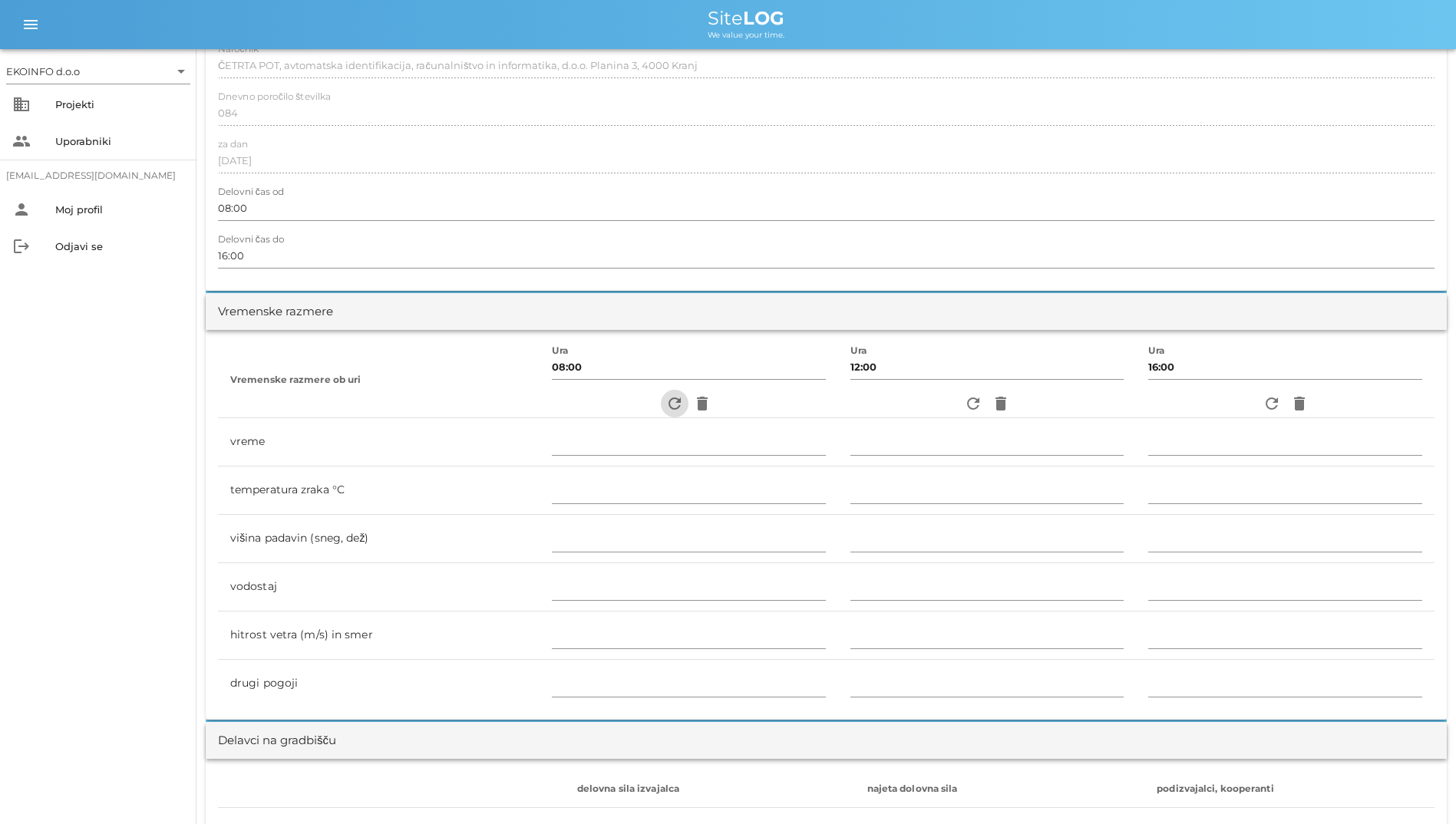
click at [665, 407] on icon "refresh" at bounding box center [674, 403] width 18 height 18
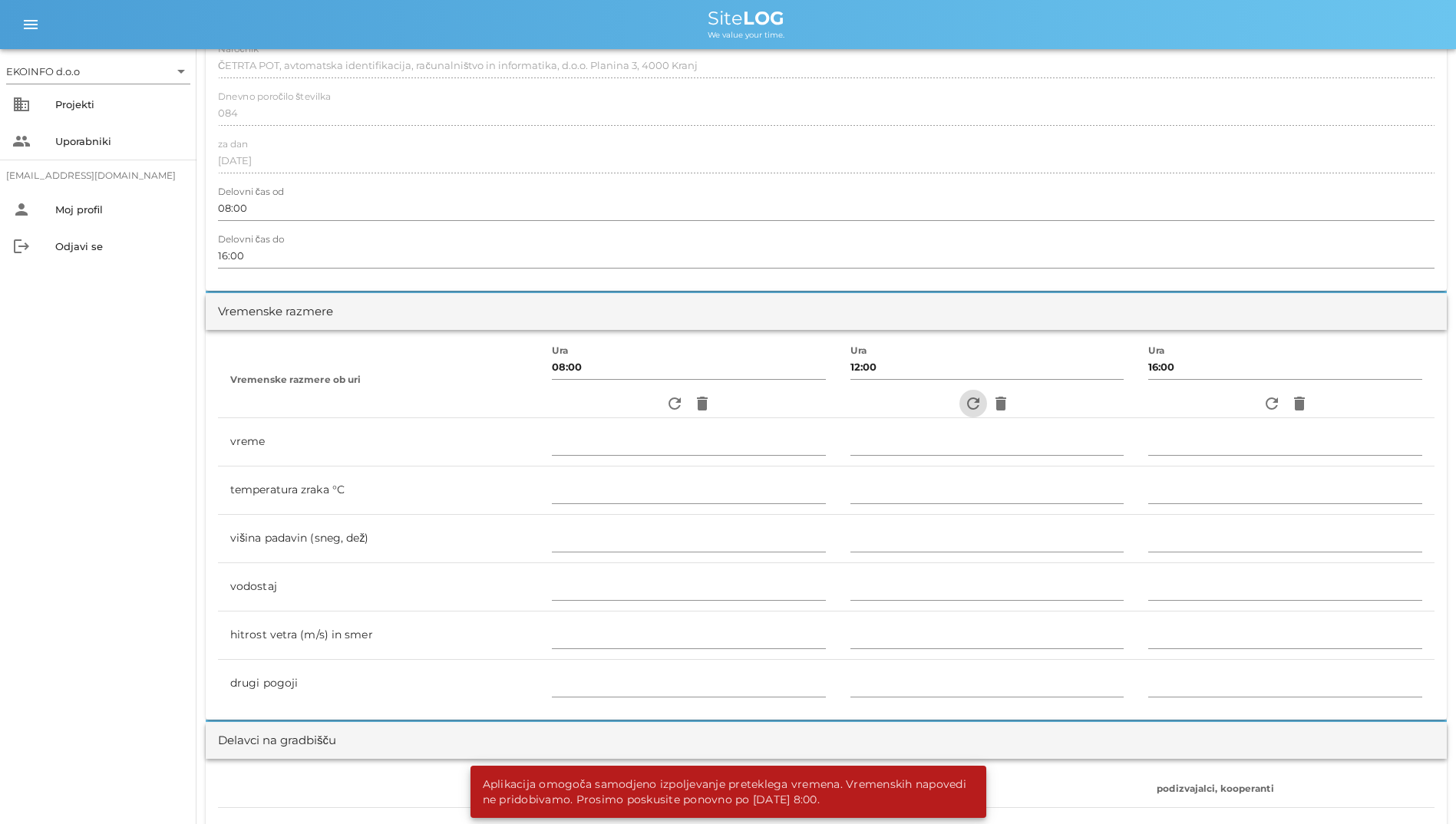
click at [966, 400] on icon "refresh" at bounding box center [972, 403] width 18 height 18
click at [1263, 407] on icon "refresh" at bounding box center [1271, 403] width 18 height 18
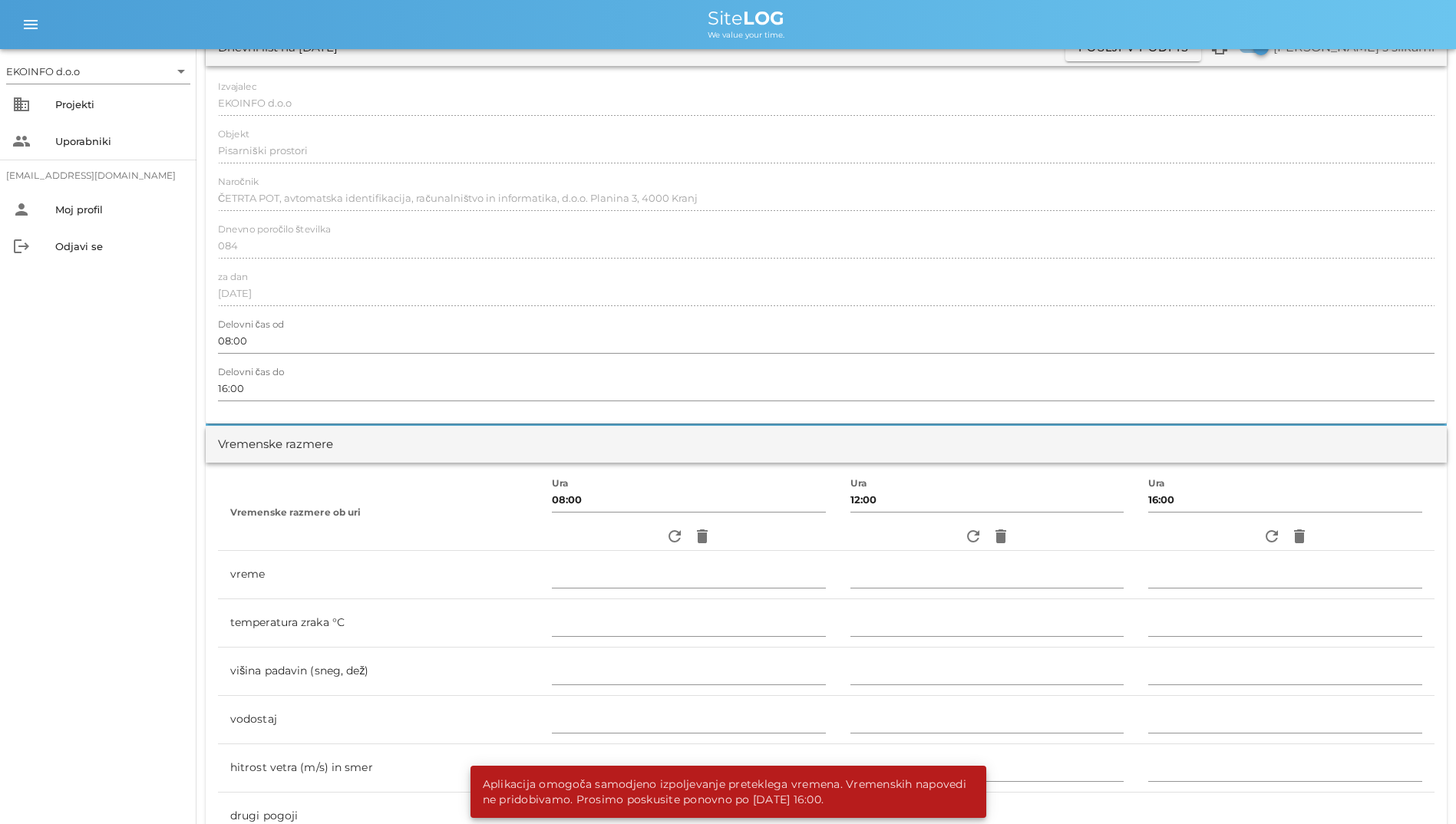
scroll to position [0, 0]
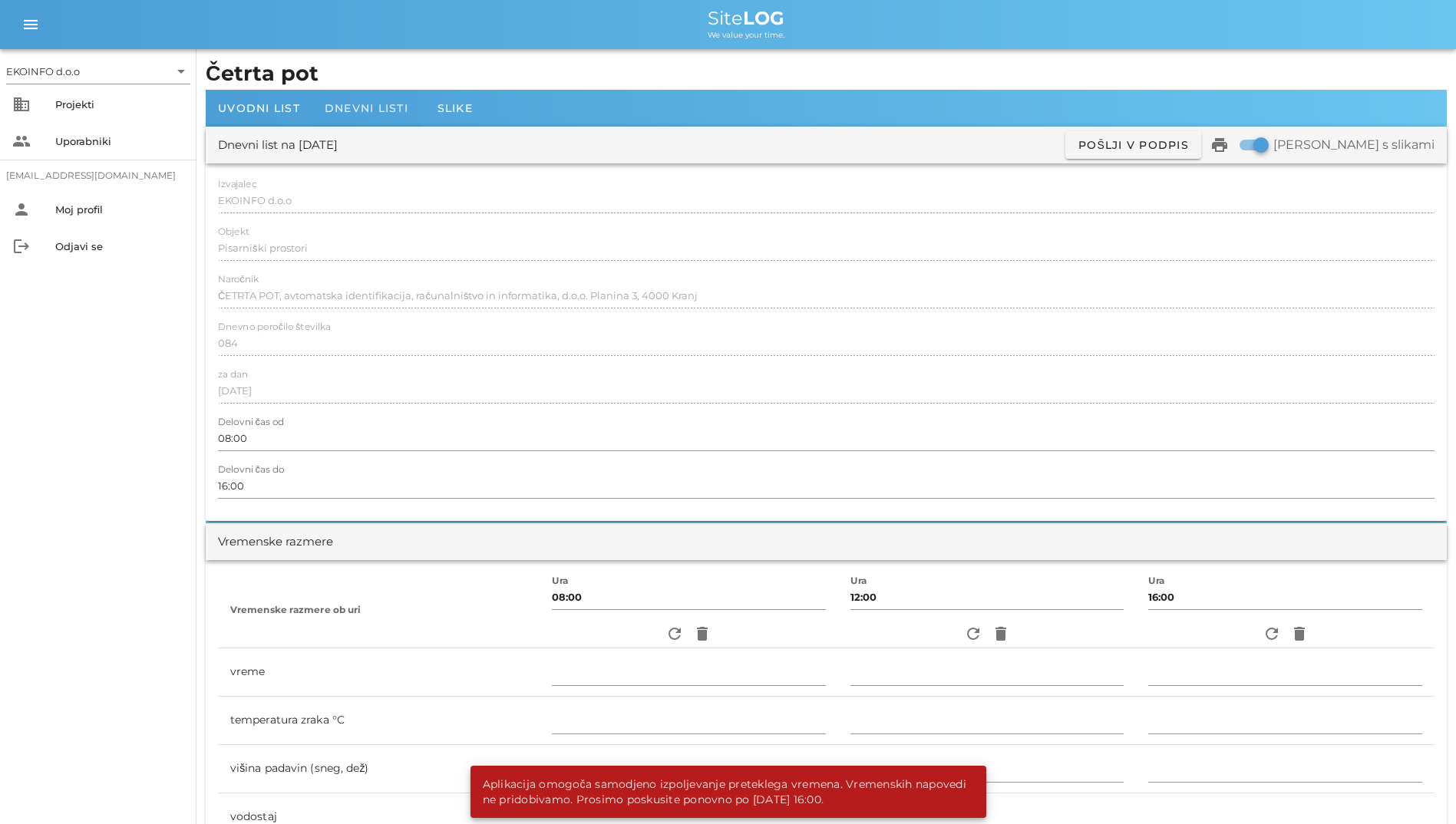
click at [343, 121] on div "Dnevni listi" at bounding box center [366, 108] width 108 height 36
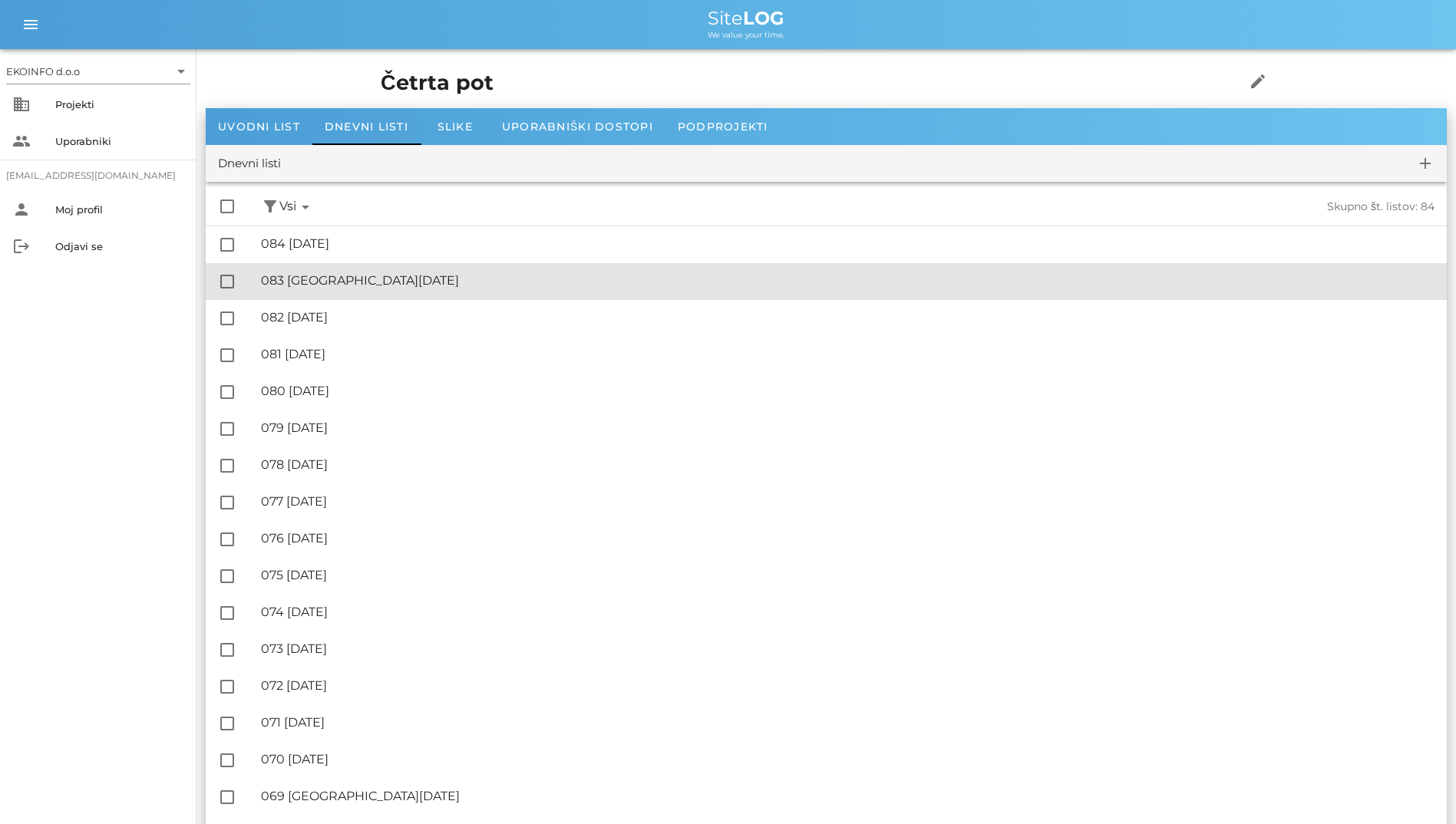
click at [312, 273] on div "🔏 083 [GEOGRAPHIC_DATA][DATE]" at bounding box center [847, 280] width 1173 height 14
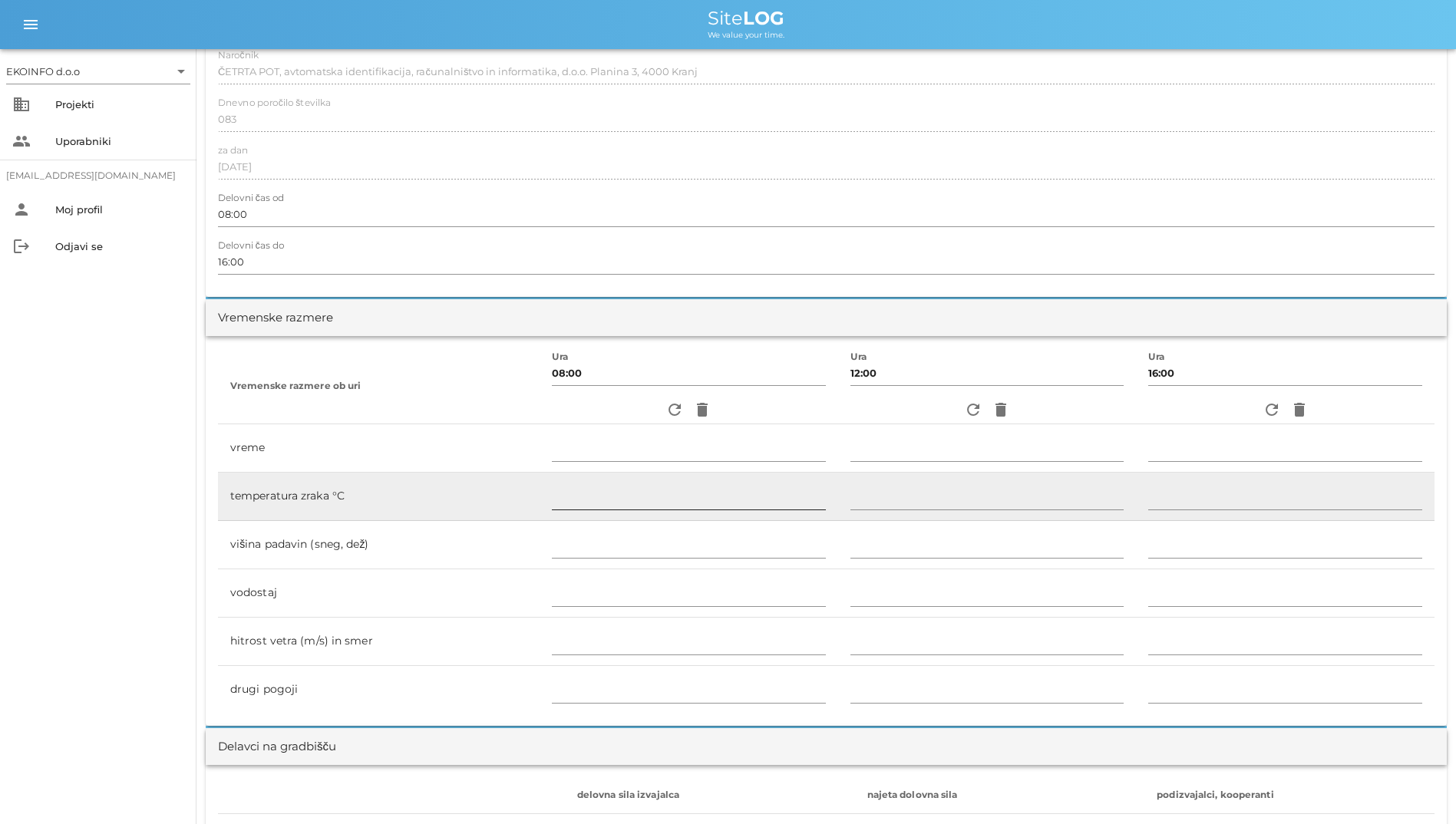
scroll to position [230, 0]
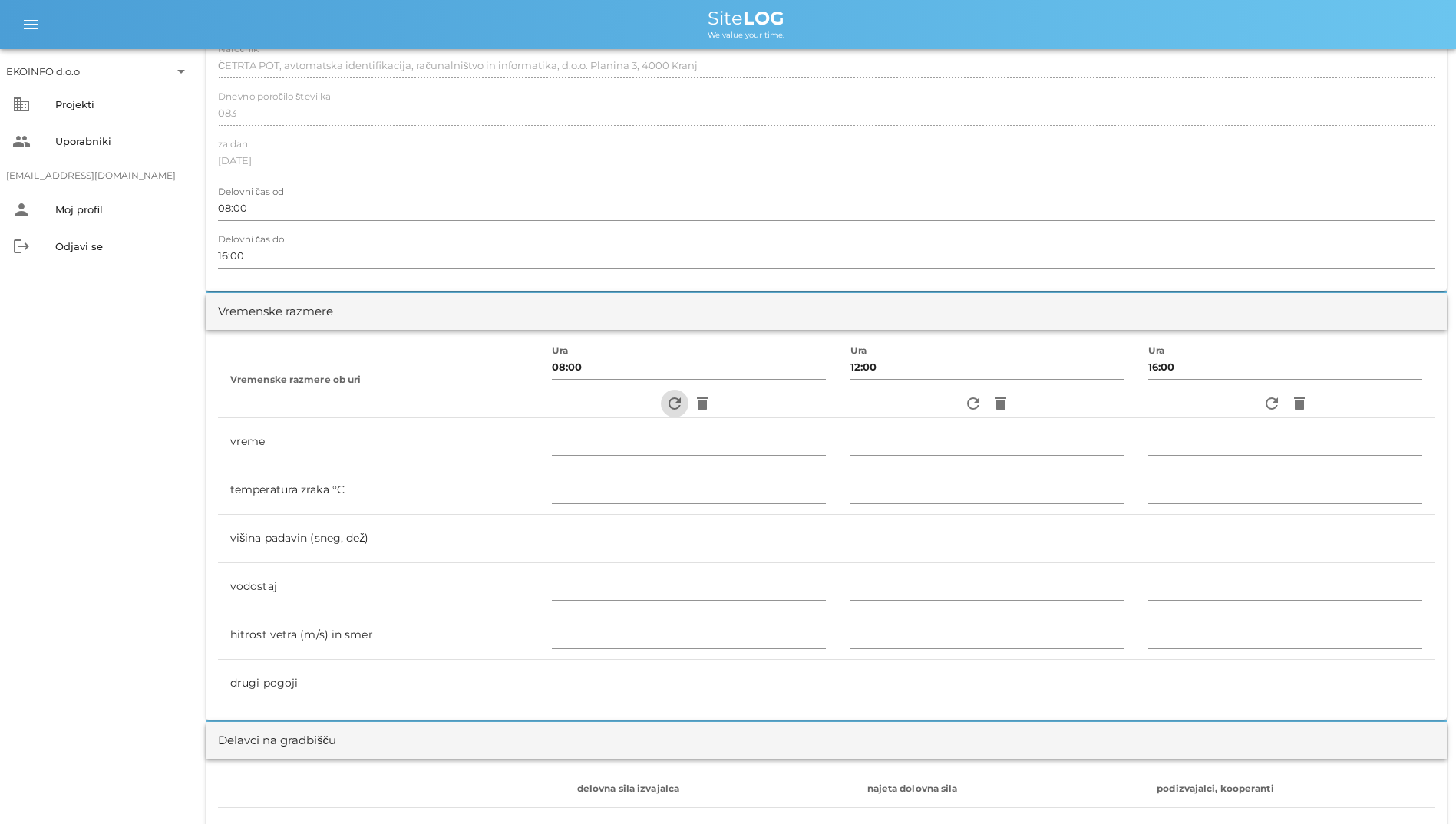
click at [665, 409] on icon "refresh" at bounding box center [674, 403] width 18 height 18
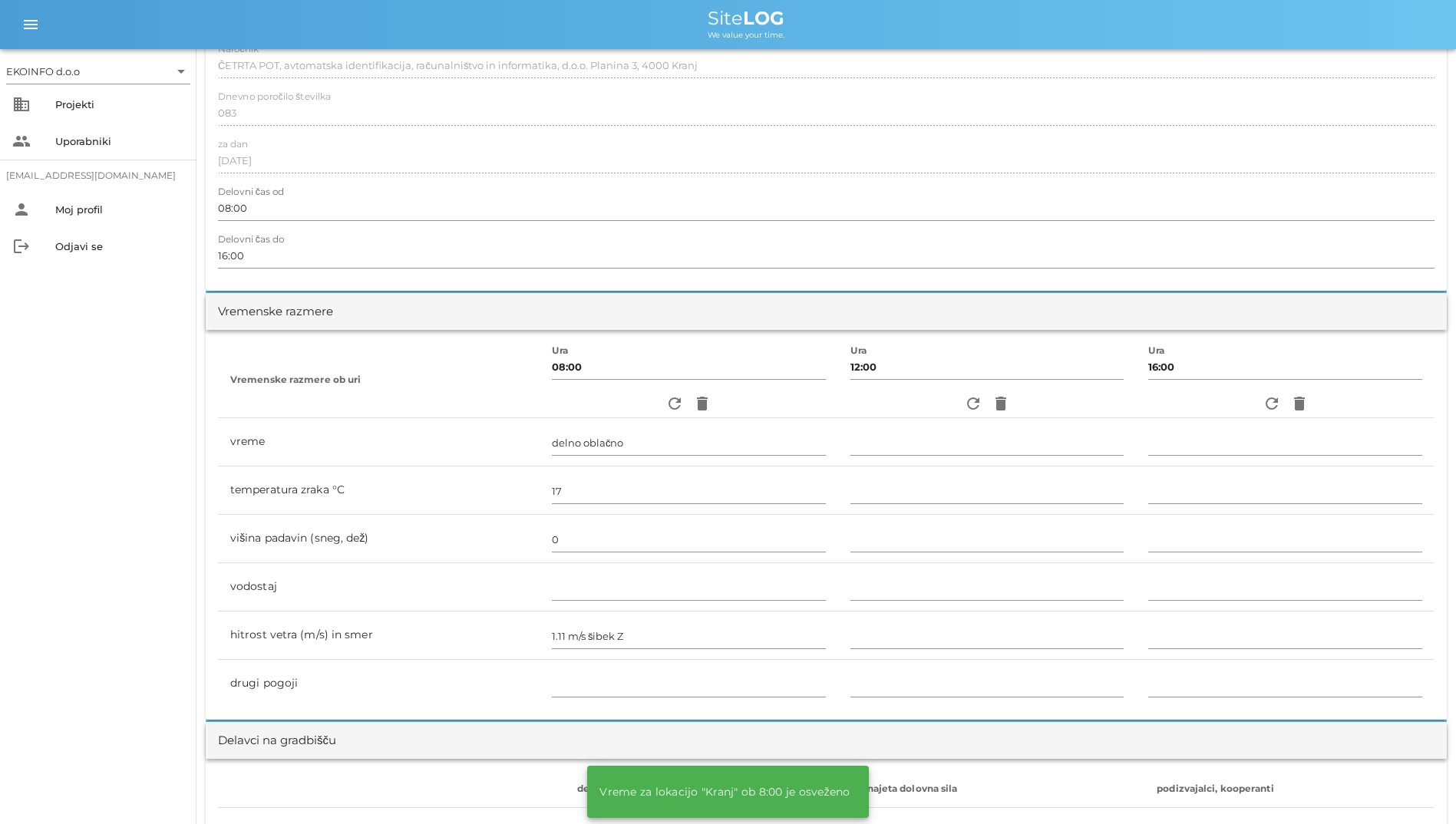
click at [947, 405] on div "refresh delete" at bounding box center [987, 403] width 274 height 28
click at [964, 405] on icon "refresh" at bounding box center [972, 403] width 18 height 18
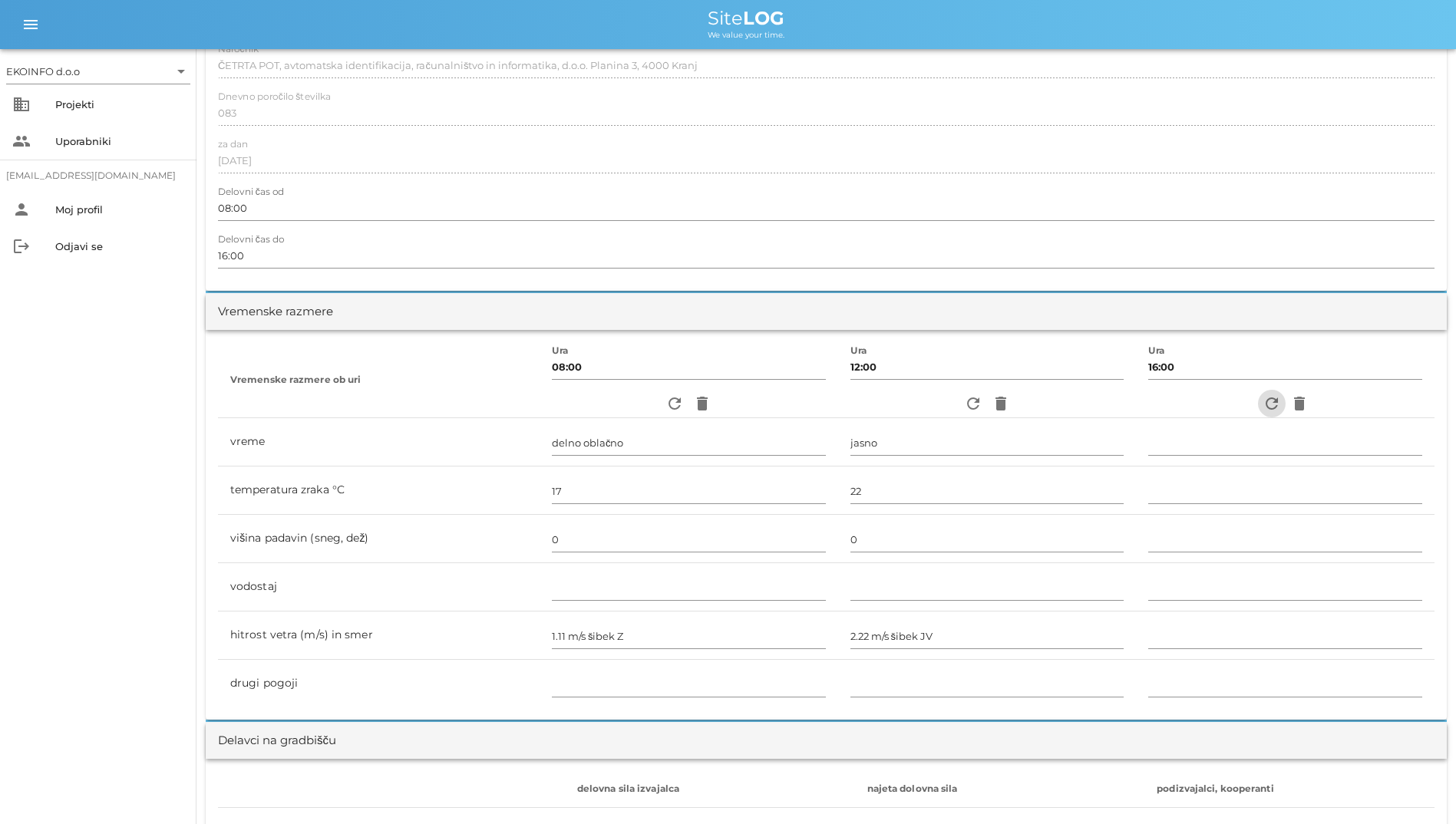
click at [1276, 407] on icon "refresh" at bounding box center [1271, 403] width 18 height 18
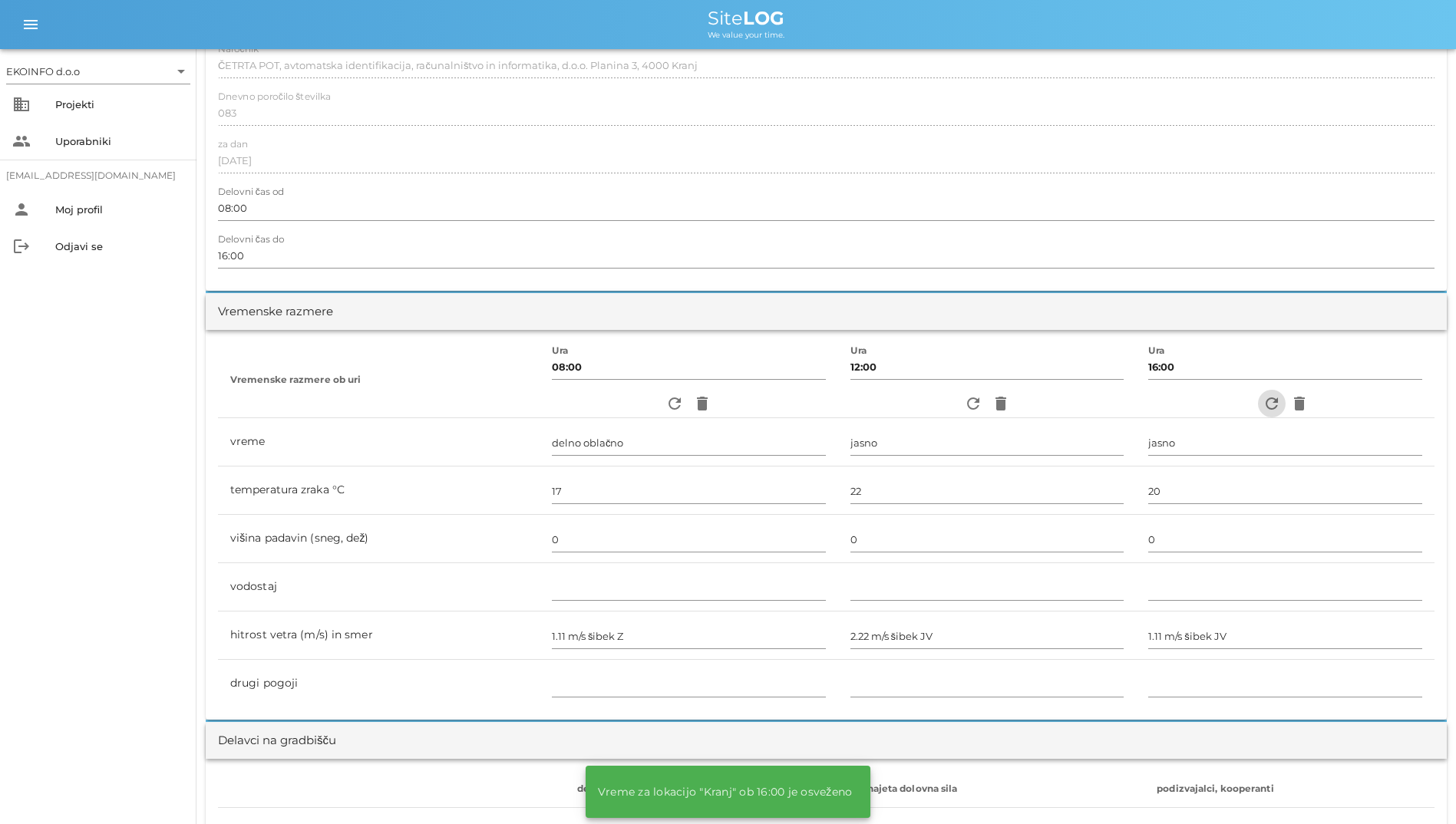
click at [1276, 407] on icon "refresh" at bounding box center [1271, 403] width 18 height 18
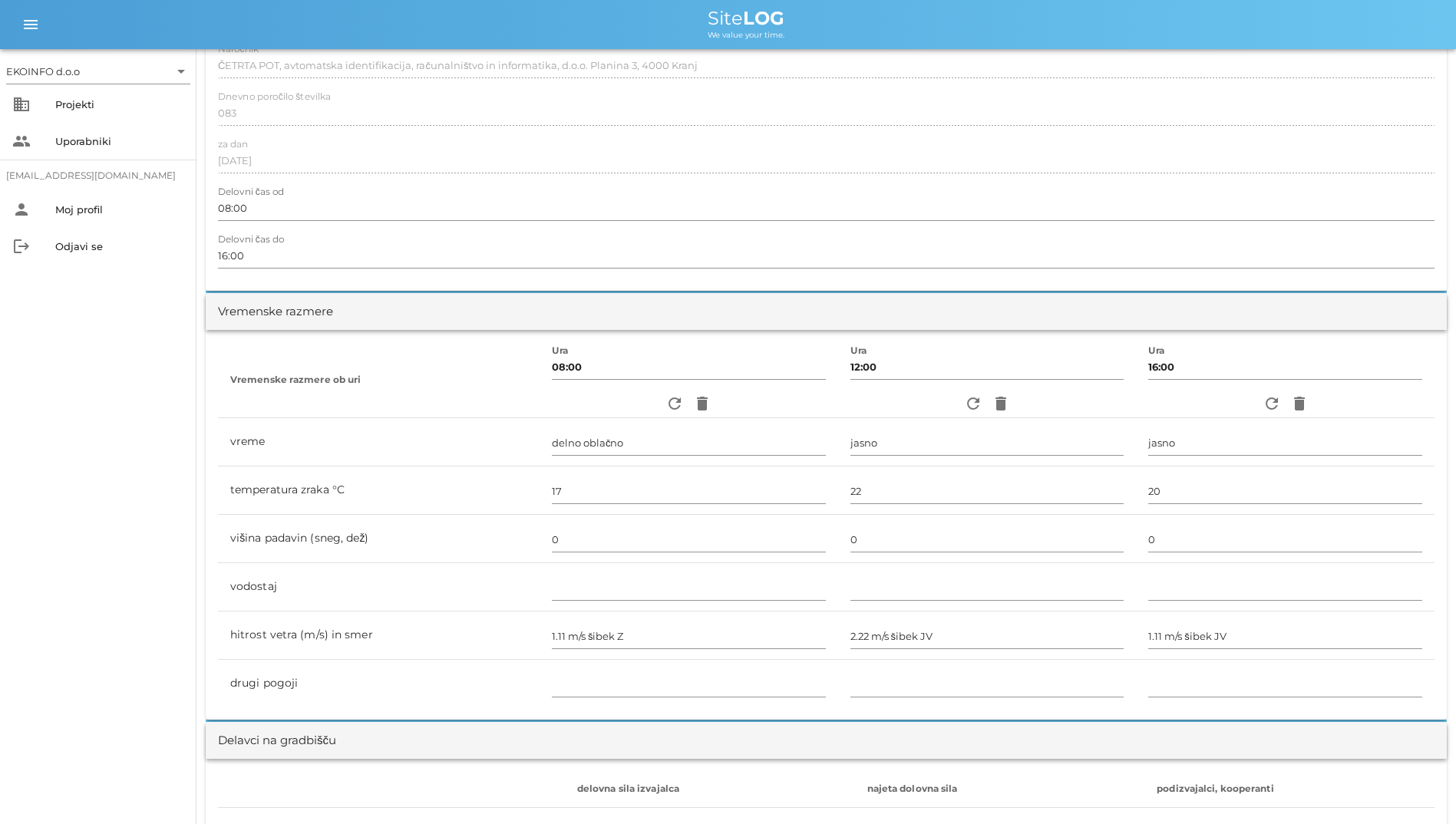
scroll to position [0, 0]
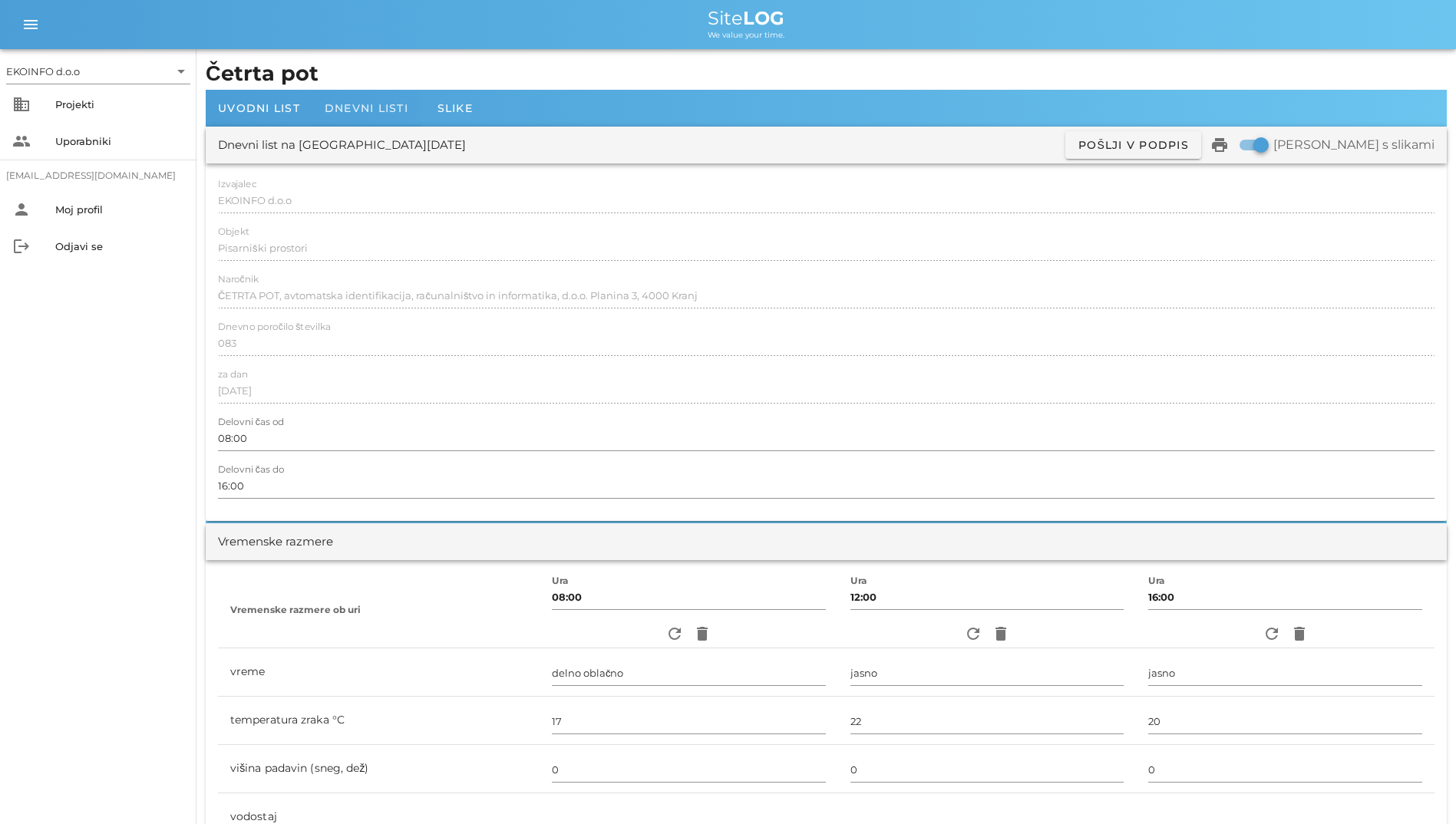
drag, startPoint x: 335, startPoint y: 109, endPoint x: 1138, endPoint y: 221, distance: 810.8
